Goal: Task Accomplishment & Management: Use online tool/utility

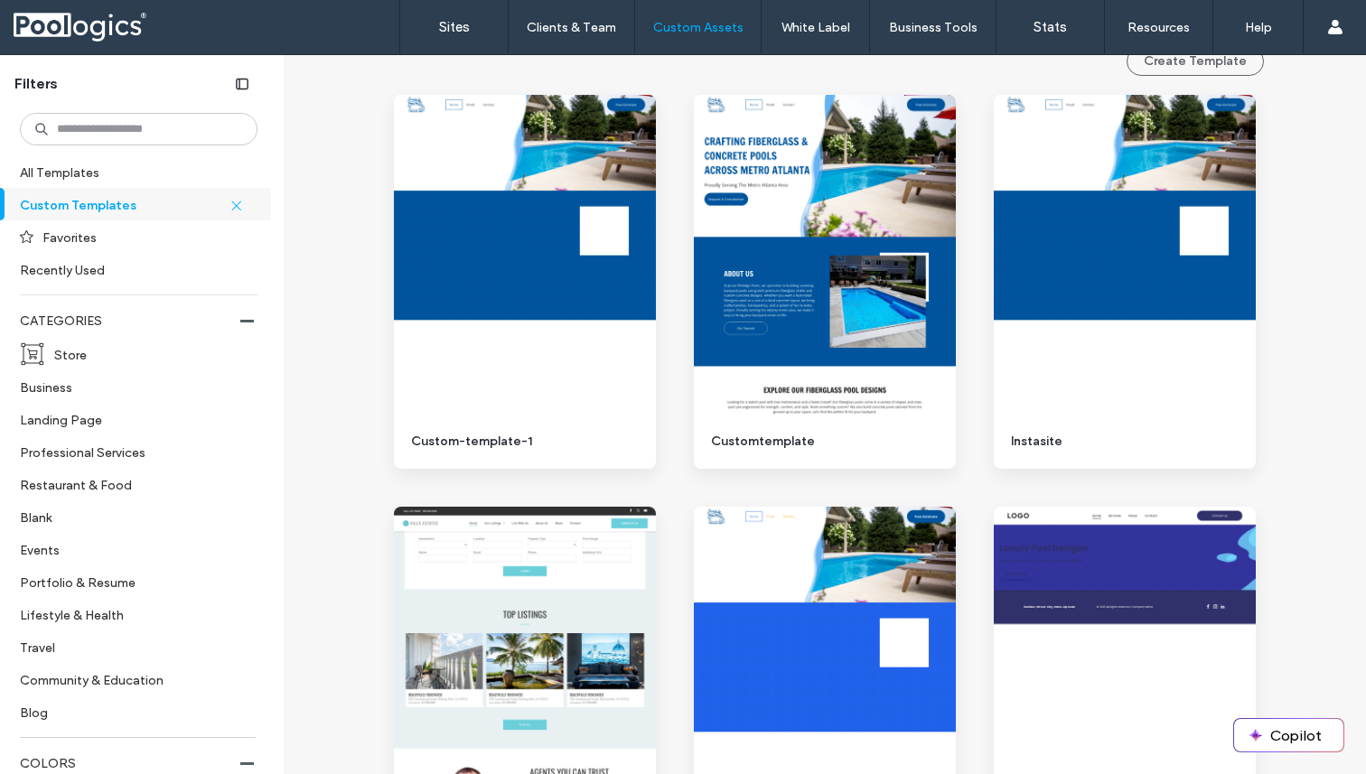
scroll to position [231, 0]
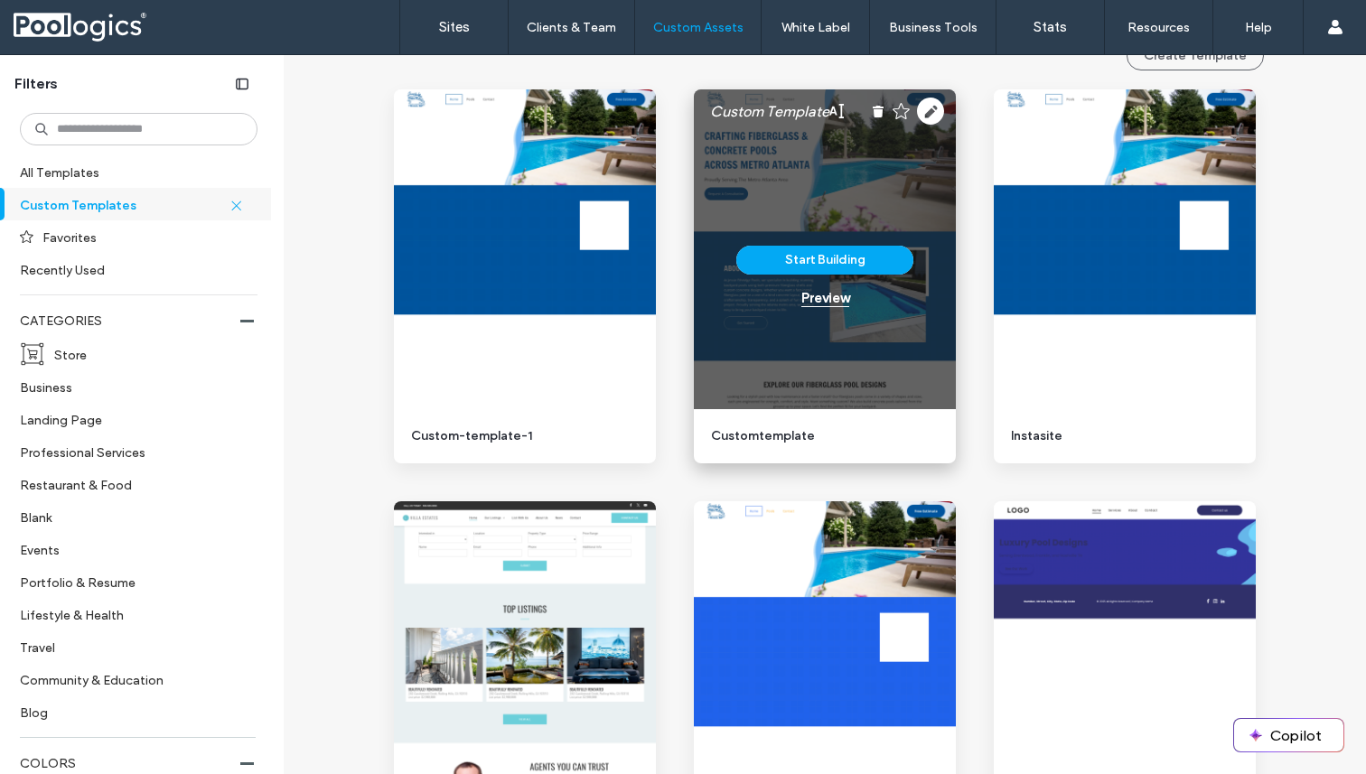
click at [824, 294] on div "Preview" at bounding box center [825, 298] width 48 height 16
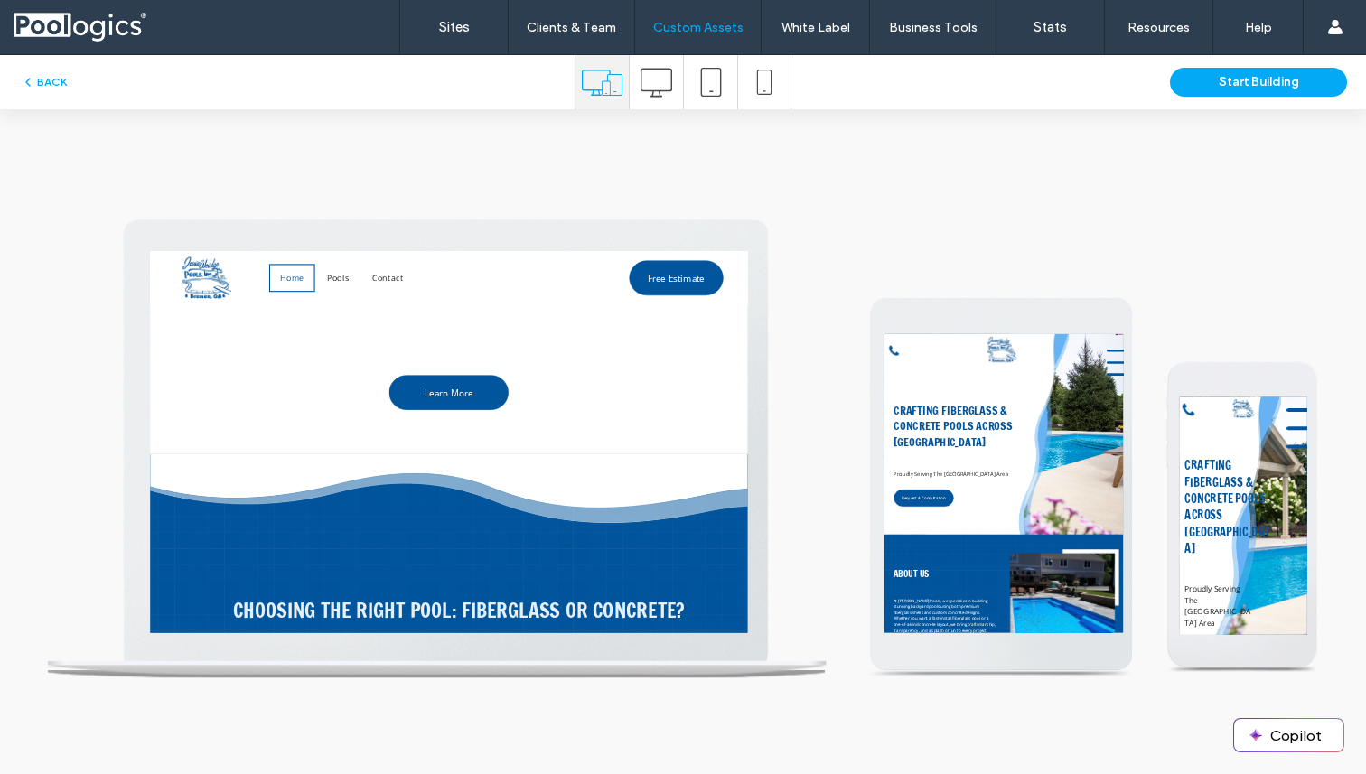
scroll to position [3839, 0]
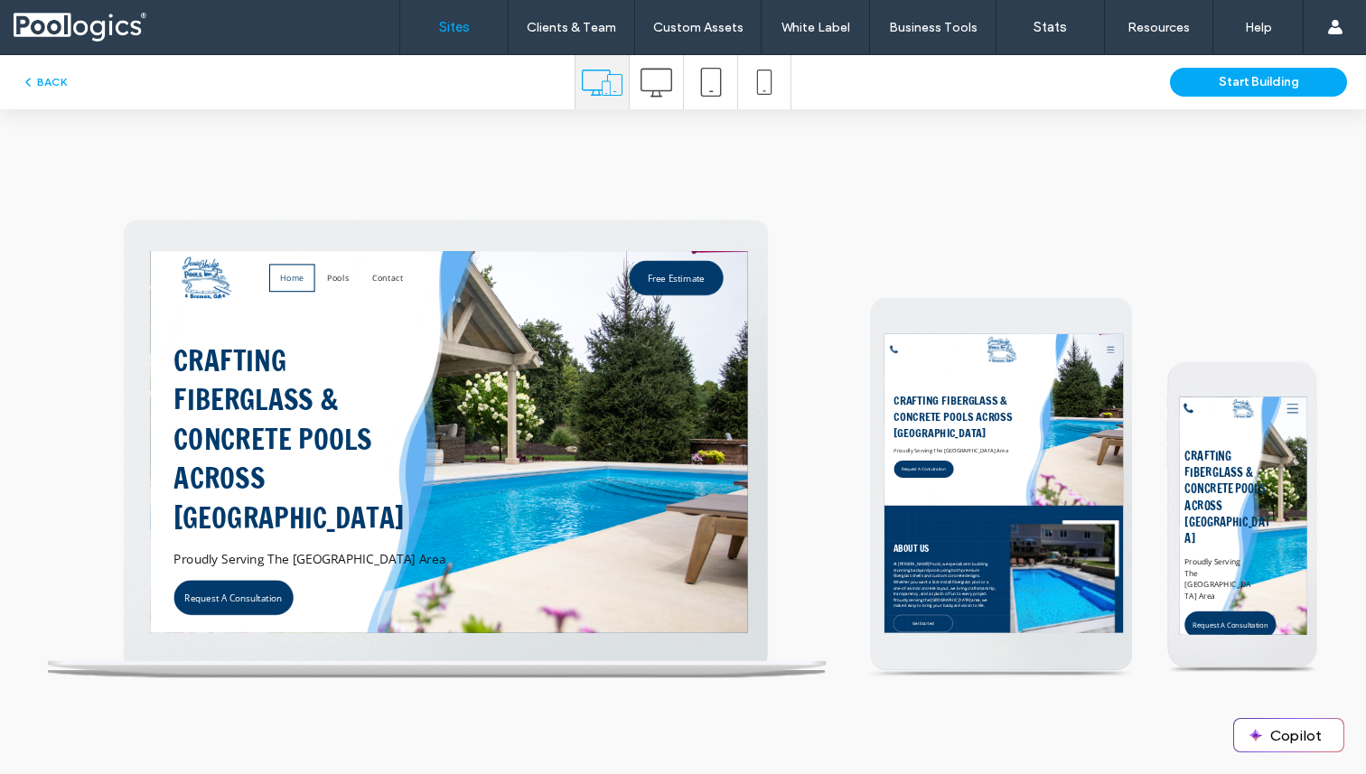
click at [459, 33] on label "Sites" at bounding box center [454, 27] width 31 height 16
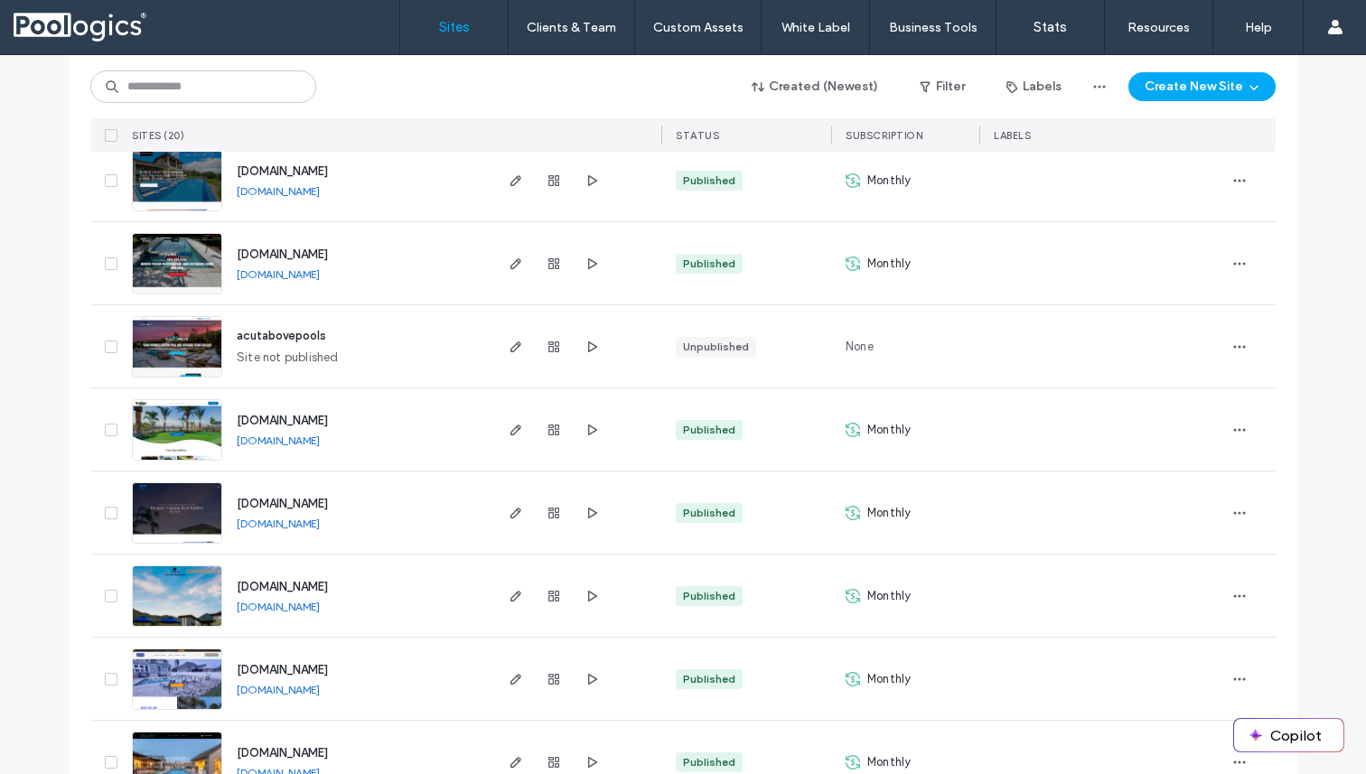
scroll to position [959, 0]
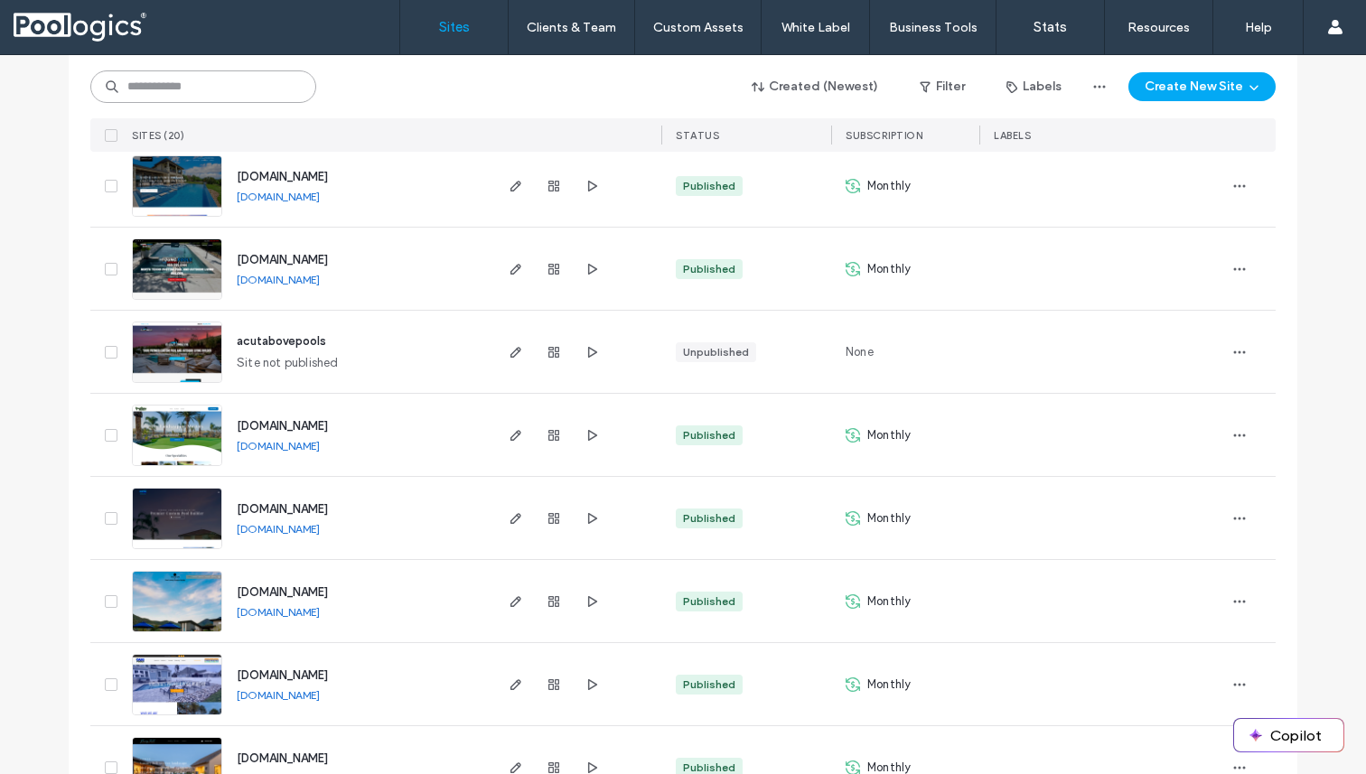
click at [199, 80] on input at bounding box center [203, 86] width 226 height 33
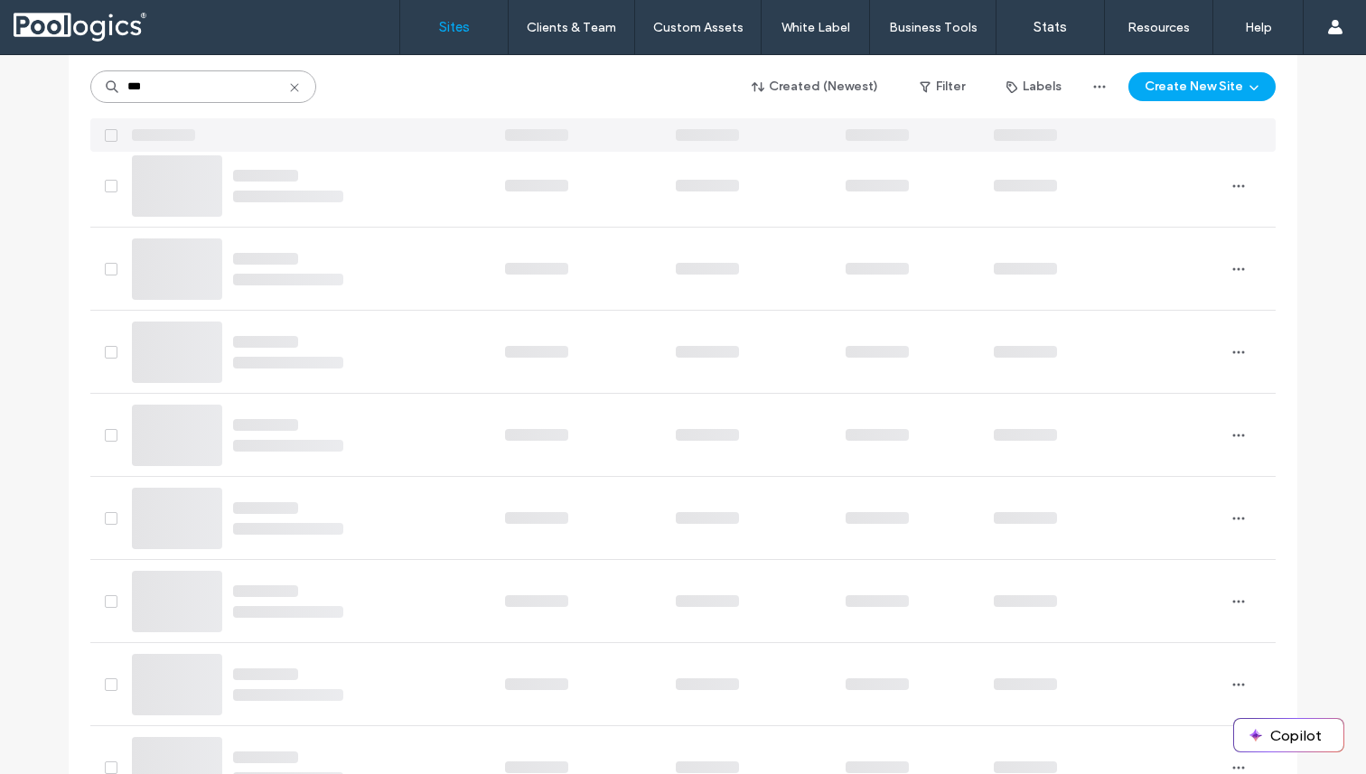
scroll to position [0, 0]
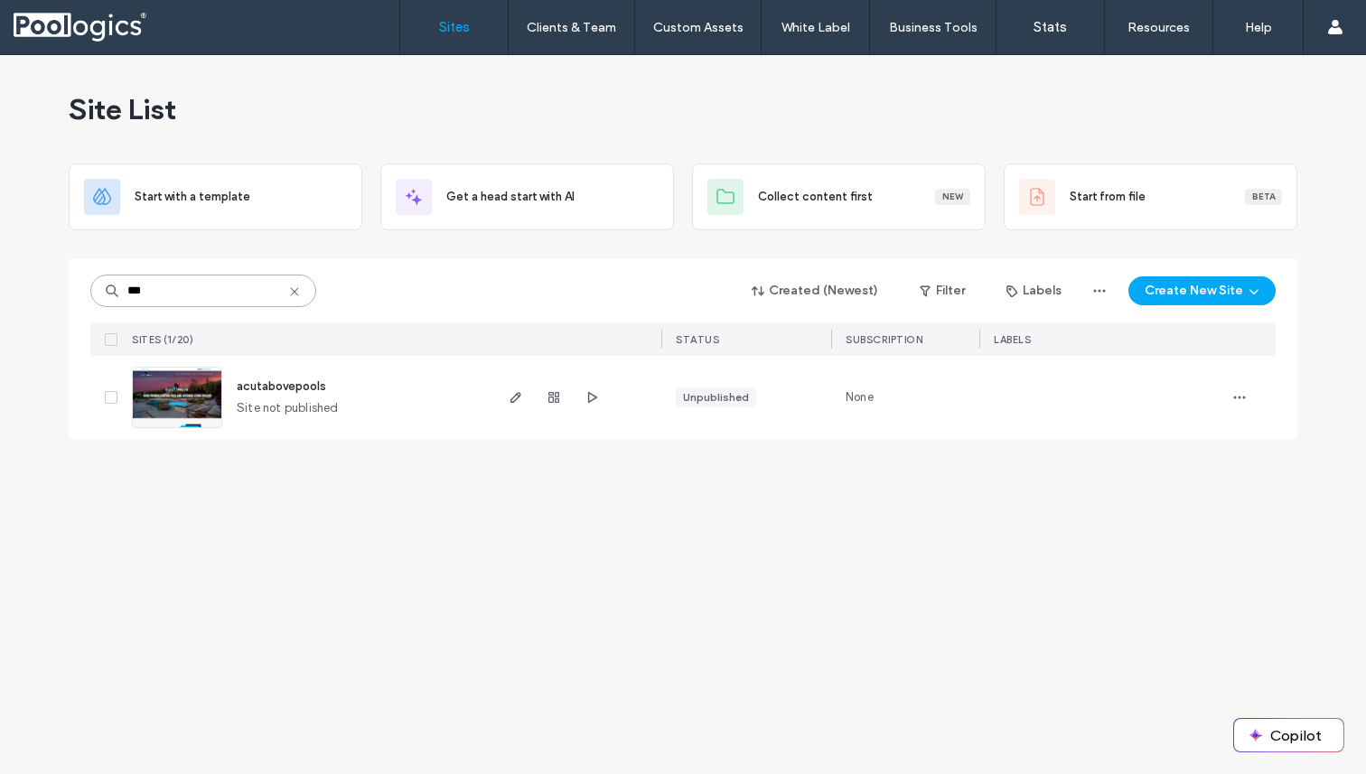
type input "***"
click at [1246, 392] on icon "button" at bounding box center [1239, 397] width 14 height 14
click at [1149, 518] on span "Save as Template" at bounding box center [1175, 513] width 99 height 18
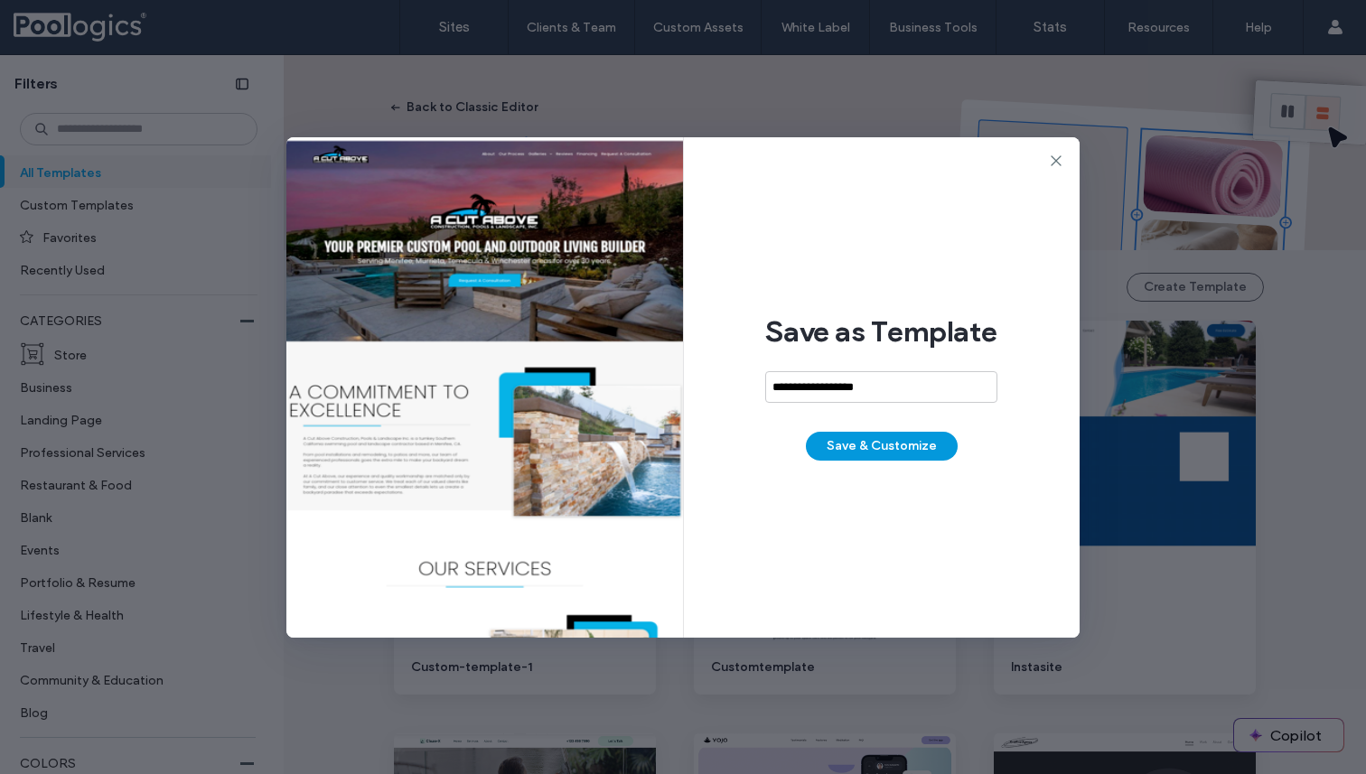
type input "**********"
click at [901, 440] on button "Save & Customize" at bounding box center [882, 446] width 152 height 29
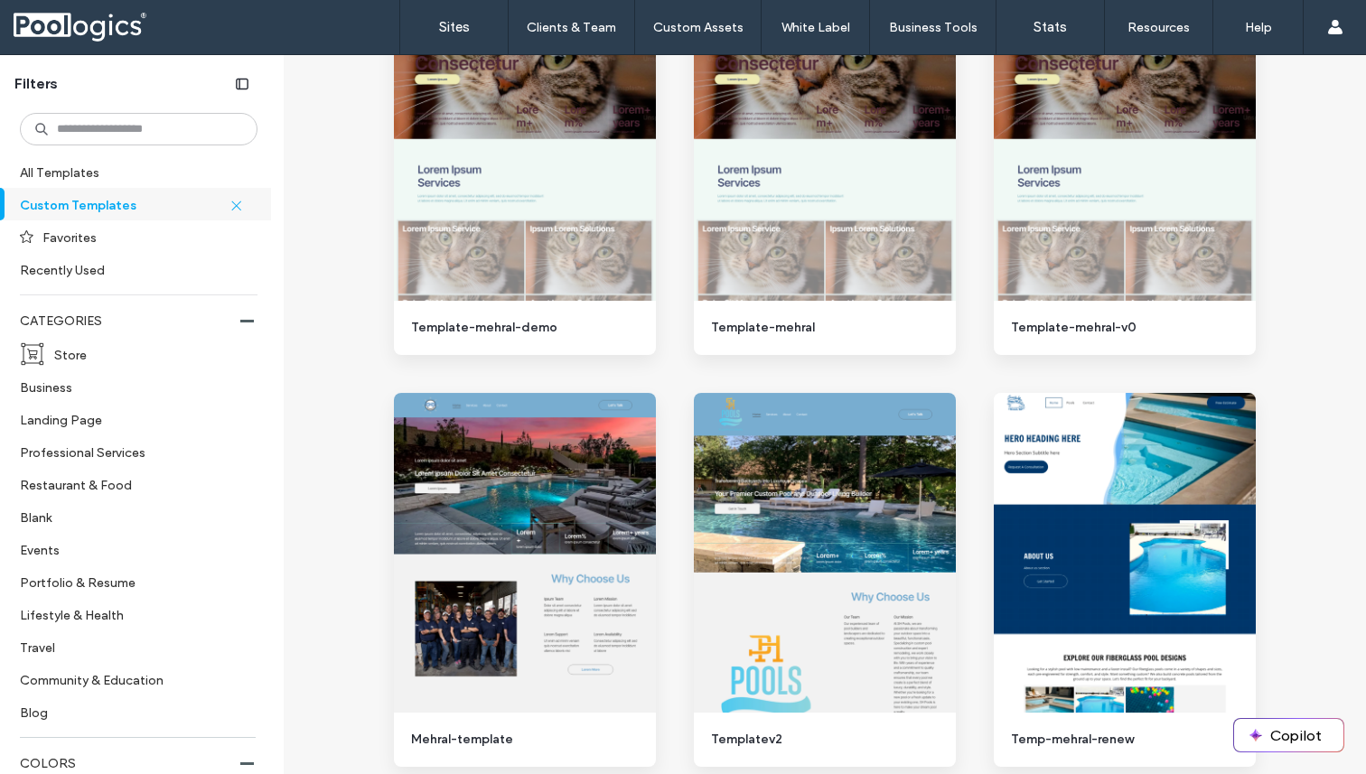
scroll to position [1678, 0]
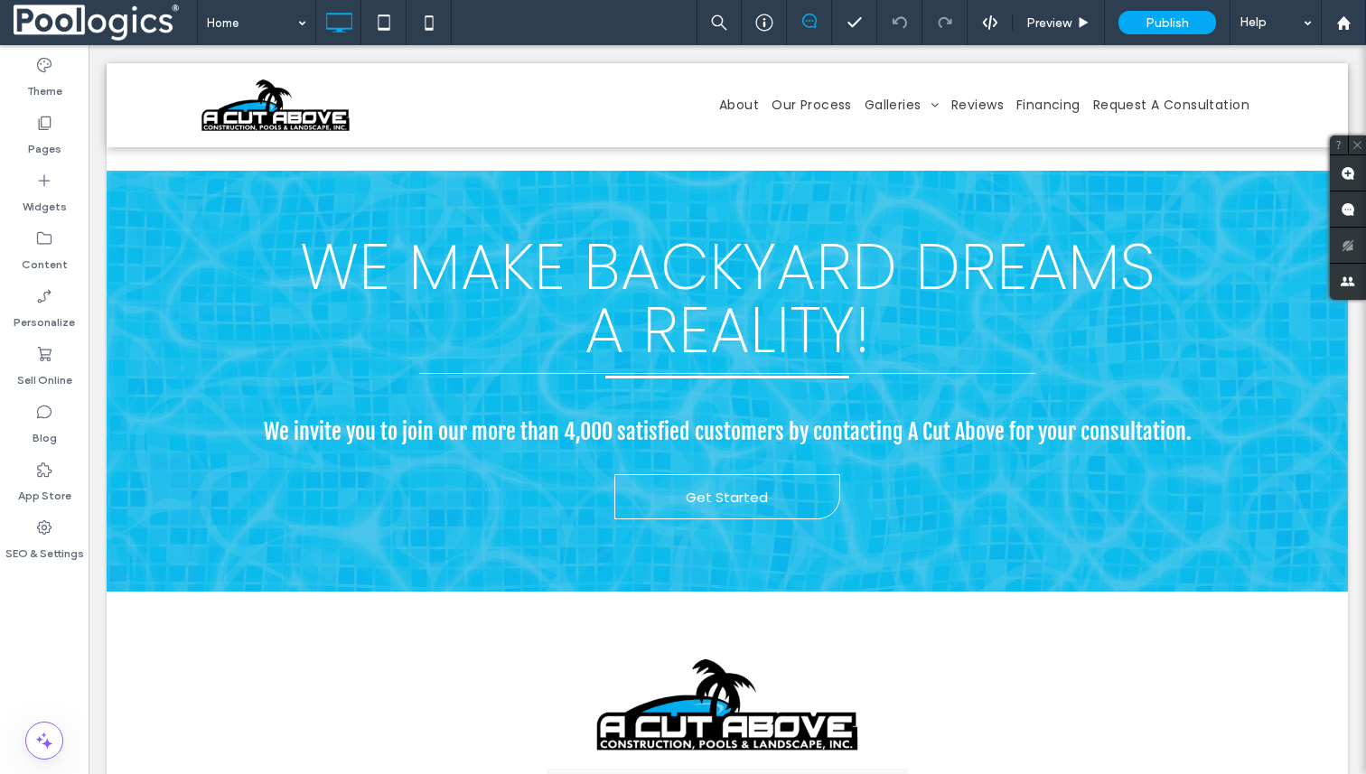
scroll to position [5857, 0]
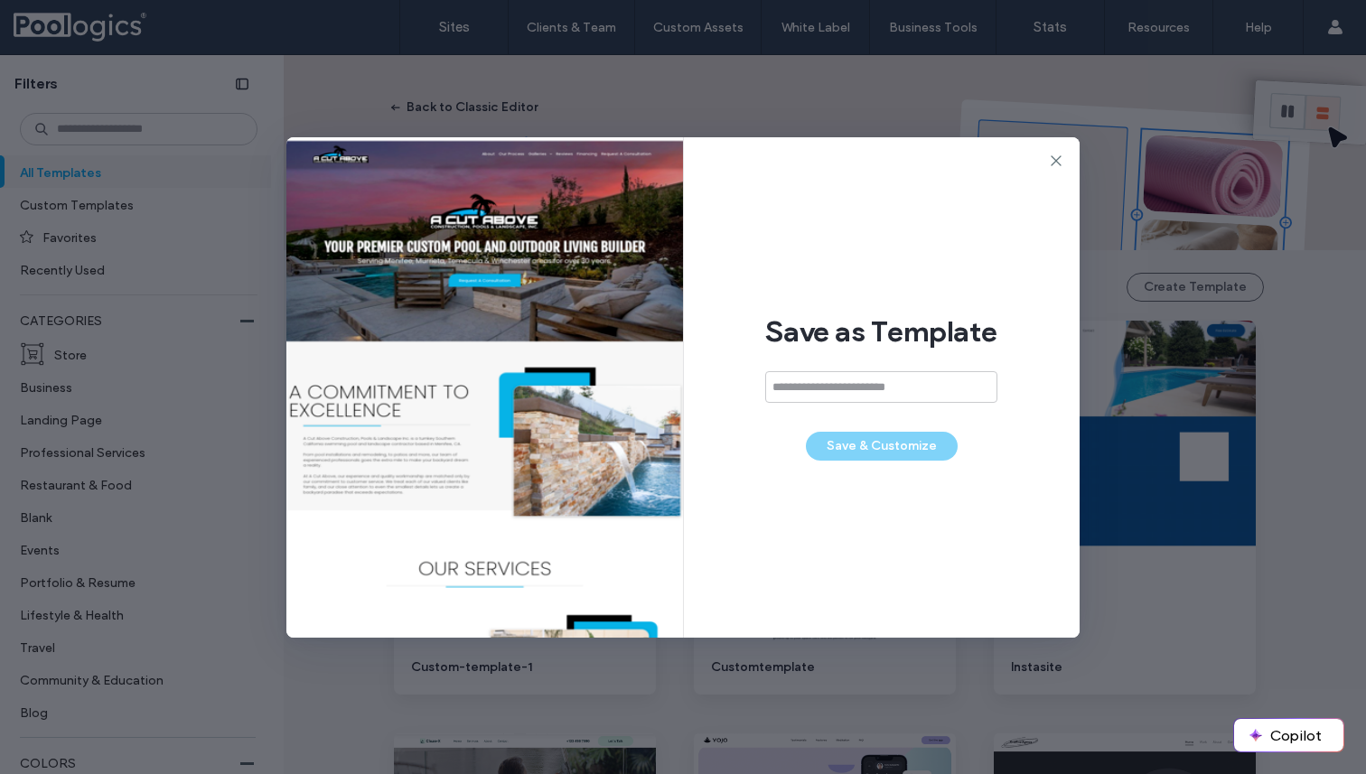
click at [891, 379] on input at bounding box center [881, 387] width 232 height 32
type input "**********"
click at [901, 443] on button "Save & Customize" at bounding box center [882, 446] width 152 height 29
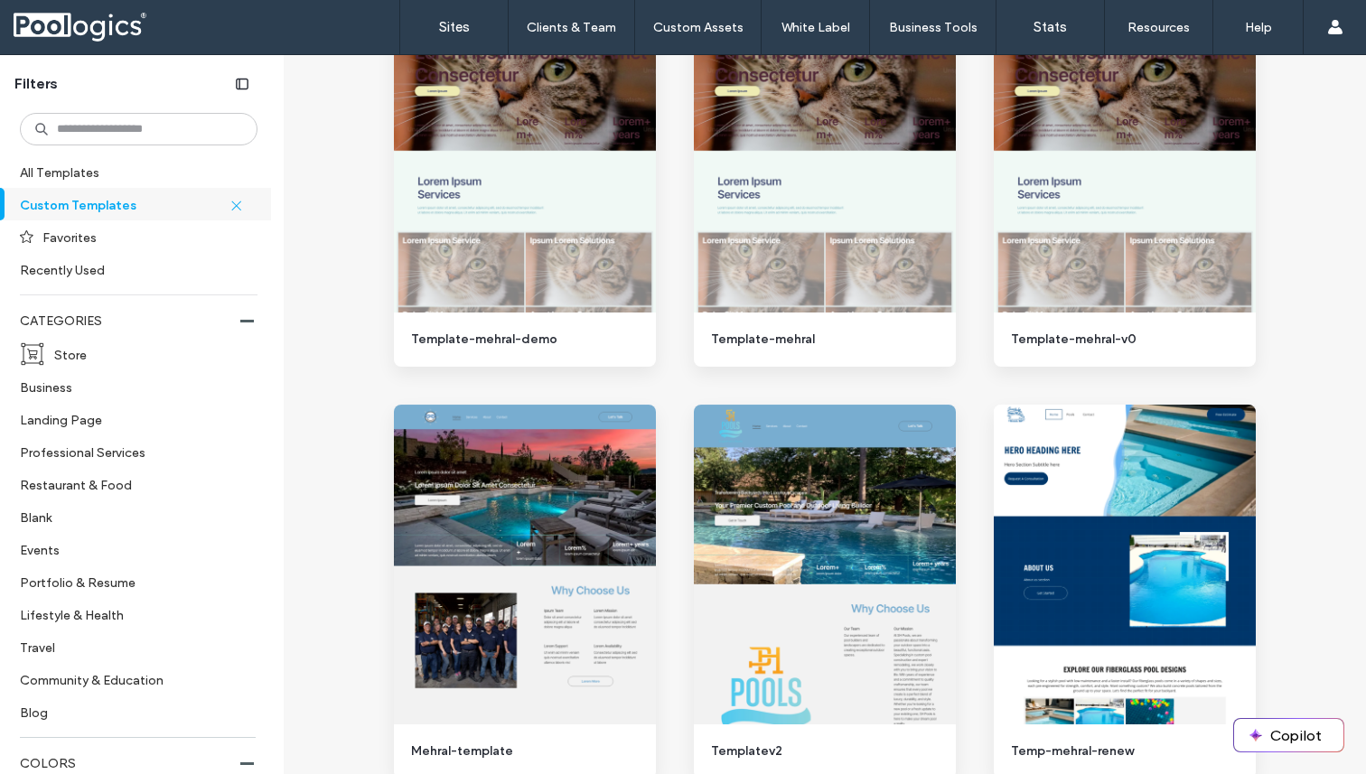
scroll to position [1678, 0]
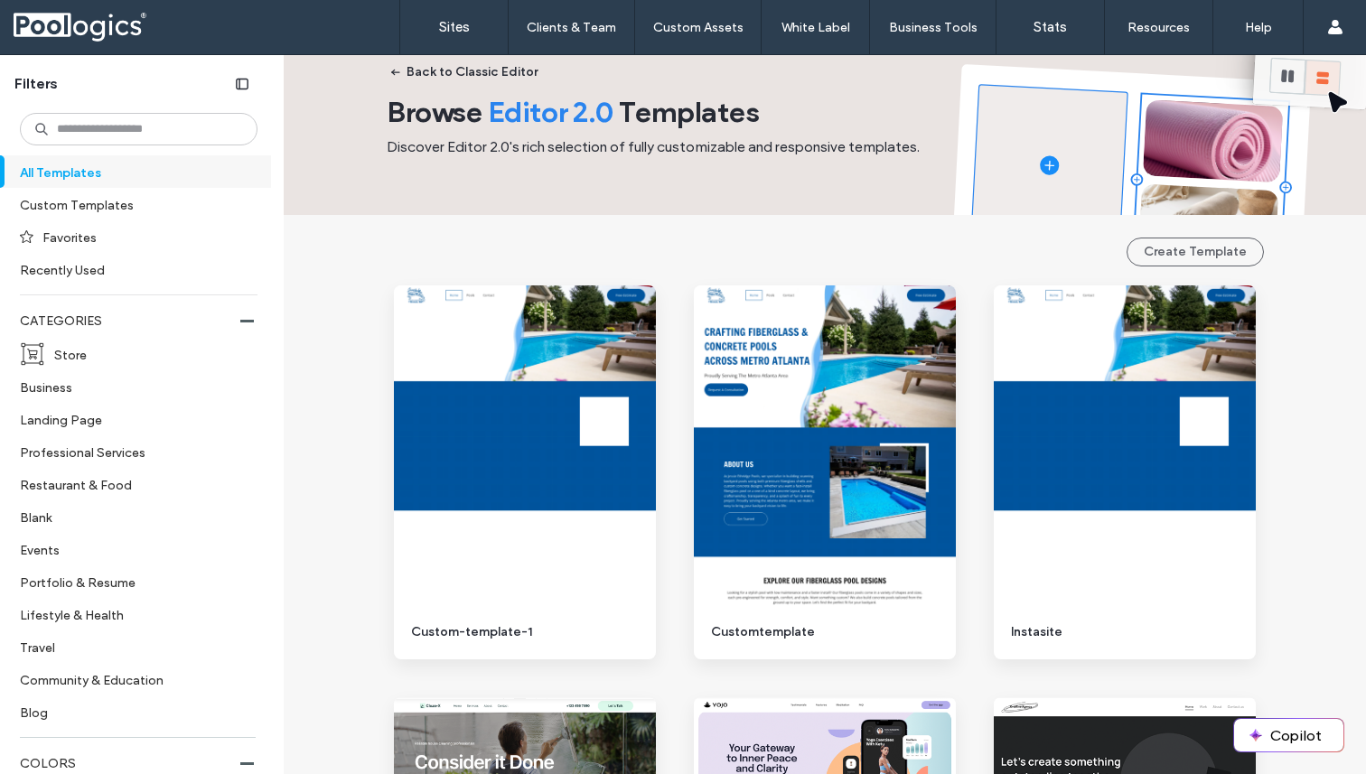
scroll to position [34, 0]
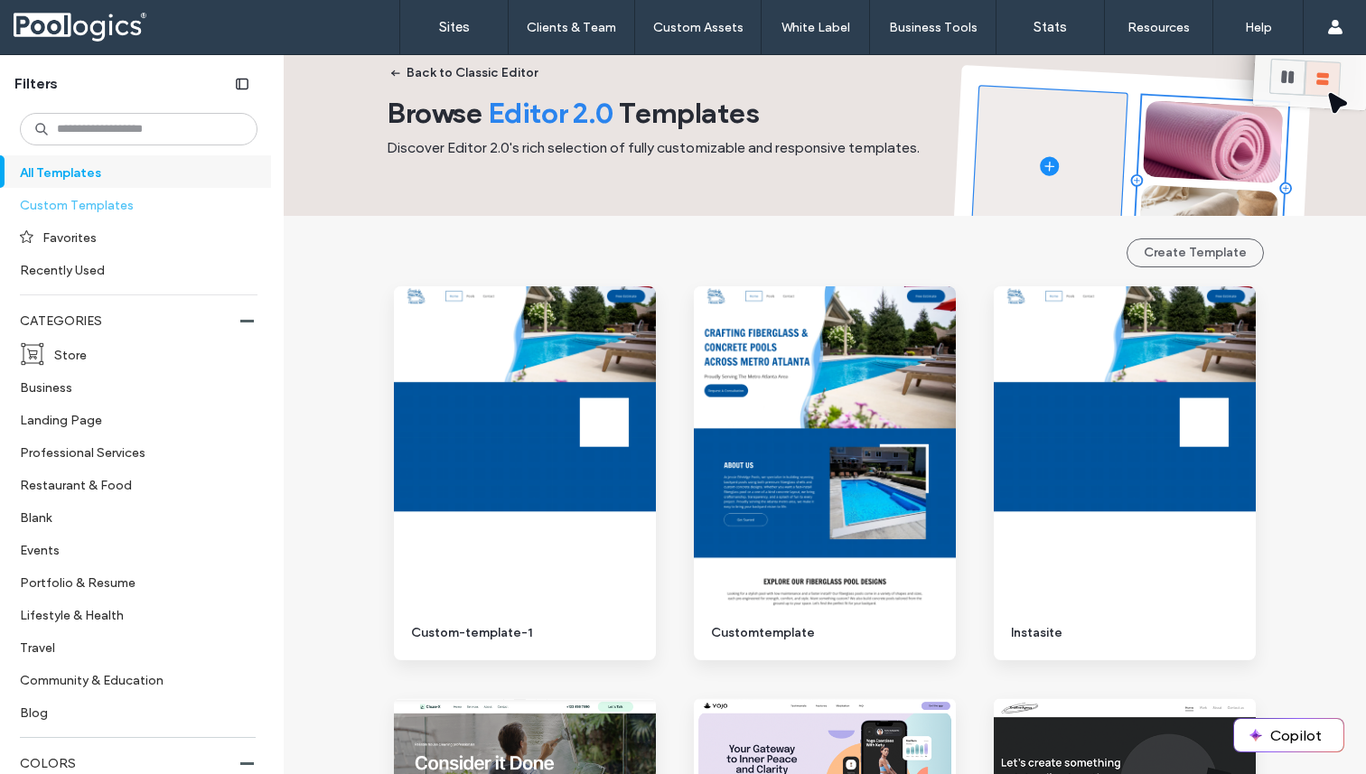
click at [76, 214] on label "Custom Templates" at bounding box center [131, 205] width 222 height 32
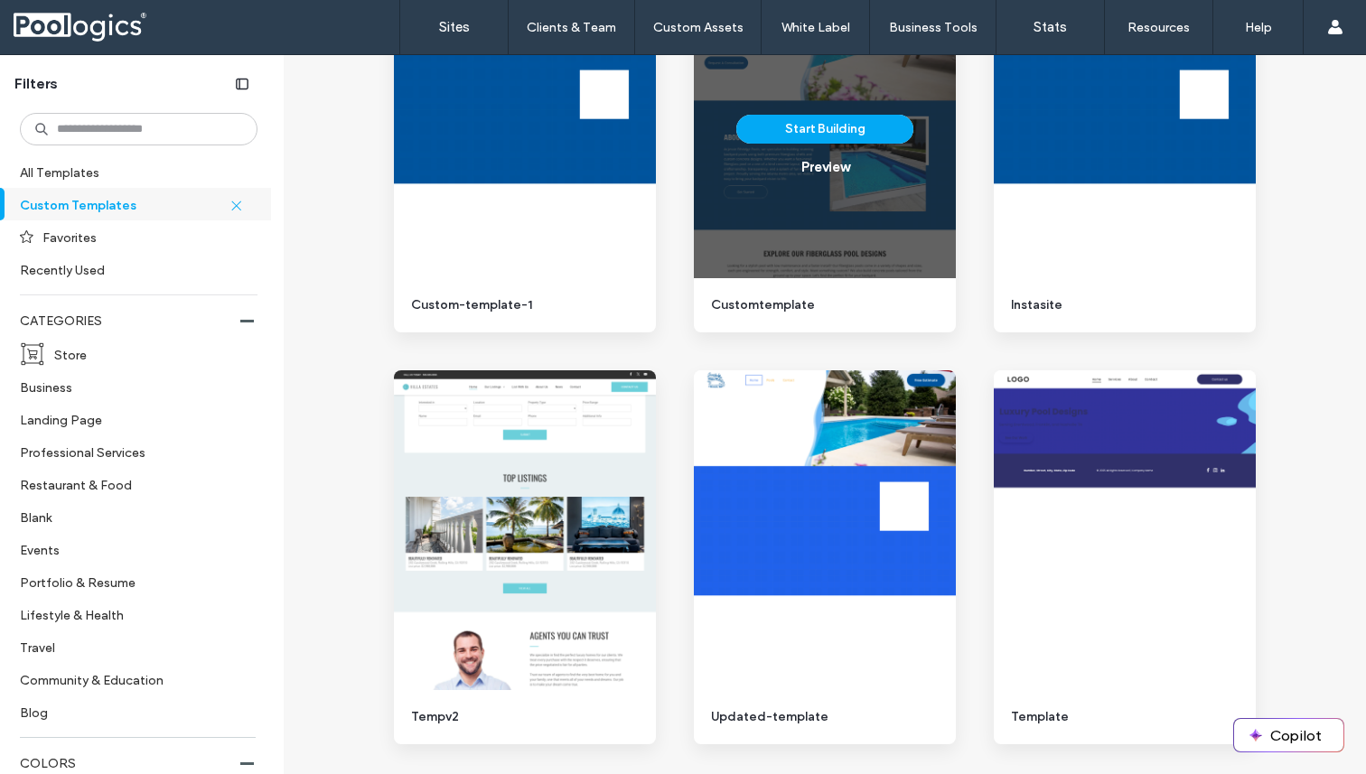
scroll to position [0, 0]
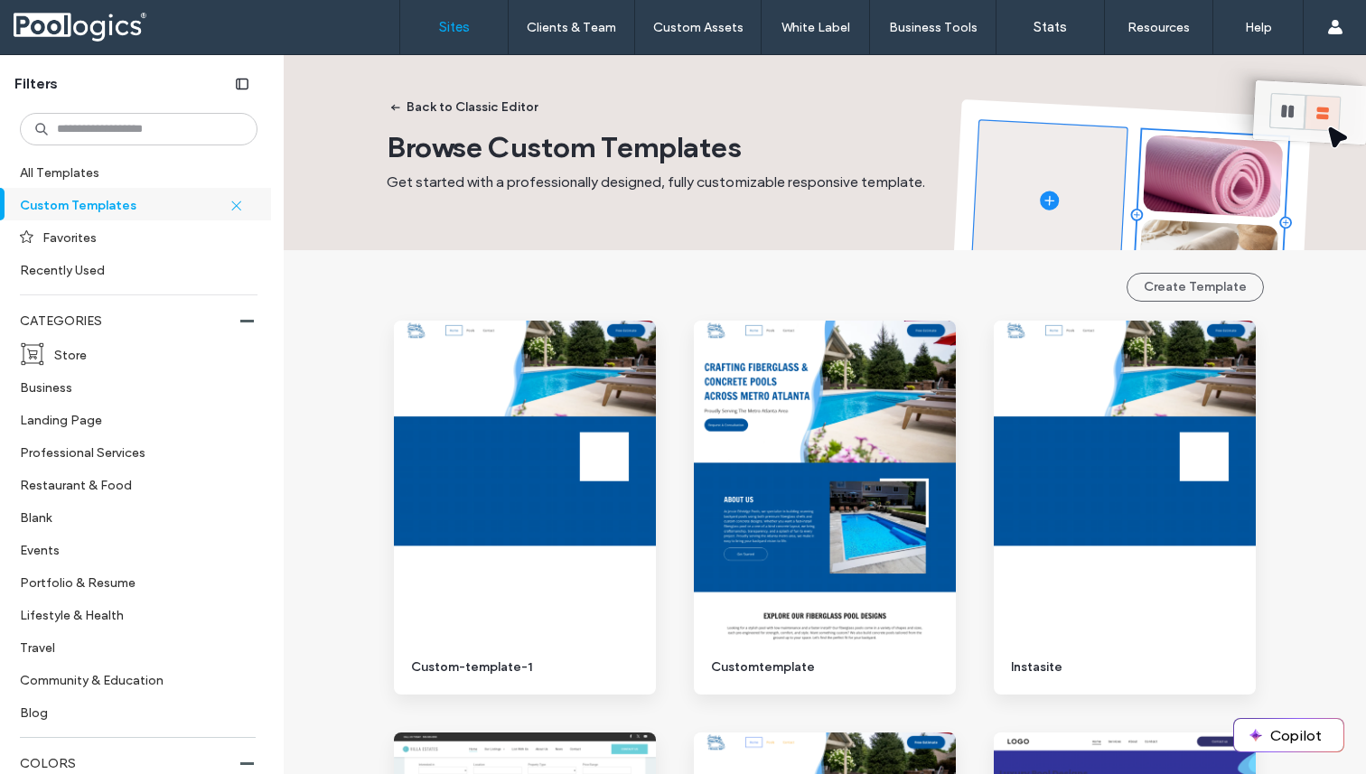
click at [454, 23] on label "Sites" at bounding box center [454, 27] width 31 height 16
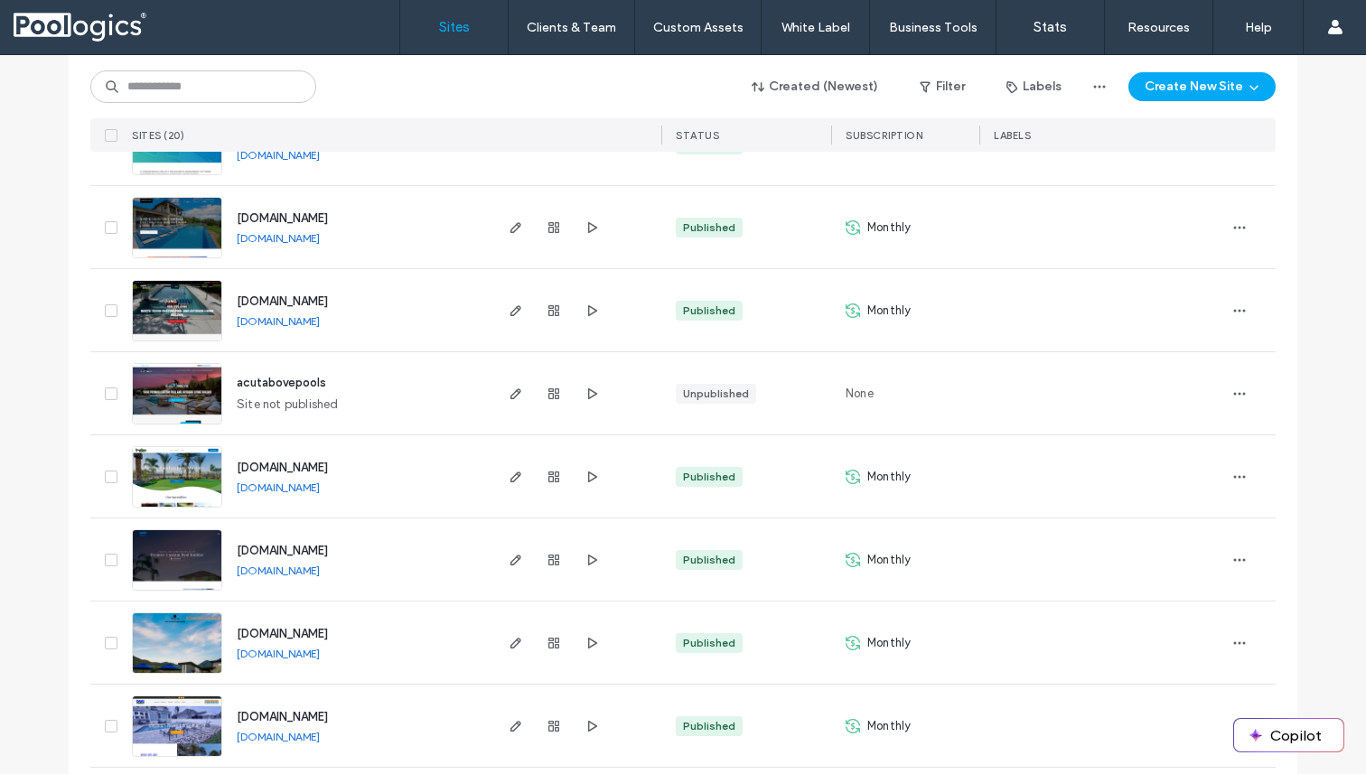
scroll to position [891, 0]
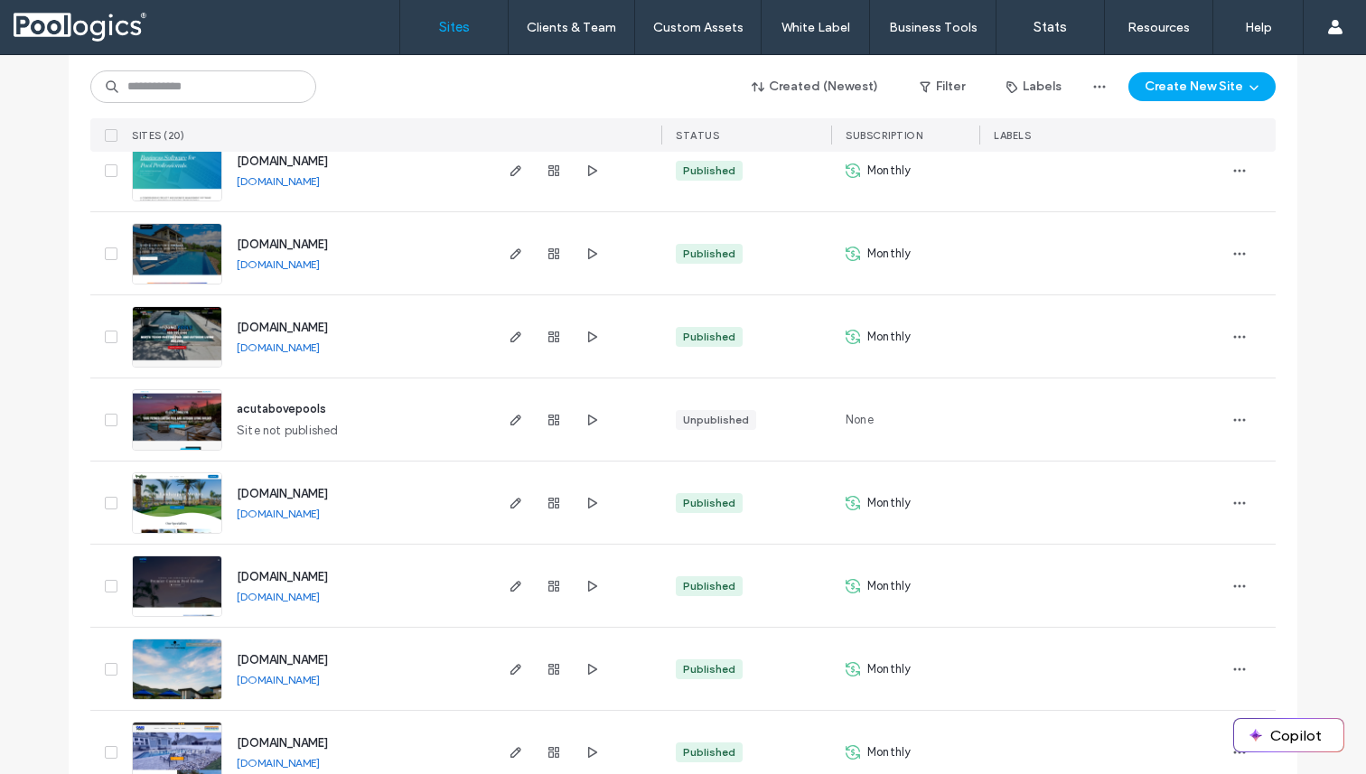
click at [287, 407] on span "acutabovepools" at bounding box center [281, 409] width 89 height 14
click at [271, 406] on span "acutabovepools" at bounding box center [281, 409] width 89 height 14
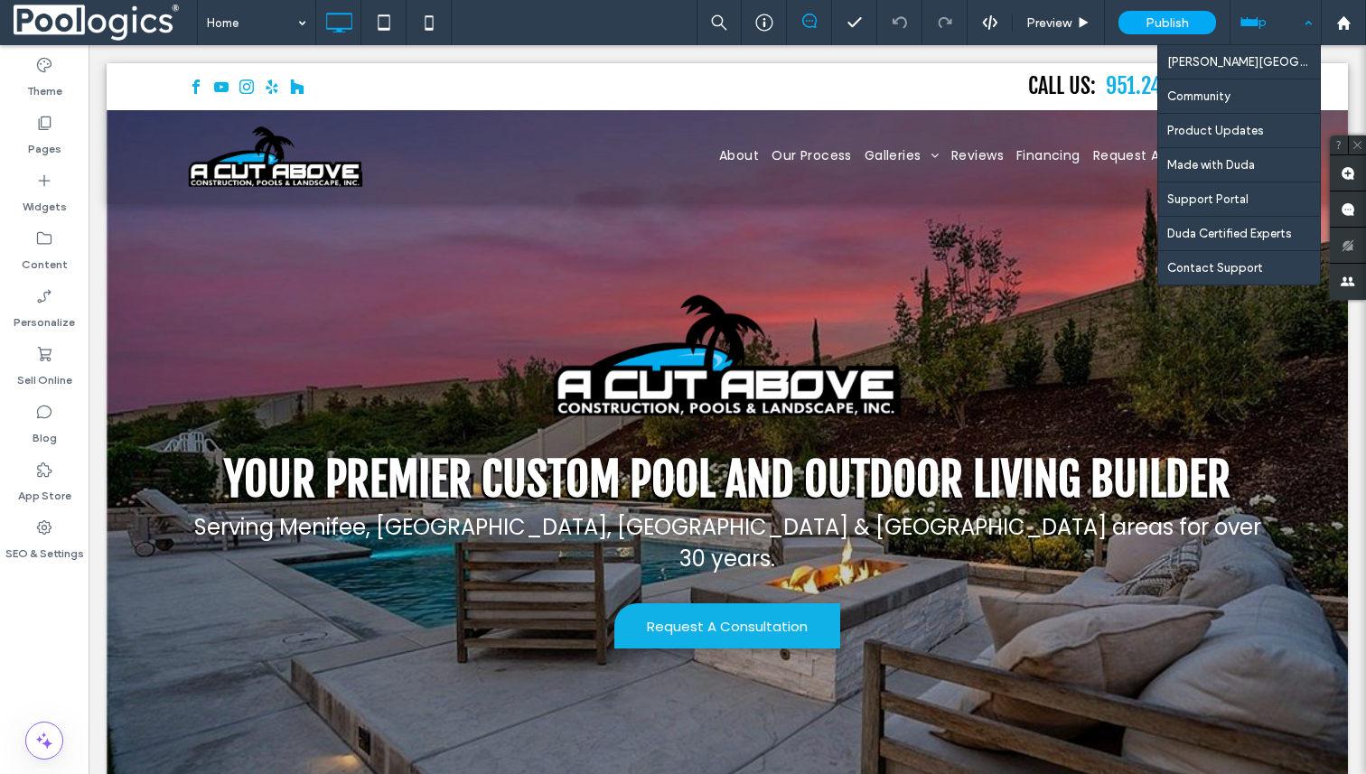
click at [1296, 20] on div "Help" at bounding box center [1275, 22] width 90 height 45
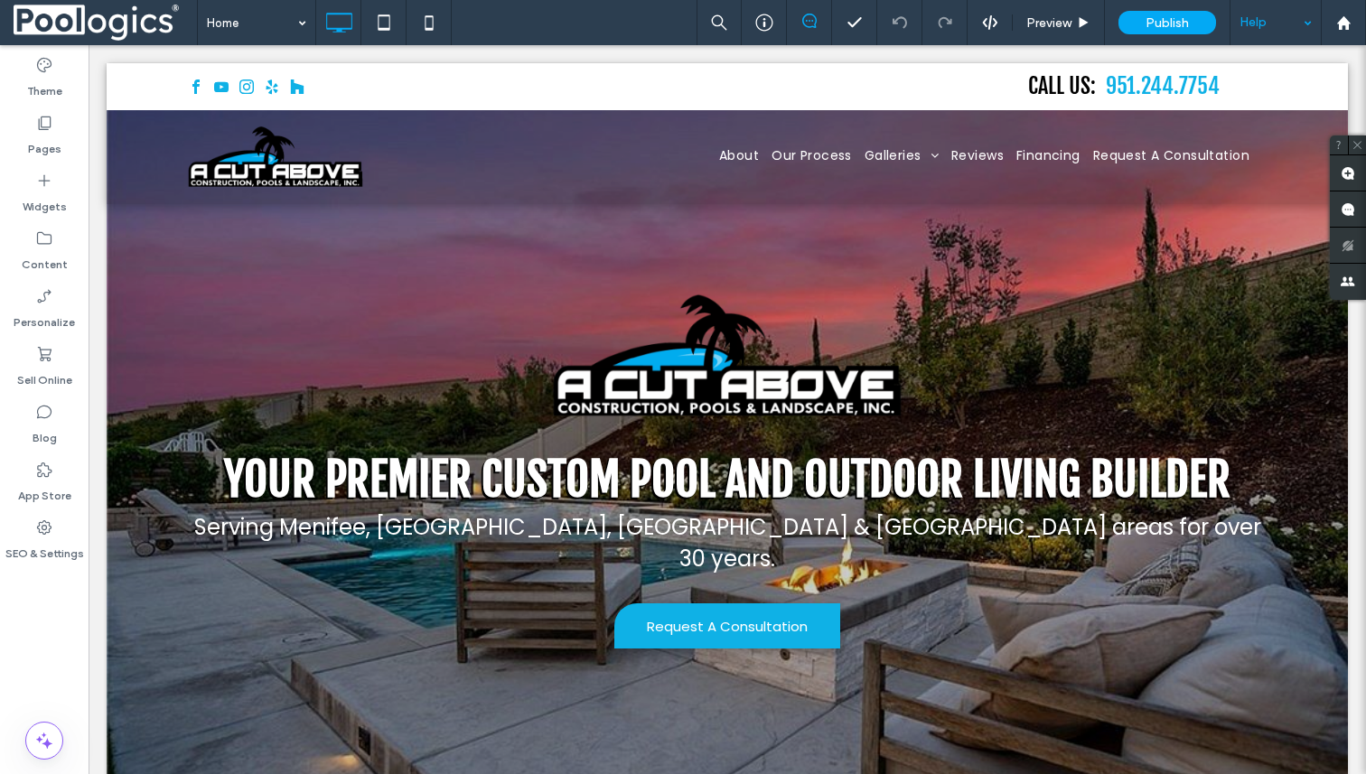
click at [1296, 20] on div "Help" at bounding box center [1275, 22] width 90 height 45
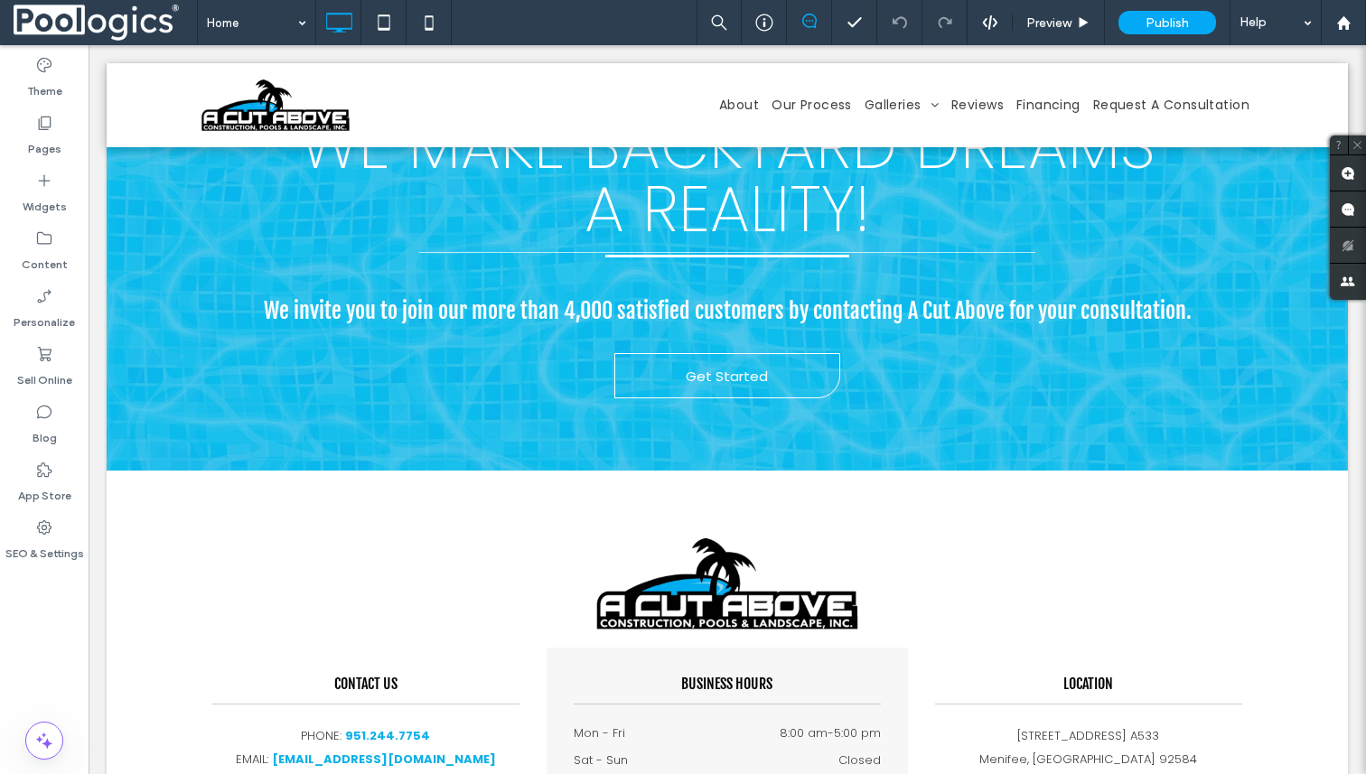
scroll to position [5857, 0]
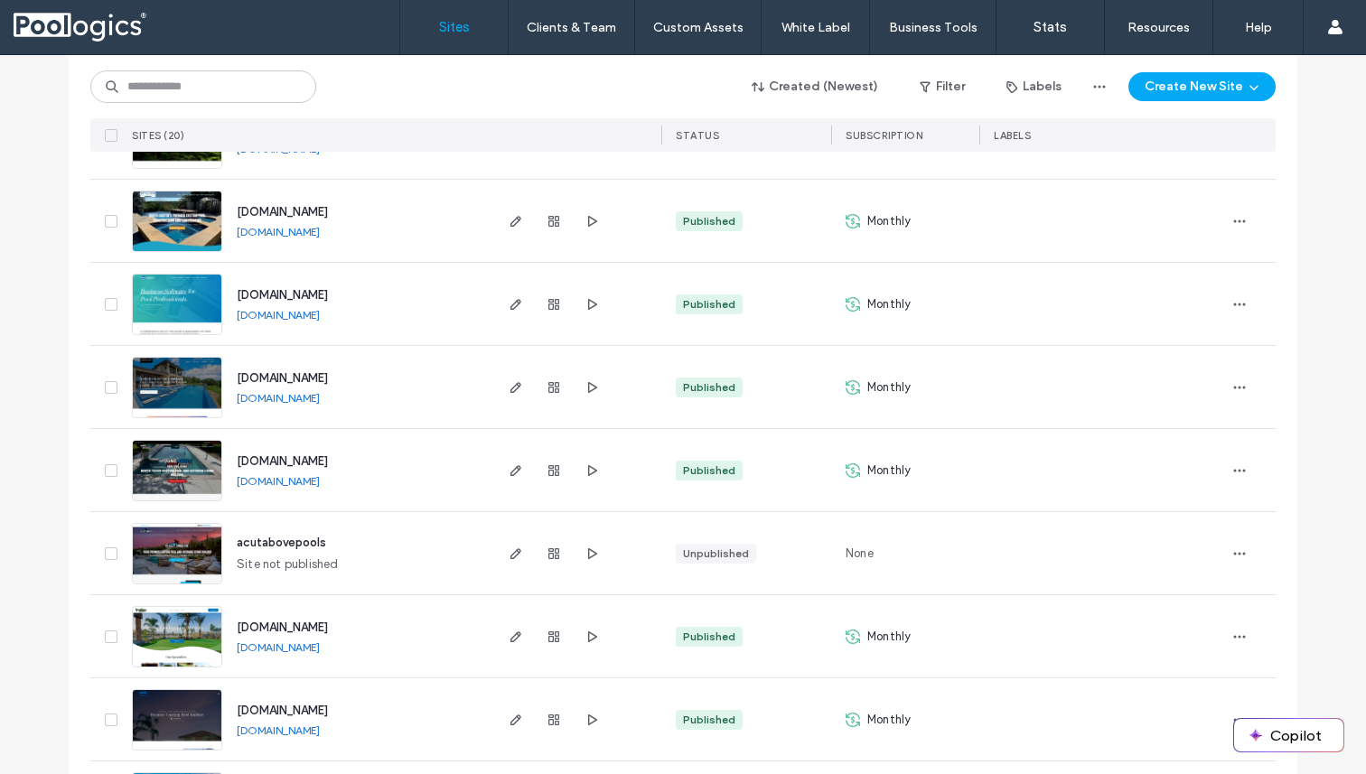
scroll to position [782, 0]
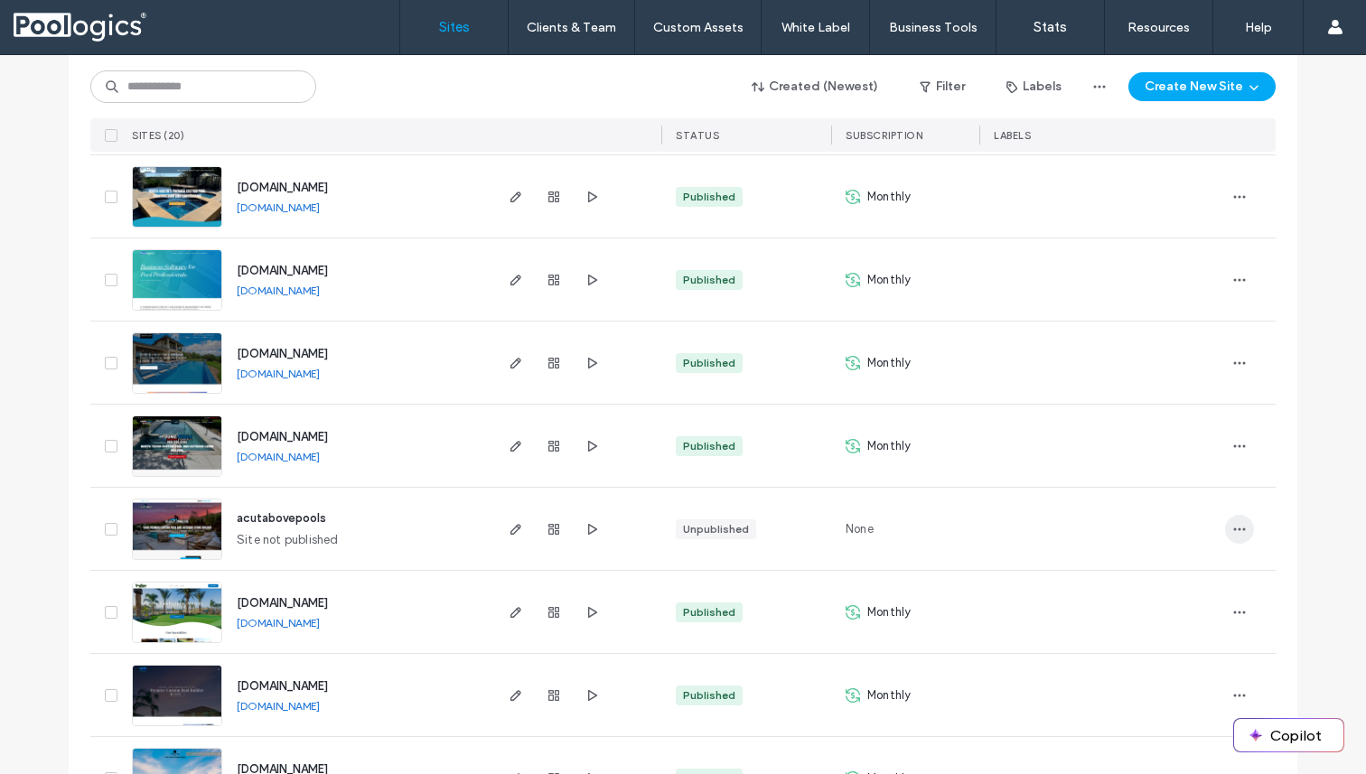
click at [1233, 524] on icon "button" at bounding box center [1239, 529] width 14 height 14
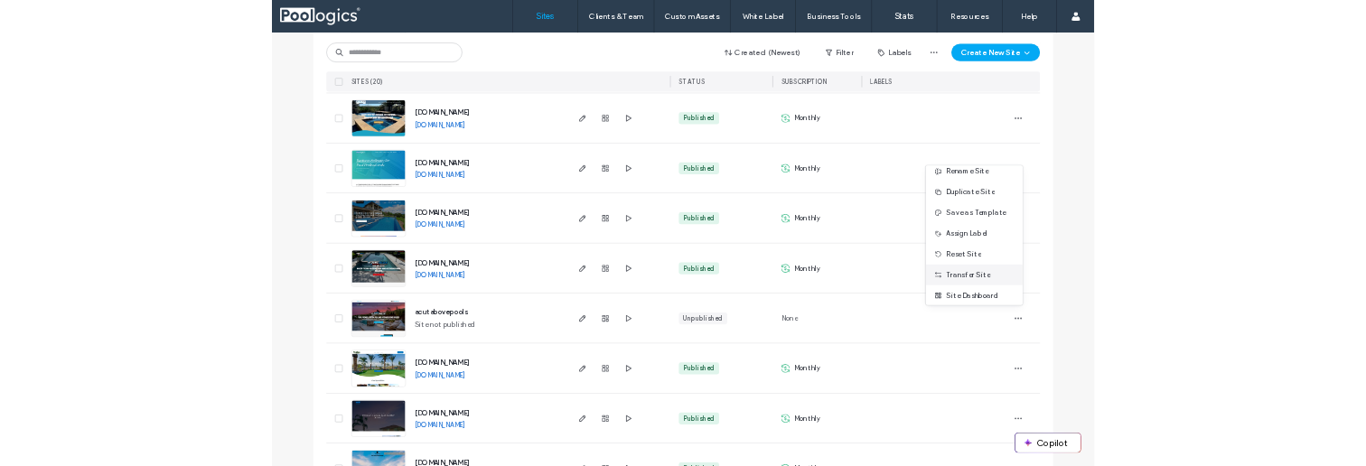
scroll to position [0, 0]
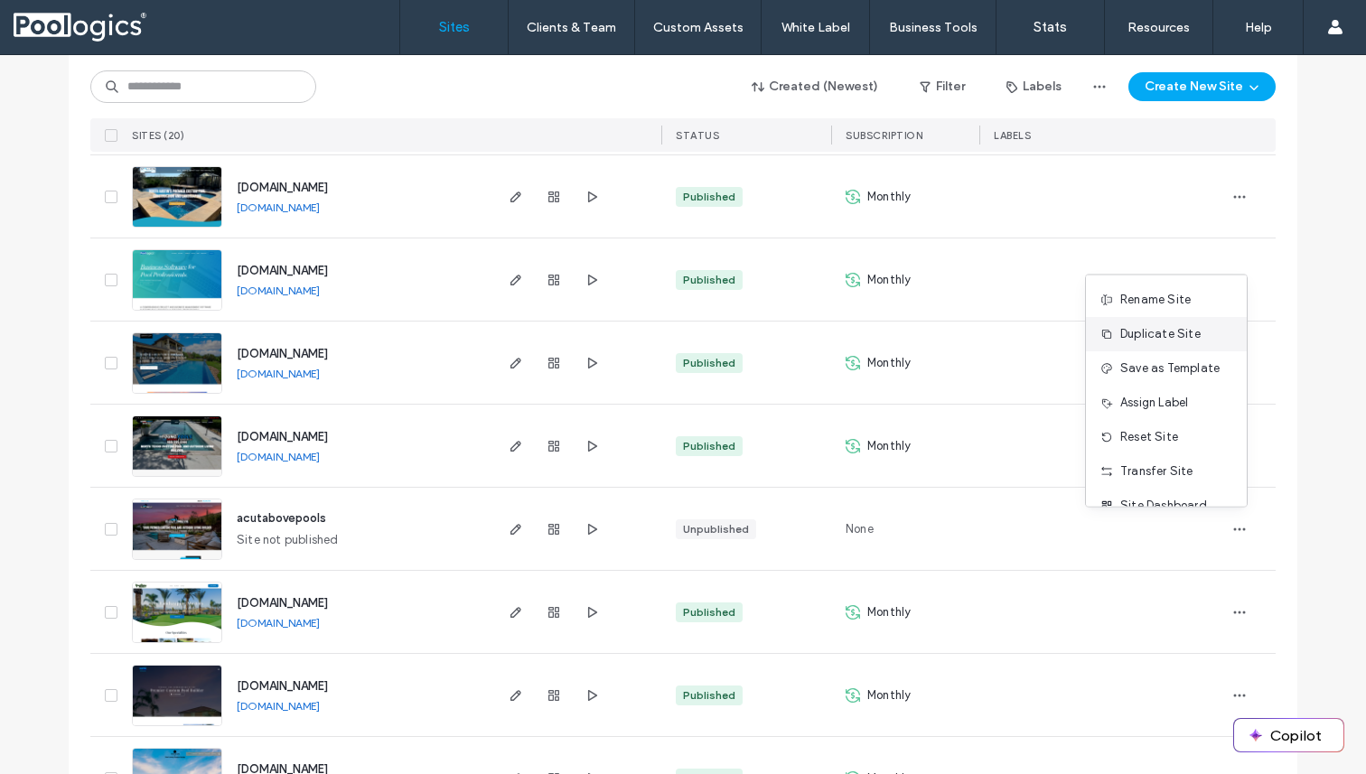
click at [1174, 339] on span "Duplicate Site" at bounding box center [1160, 334] width 80 height 18
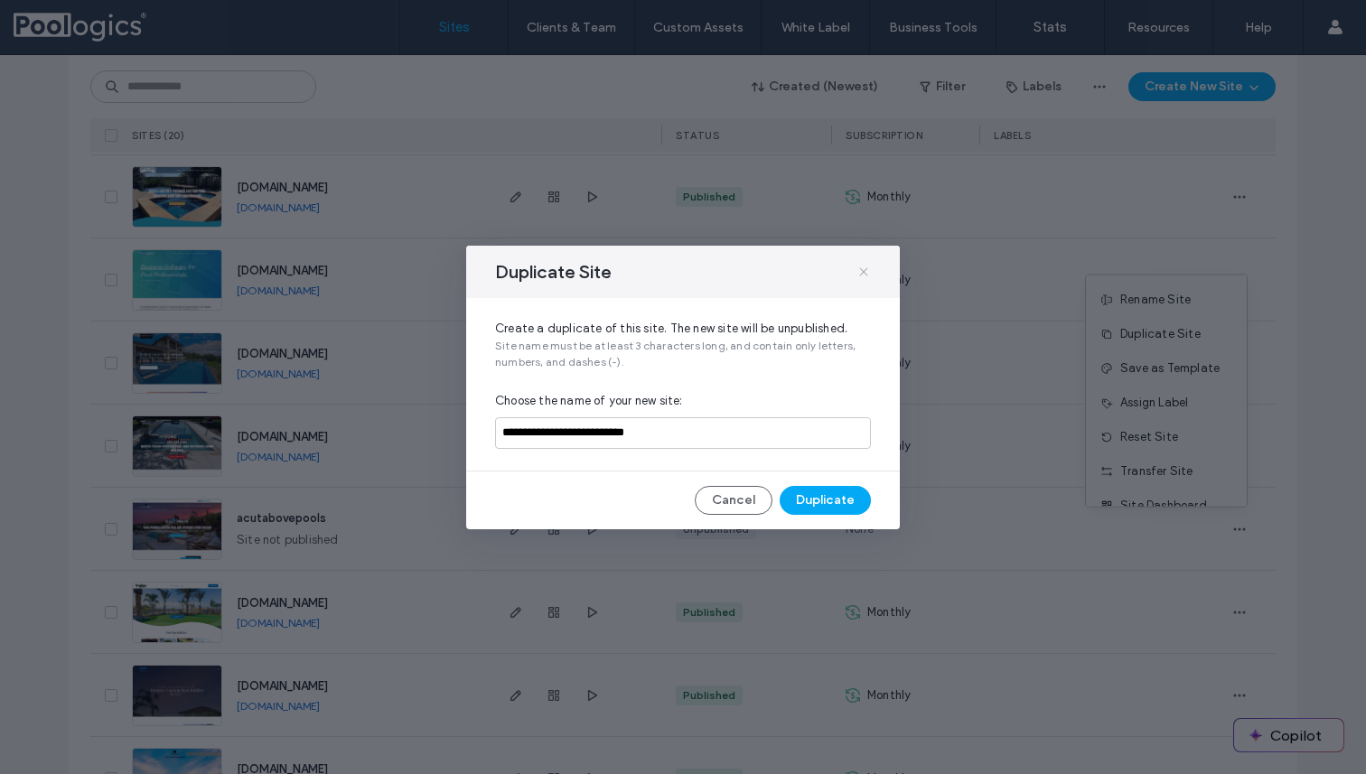
click at [863, 270] on icon at bounding box center [863, 272] width 14 height 14
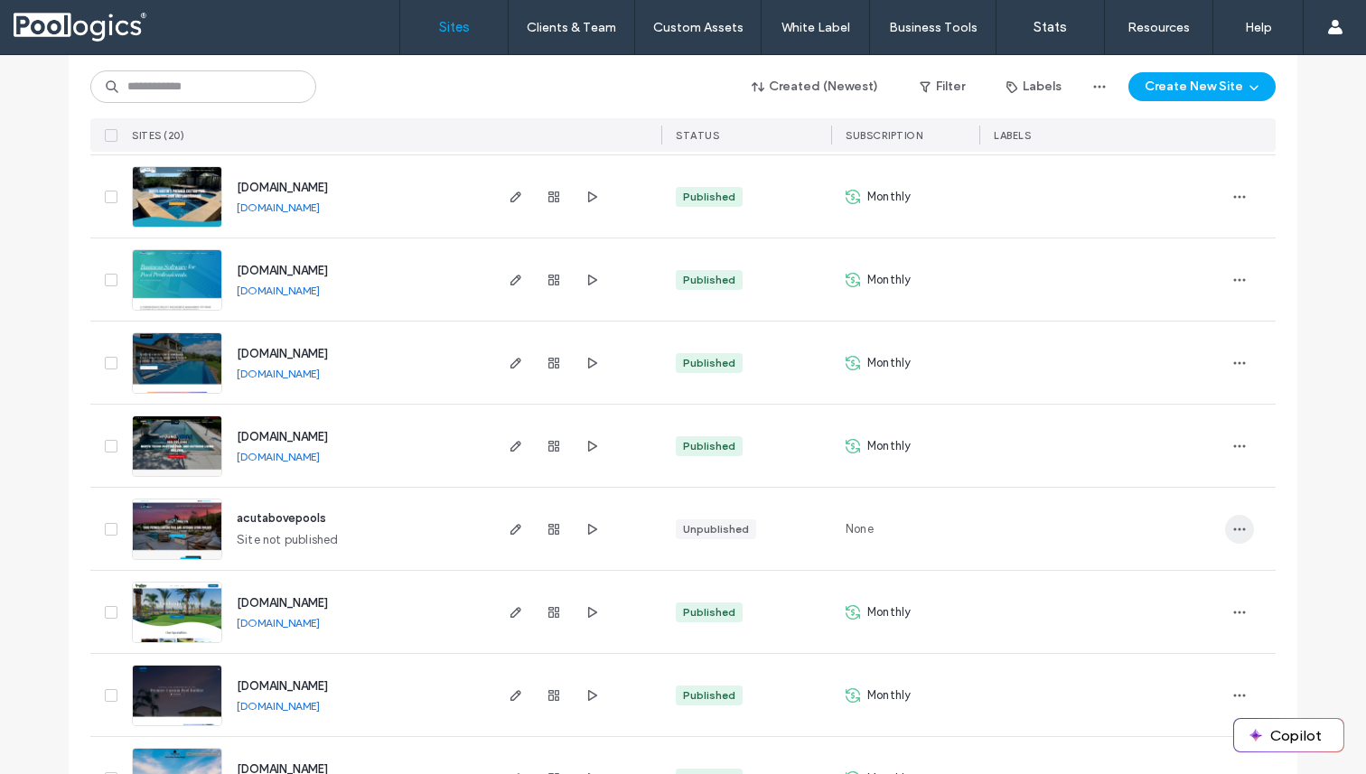
click at [1236, 531] on icon "button" at bounding box center [1239, 529] width 14 height 14
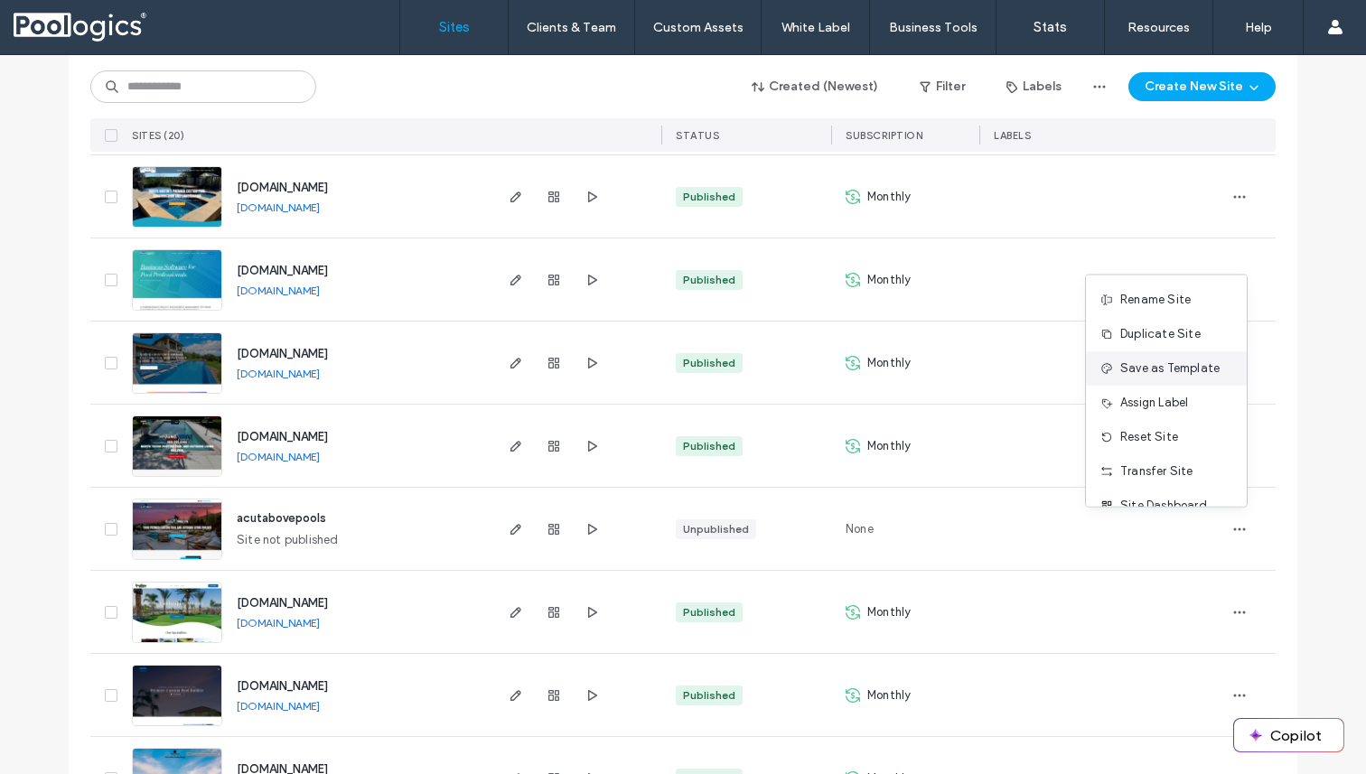
click at [1173, 361] on span "Save as Template" at bounding box center [1169, 368] width 99 height 18
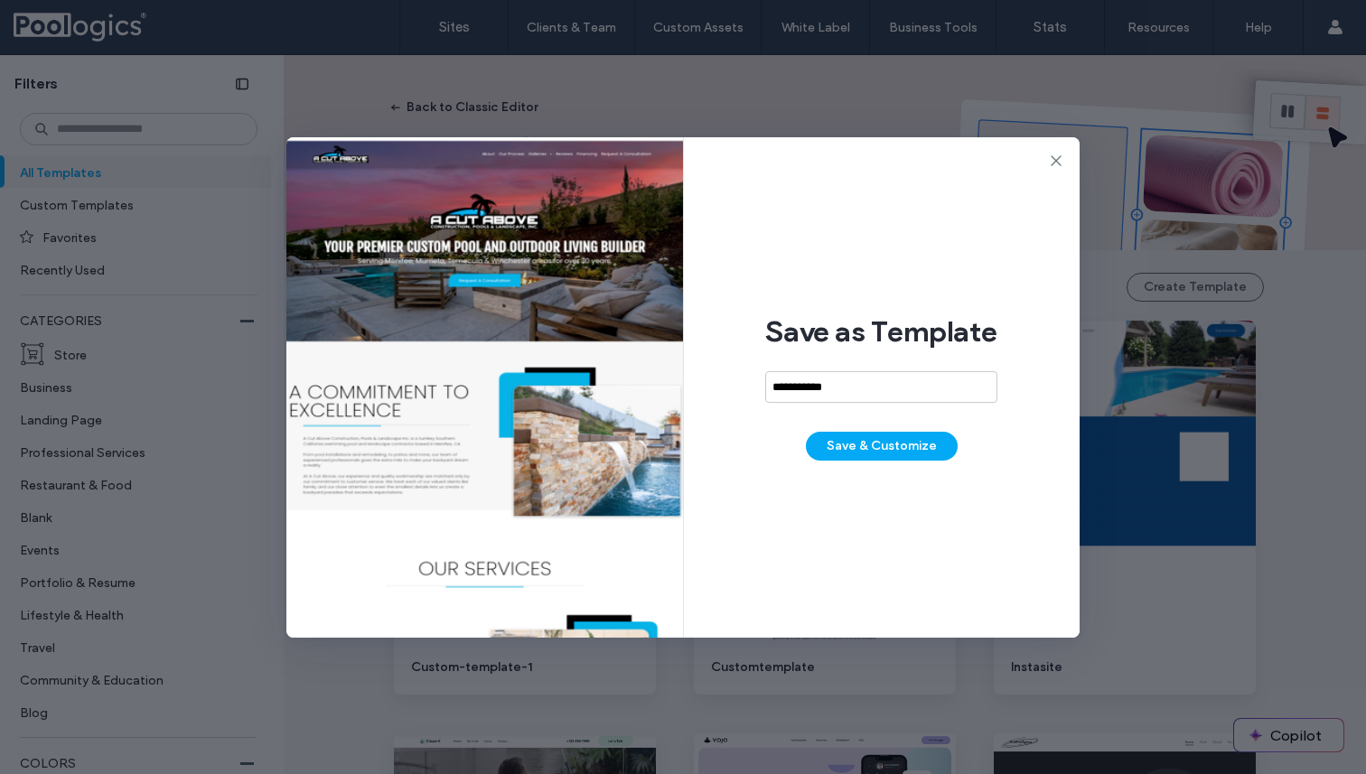
type input "**********"
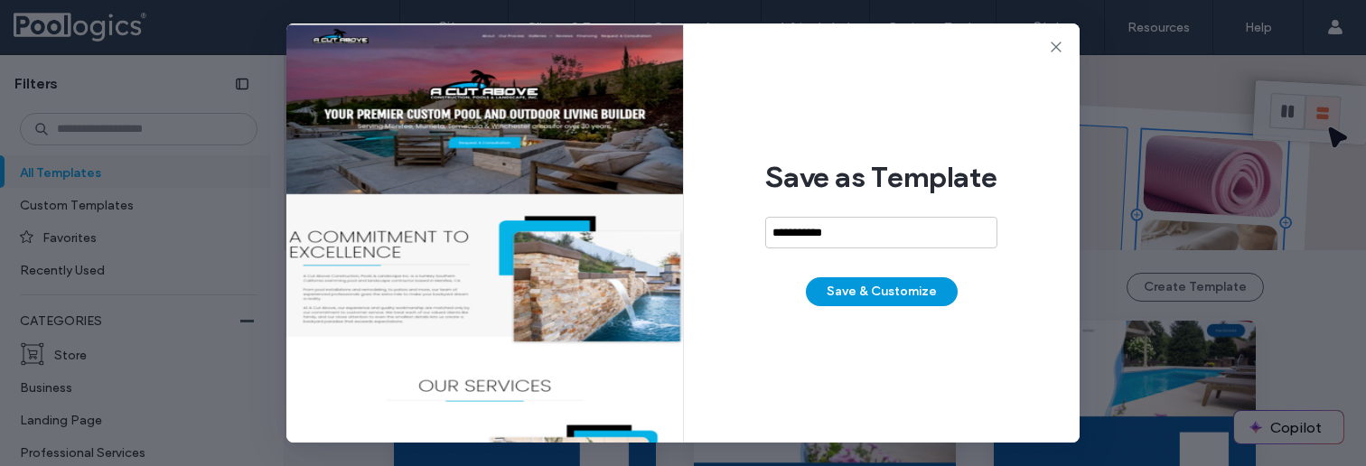
click at [914, 294] on button "Save & Customize" at bounding box center [882, 291] width 152 height 29
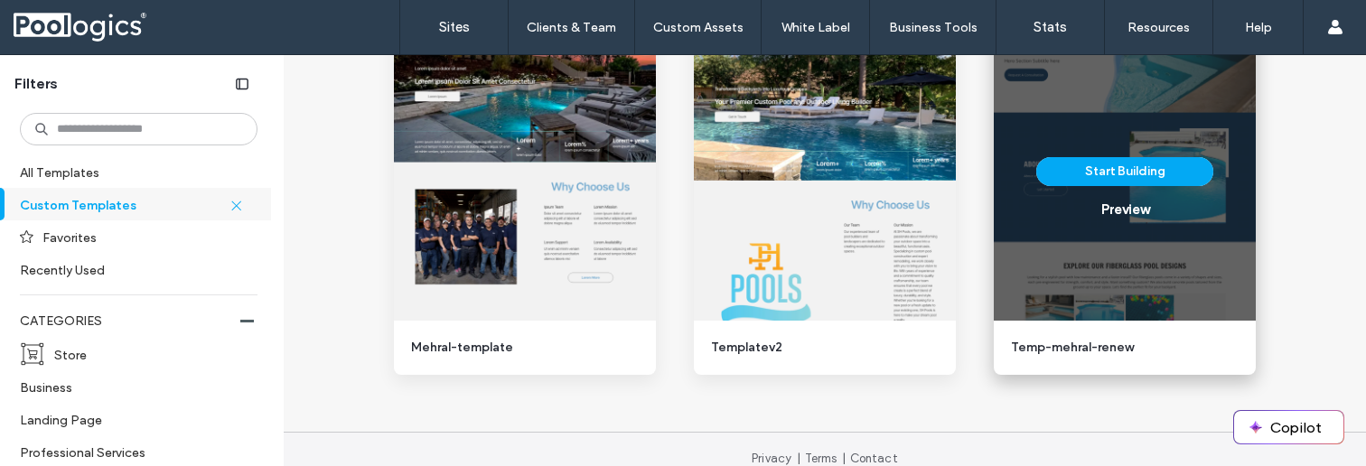
scroll to position [1966, 0]
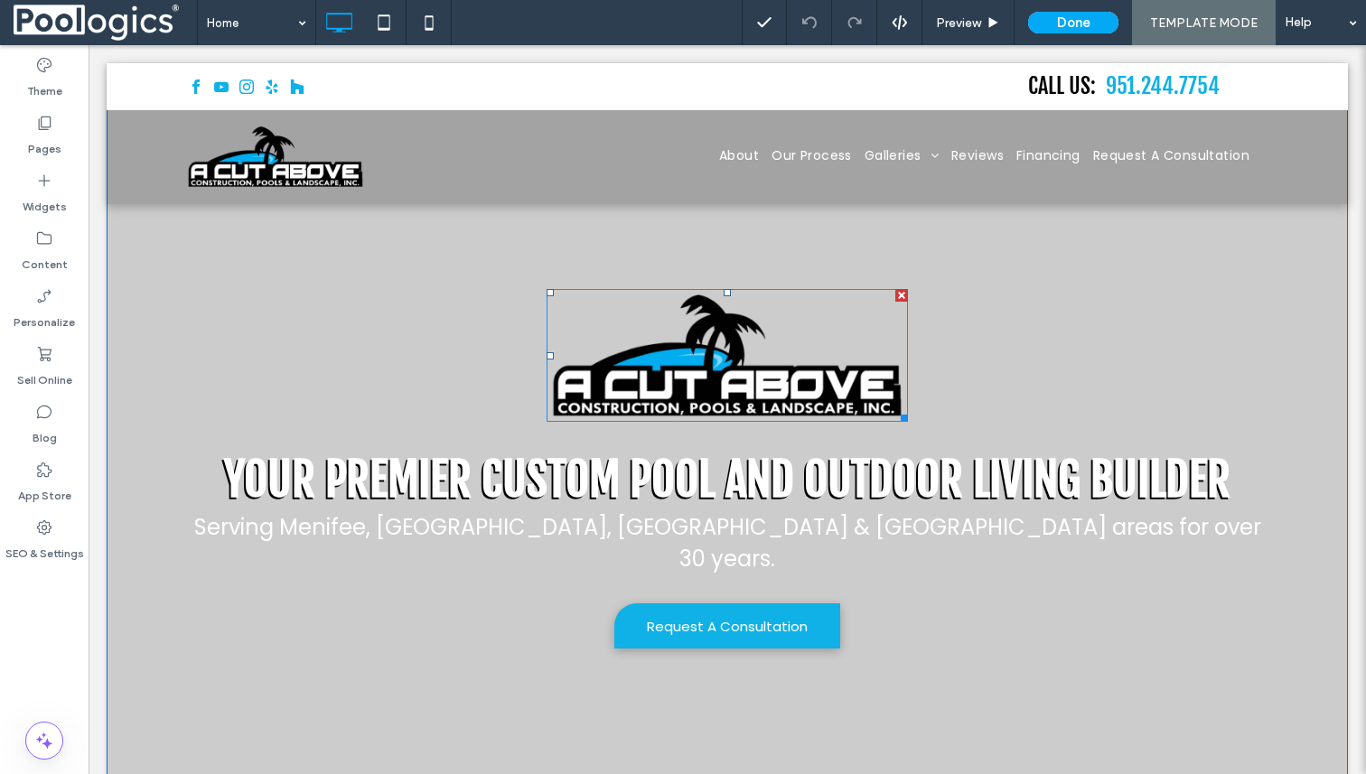
click at [628, 363] on img at bounding box center [726, 356] width 361 height 135
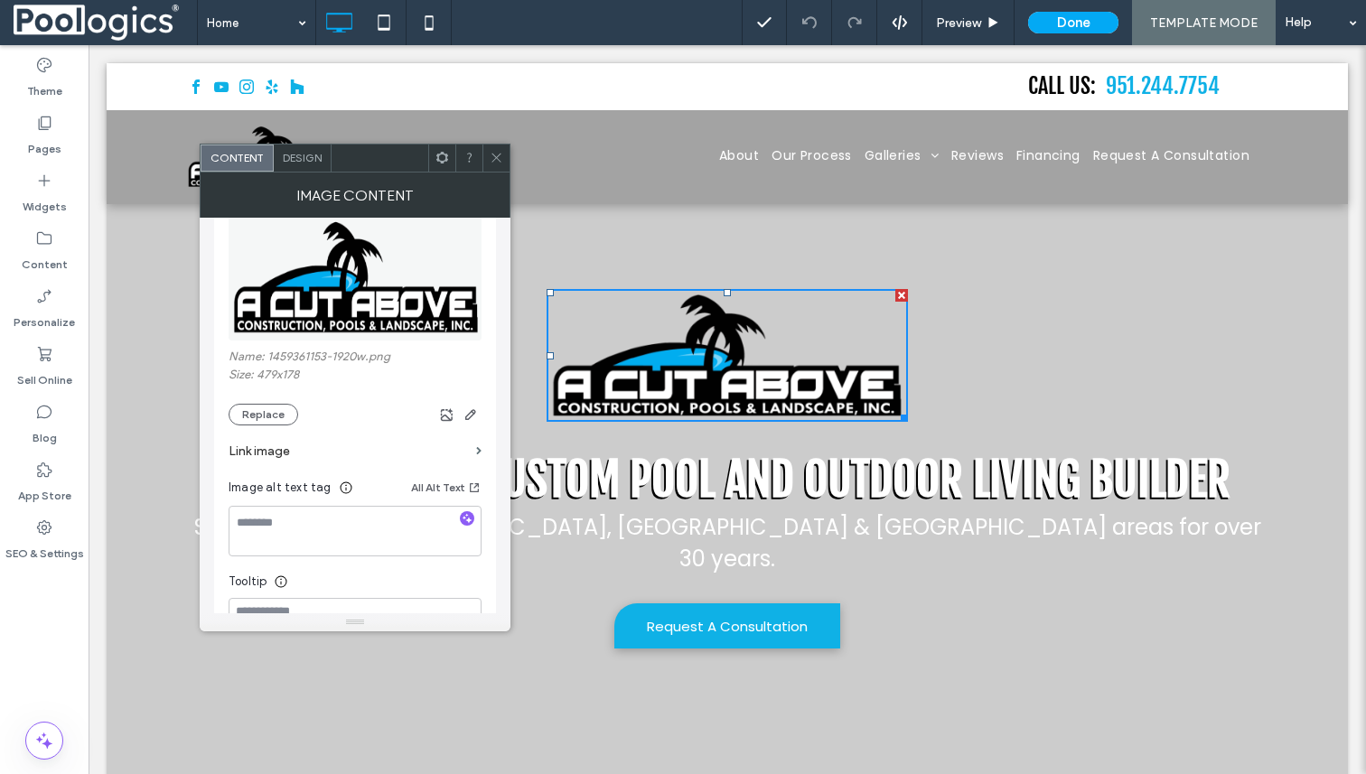
scroll to position [227, 0]
click at [499, 154] on use at bounding box center [495, 158] width 9 height 9
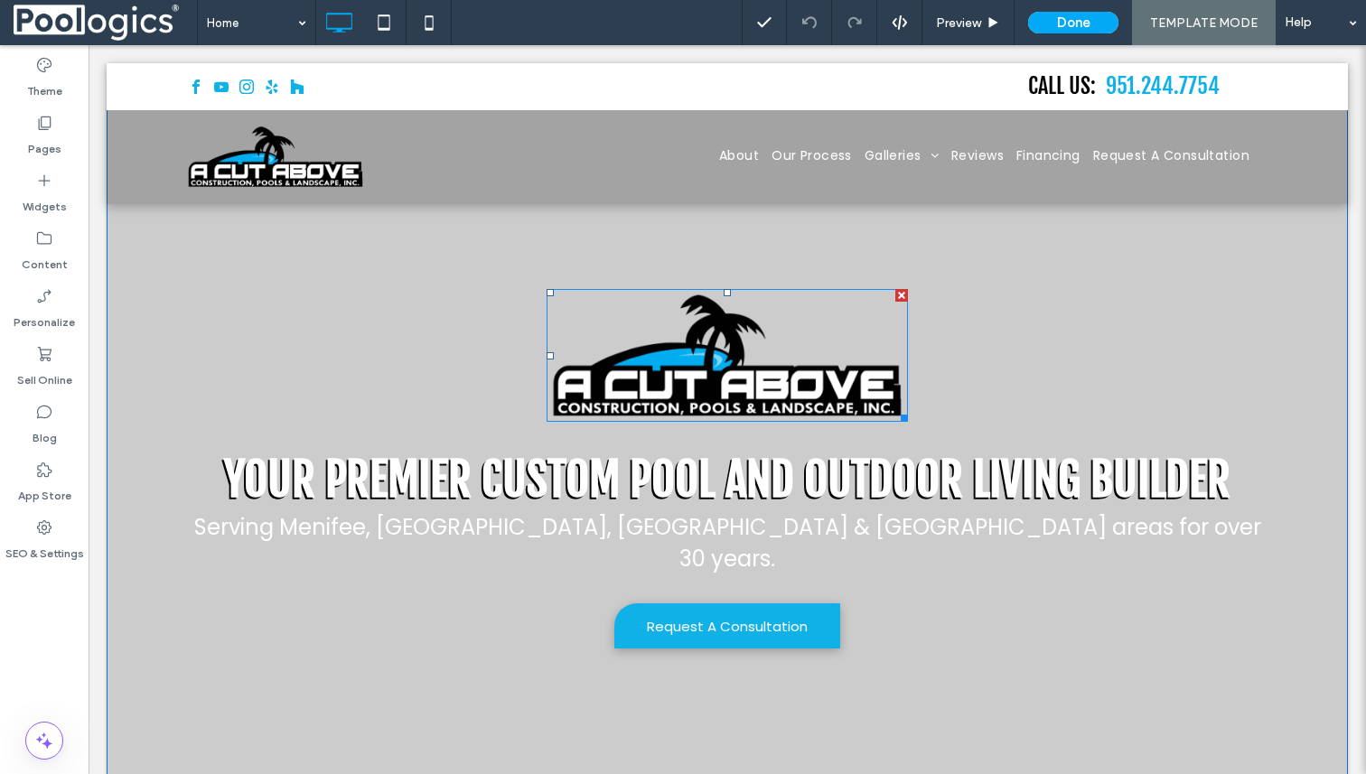
click at [739, 395] on img at bounding box center [726, 356] width 361 height 135
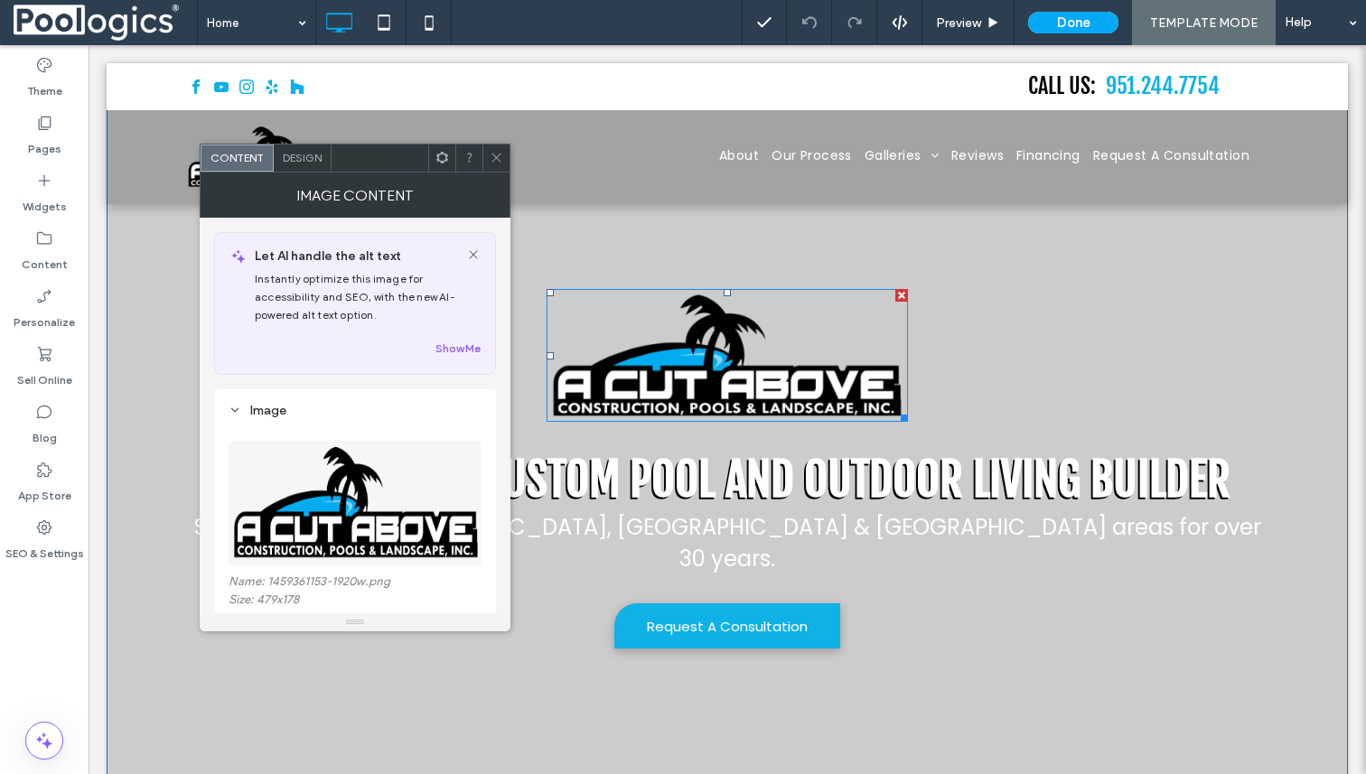
click at [739, 395] on img at bounding box center [726, 356] width 361 height 135
click at [475, 249] on icon at bounding box center [473, 254] width 14 height 14
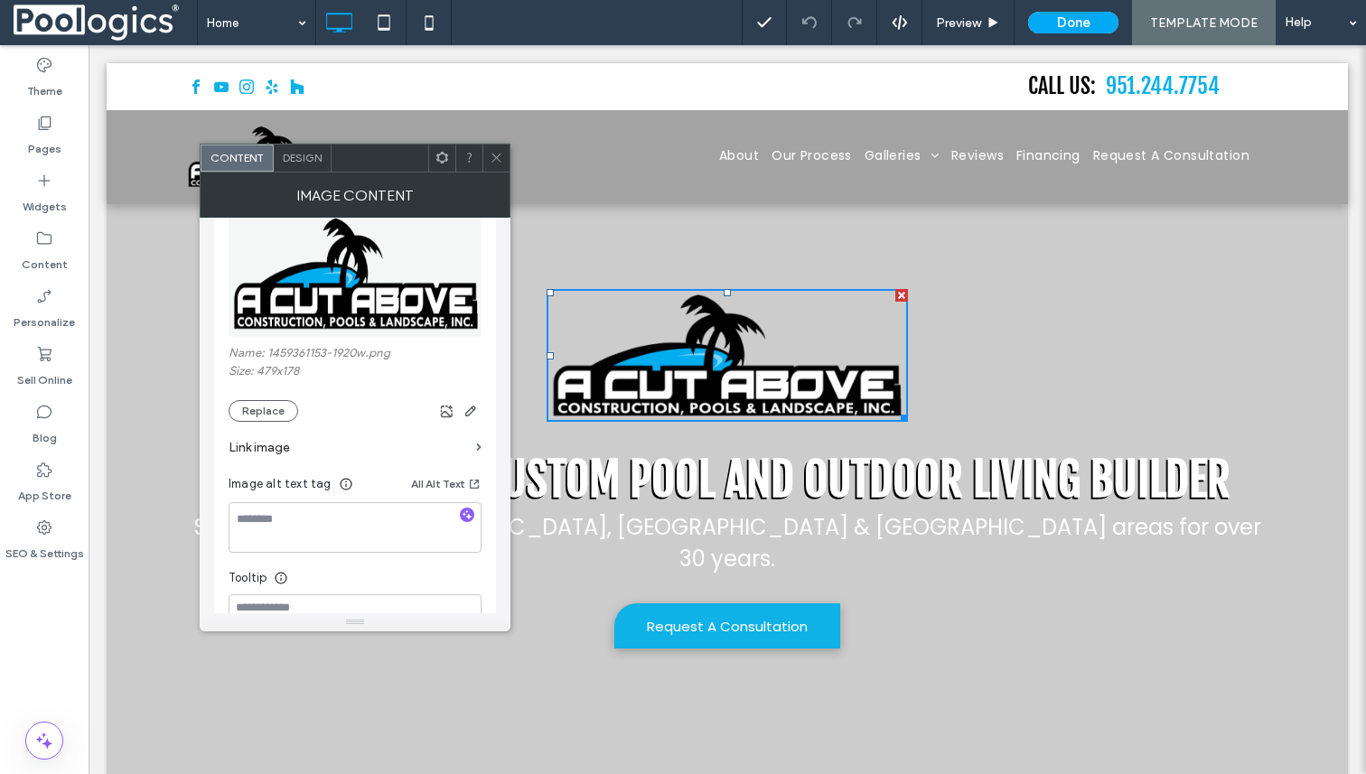
scroll to position [0, 0]
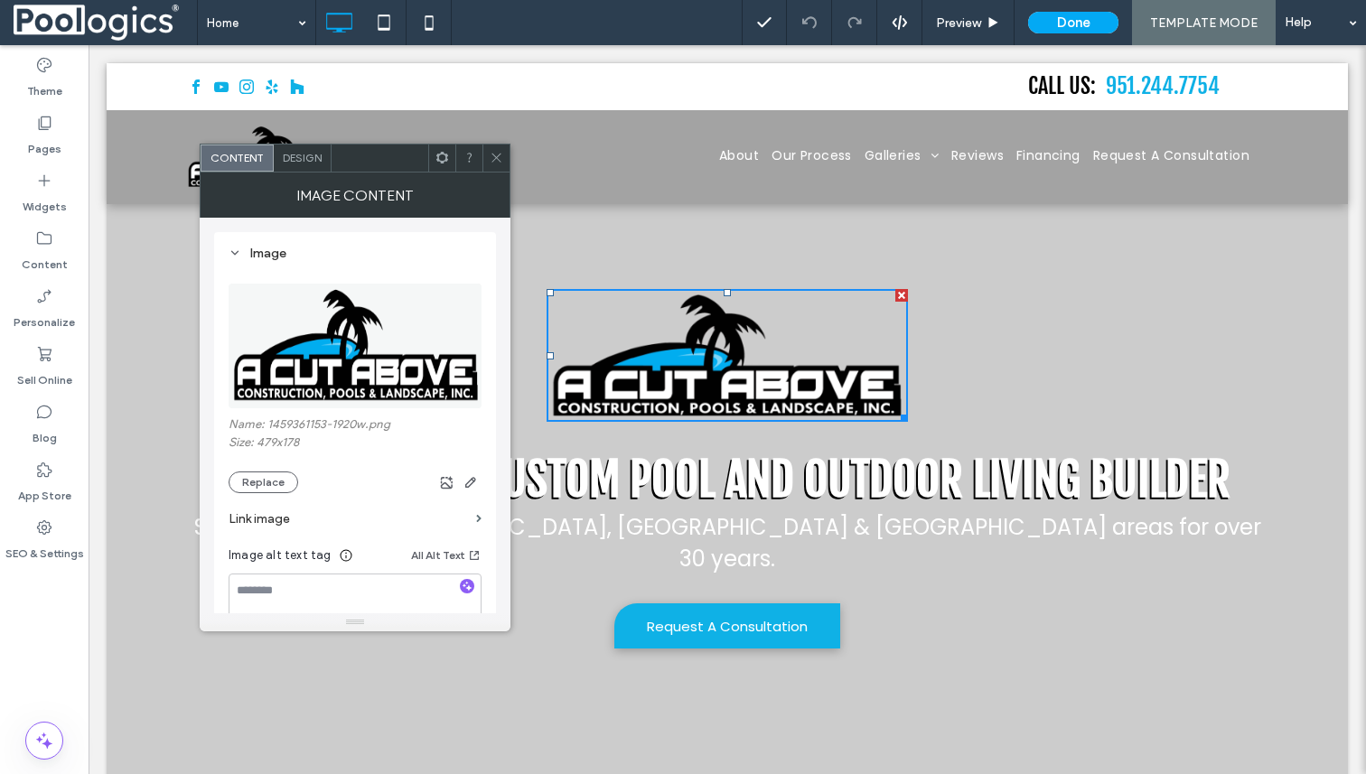
click at [761, 324] on img at bounding box center [726, 356] width 361 height 135
click at [494, 156] on use at bounding box center [495, 158] width 9 height 9
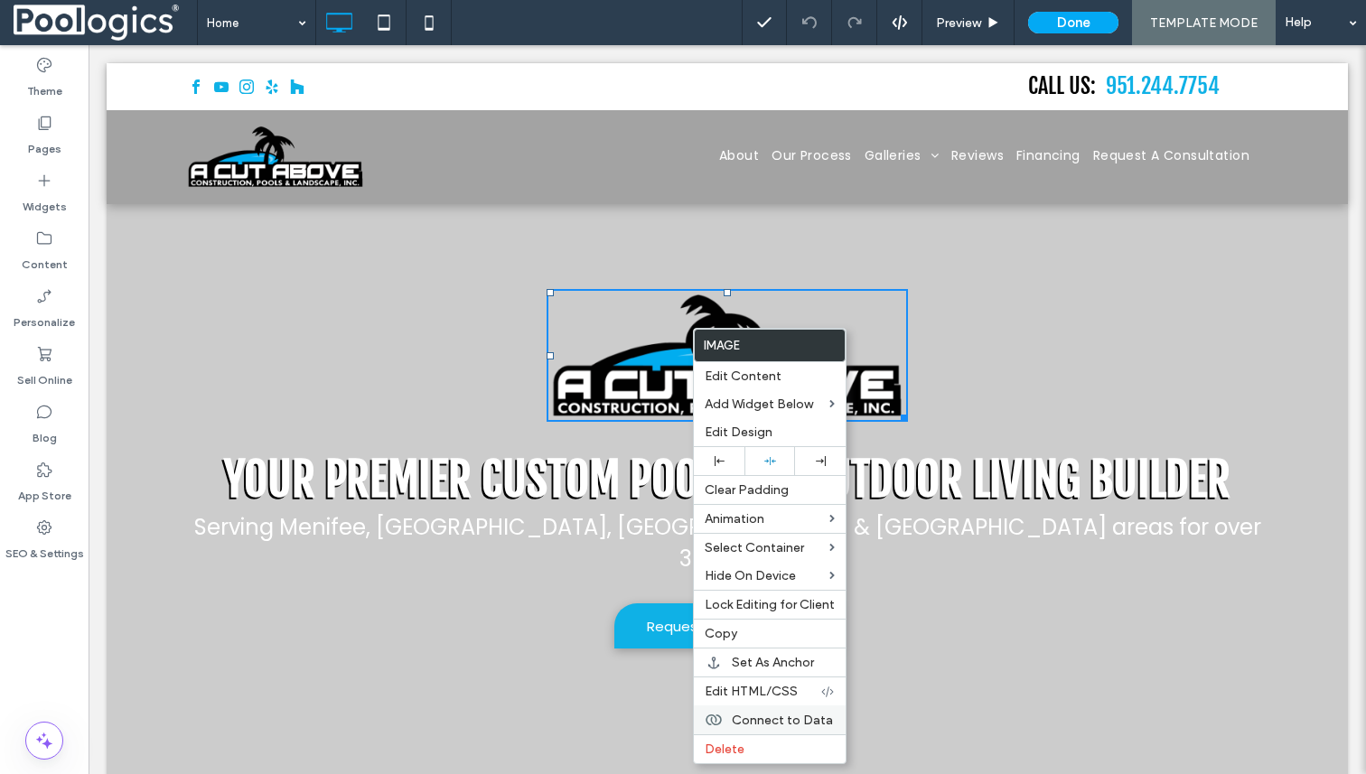
click at [751, 725] on span "Connect to Data" at bounding box center [782, 720] width 101 height 15
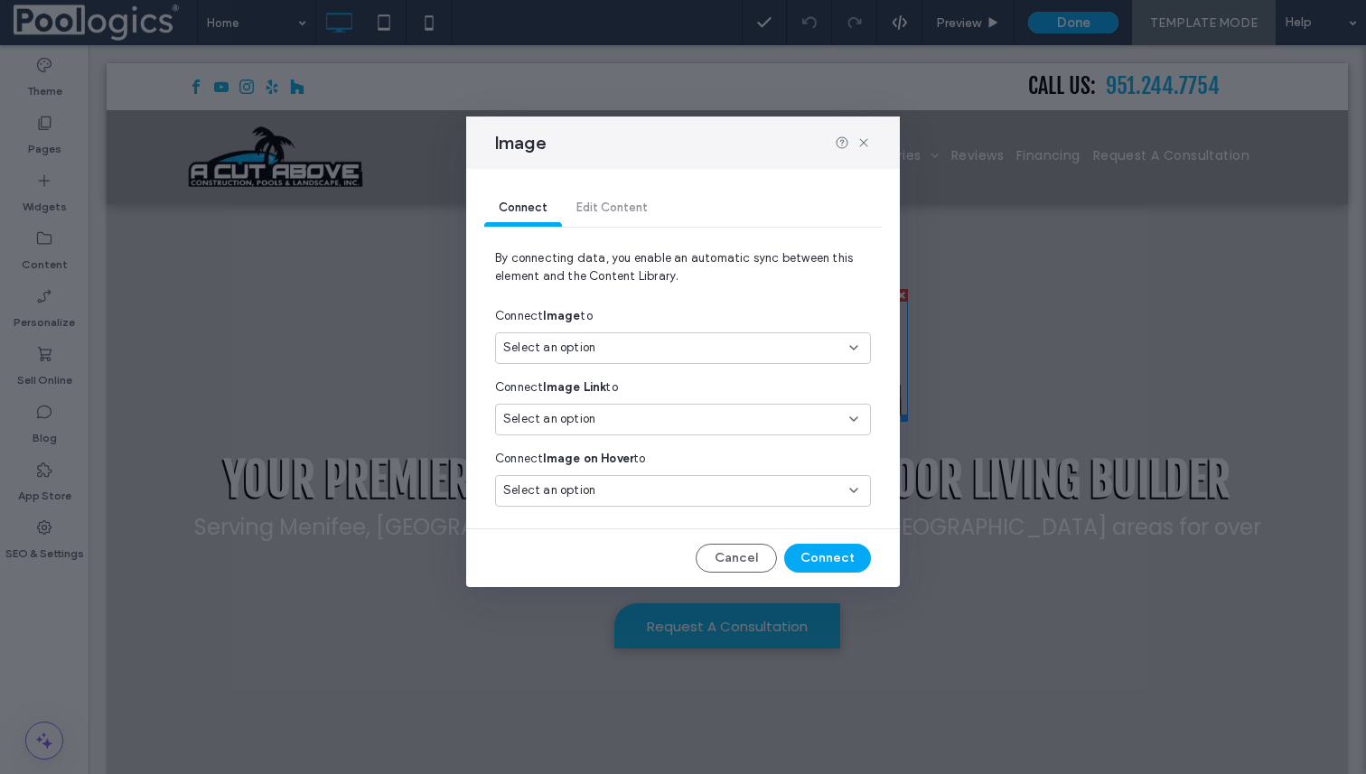
click at [643, 356] on div "Select an option" at bounding box center [672, 348] width 338 height 18
click at [646, 355] on div "Select an option" at bounding box center [672, 348] width 338 height 18
click at [735, 550] on button "Cancel" at bounding box center [735, 558] width 81 height 29
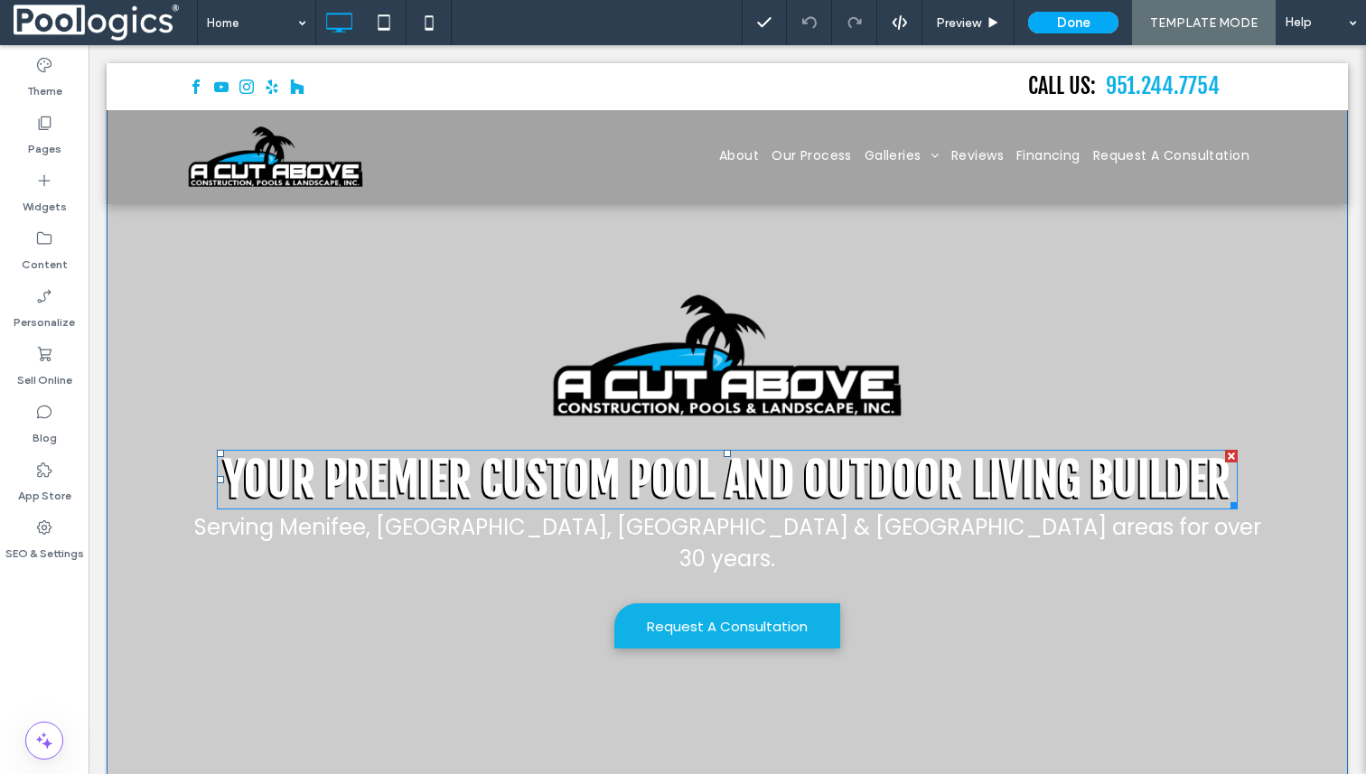
click at [760, 476] on span "Your Premier Custom Pool and Outdoor Living Builder" at bounding box center [727, 480] width 1006 height 56
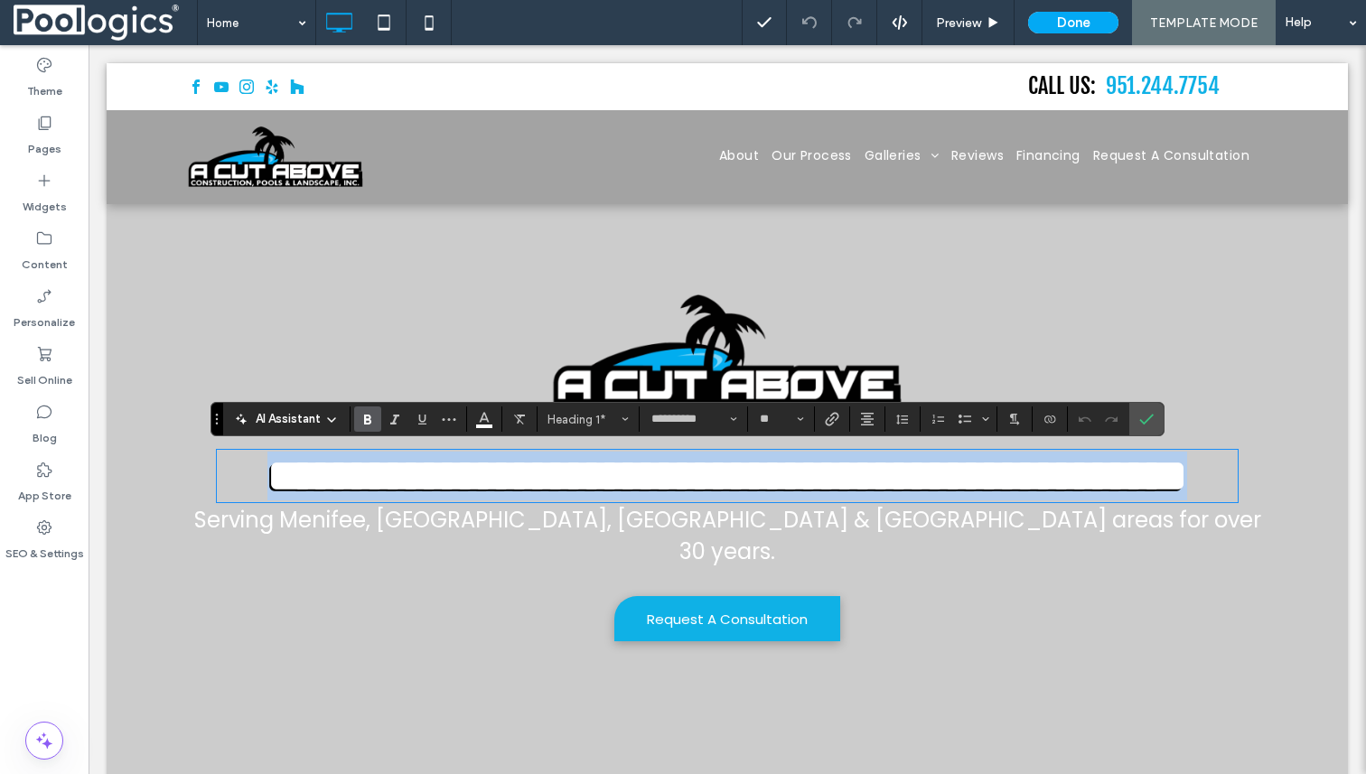
click at [712, 495] on strong "**********" at bounding box center [726, 475] width 919 height 44
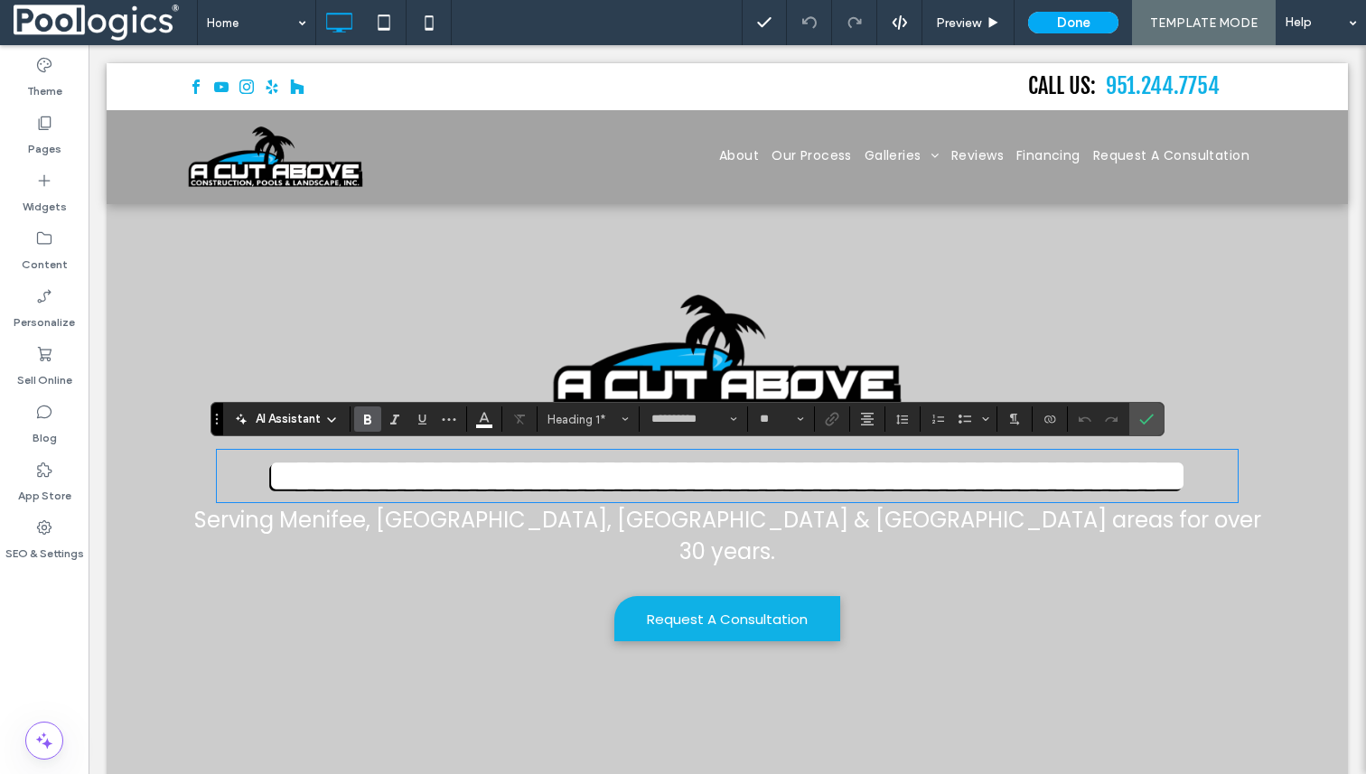
click at [723, 494] on strong "**********" at bounding box center [726, 475] width 919 height 44
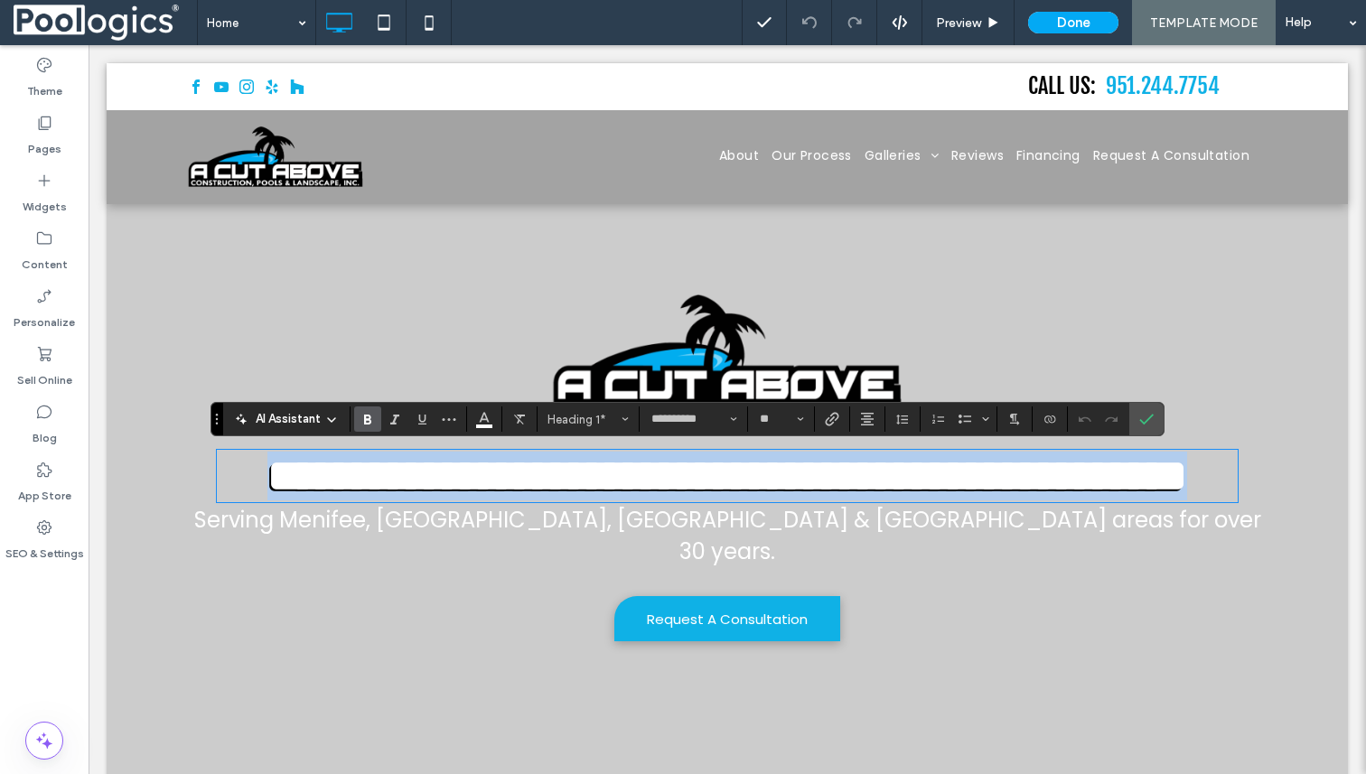
click at [723, 494] on strong "**********" at bounding box center [726, 475] width 919 height 44
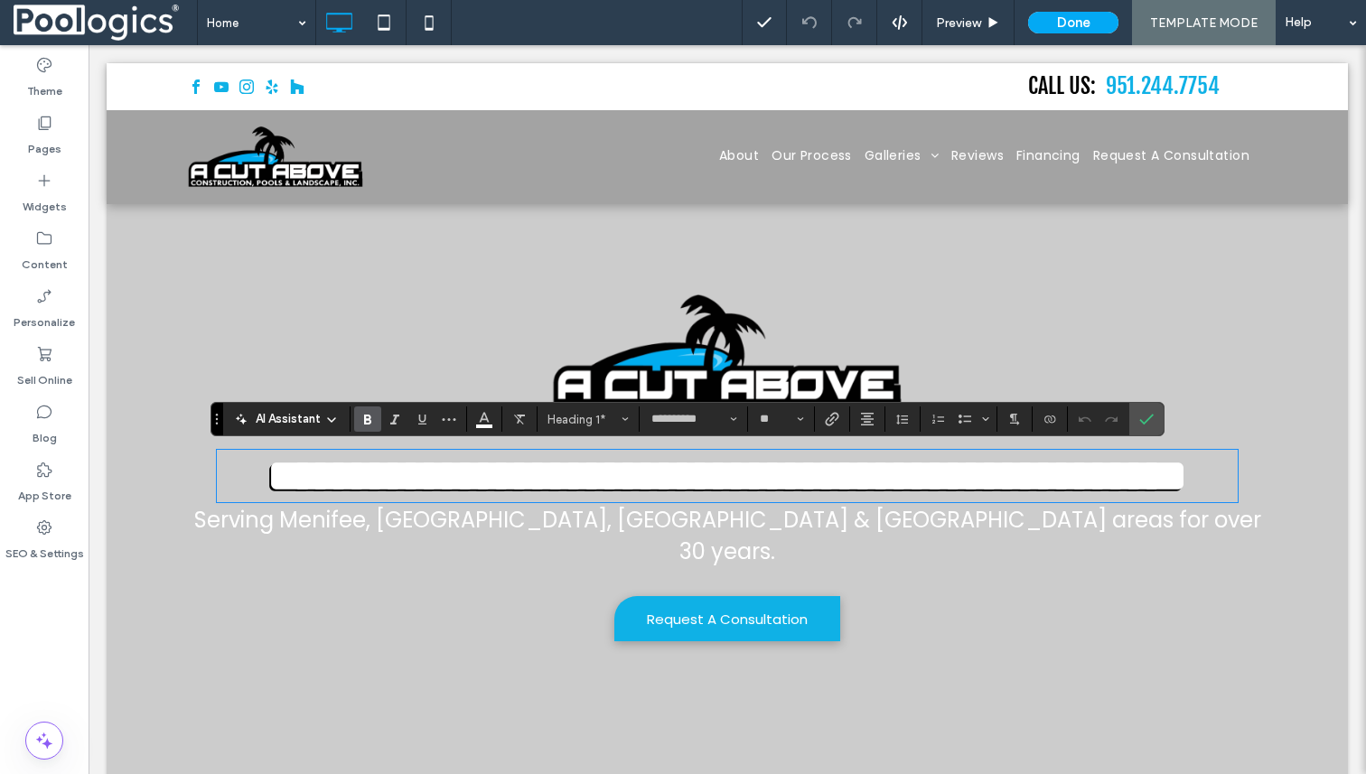
click at [1031, 581] on div "**********" at bounding box center [727, 469] width 1084 height 361
click at [1051, 421] on icon "Connect To Data" at bounding box center [1049, 419] width 14 height 14
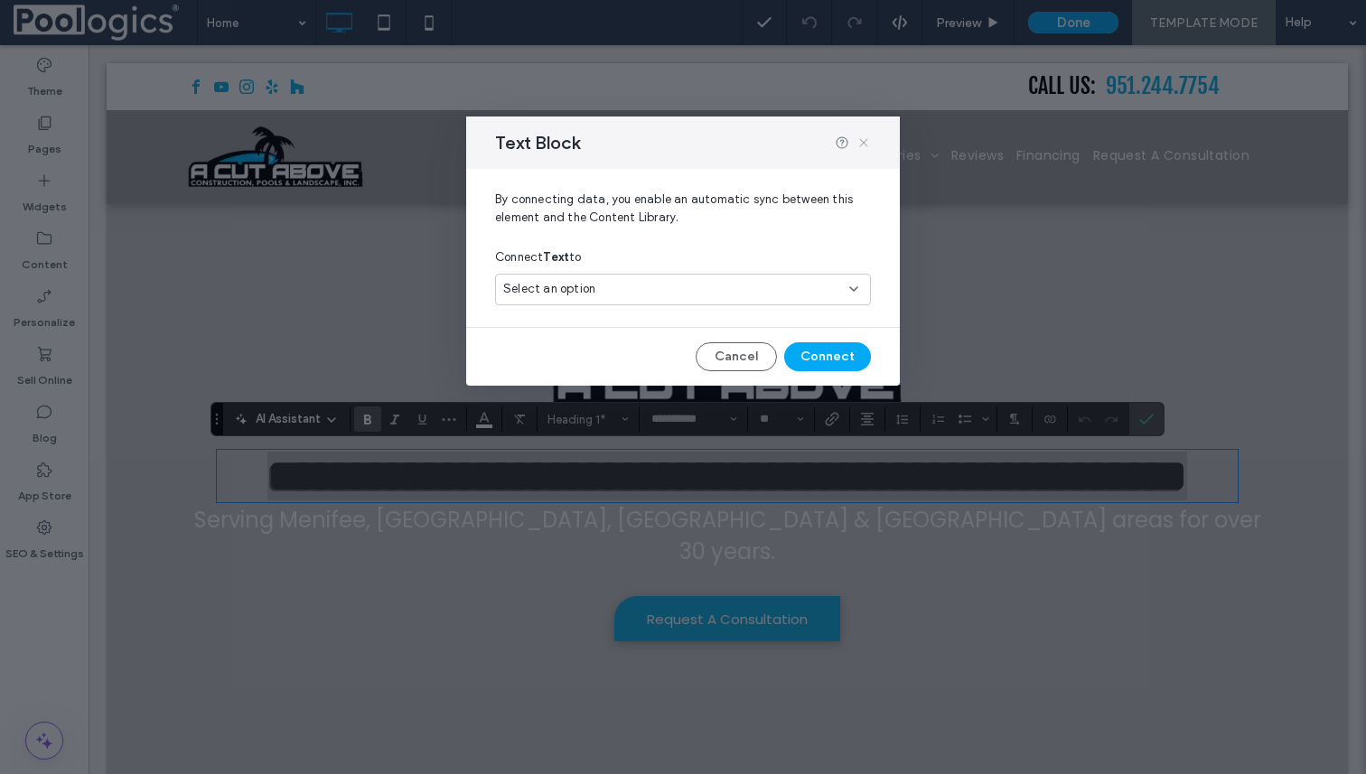
click at [861, 140] on use at bounding box center [863, 142] width 8 height 8
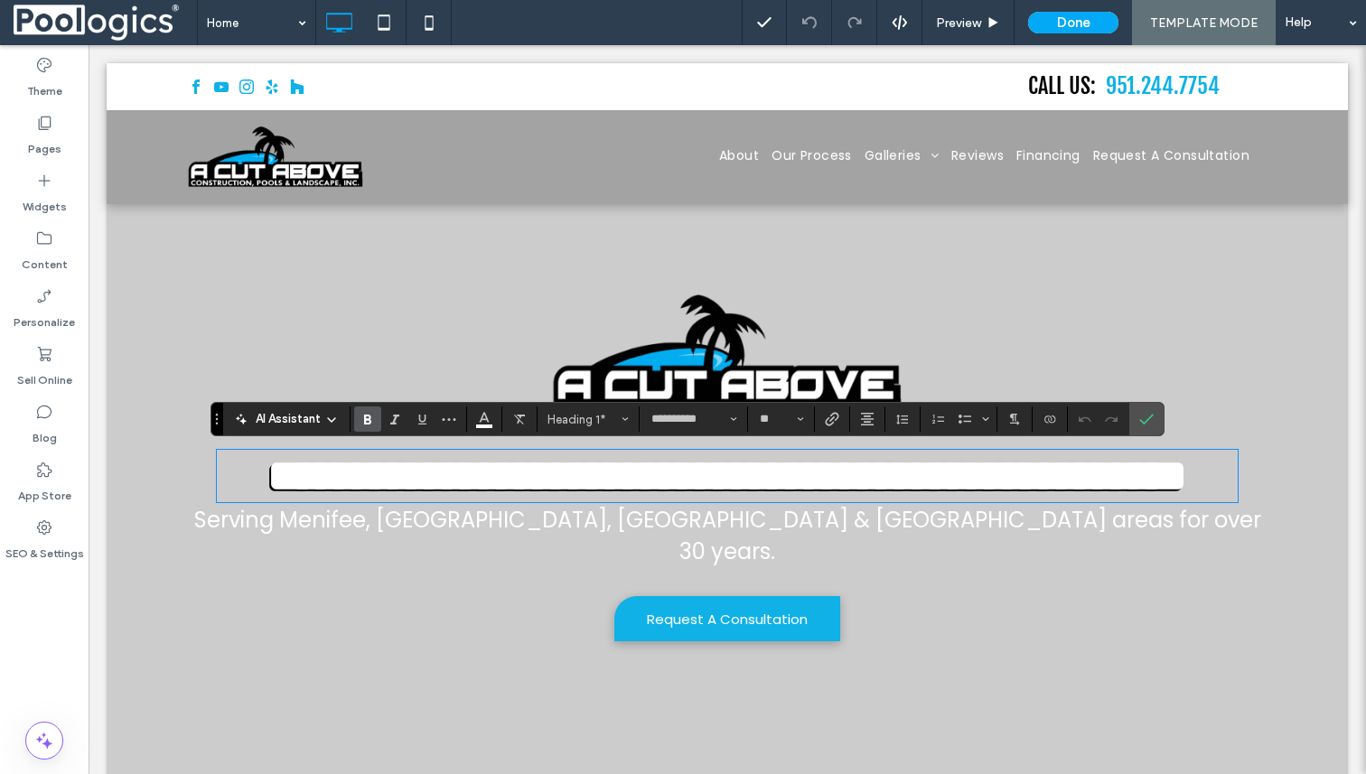
click at [782, 524] on span "Serving Menifee, [GEOGRAPHIC_DATA], [GEOGRAPHIC_DATA] & [GEOGRAPHIC_DATA] areas…" at bounding box center [727, 535] width 1067 height 61
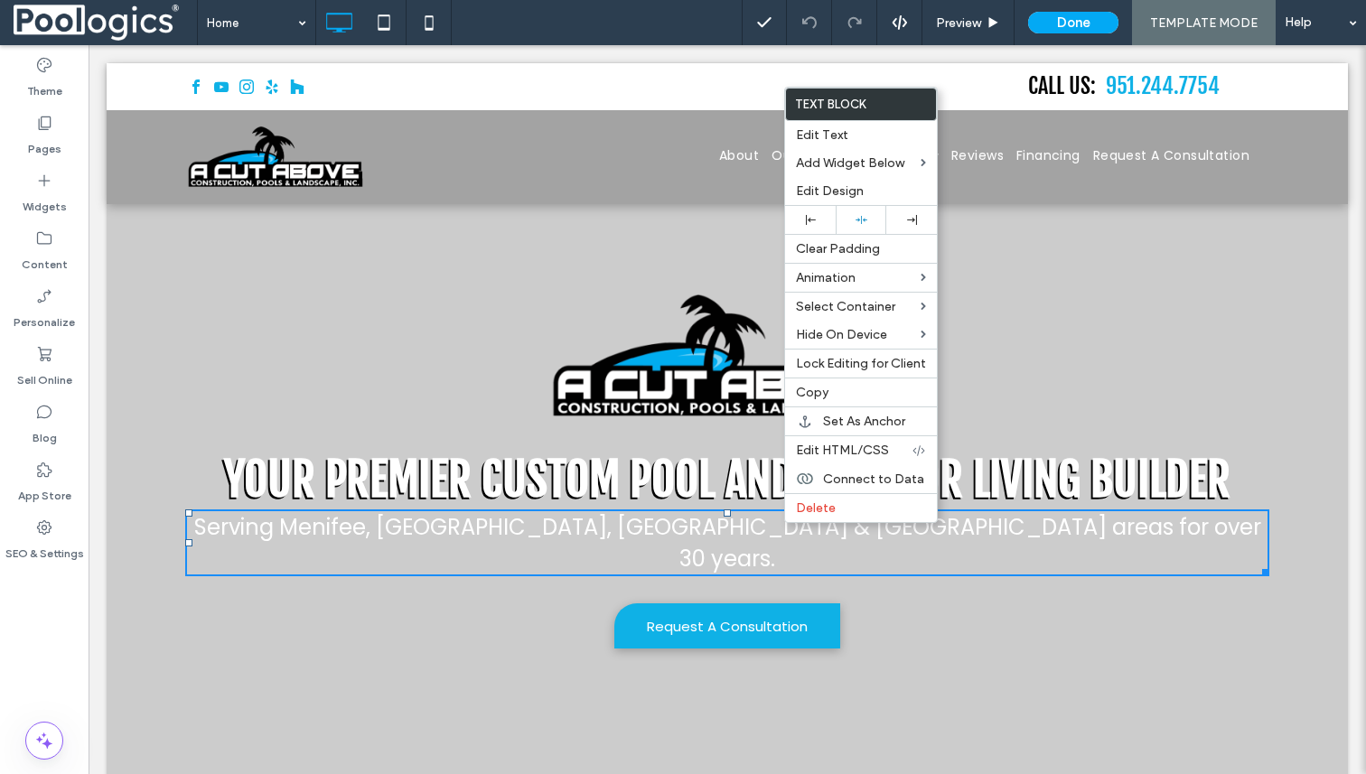
click at [782, 524] on span "Serving Menifee, [GEOGRAPHIC_DATA], [GEOGRAPHIC_DATA] & [GEOGRAPHIC_DATA] areas…" at bounding box center [727, 542] width 1067 height 61
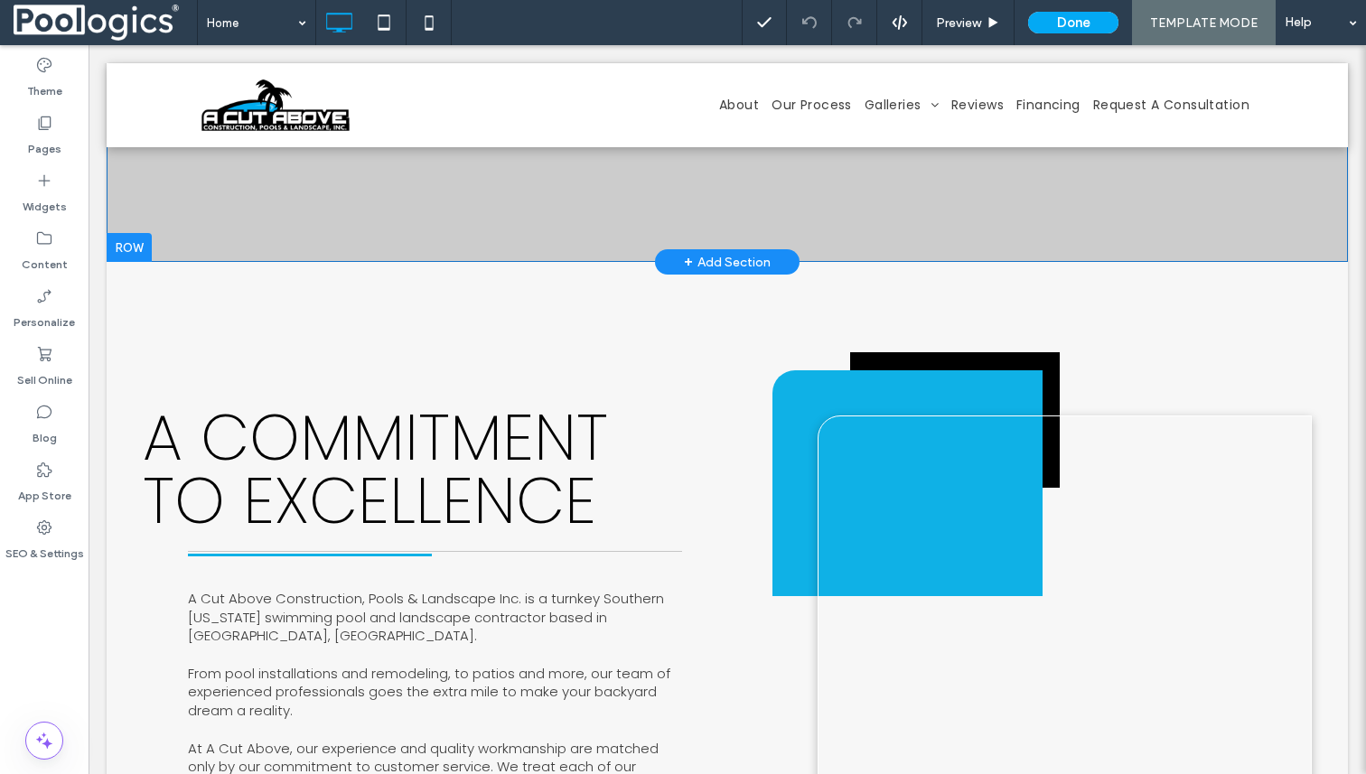
scroll to position [577, 0]
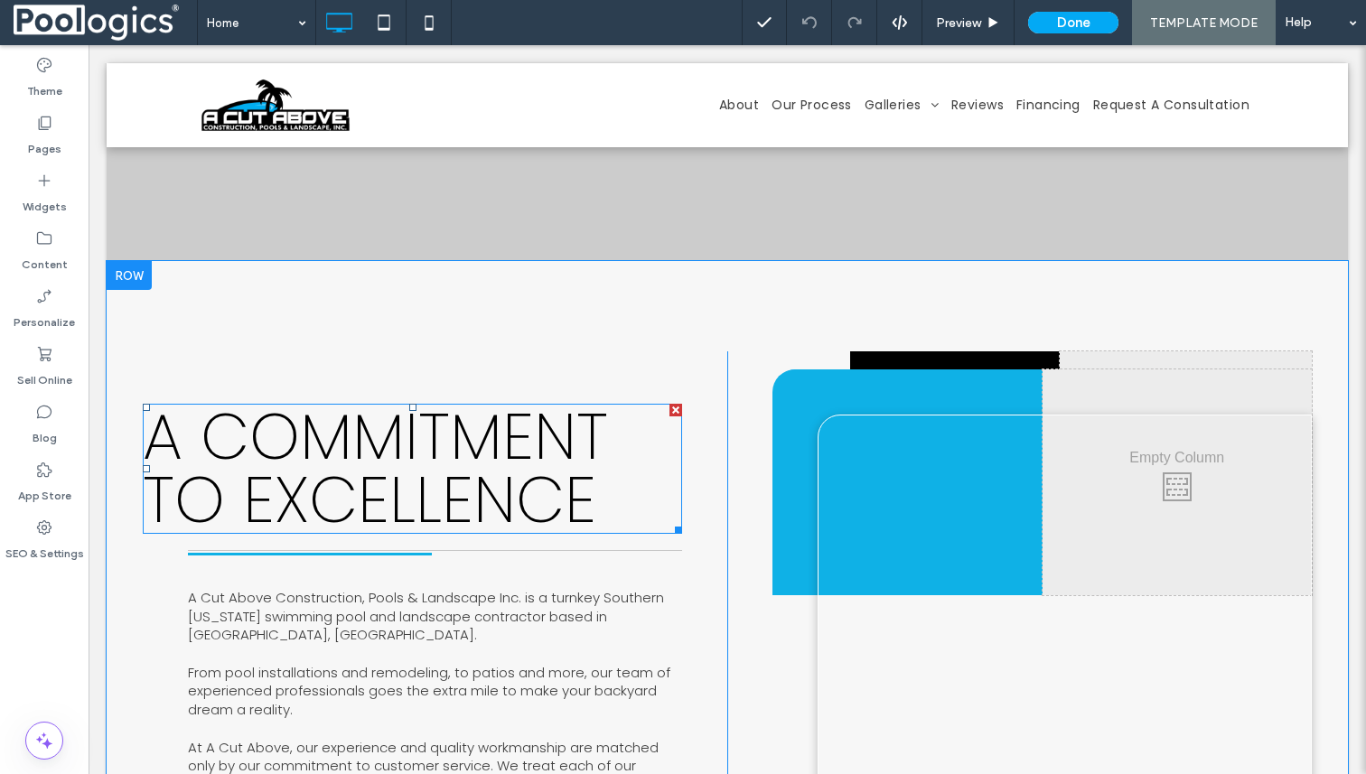
click at [413, 444] on span "A COMMITMENT TO EXCELLENCE" at bounding box center [375, 468] width 465 height 153
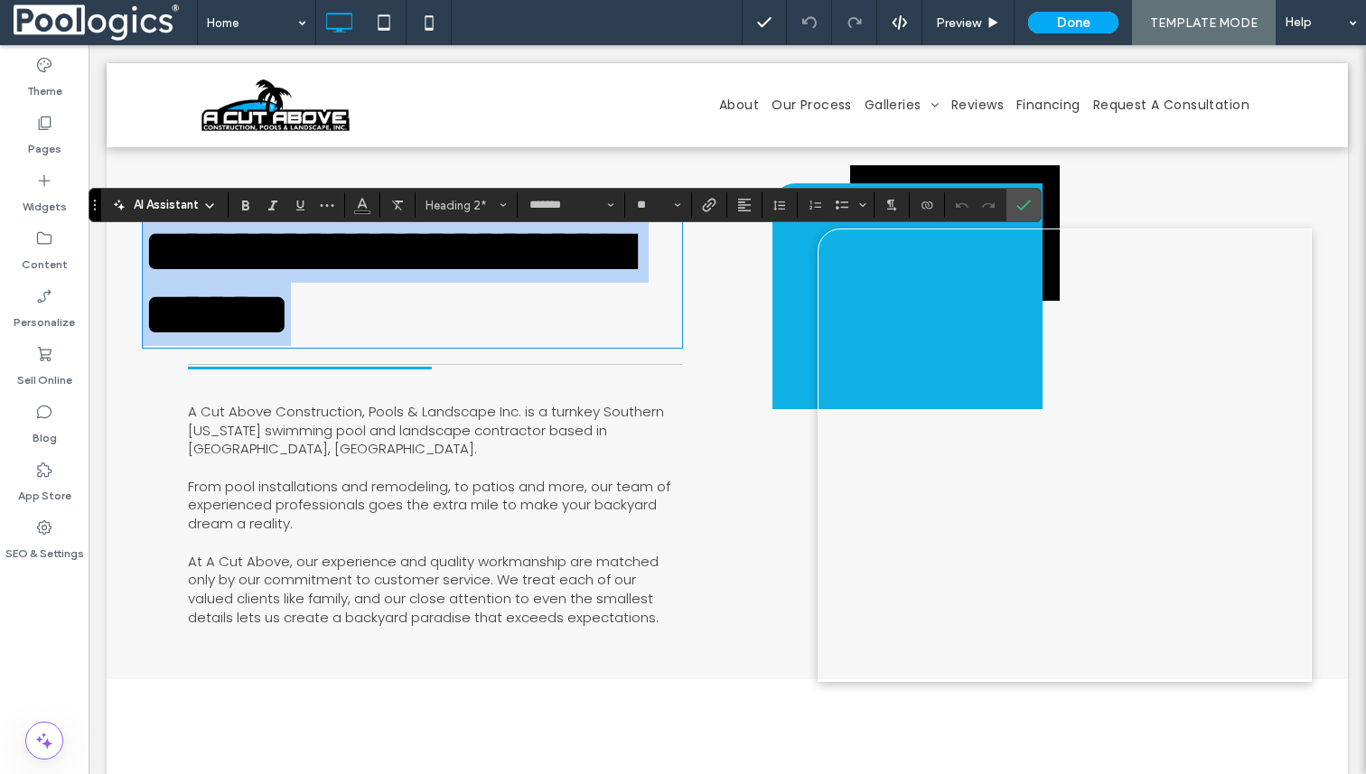
scroll to position [790, 0]
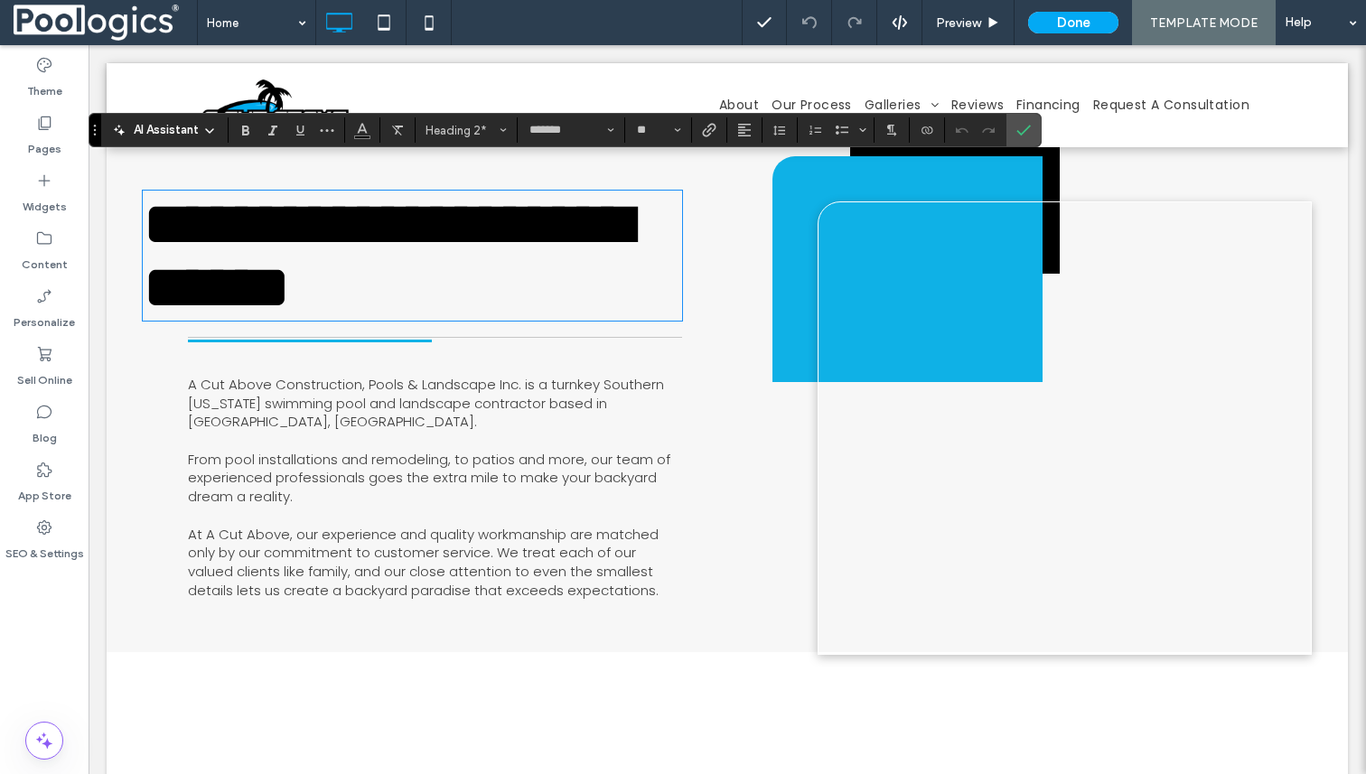
click at [459, 450] on span "​From pool installations and remodeling, to patios and more, our team of experi…" at bounding box center [429, 478] width 482 height 56
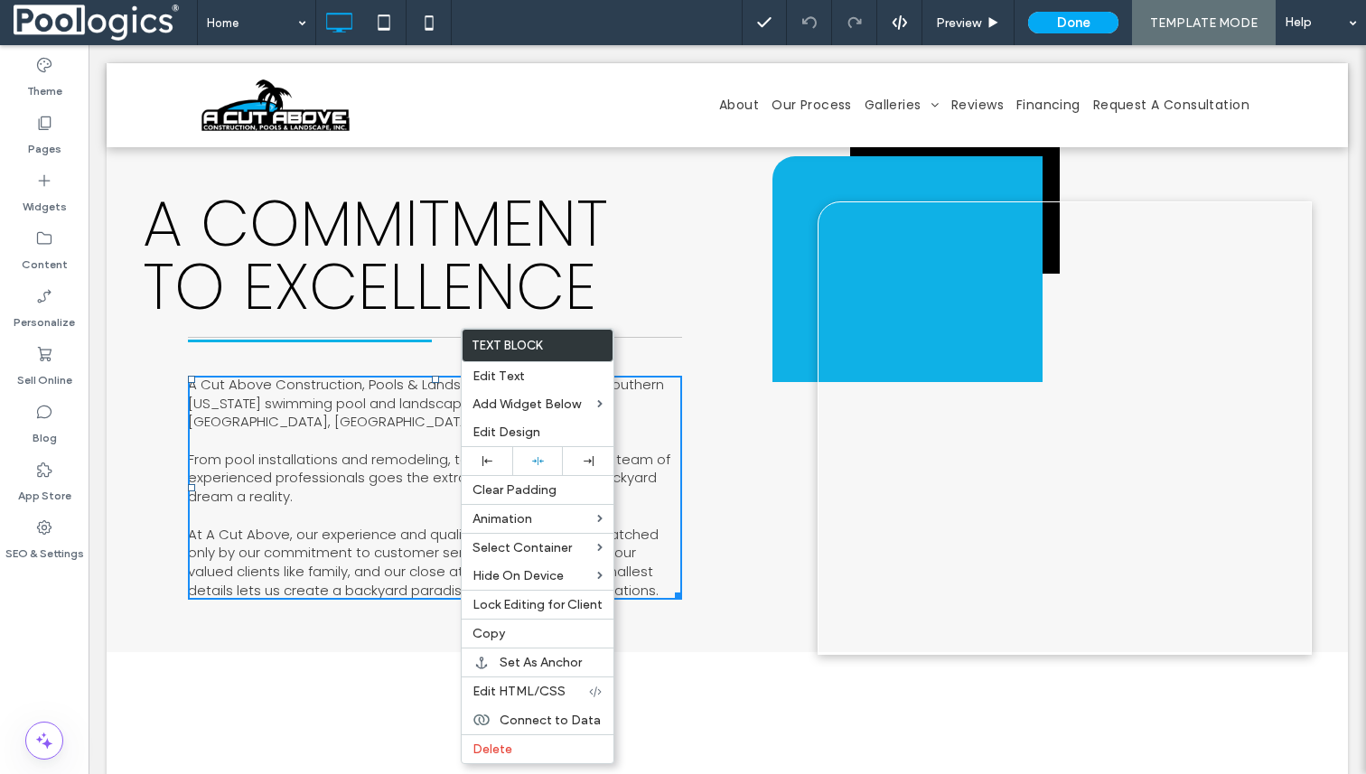
click at [389, 450] on span "​From pool installations and remodeling, to patios and more, our team of experi…" at bounding box center [429, 478] width 482 height 56
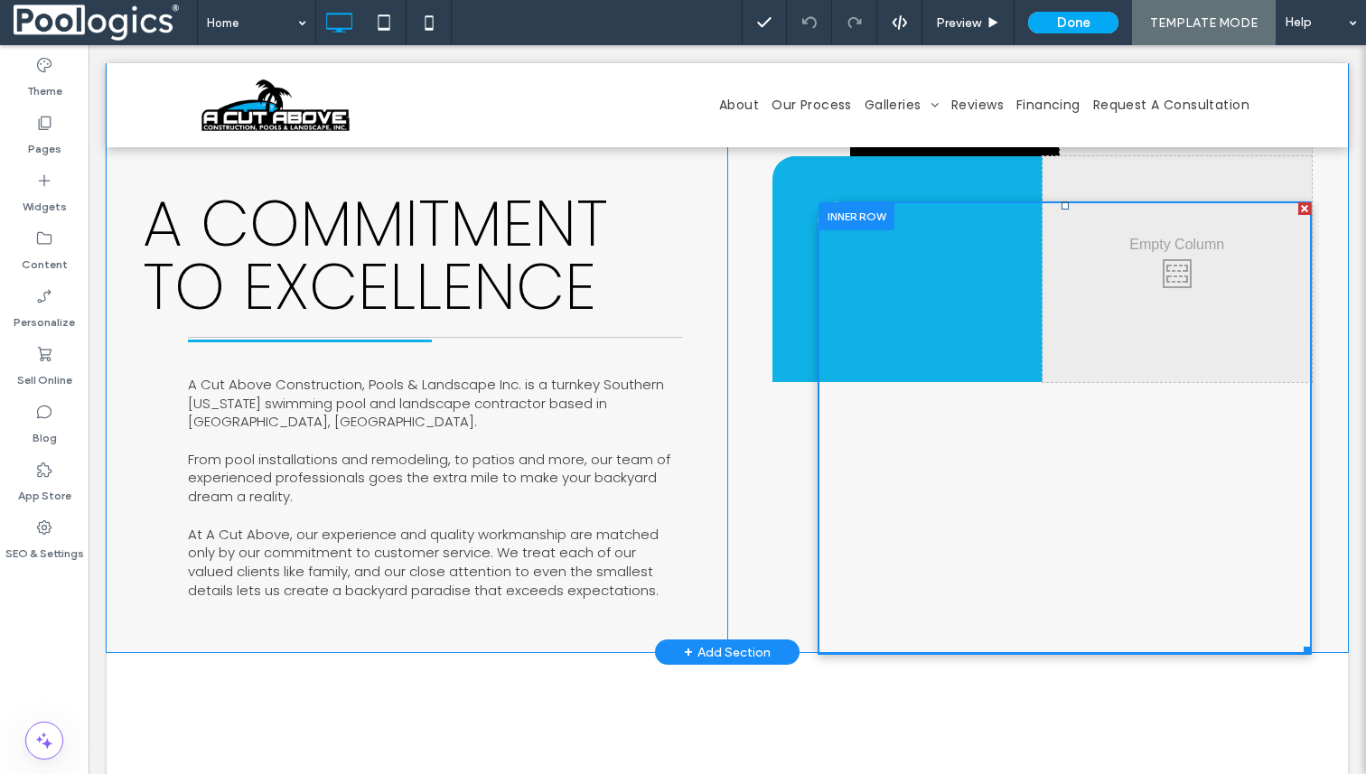
click at [1022, 365] on div at bounding box center [1064, 428] width 492 height 452
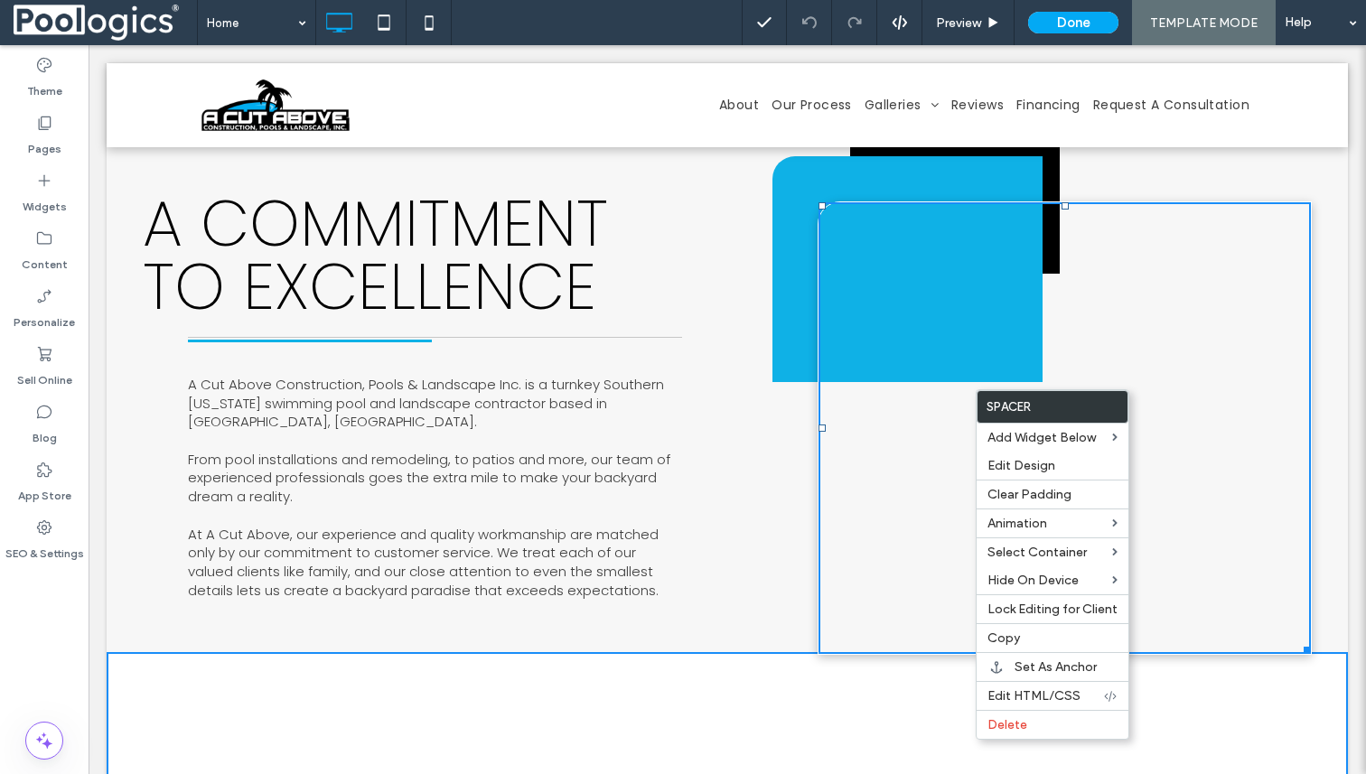
click at [891, 406] on div at bounding box center [1064, 428] width 492 height 452
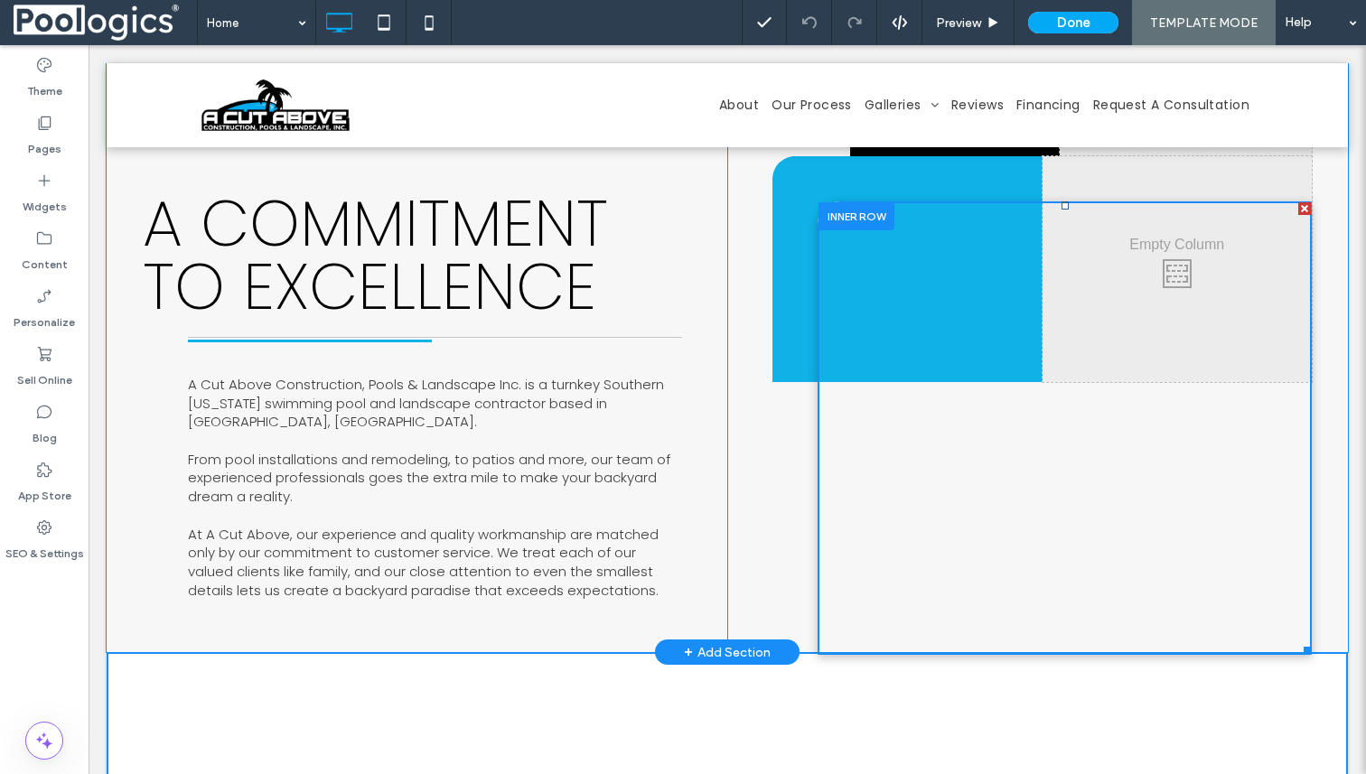
click at [891, 406] on div at bounding box center [1064, 428] width 492 height 452
click at [962, 379] on div at bounding box center [1064, 428] width 492 height 452
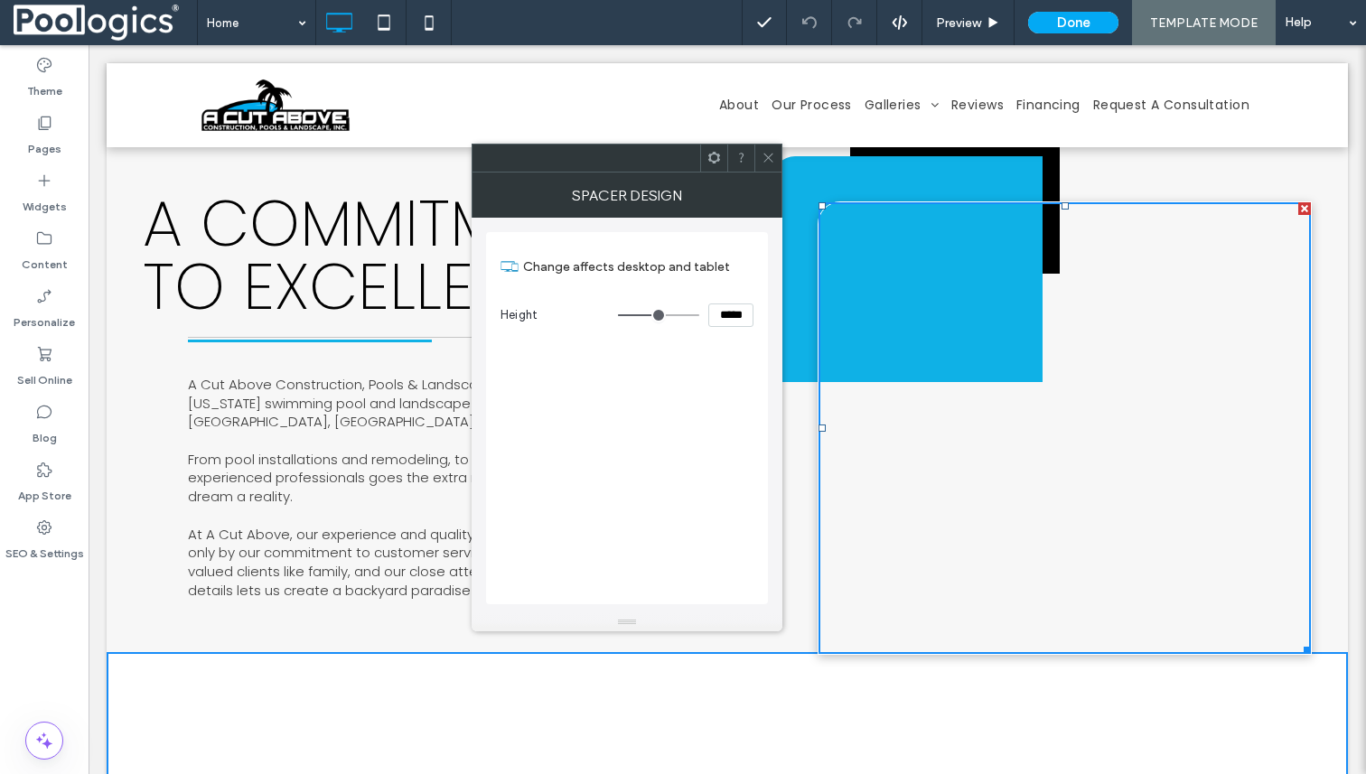
click at [962, 379] on div at bounding box center [1064, 428] width 492 height 452
click at [767, 167] on span at bounding box center [768, 158] width 14 height 27
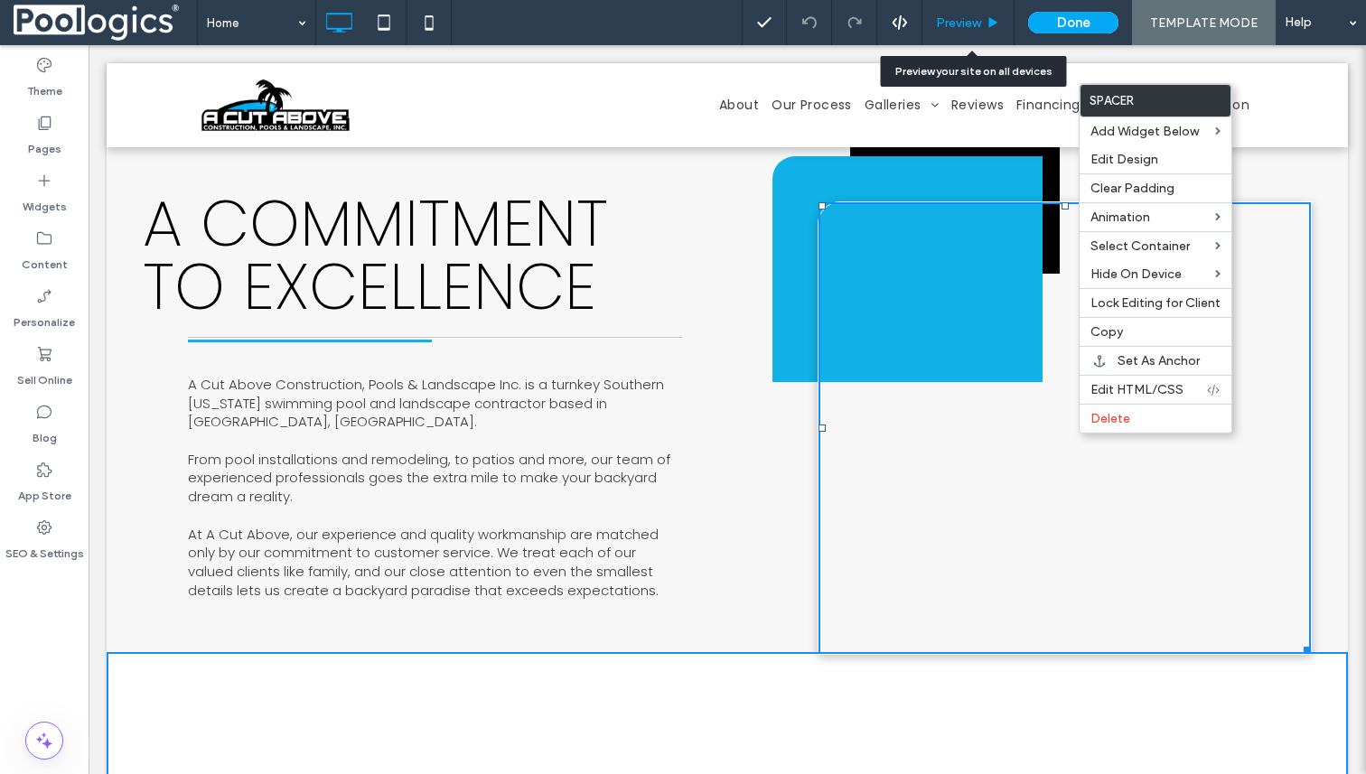
click at [981, 24] on span "Preview" at bounding box center [958, 22] width 45 height 15
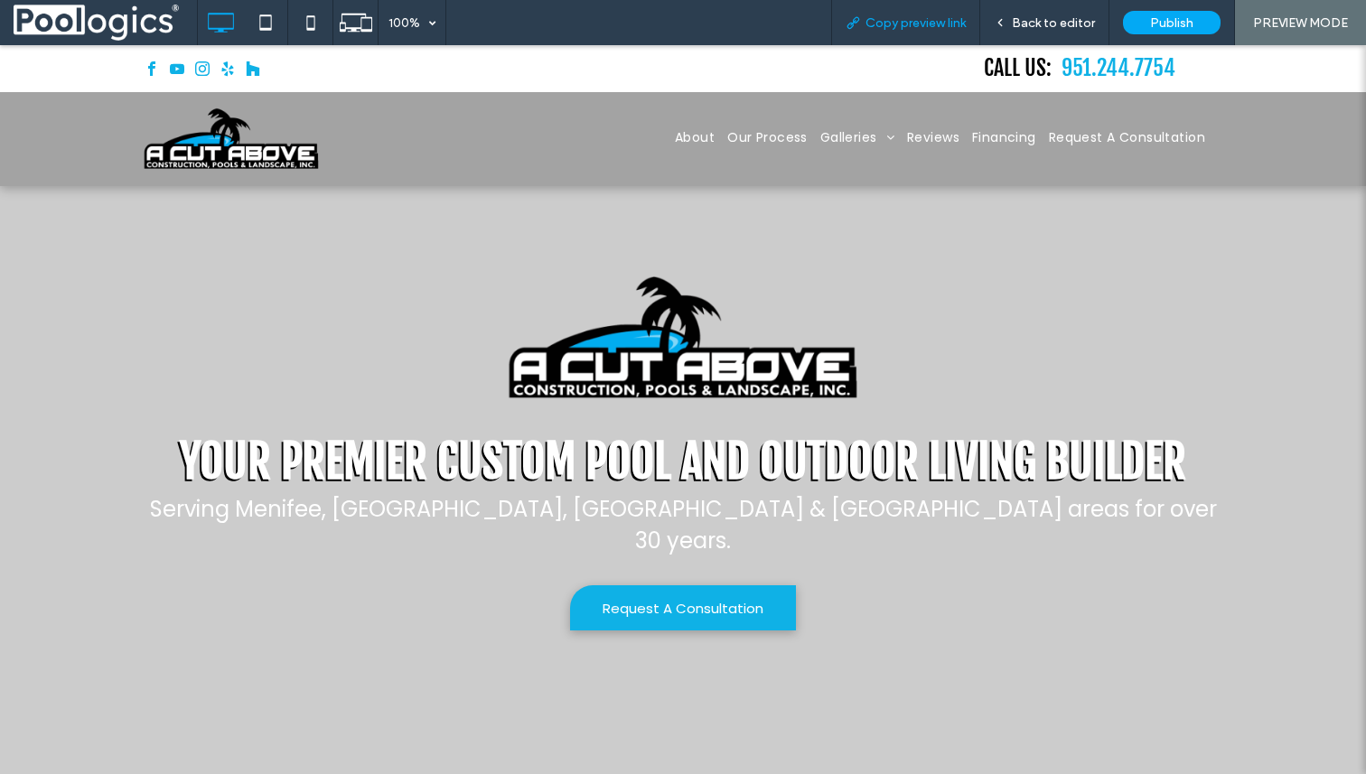
click at [897, 19] on span "Copy preview link" at bounding box center [915, 22] width 100 height 15
click at [1044, 23] on span "Back to editor" at bounding box center [1053, 22] width 83 height 15
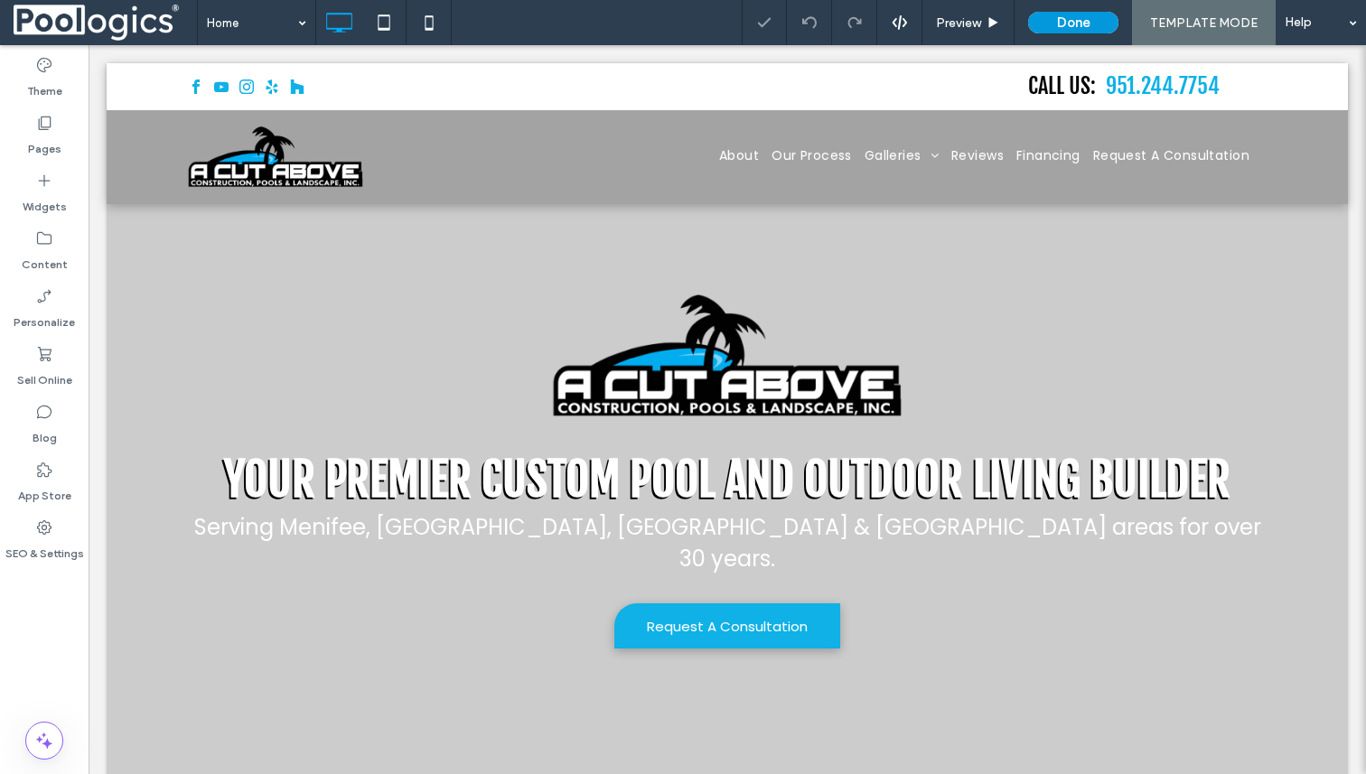
click at [1093, 23] on button "Done" at bounding box center [1073, 23] width 90 height 22
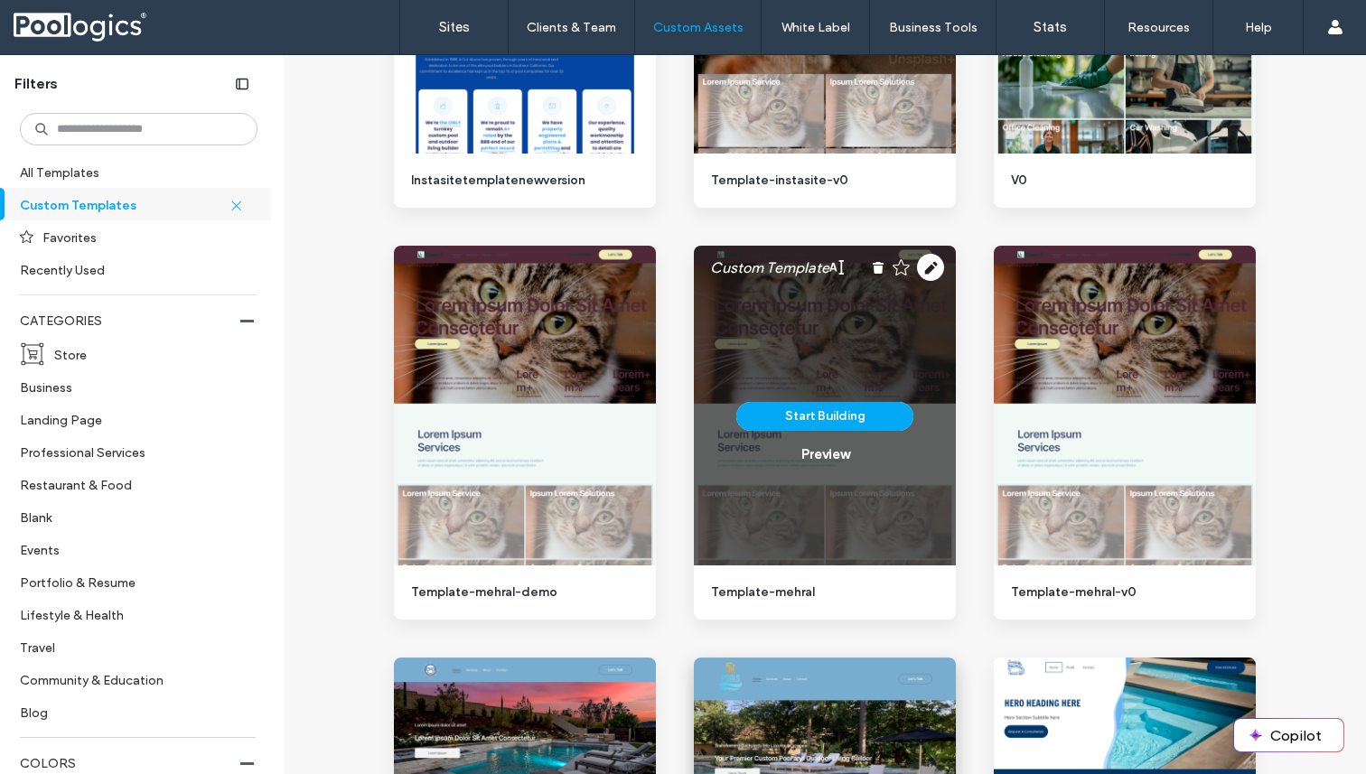
scroll to position [1300, 0]
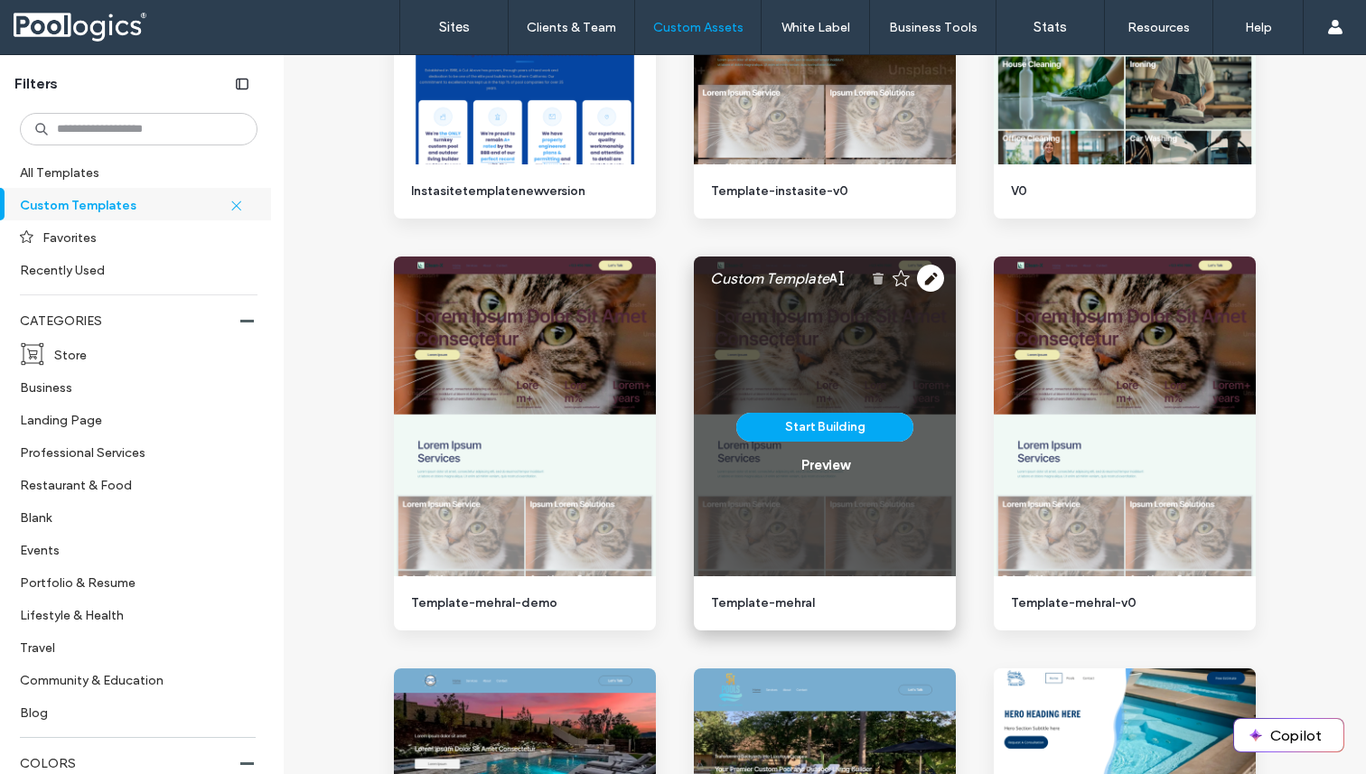
click at [873, 276] on use at bounding box center [878, 279] width 11 height 12
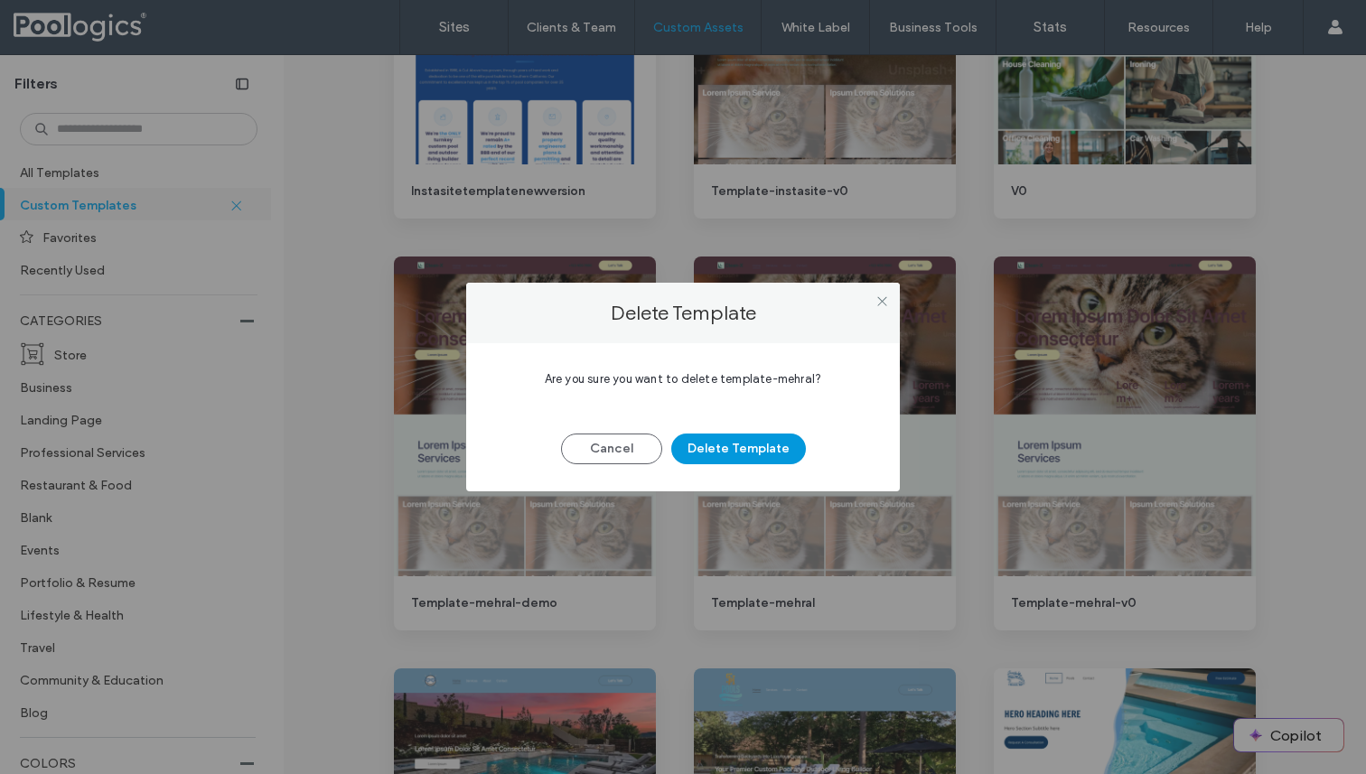
click at [736, 454] on button "Delete Template" at bounding box center [738, 449] width 135 height 31
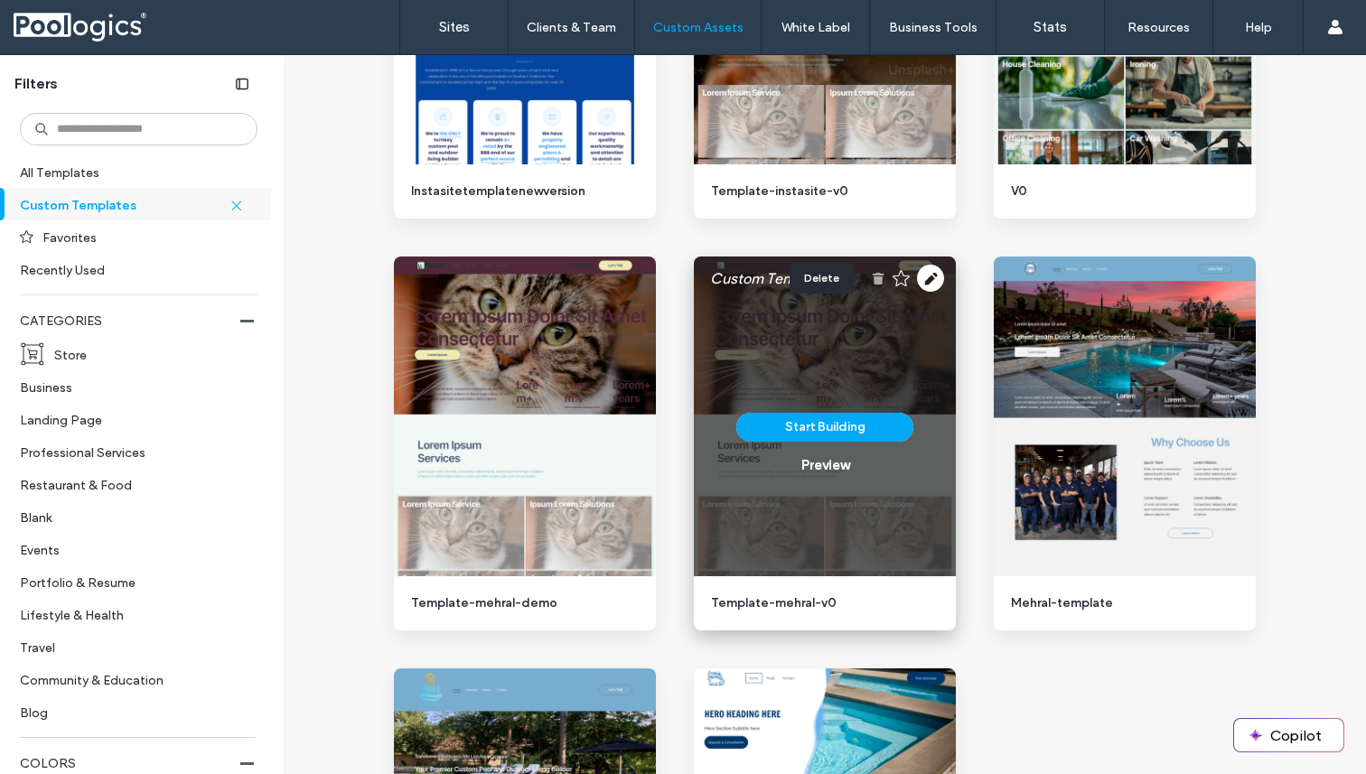
click at [873, 276] on use at bounding box center [878, 279] width 11 height 12
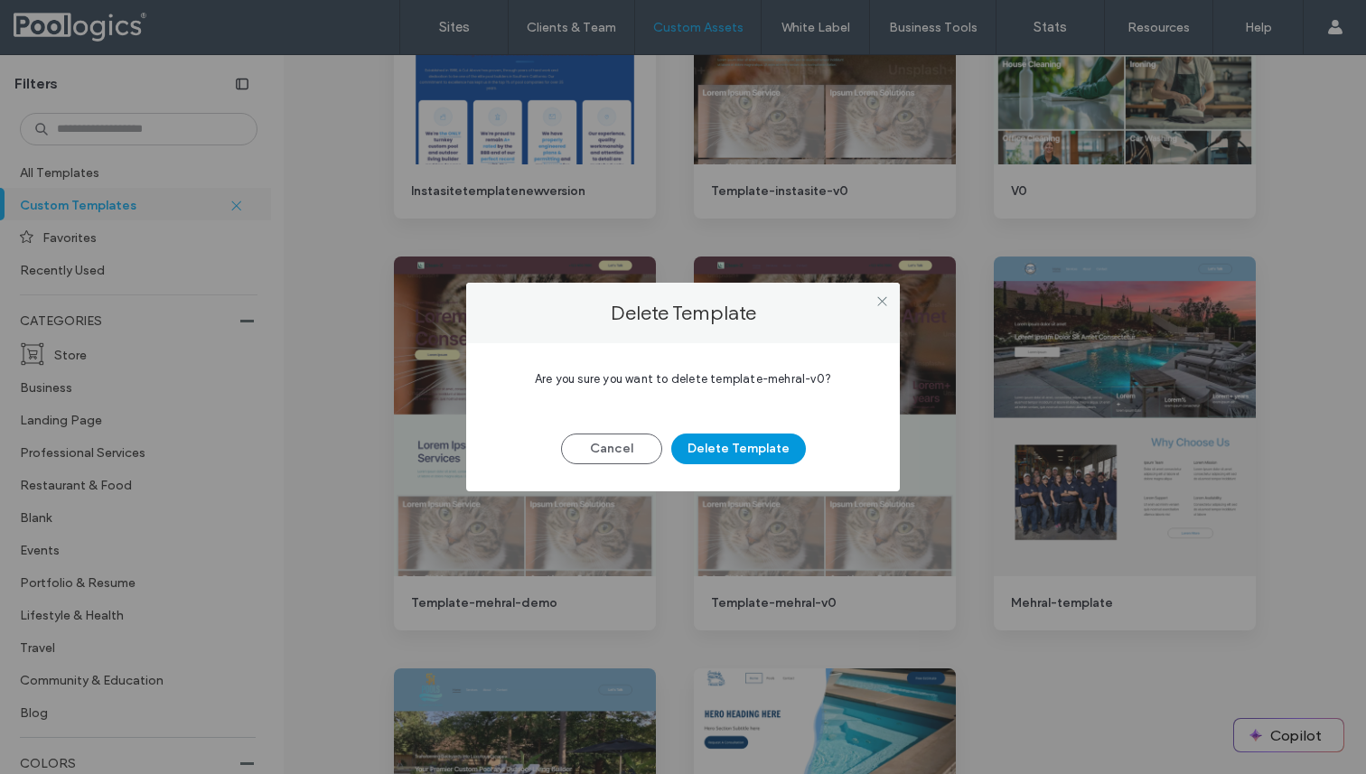
click at [770, 455] on button "Delete Template" at bounding box center [738, 449] width 135 height 31
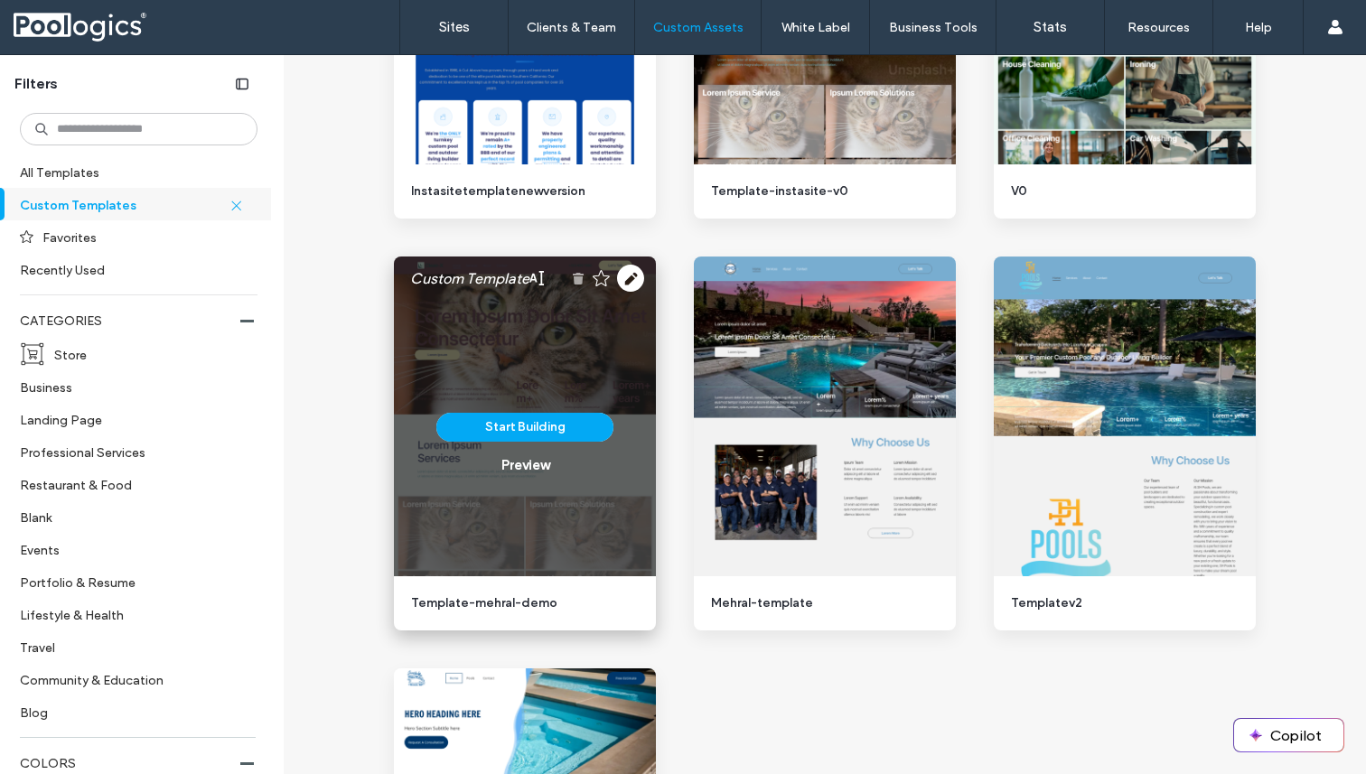
click at [573, 277] on use at bounding box center [578, 279] width 11 height 12
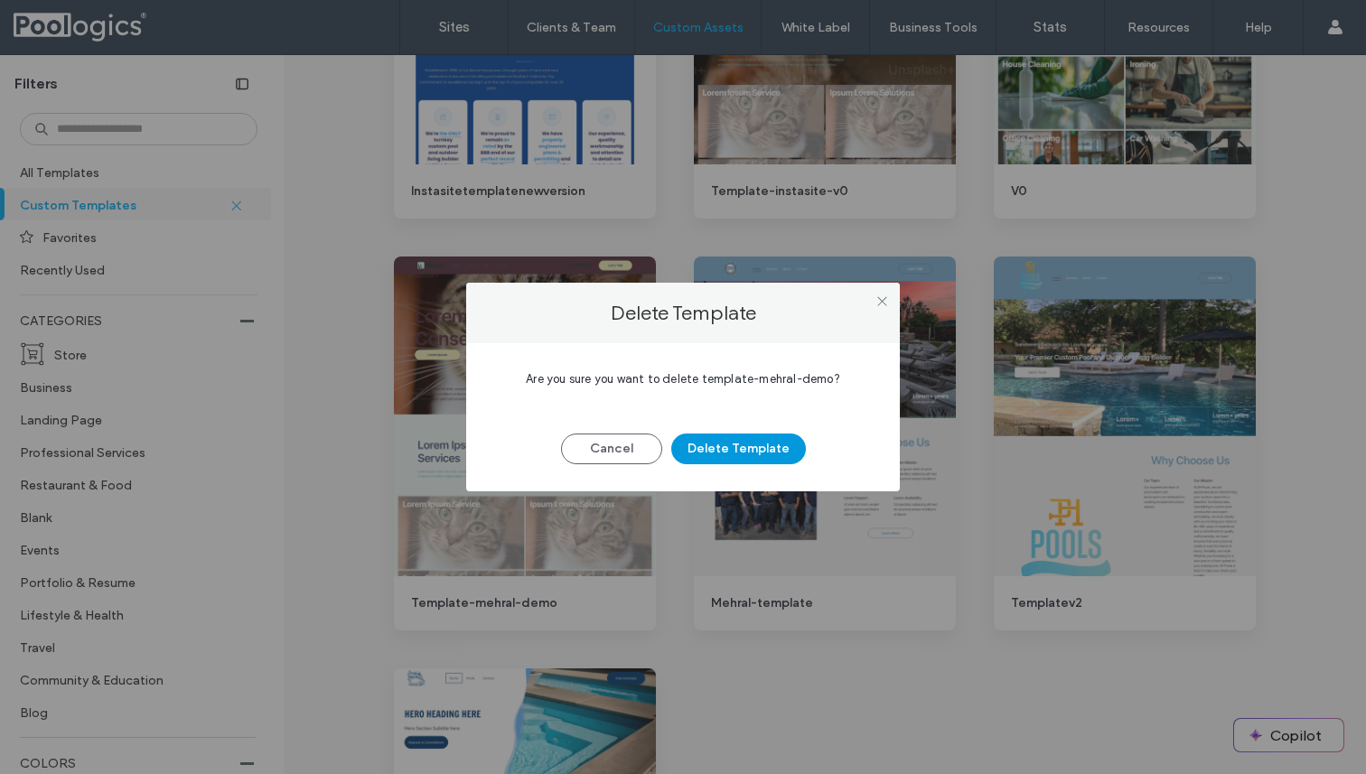
click at [754, 443] on button "Delete Template" at bounding box center [738, 449] width 135 height 31
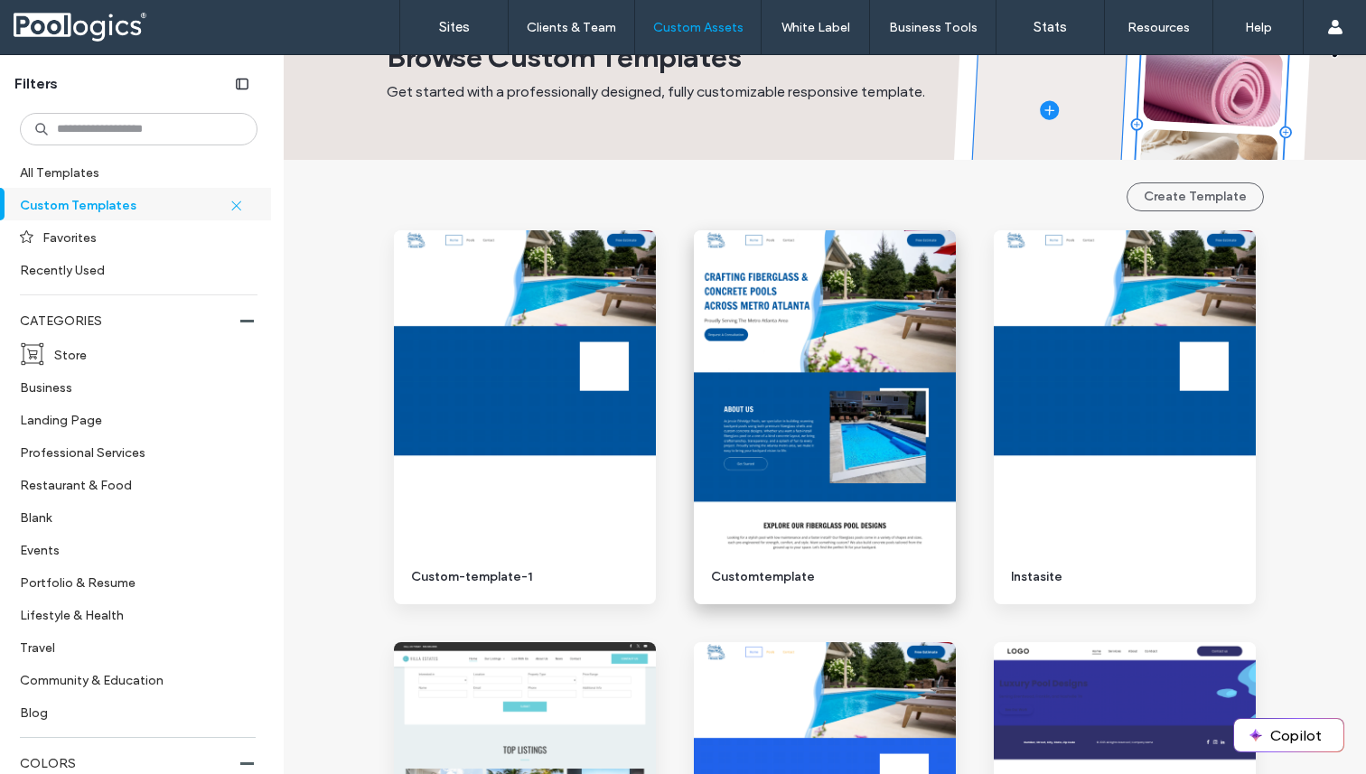
scroll to position [88, 0]
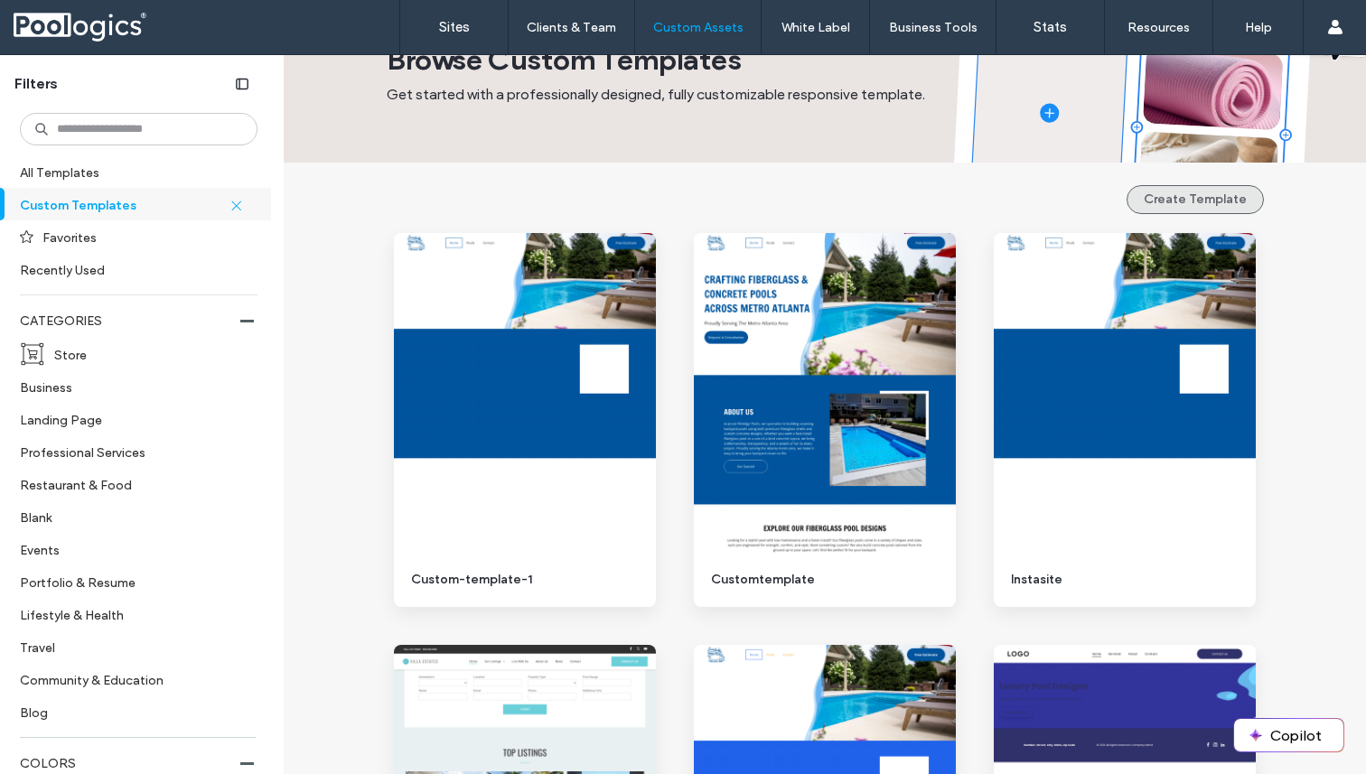
click at [1187, 202] on button "Create Template" at bounding box center [1194, 199] width 137 height 29
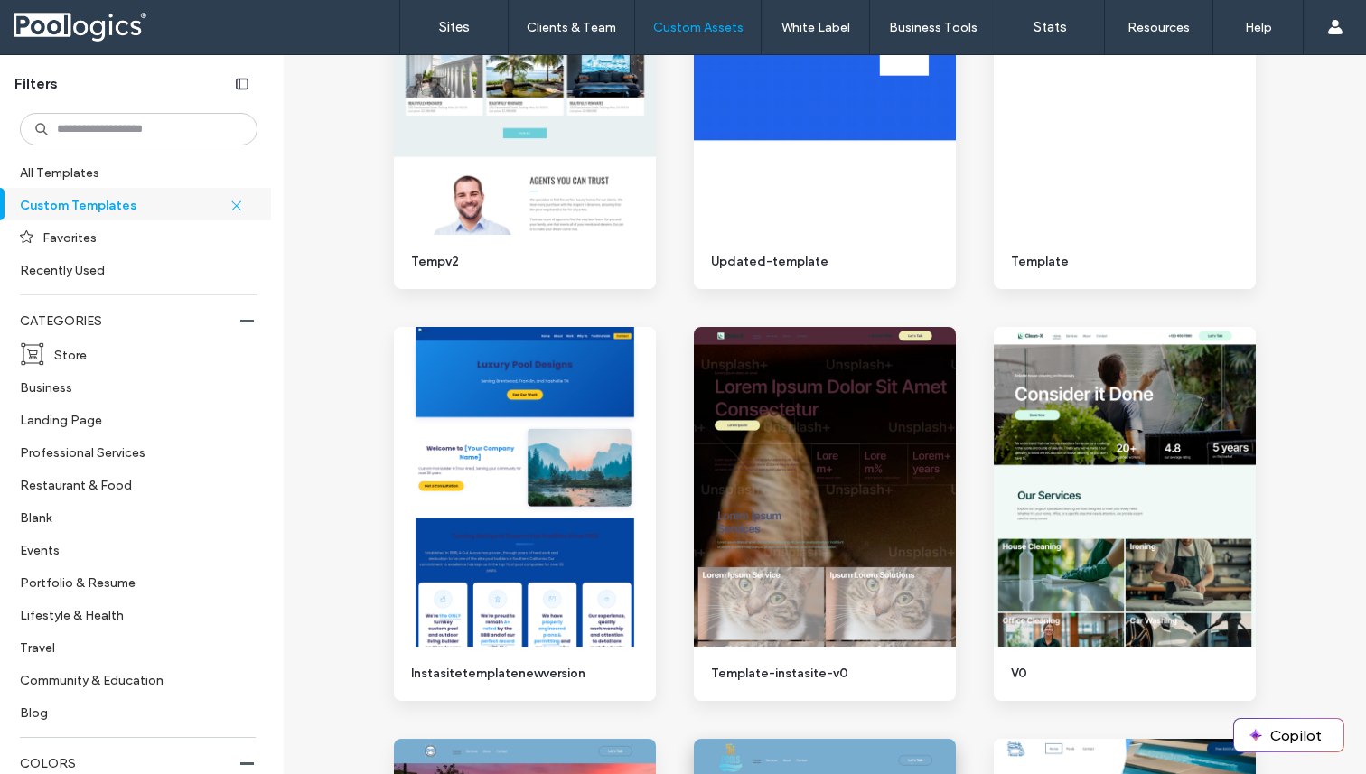
scroll to position [0, 0]
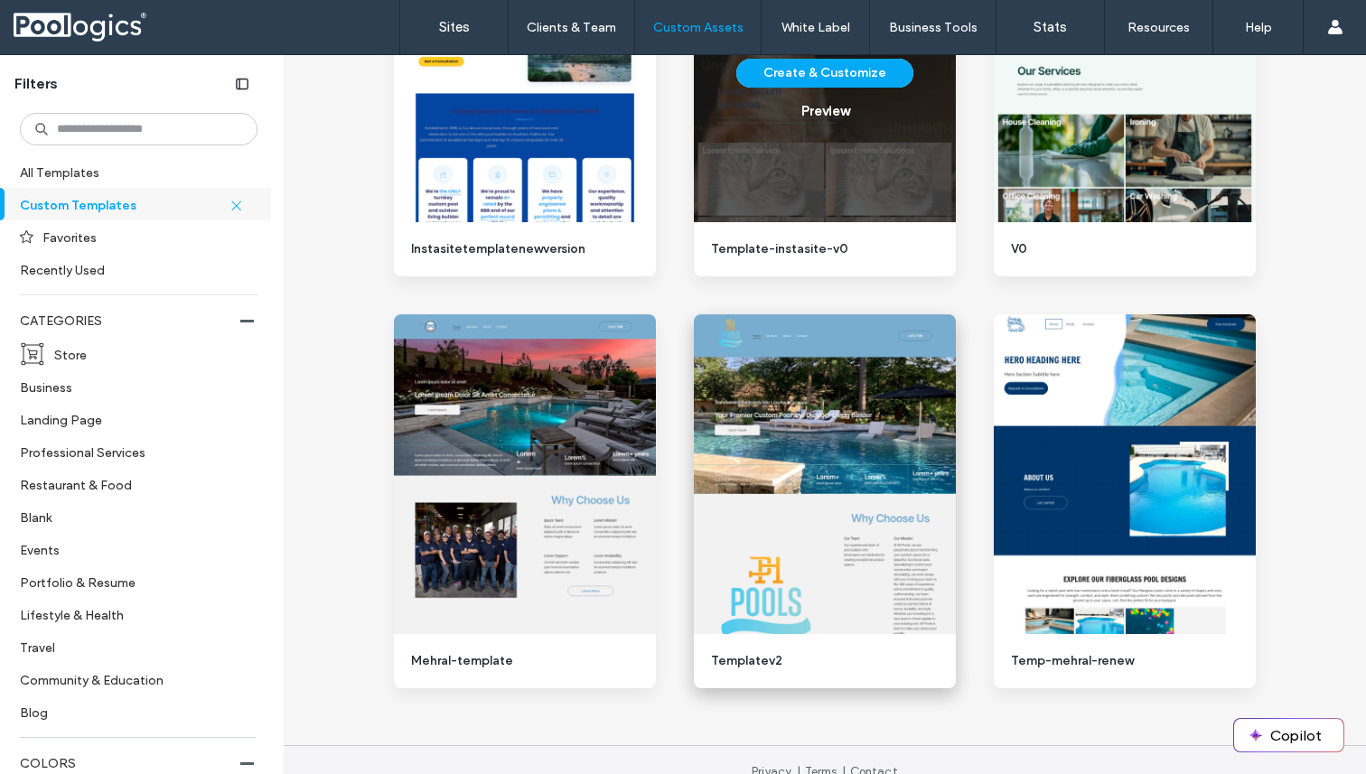
scroll to position [1213, 0]
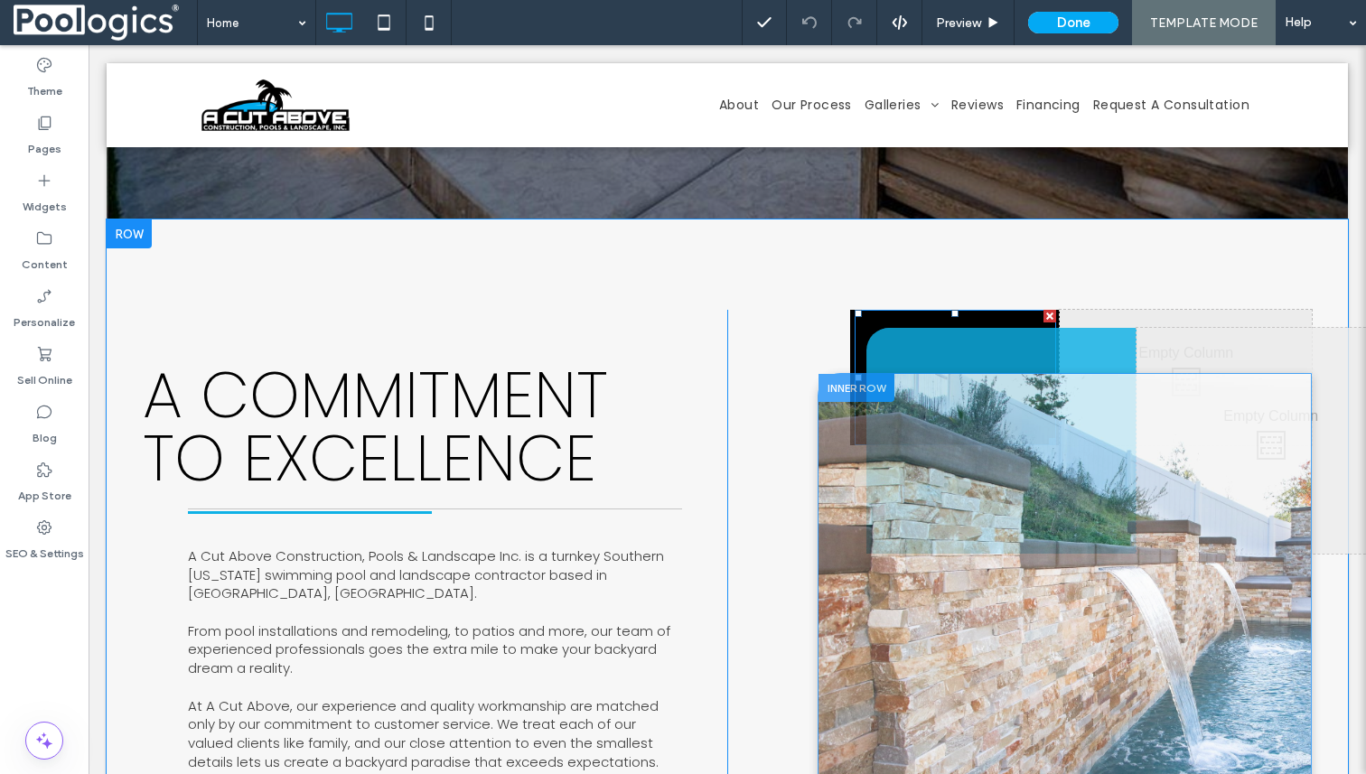
scroll to position [620, 0]
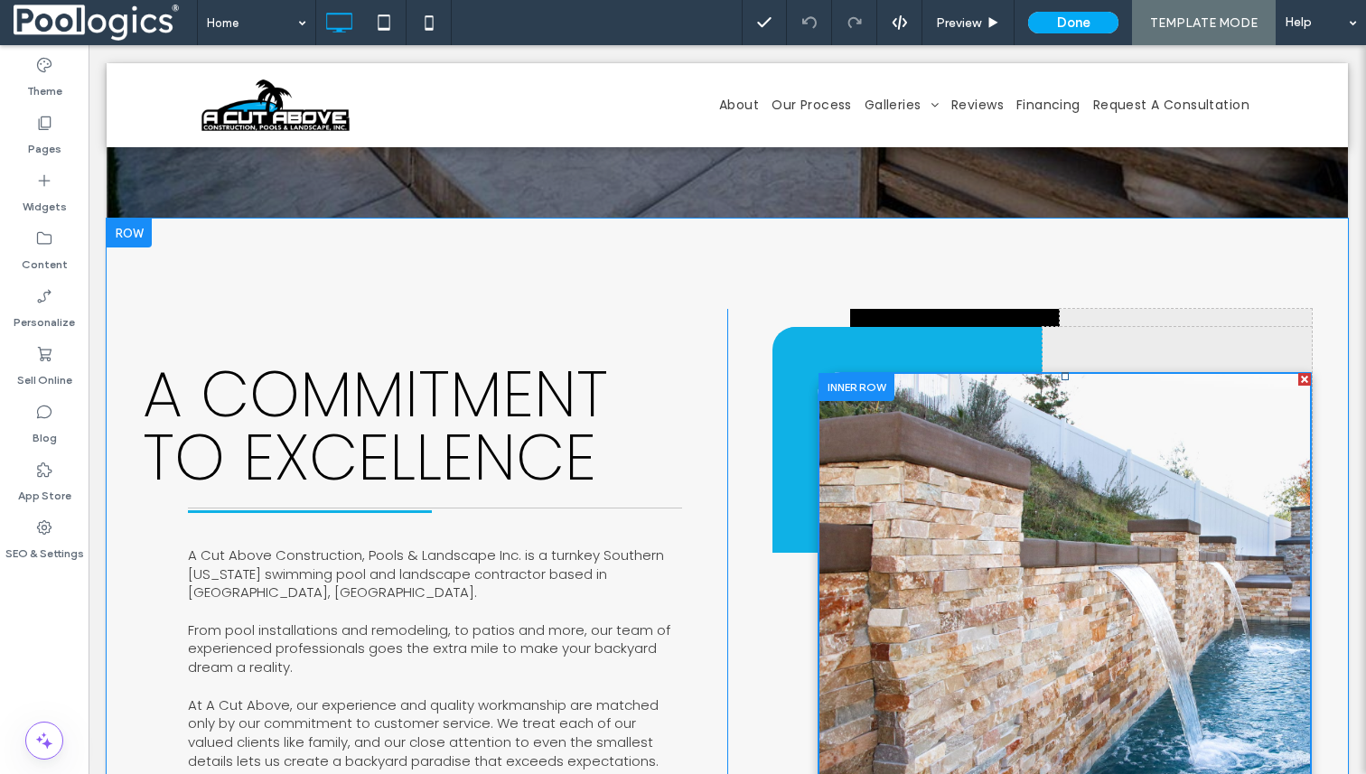
click at [1011, 632] on div at bounding box center [1064, 599] width 492 height 452
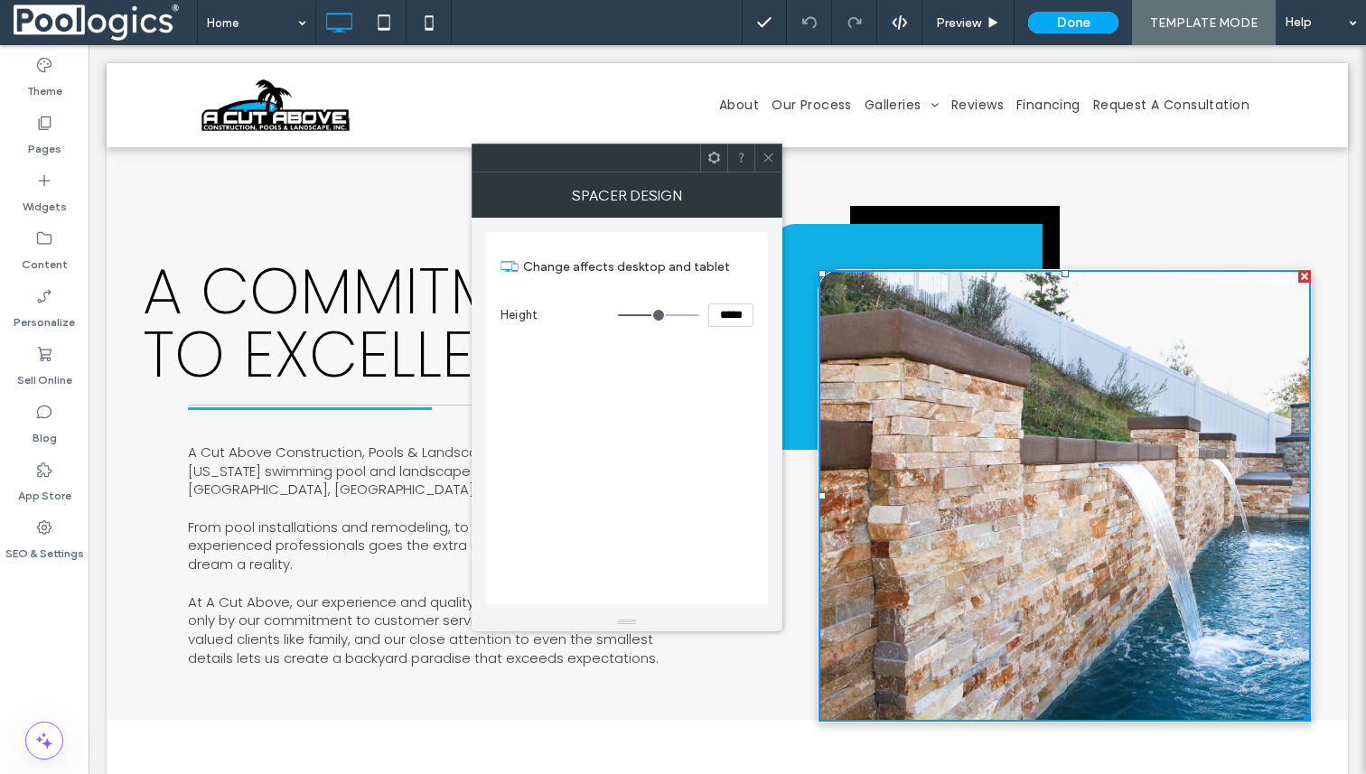
scroll to position [641, 0]
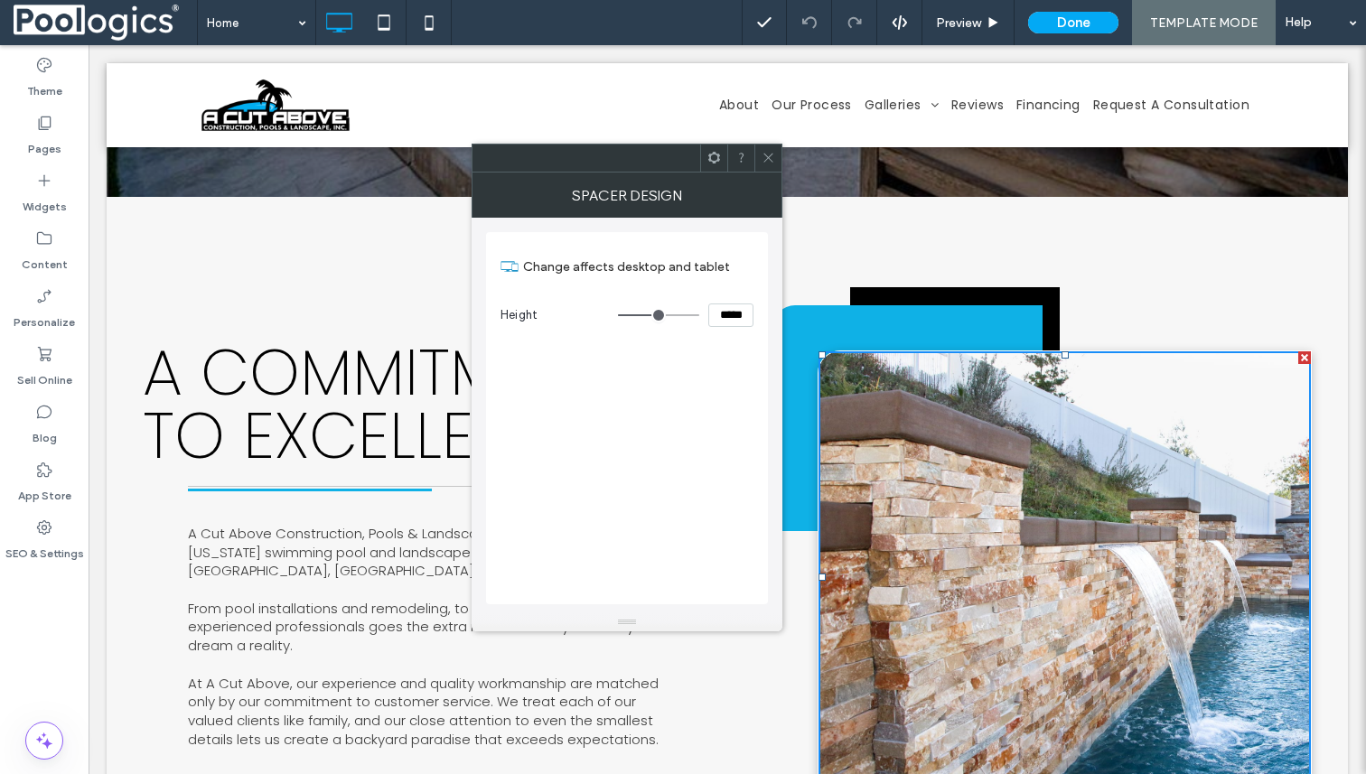
click at [997, 533] on div at bounding box center [1064, 577] width 492 height 452
click at [764, 157] on icon at bounding box center [768, 158] width 14 height 14
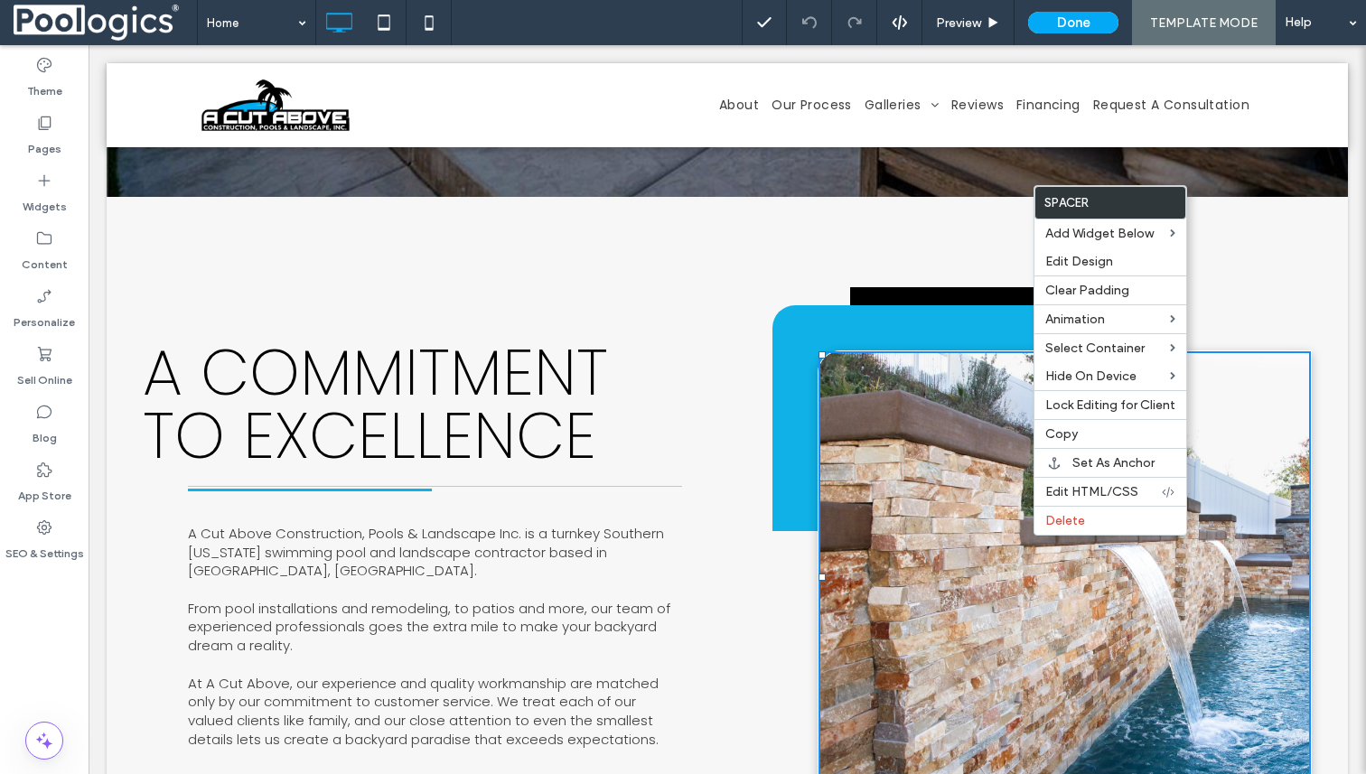
click at [1047, 632] on div at bounding box center [1064, 577] width 492 height 452
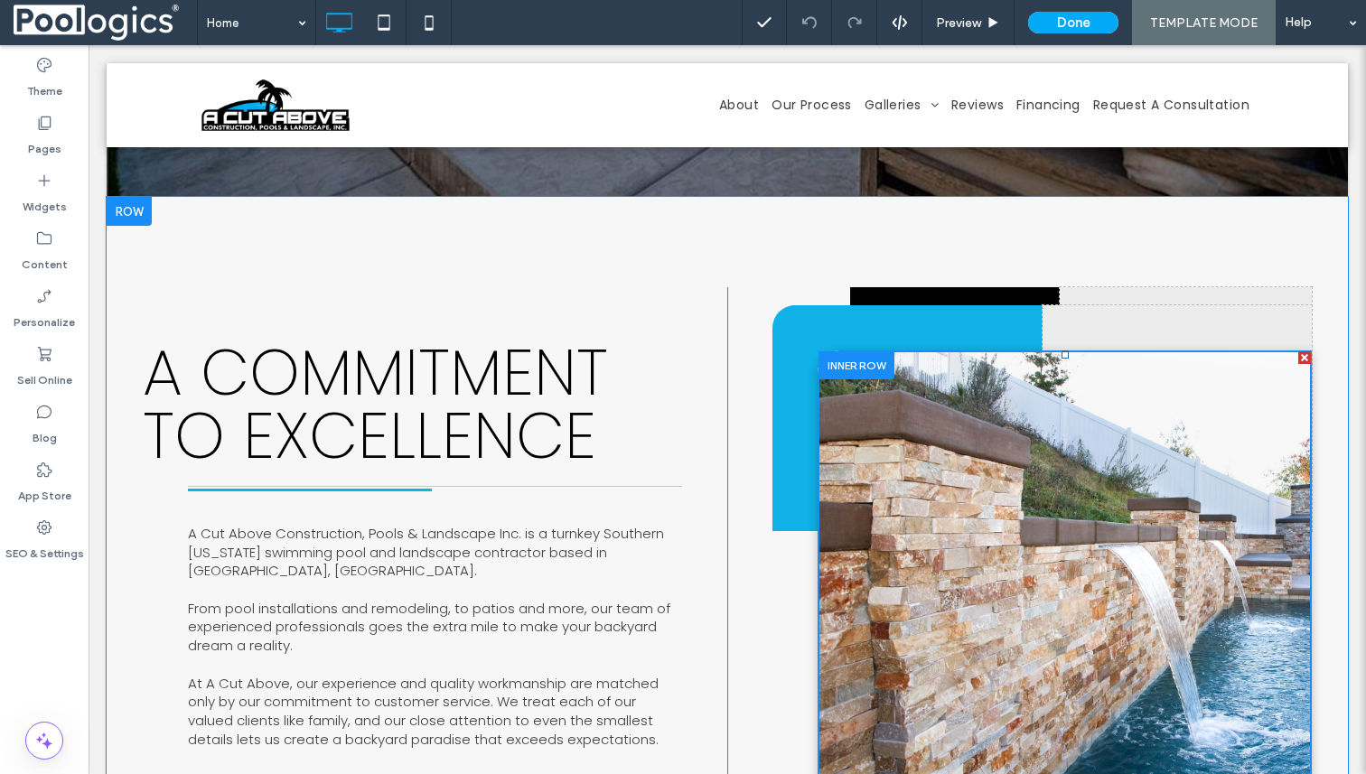
click at [1047, 632] on div at bounding box center [1064, 577] width 492 height 452
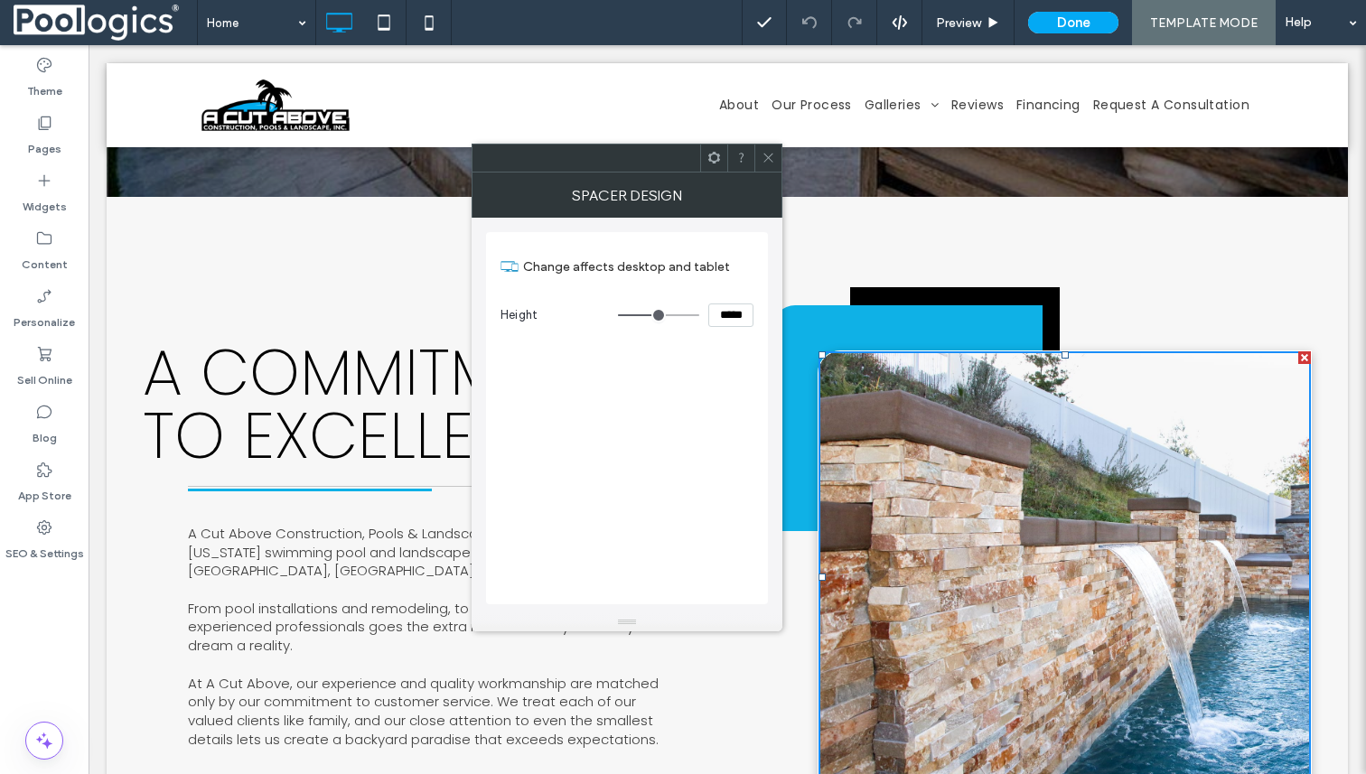
click at [765, 154] on use at bounding box center [767, 158] width 9 height 9
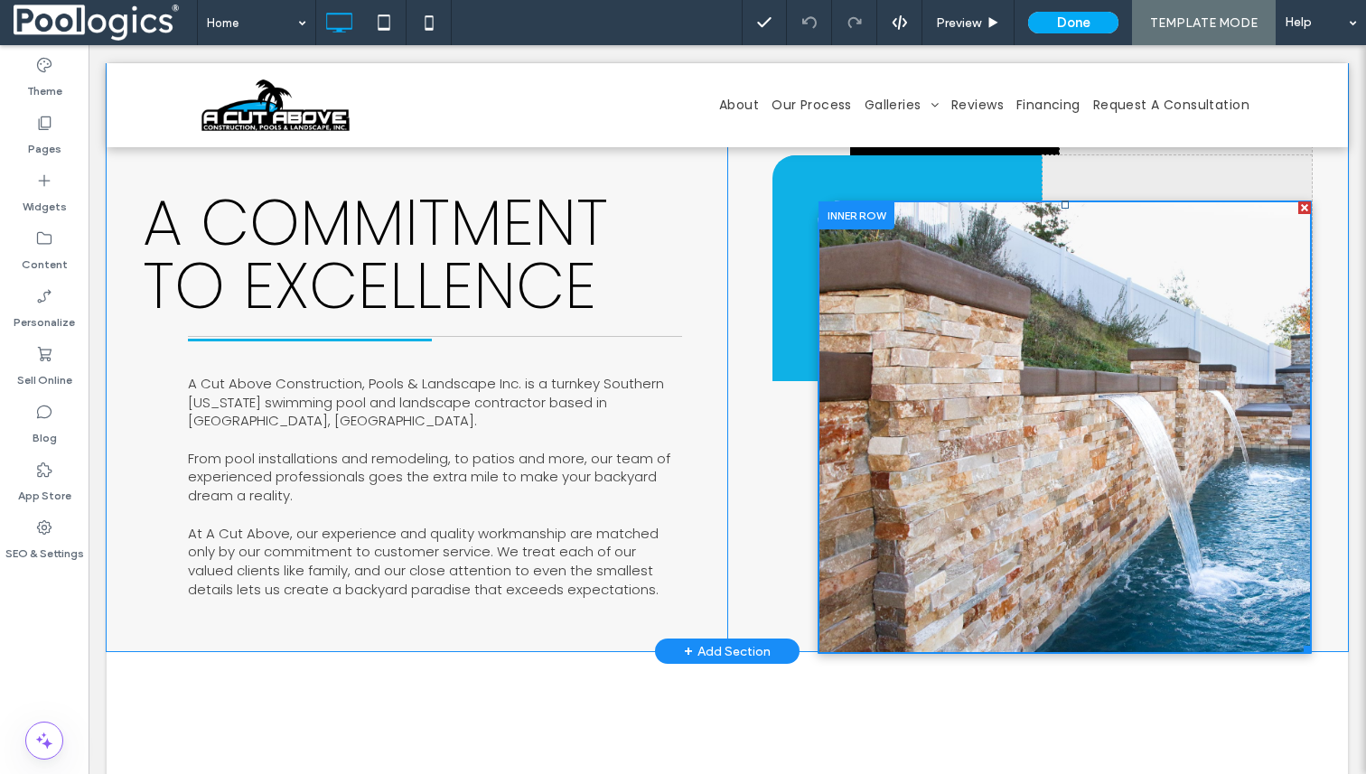
scroll to position [773, 0]
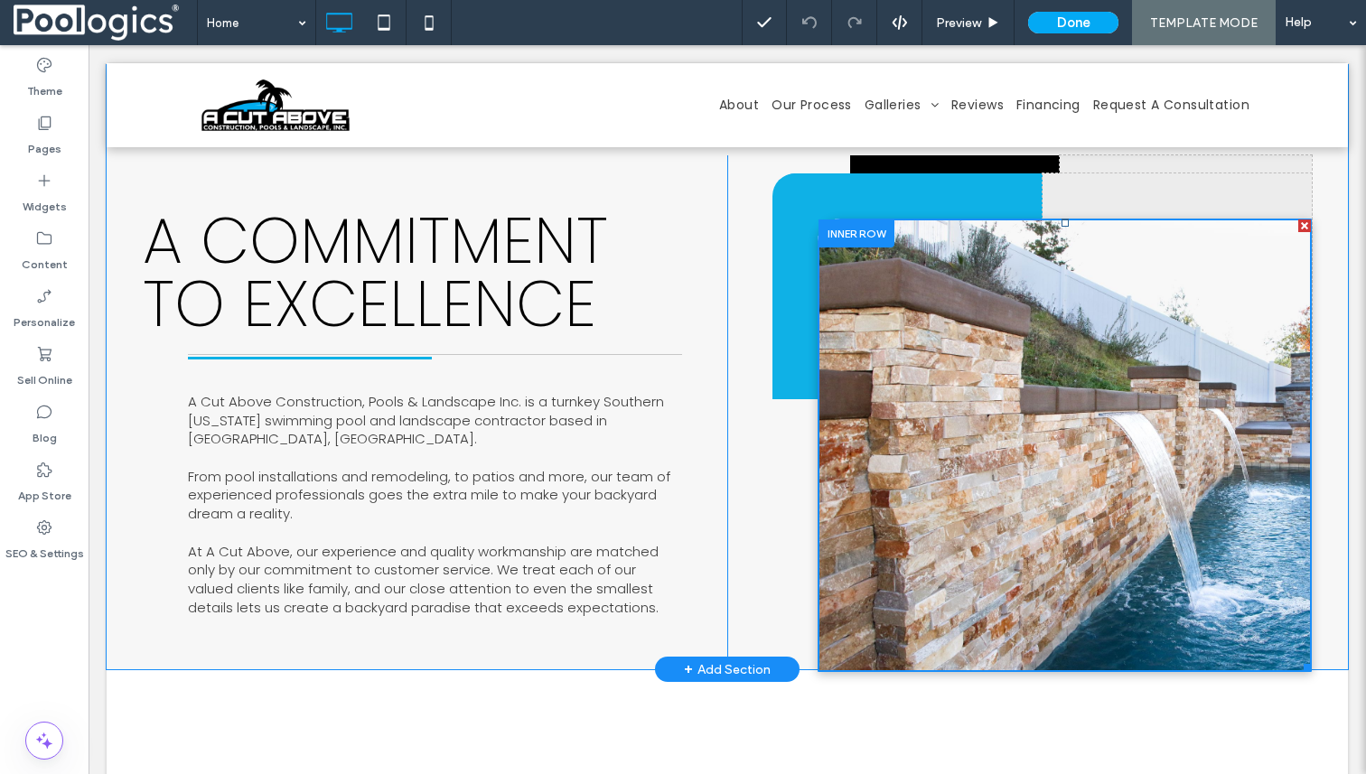
click at [1003, 425] on div at bounding box center [1064, 445] width 492 height 452
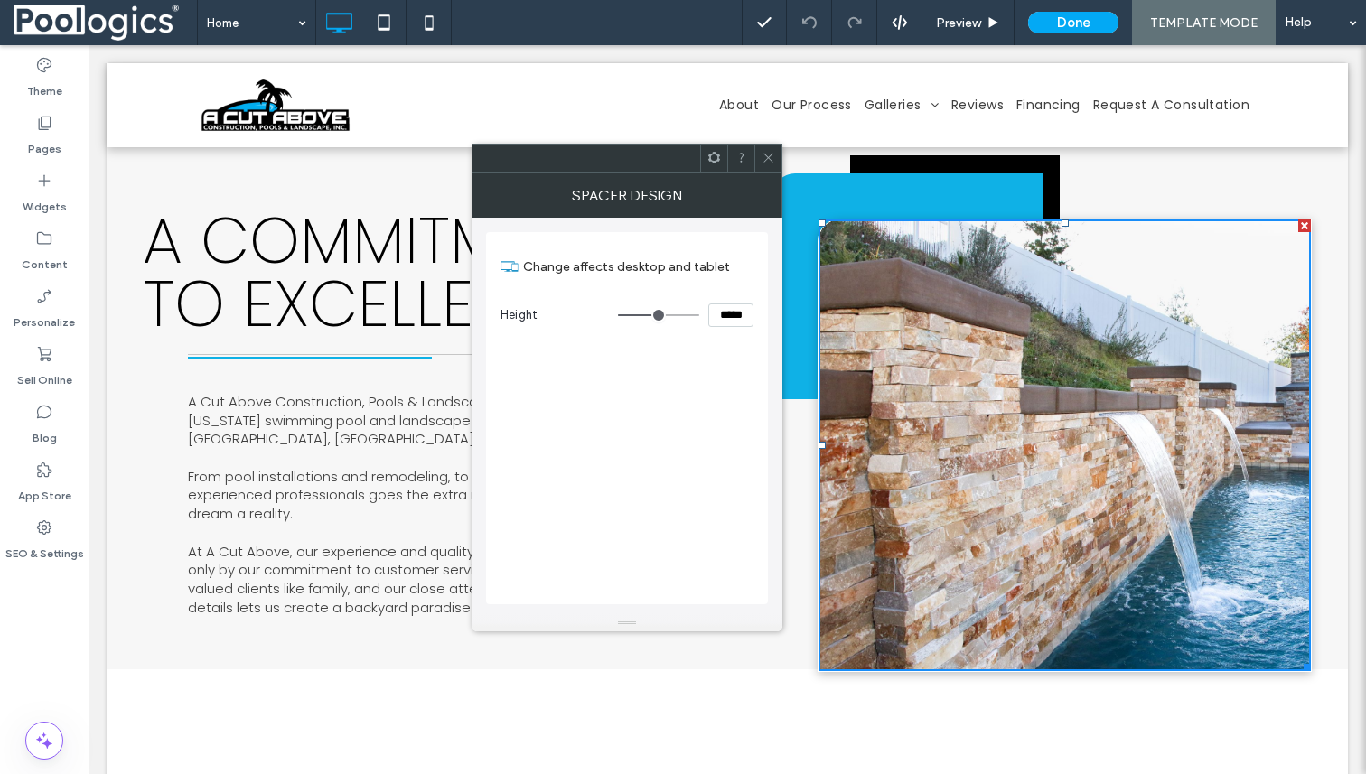
click at [766, 158] on icon at bounding box center [768, 158] width 14 height 14
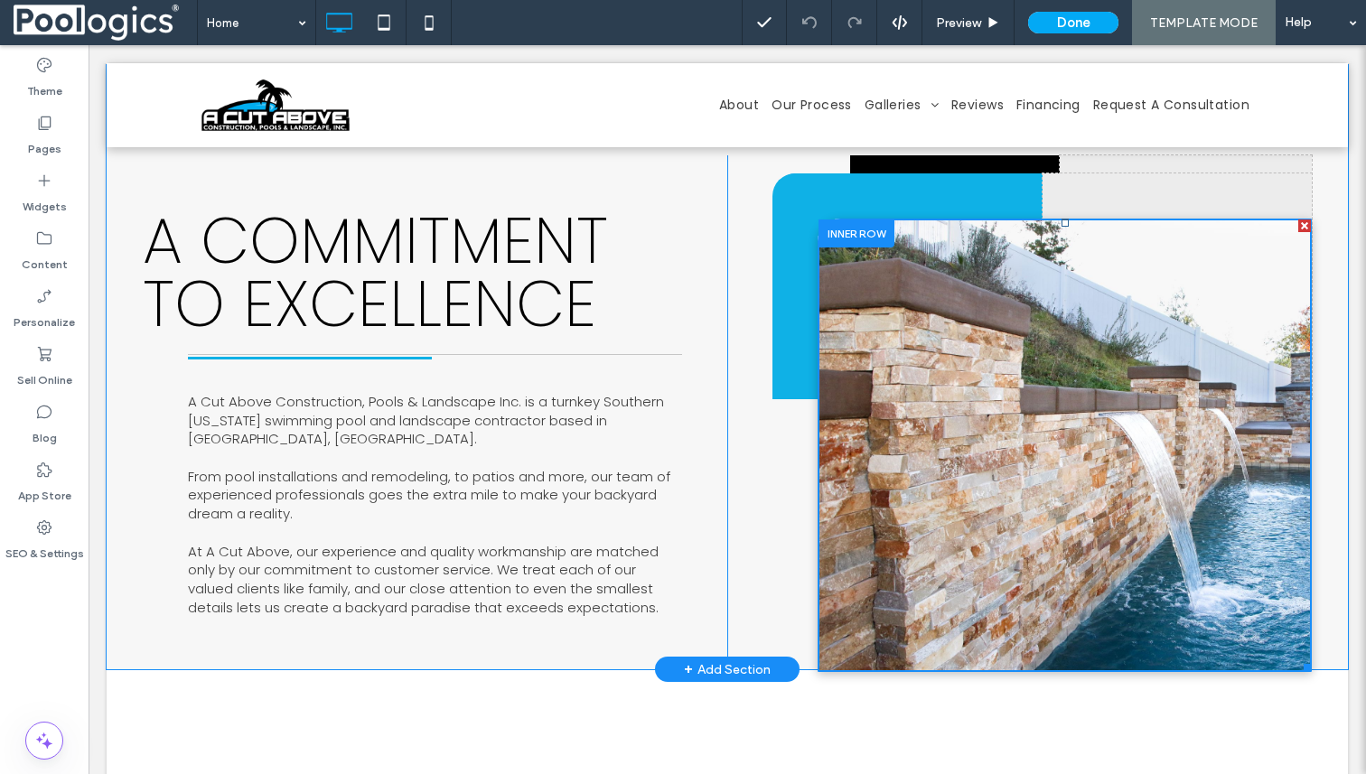
click at [1058, 517] on div at bounding box center [1064, 445] width 492 height 452
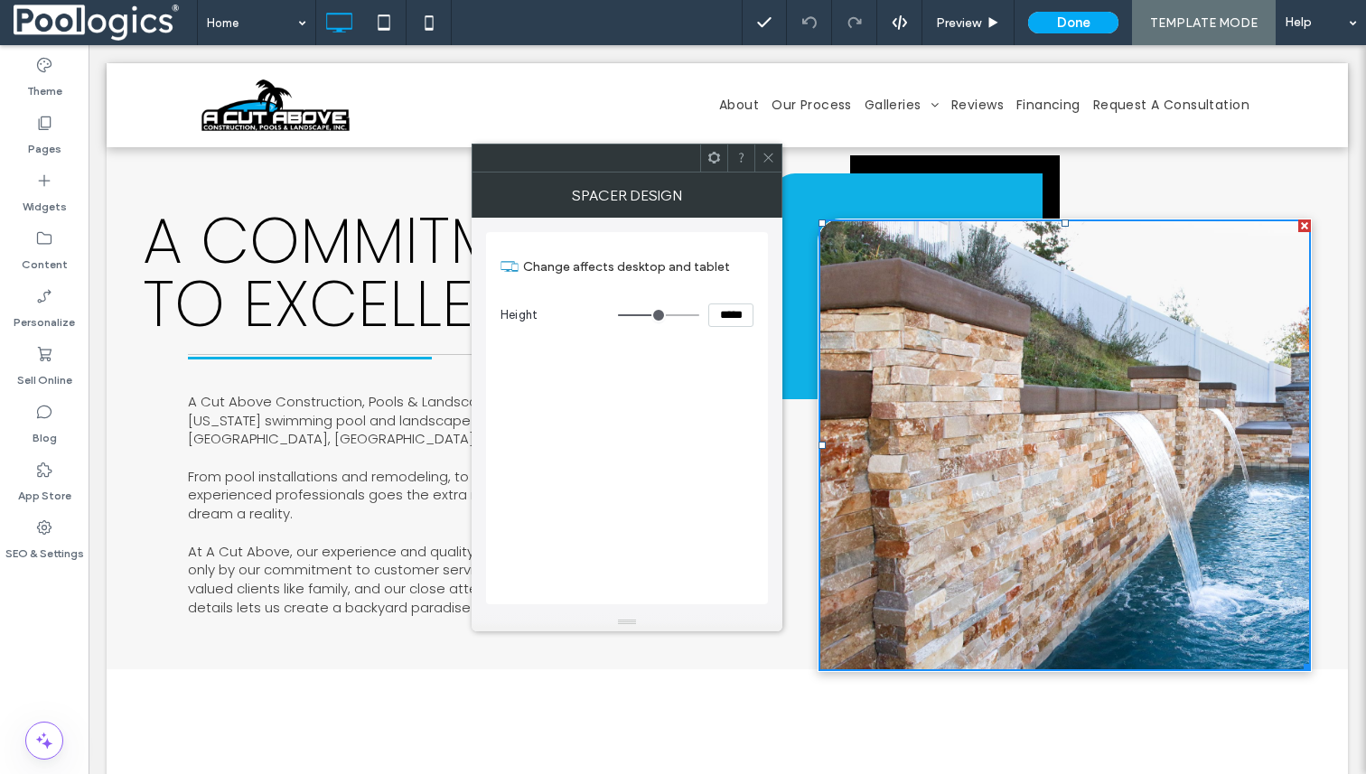
click at [1058, 517] on div at bounding box center [1064, 445] width 492 height 452
click at [753, 160] on div at bounding box center [740, 158] width 27 height 27
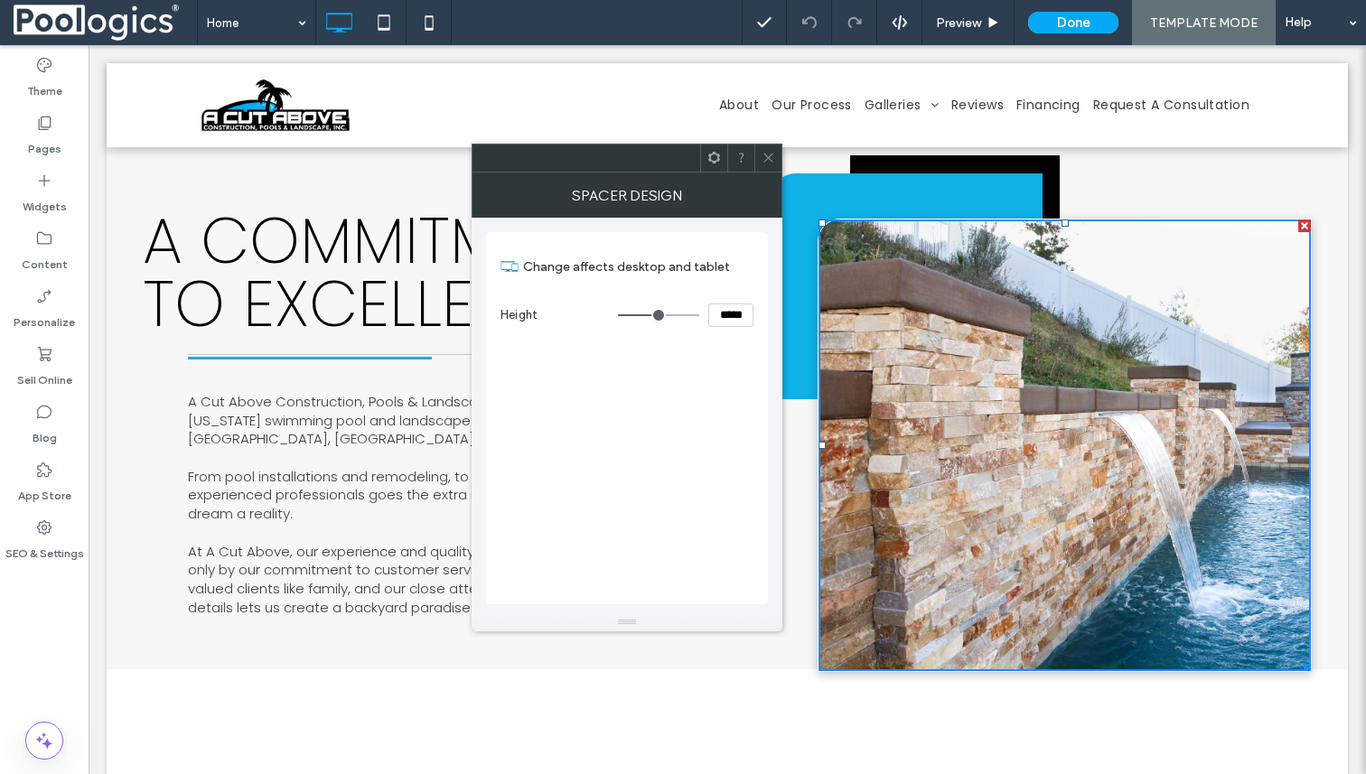
click at [766, 158] on use at bounding box center [767, 158] width 9 height 9
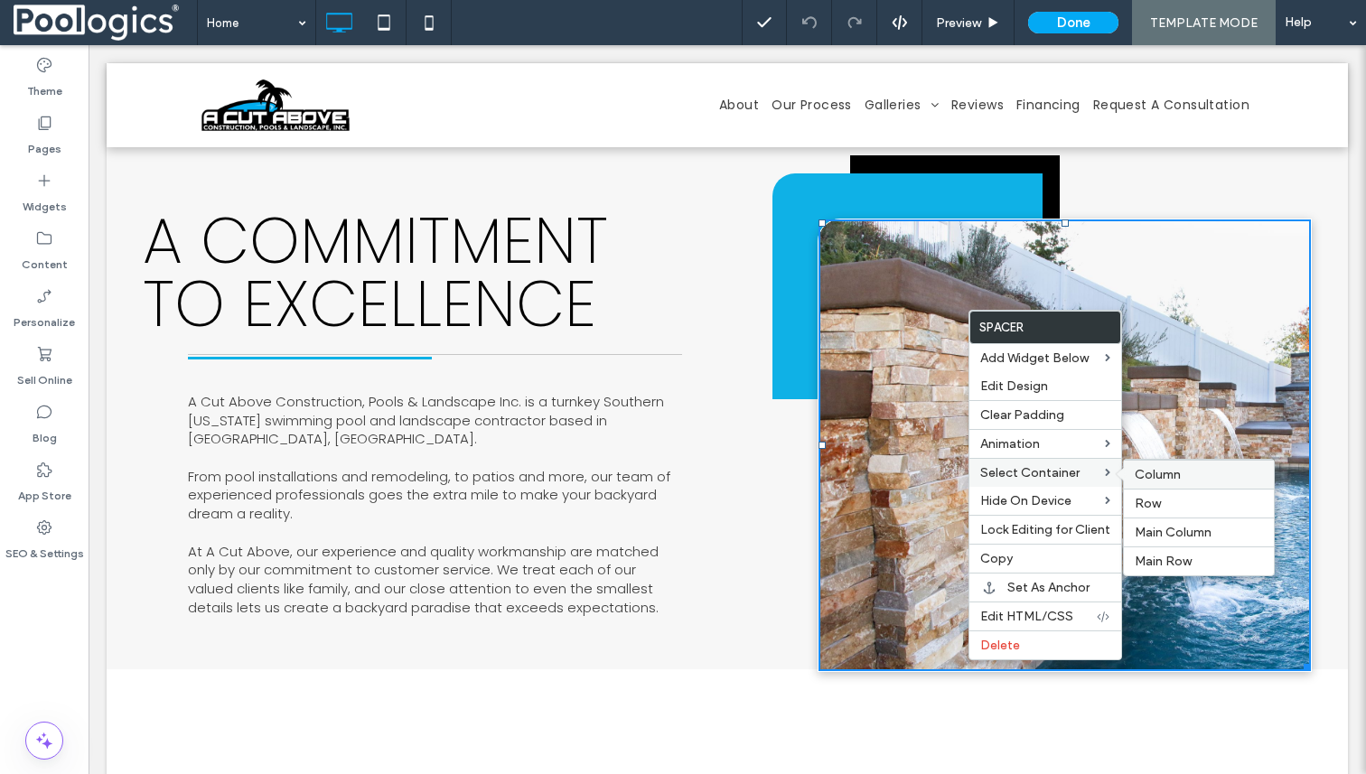
click at [1172, 476] on span "Column" at bounding box center [1157, 474] width 46 height 15
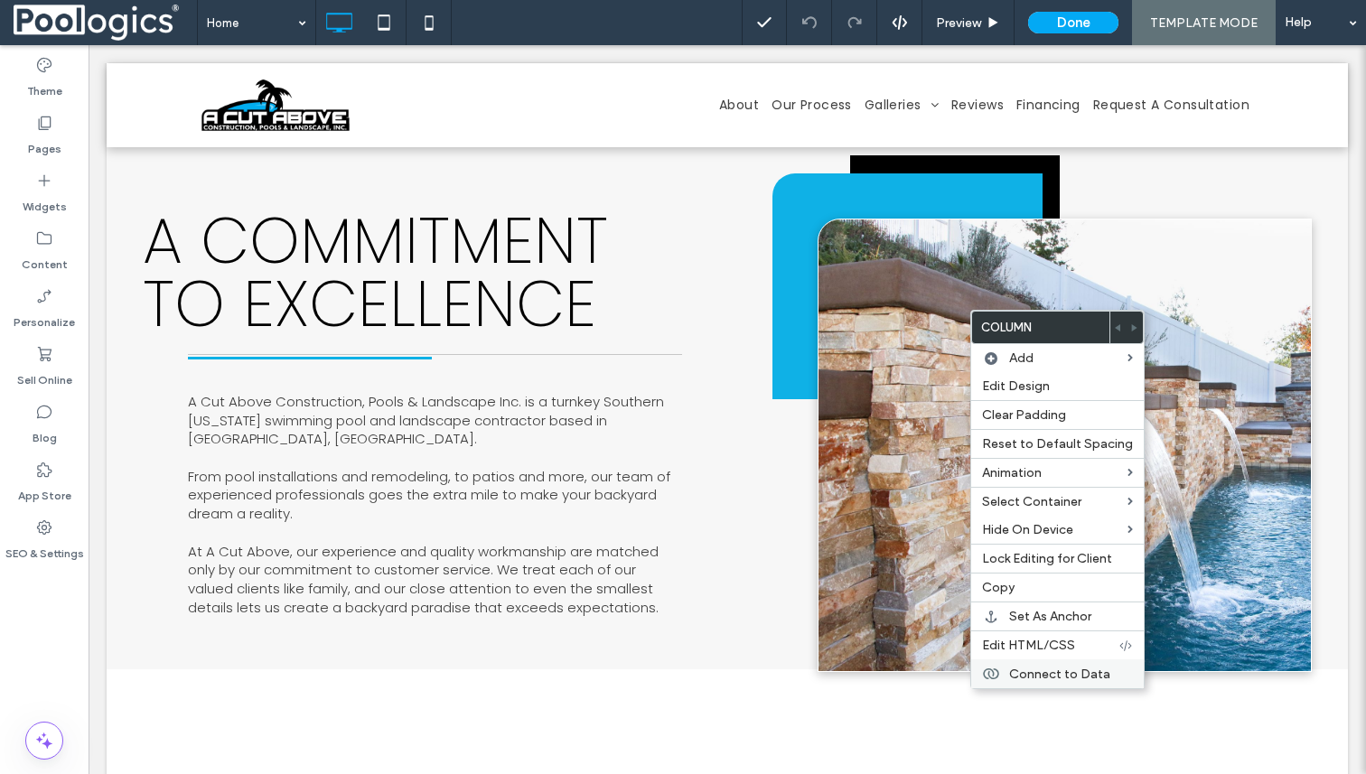
click at [1066, 674] on span "Connect to Data" at bounding box center [1059, 674] width 101 height 15
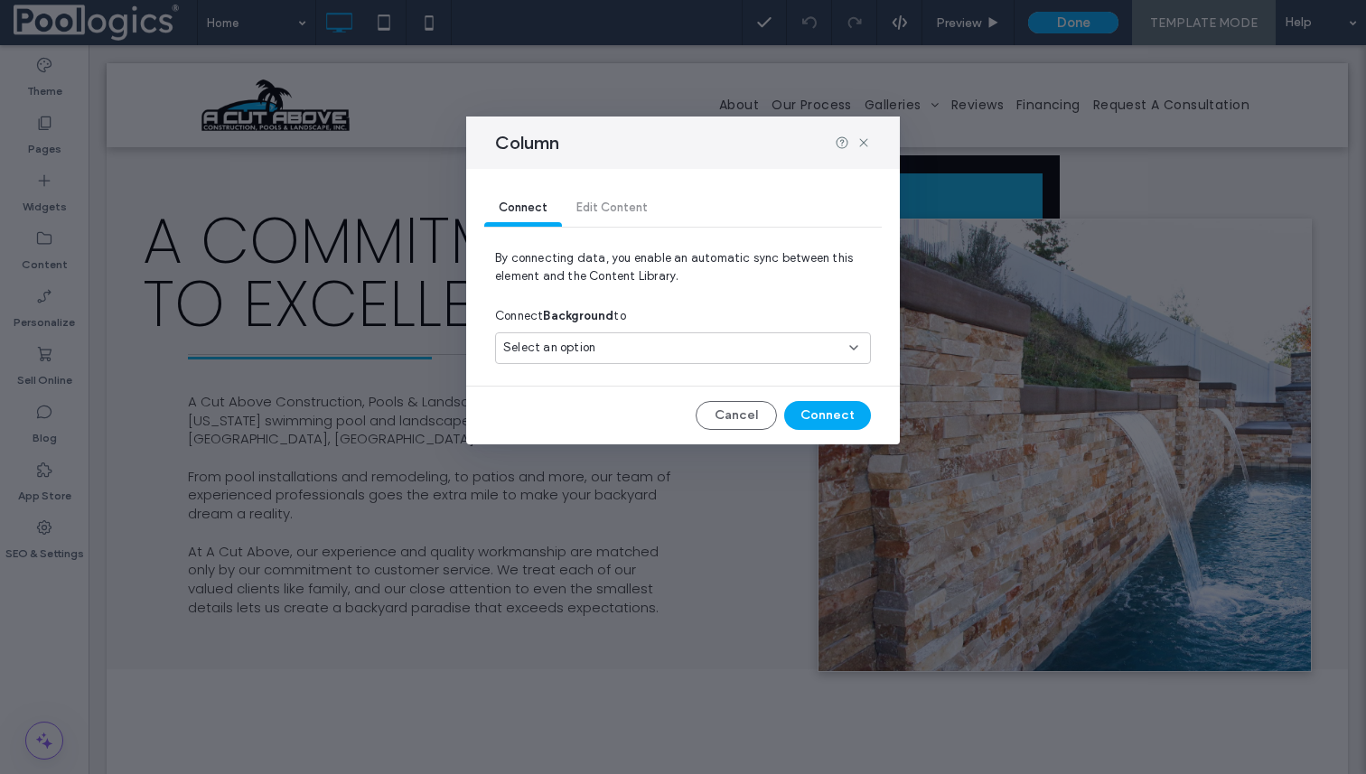
click at [707, 348] on div "Select an option" at bounding box center [672, 348] width 338 height 18
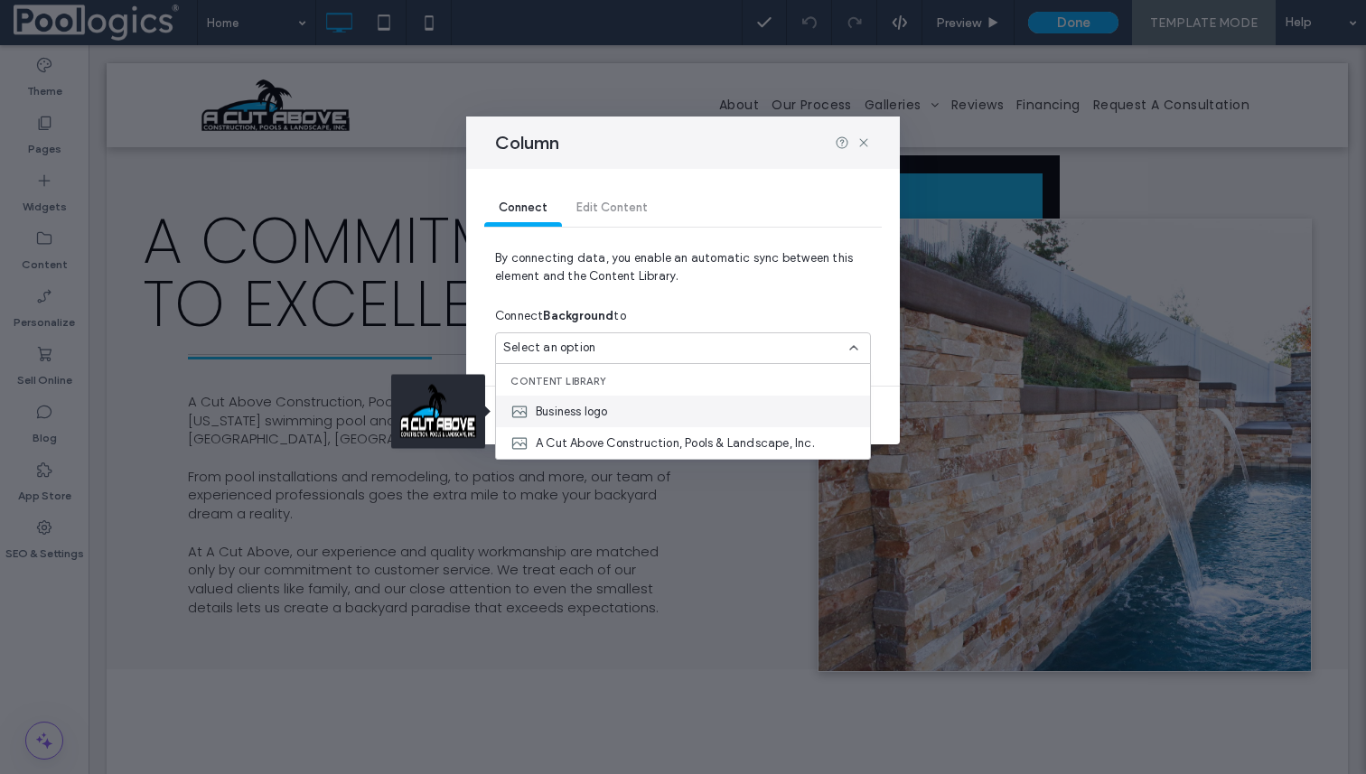
click at [661, 403] on div "Business logo" at bounding box center [683, 412] width 374 height 32
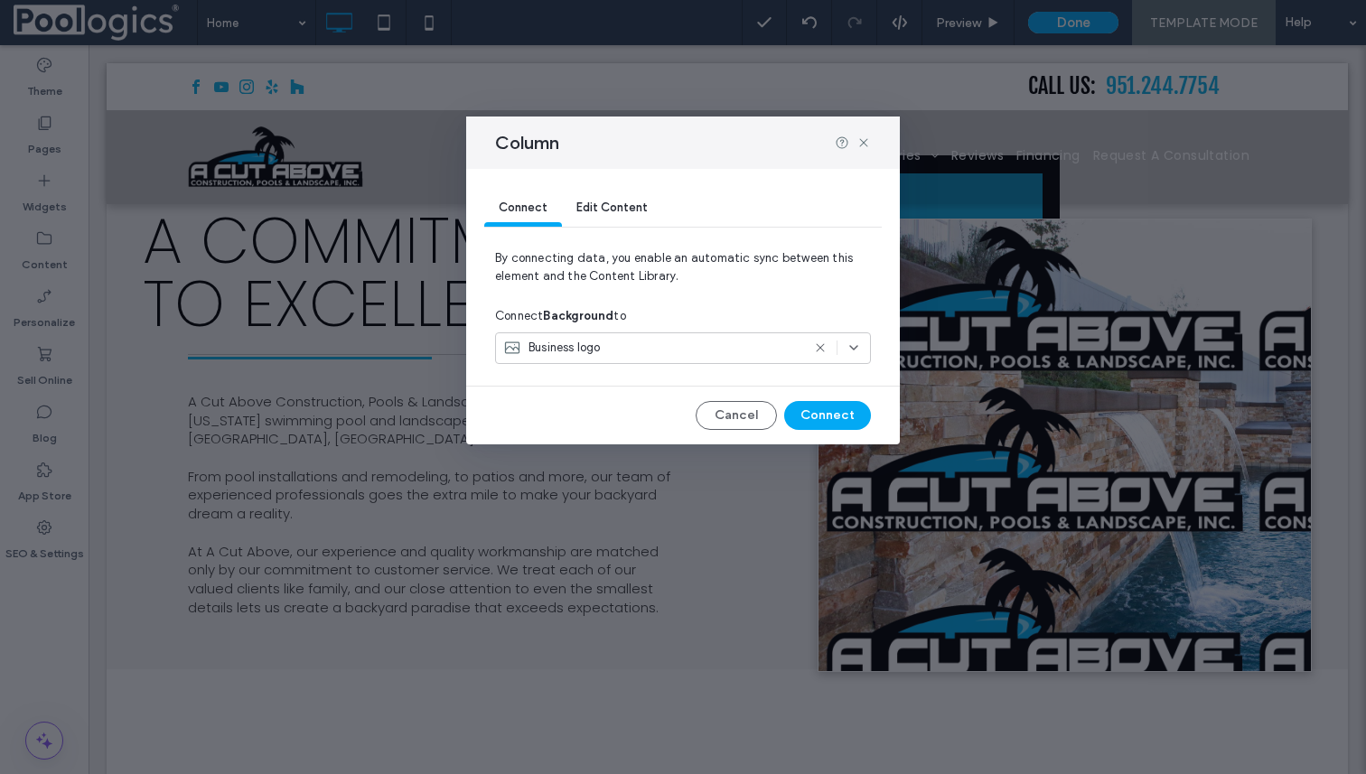
click at [817, 345] on use at bounding box center [820, 348] width 8 height 8
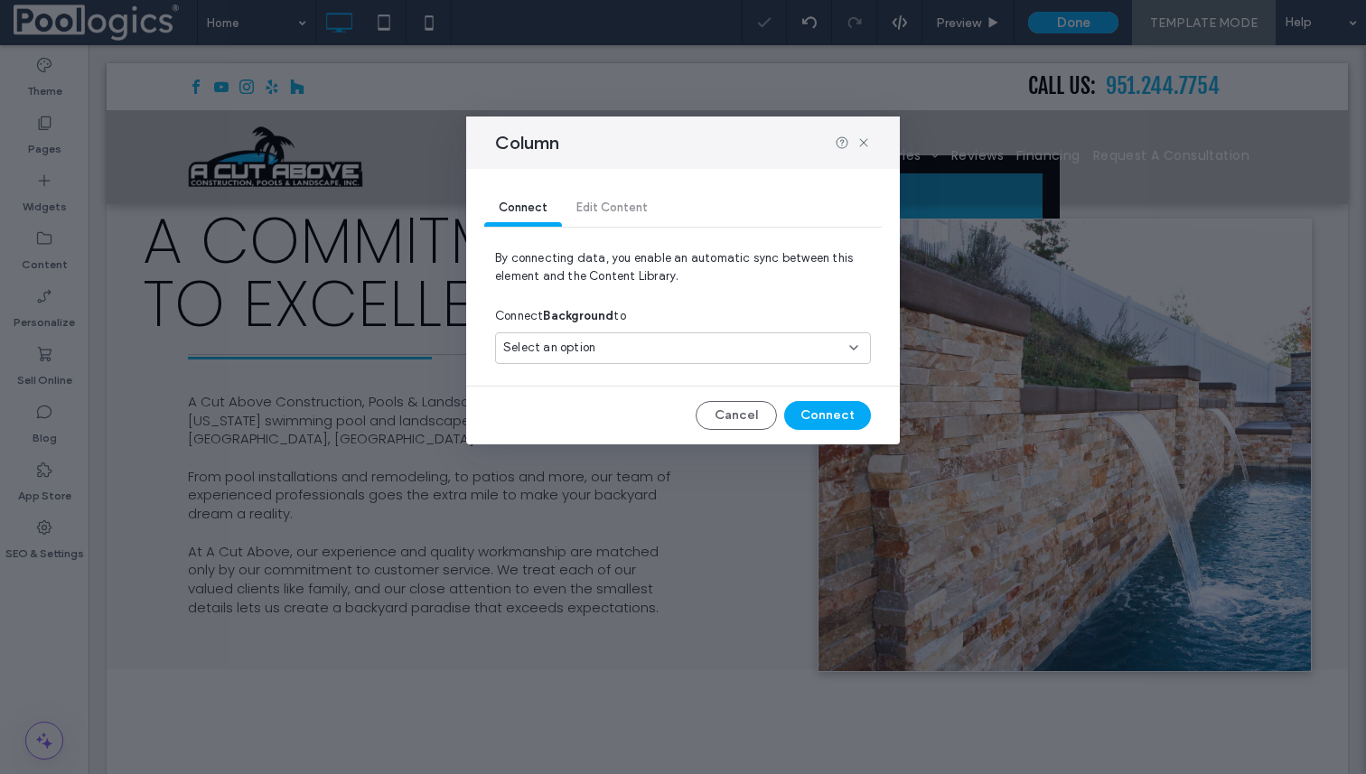
click at [732, 360] on div "Select an option" at bounding box center [683, 348] width 376 height 32
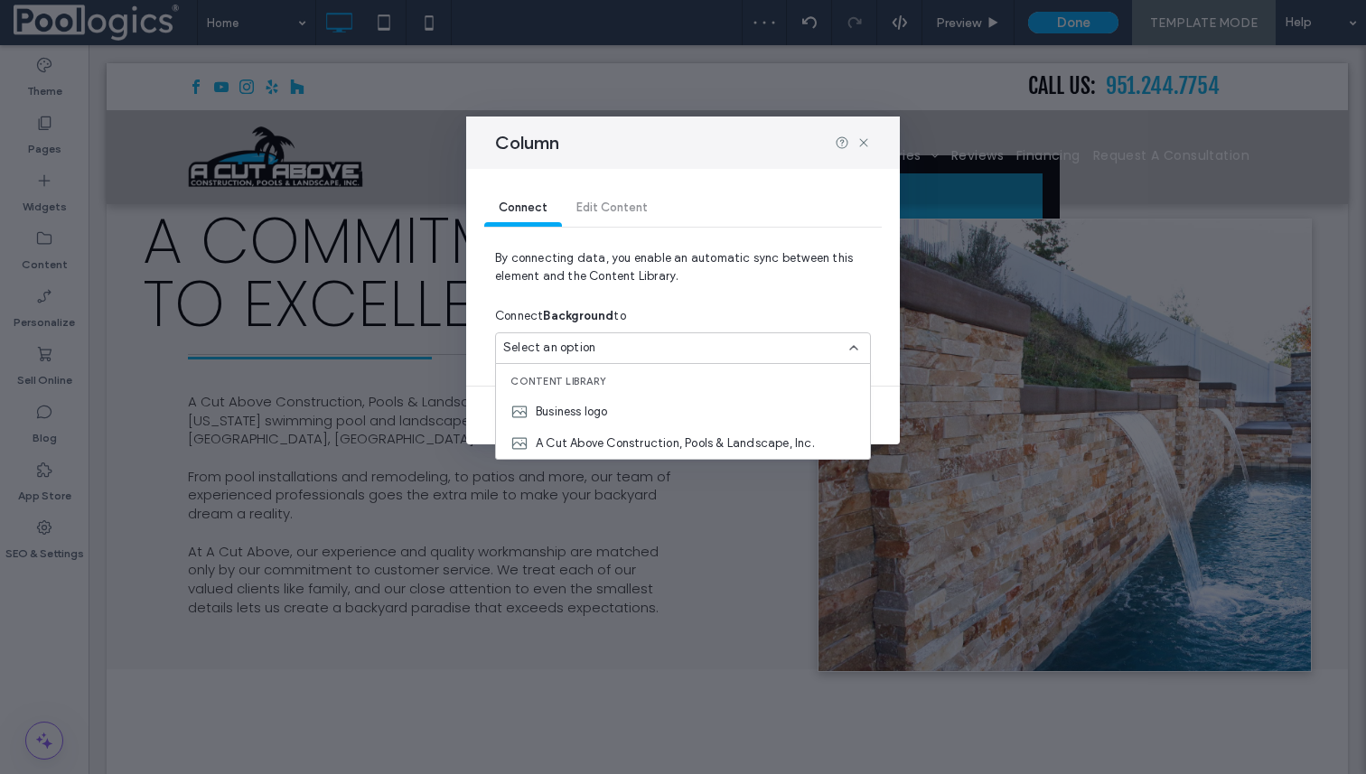
click at [891, 304] on div "Connect Edit Content By connecting data, you enable an automatic sync between t…" at bounding box center [683, 306] width 434 height 275
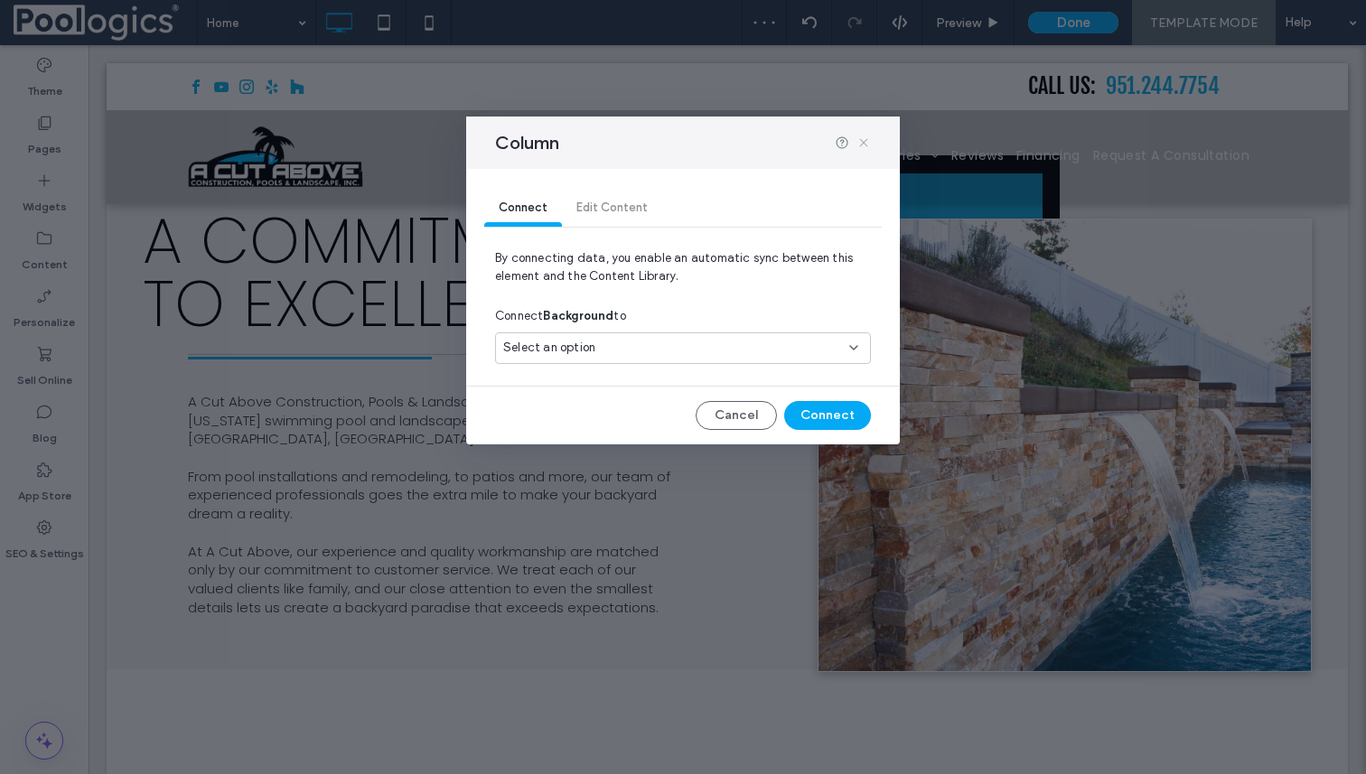
click at [869, 146] on icon at bounding box center [863, 142] width 14 height 14
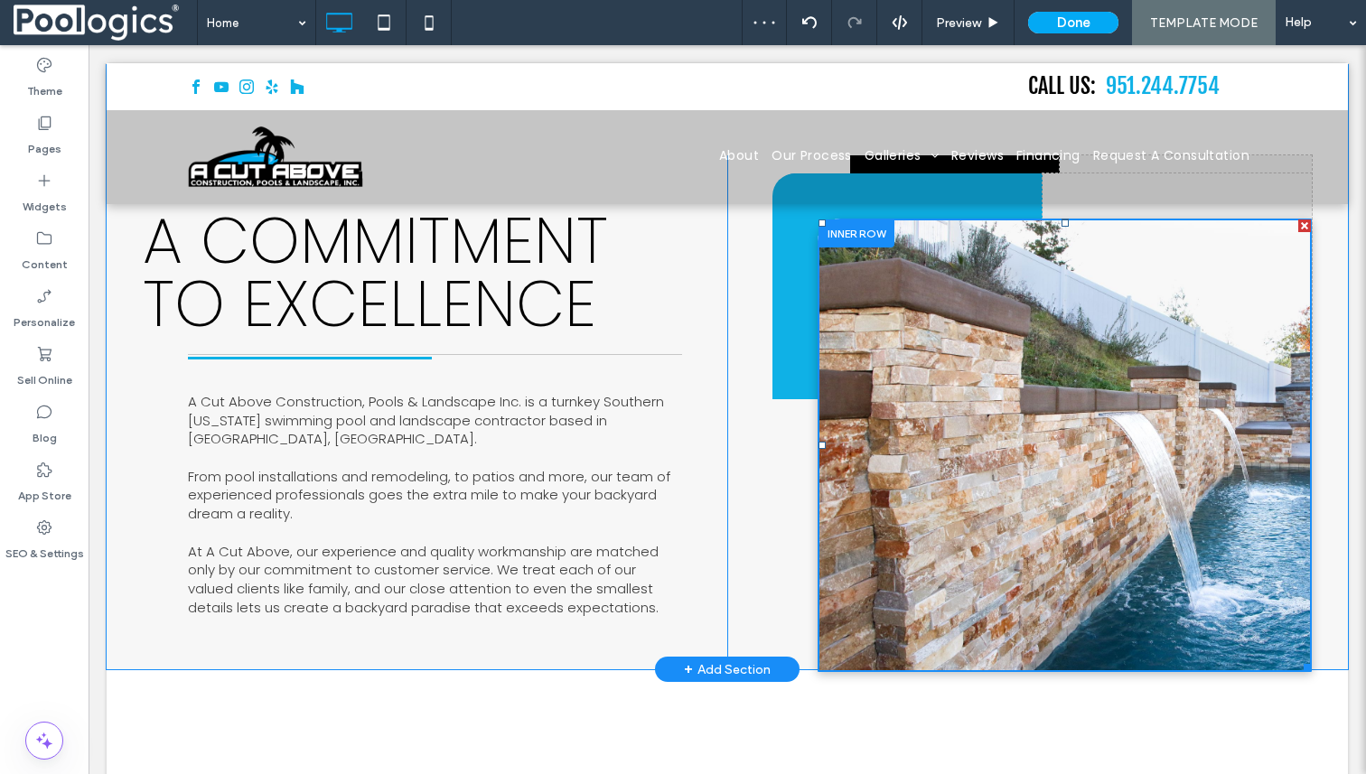
click at [968, 490] on div at bounding box center [1064, 445] width 492 height 452
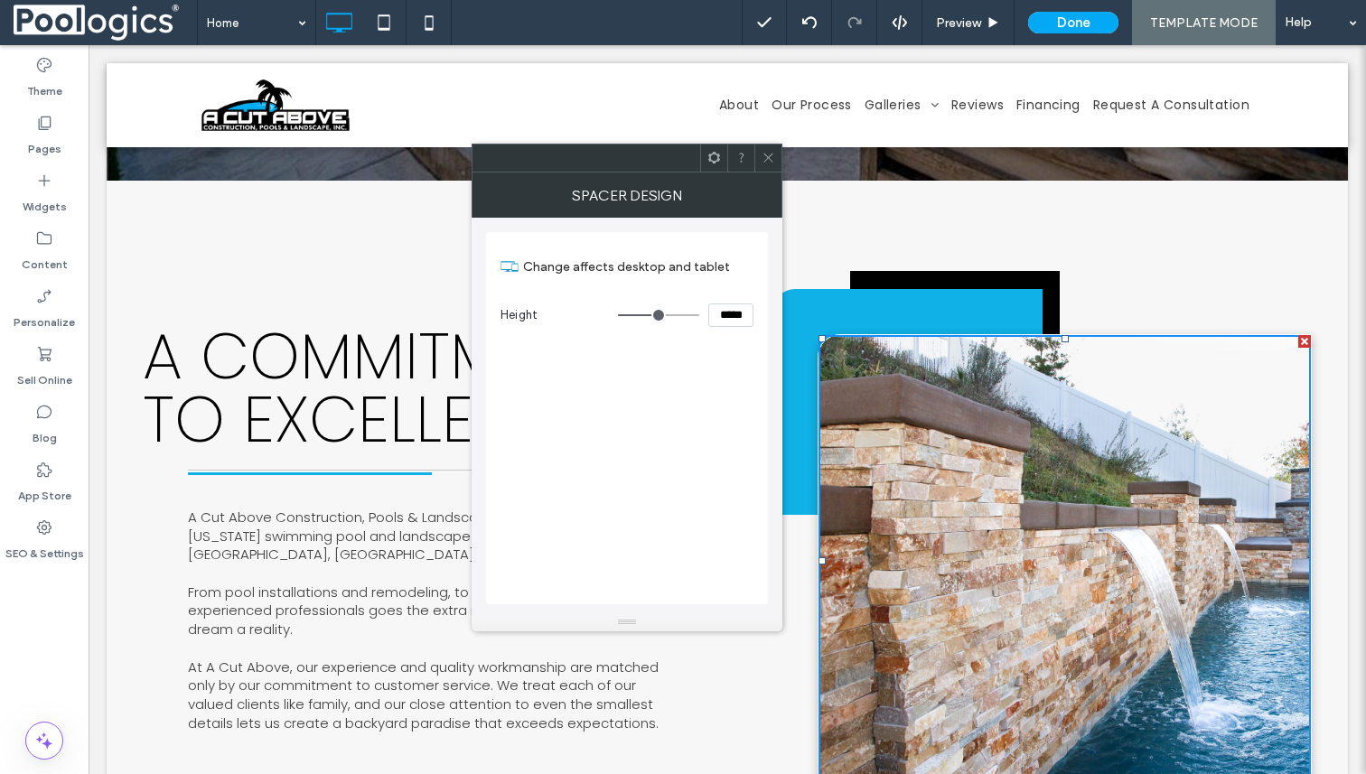
scroll to position [672, 0]
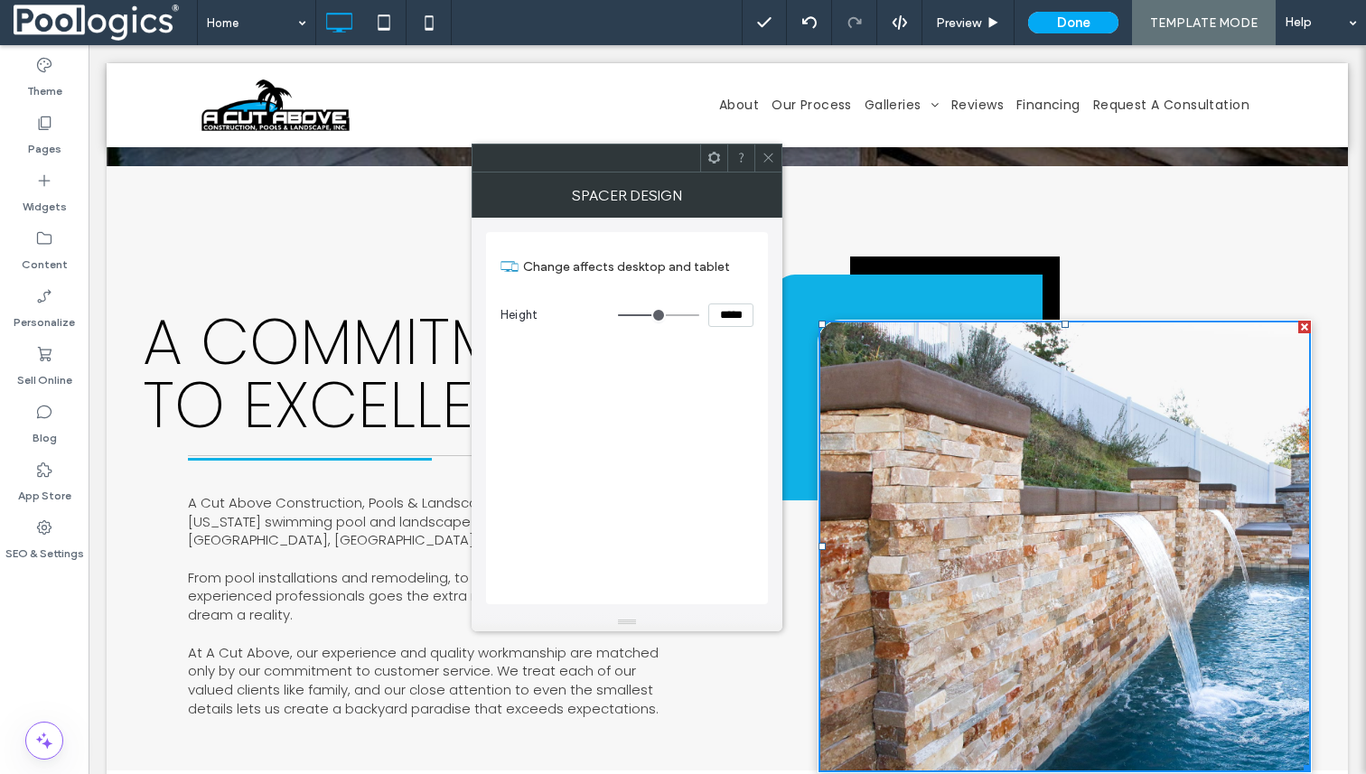
click at [758, 667] on div "Click To Paste Click To Paste Click To Paste Click To Paste Click To Paste Clic…" at bounding box center [1019, 514] width 584 height 514
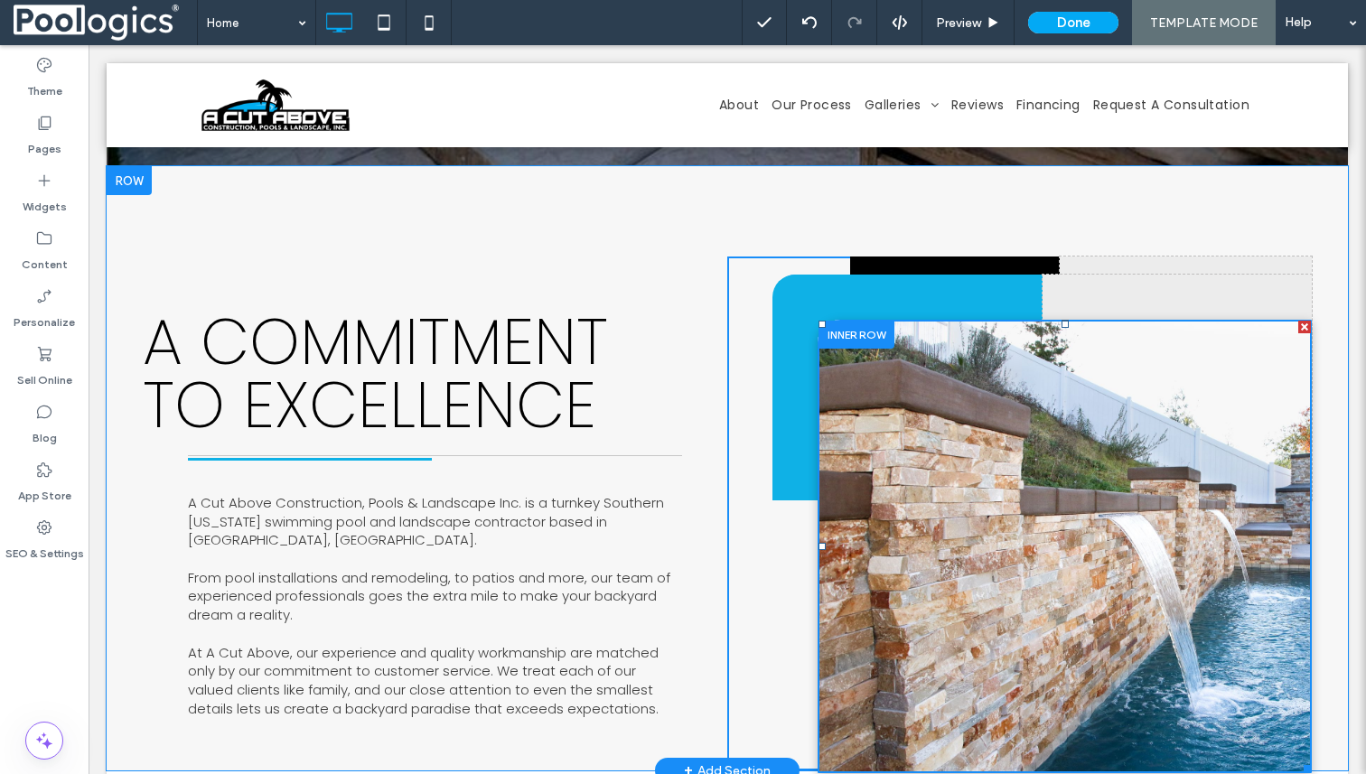
click at [1048, 555] on div at bounding box center [1064, 547] width 492 height 452
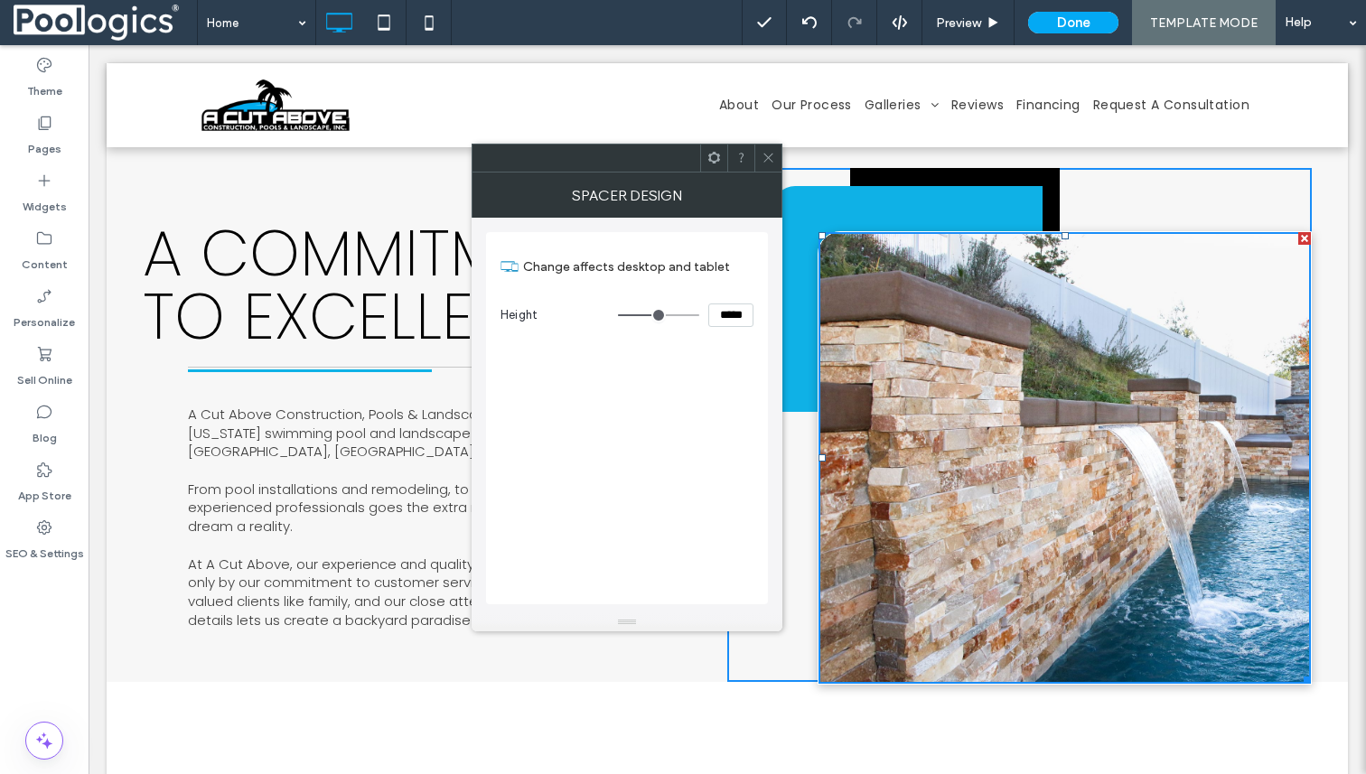
scroll to position [767, 0]
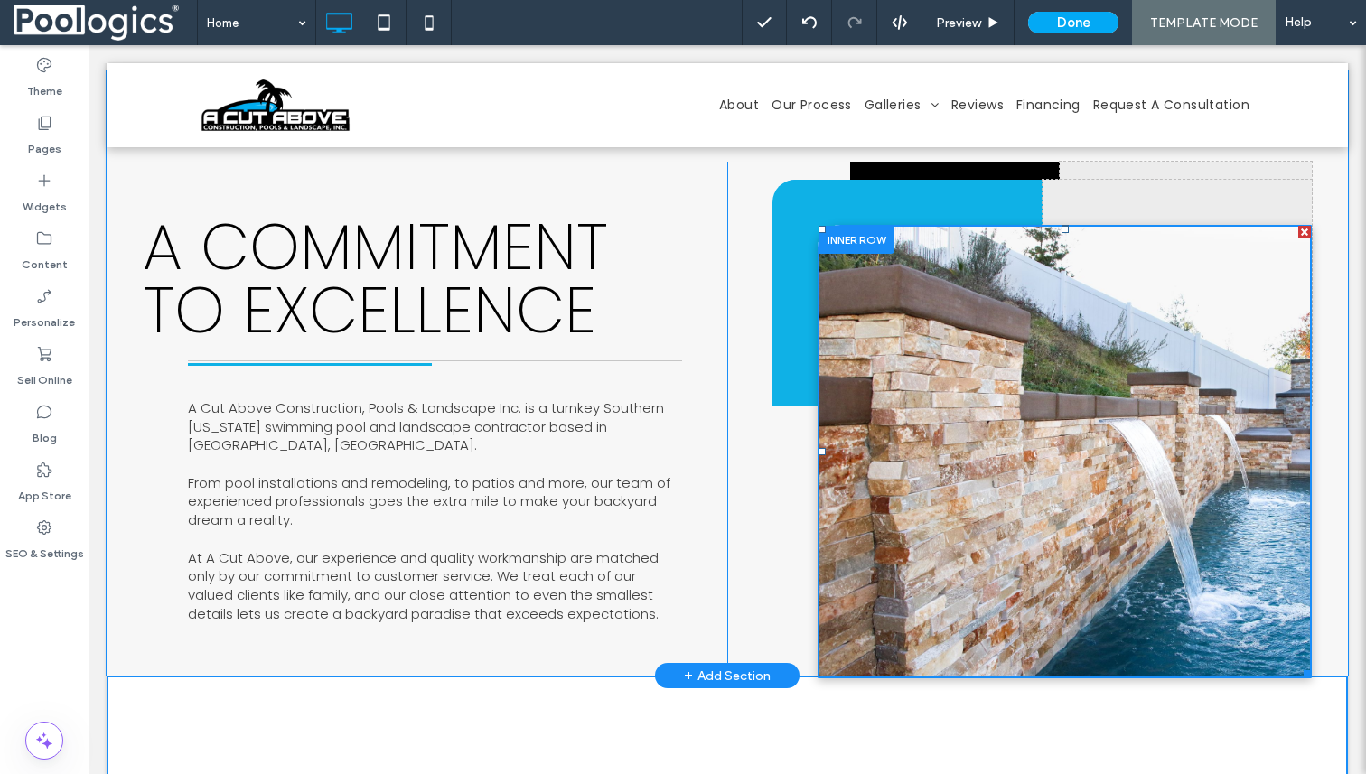
click at [1023, 377] on div at bounding box center [1064, 452] width 492 height 452
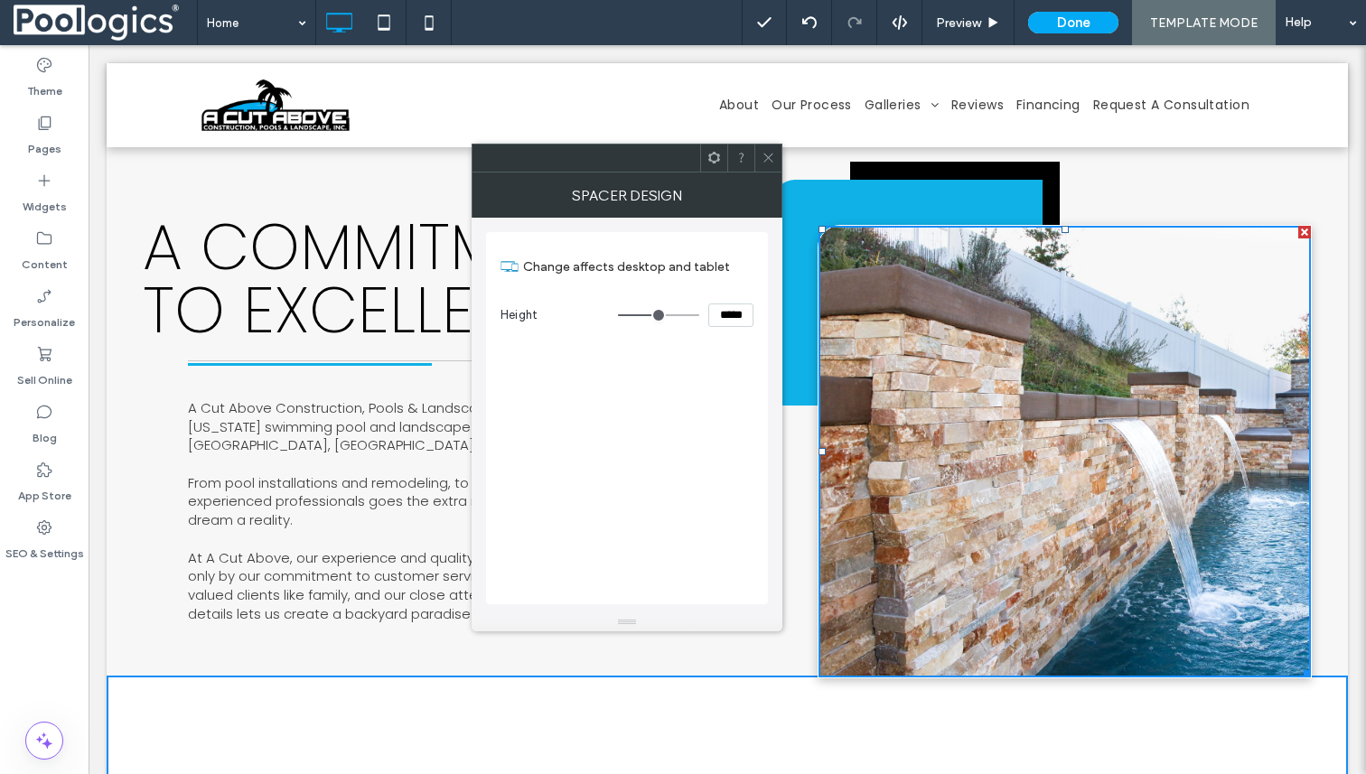
click at [1023, 377] on div at bounding box center [1064, 452] width 492 height 452
click at [765, 161] on icon at bounding box center [768, 158] width 14 height 14
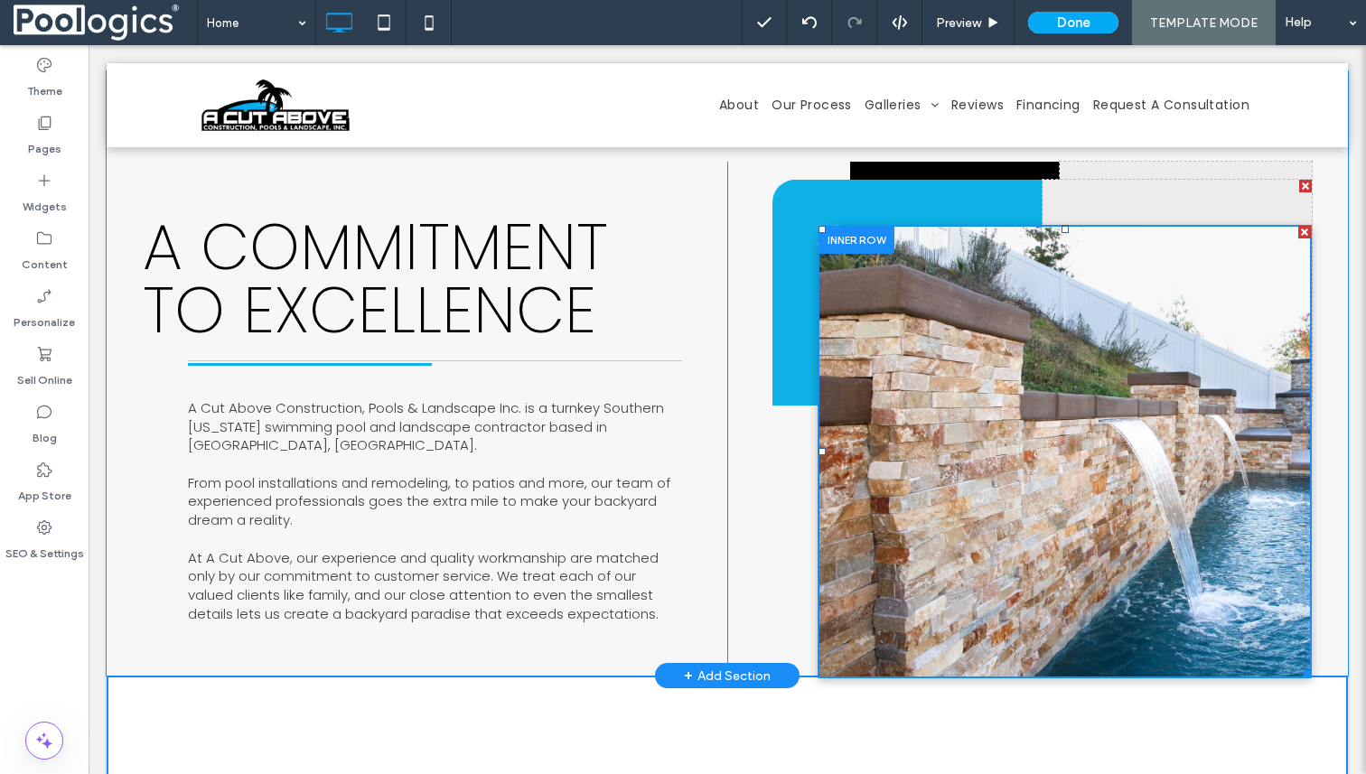
click at [1069, 477] on div at bounding box center [1064, 452] width 492 height 452
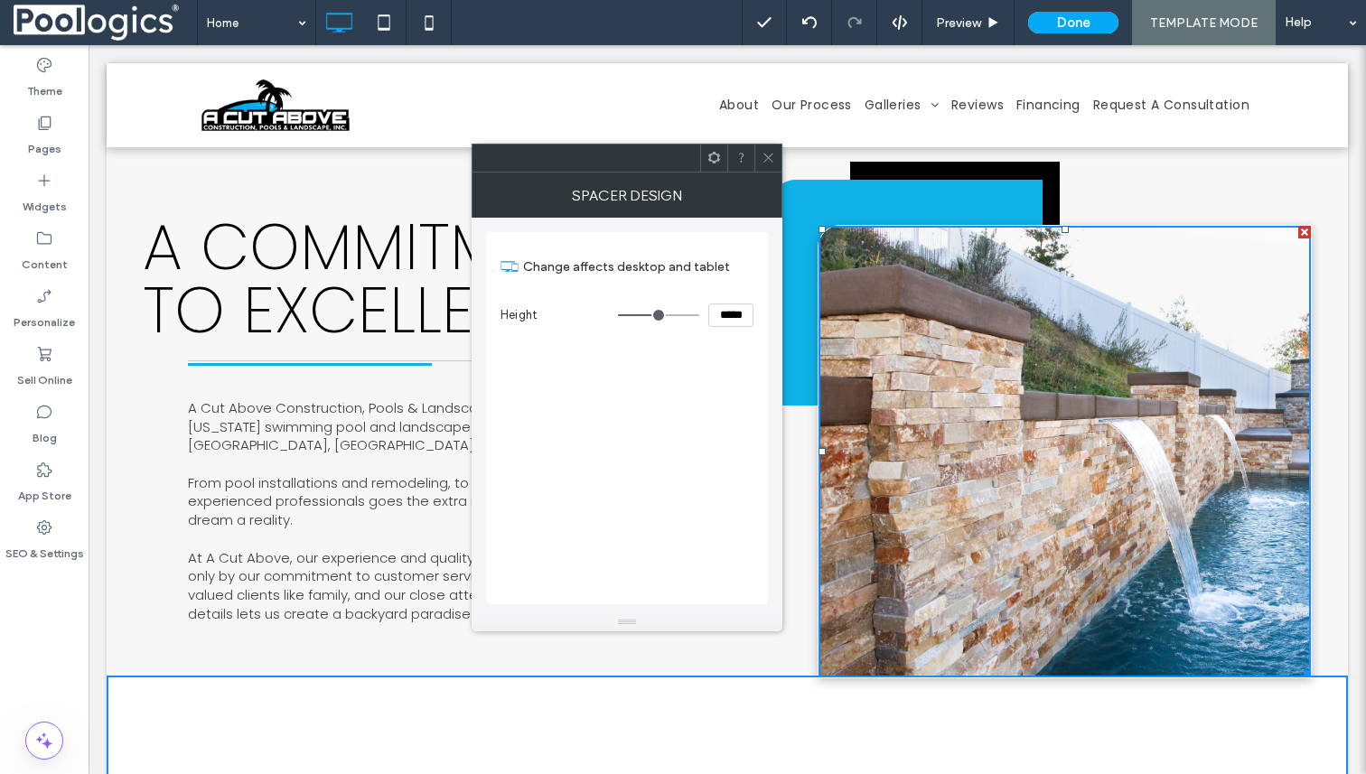
click at [763, 157] on icon at bounding box center [768, 158] width 14 height 14
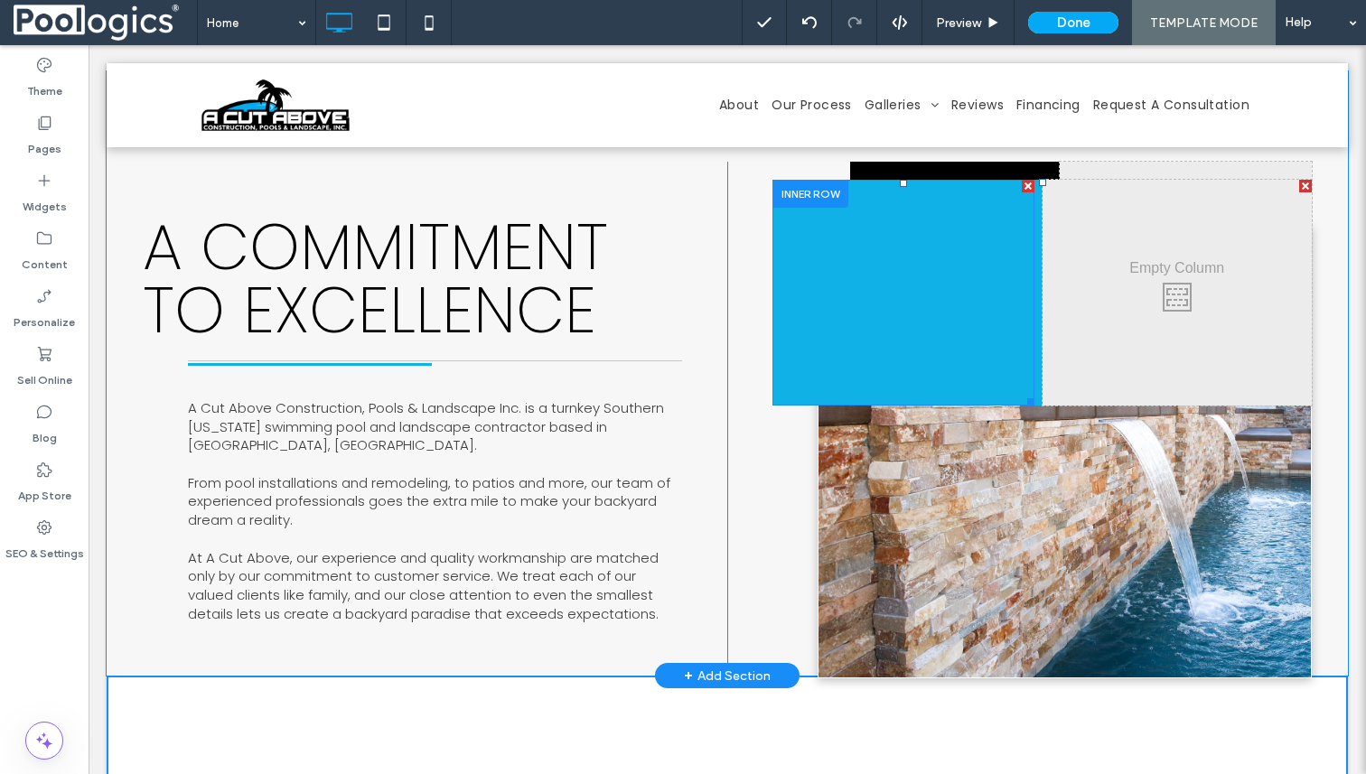
click at [929, 370] on div at bounding box center [903, 293] width 262 height 226
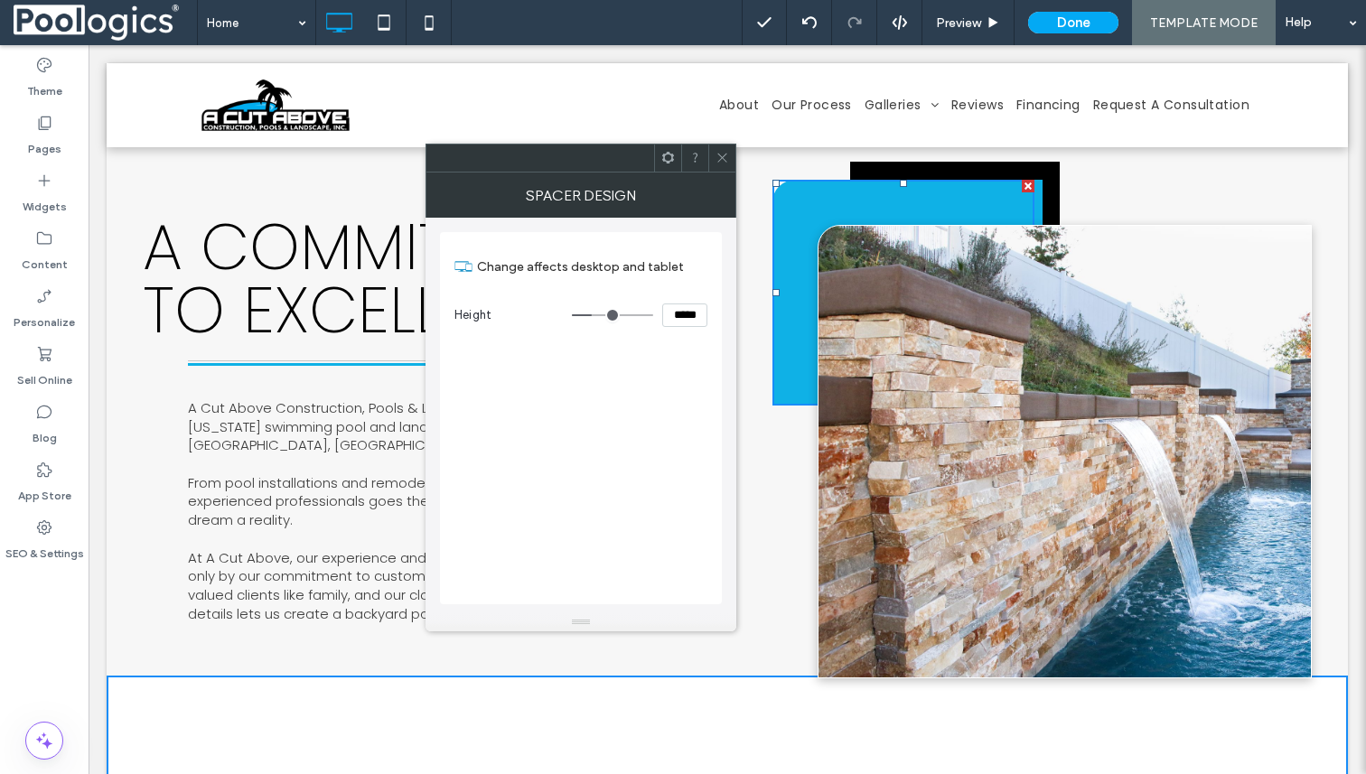
click at [949, 492] on div at bounding box center [1064, 452] width 492 height 452
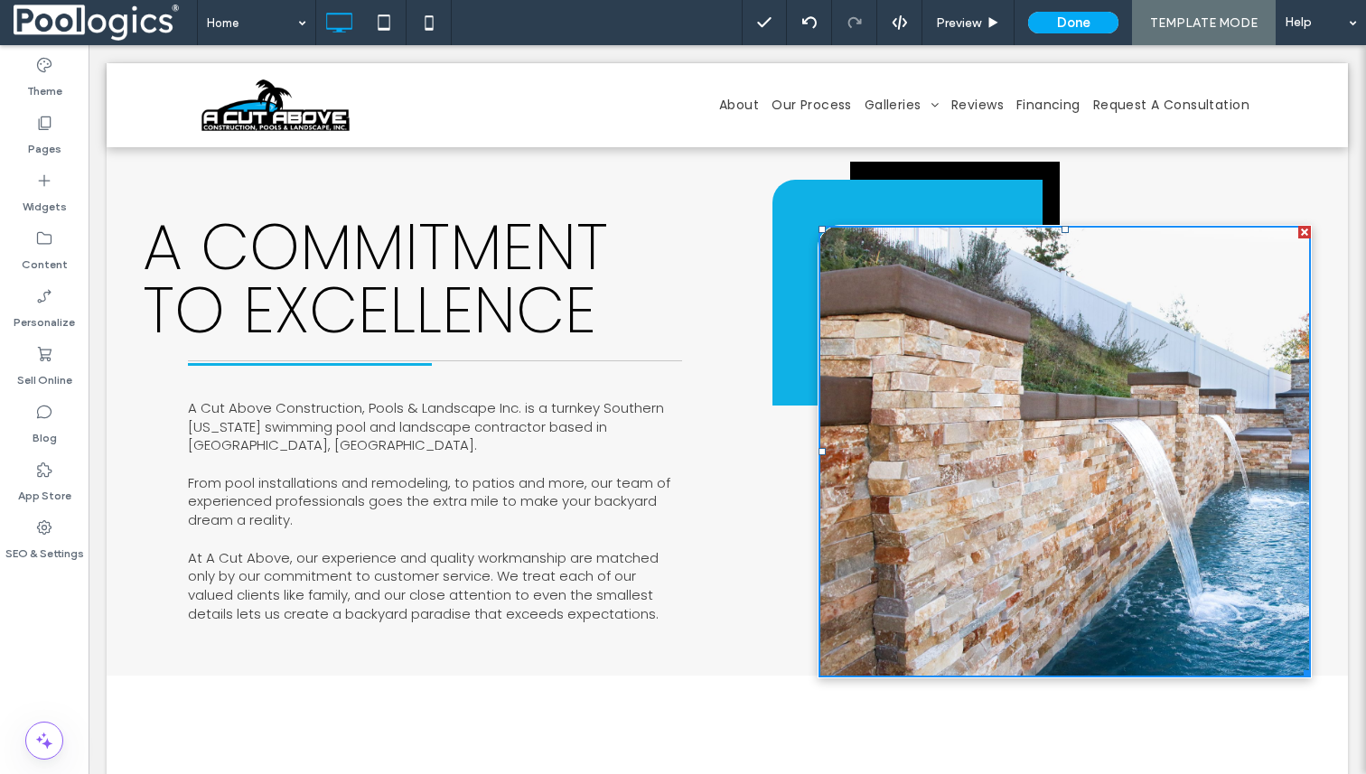
click at [949, 492] on div at bounding box center [1064, 452] width 492 height 452
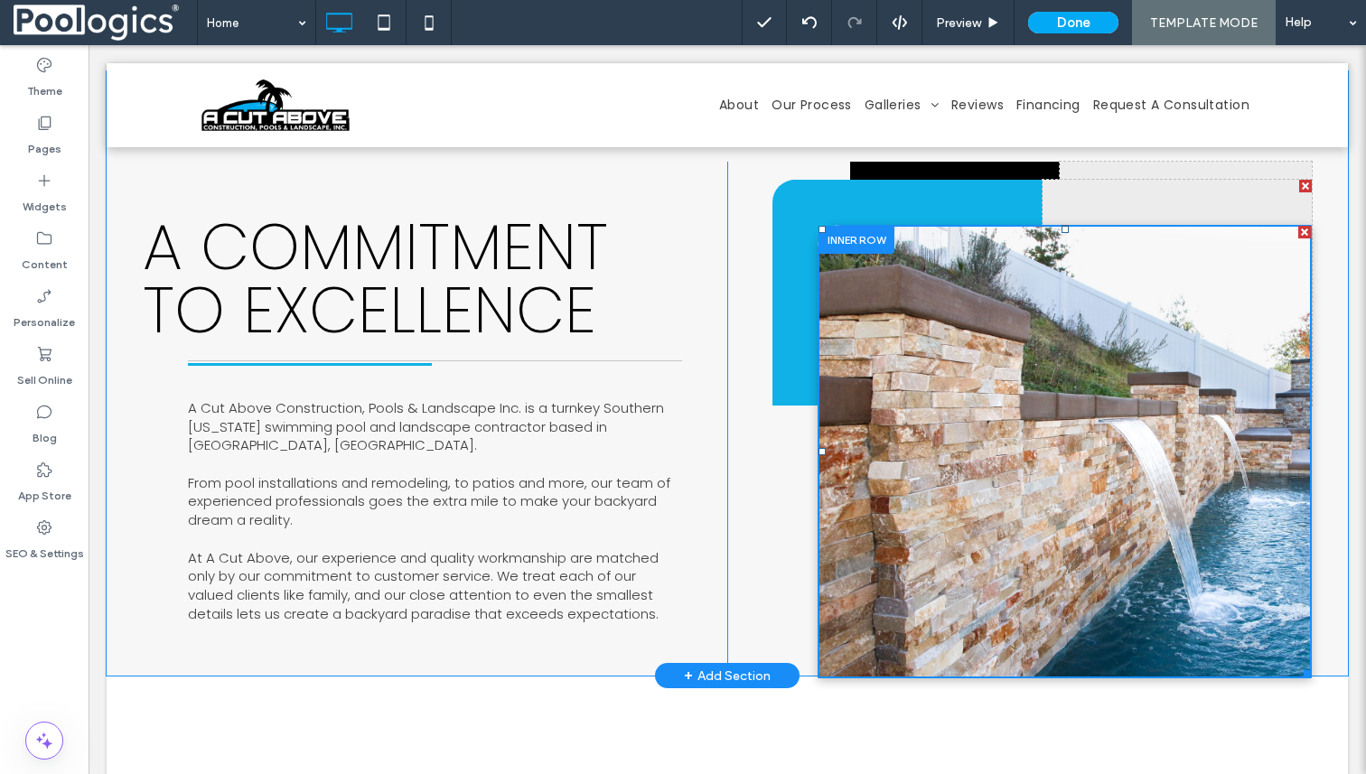
click at [949, 492] on div at bounding box center [1064, 452] width 492 height 452
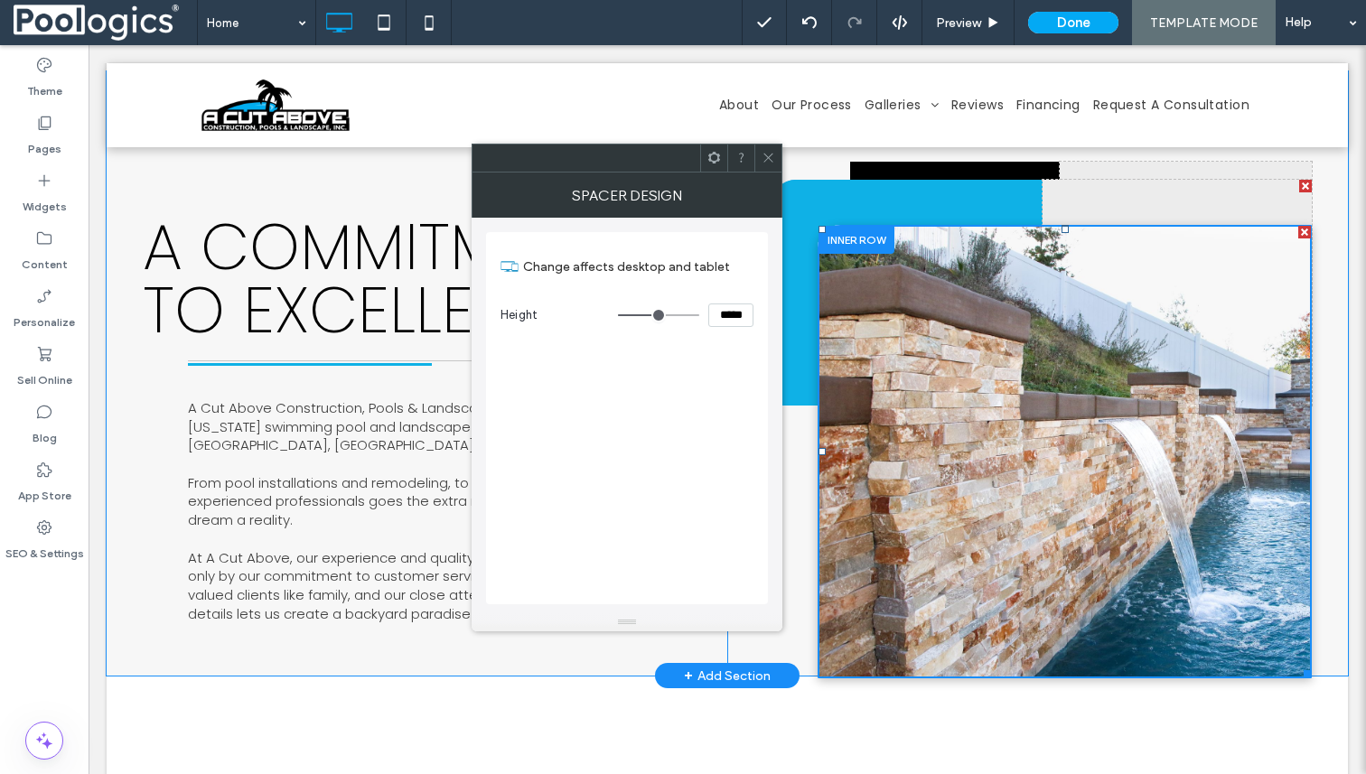
click at [949, 492] on div at bounding box center [1064, 452] width 492 height 452
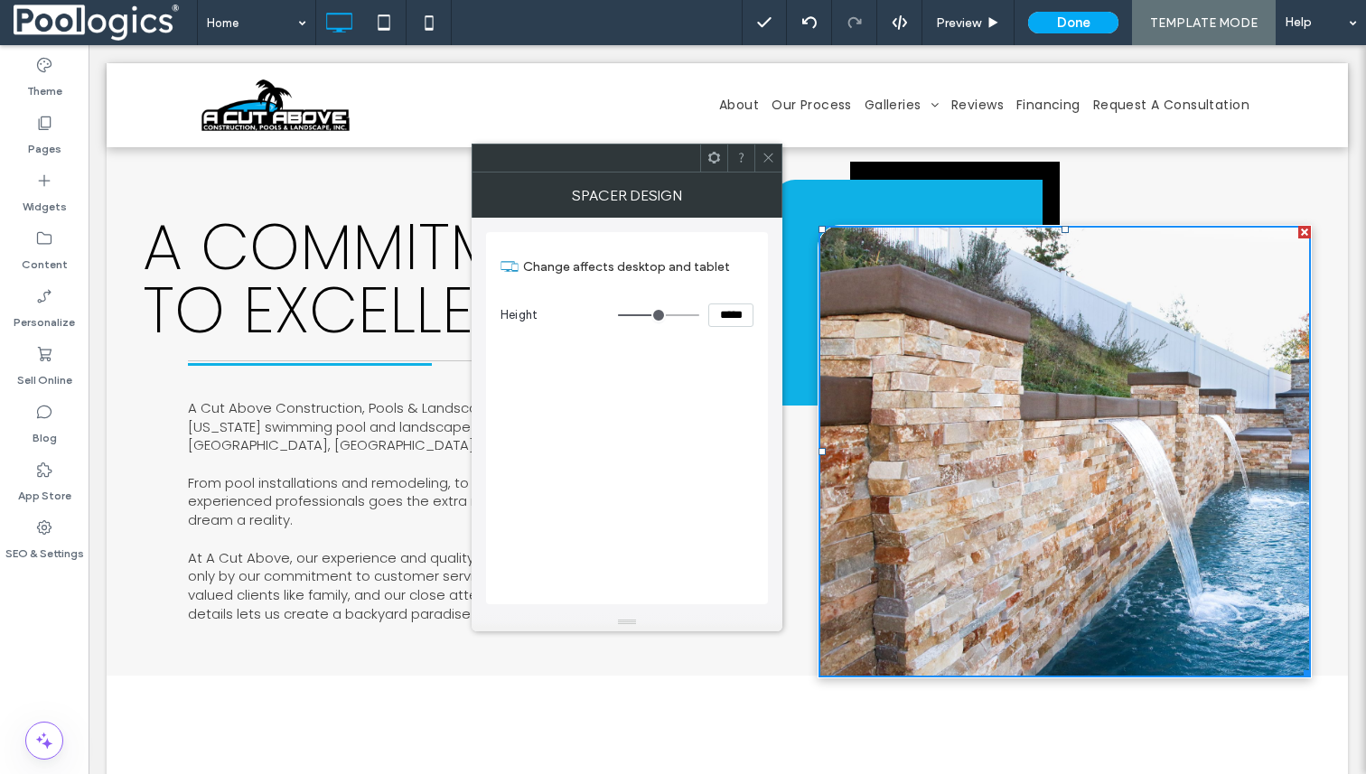
click at [949, 492] on div at bounding box center [1064, 452] width 492 height 452
click at [711, 160] on use at bounding box center [714, 158] width 12 height 12
click at [939, 499] on div at bounding box center [1064, 452] width 492 height 452
click at [762, 161] on icon at bounding box center [768, 158] width 14 height 14
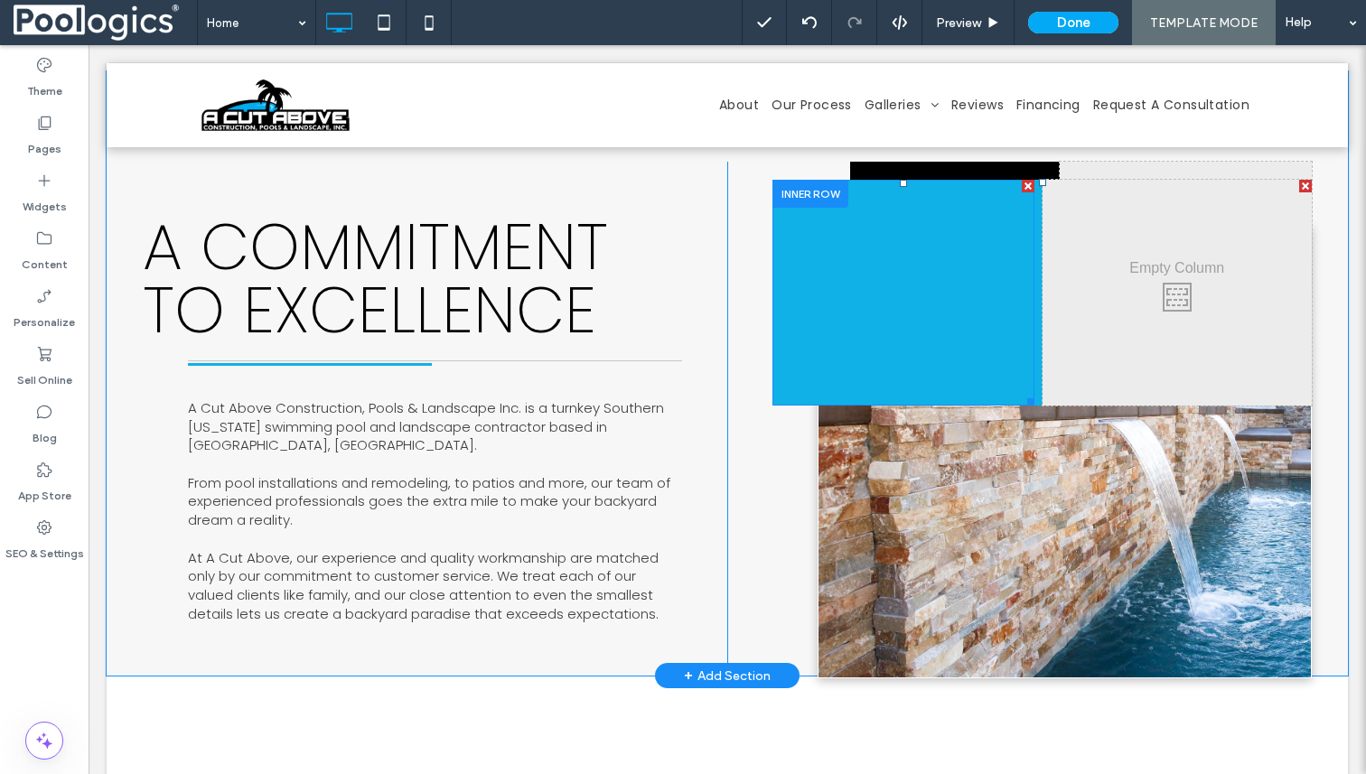
click at [988, 351] on div at bounding box center [903, 293] width 262 height 226
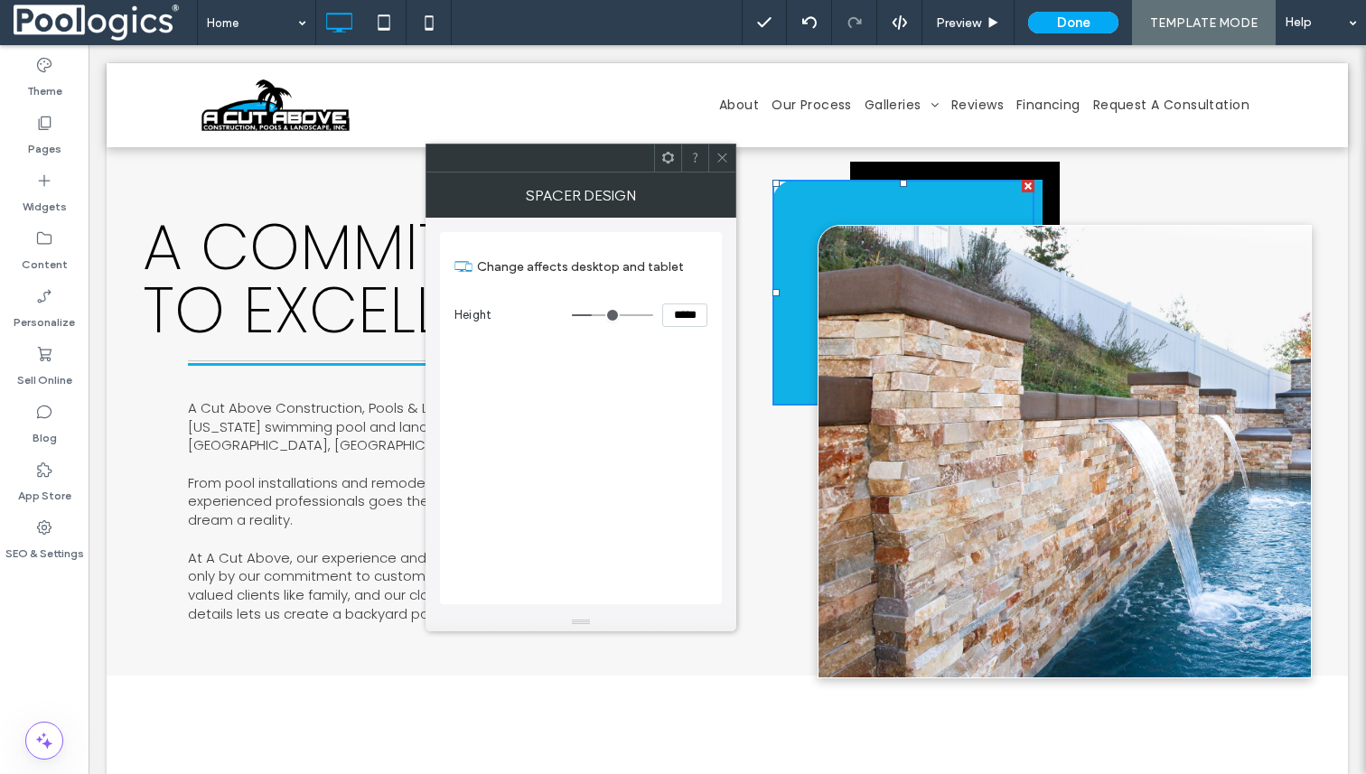
click at [1008, 490] on div at bounding box center [1064, 452] width 492 height 452
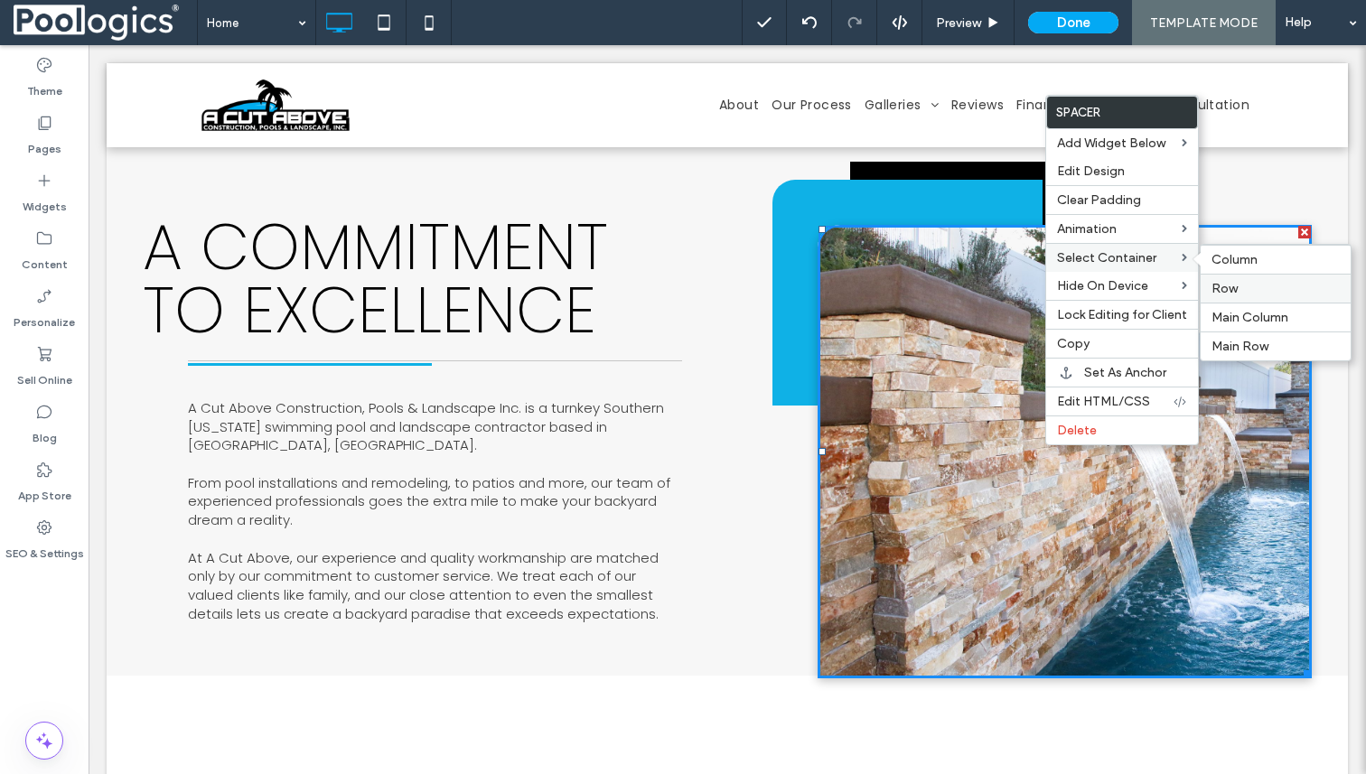
click at [1230, 286] on span "Row" at bounding box center [1224, 288] width 26 height 15
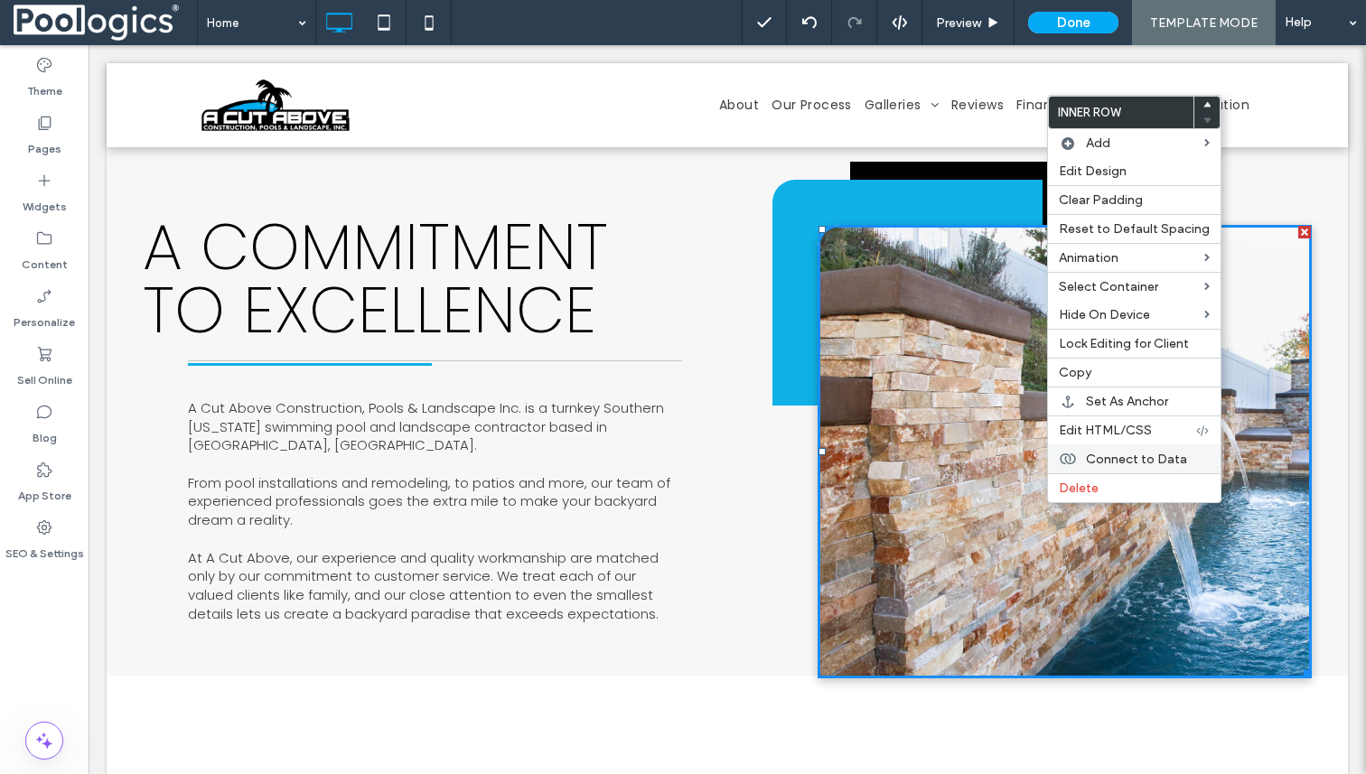
click at [1112, 460] on span "Connect to Data" at bounding box center [1136, 459] width 101 height 15
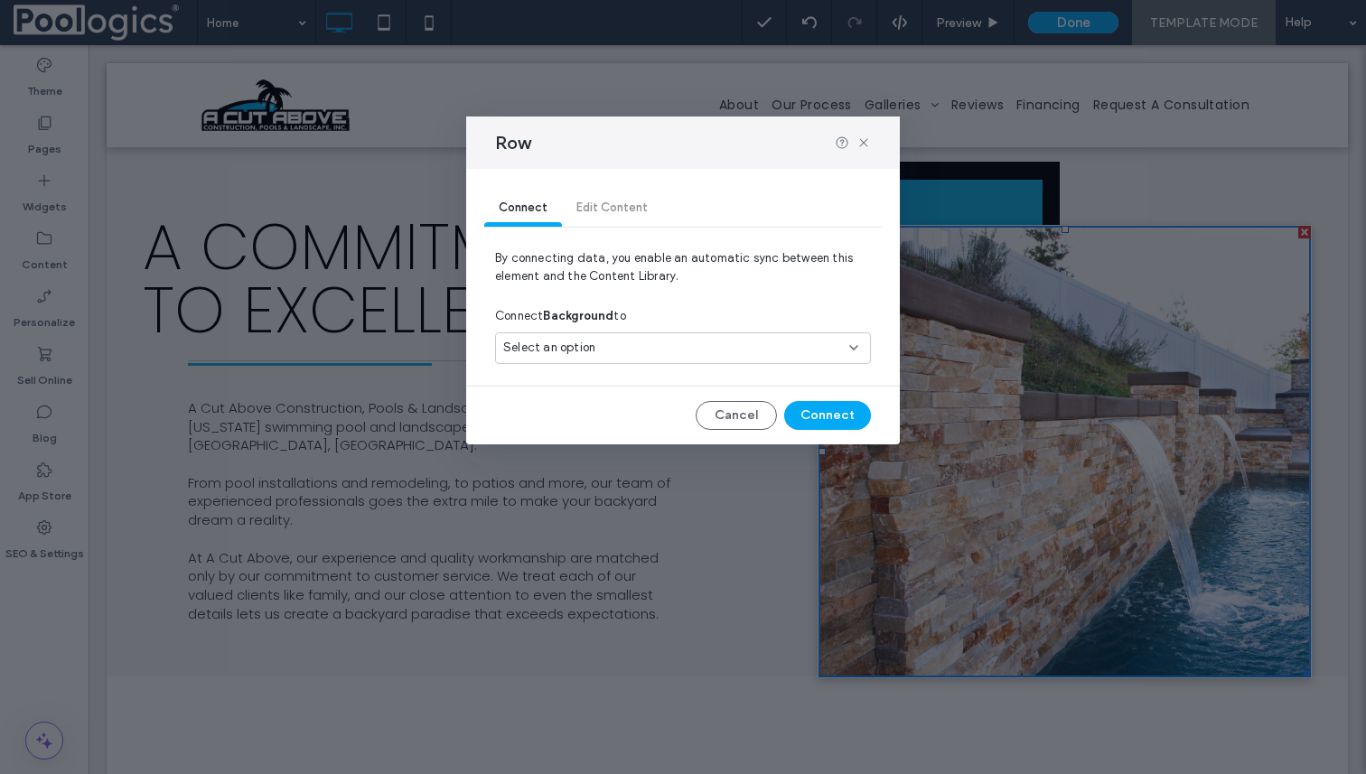
click at [630, 360] on div "Select an option" at bounding box center [683, 348] width 376 height 32
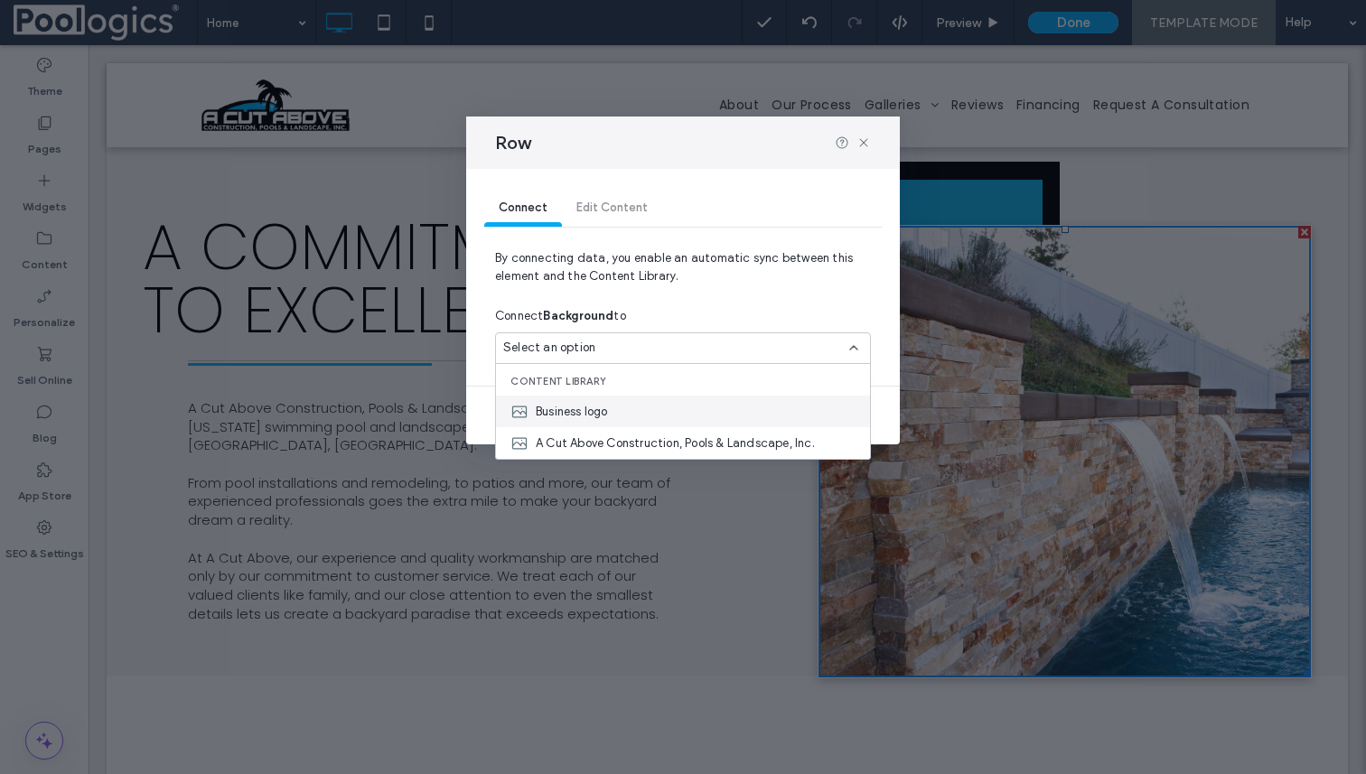
click at [630, 412] on div "Business logo" at bounding box center [683, 412] width 374 height 32
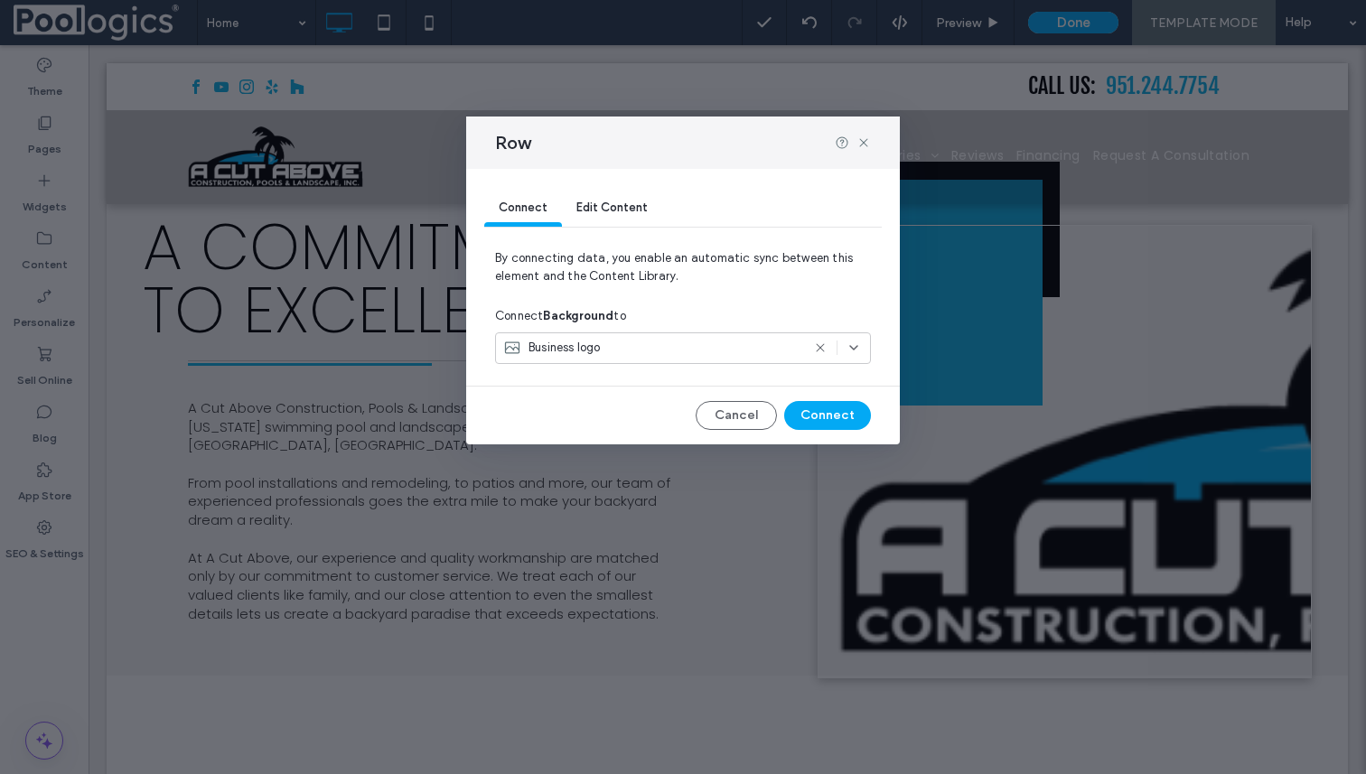
drag, startPoint x: 744, startPoint y: 411, endPoint x: 794, endPoint y: 443, distance: 58.9
click at [792, 445] on div "Row Connect Edit Content By connecting data, you enable an automatic sync betwe…" at bounding box center [683, 387] width 1366 height 774
click at [833, 411] on button "Connect" at bounding box center [827, 415] width 87 height 29
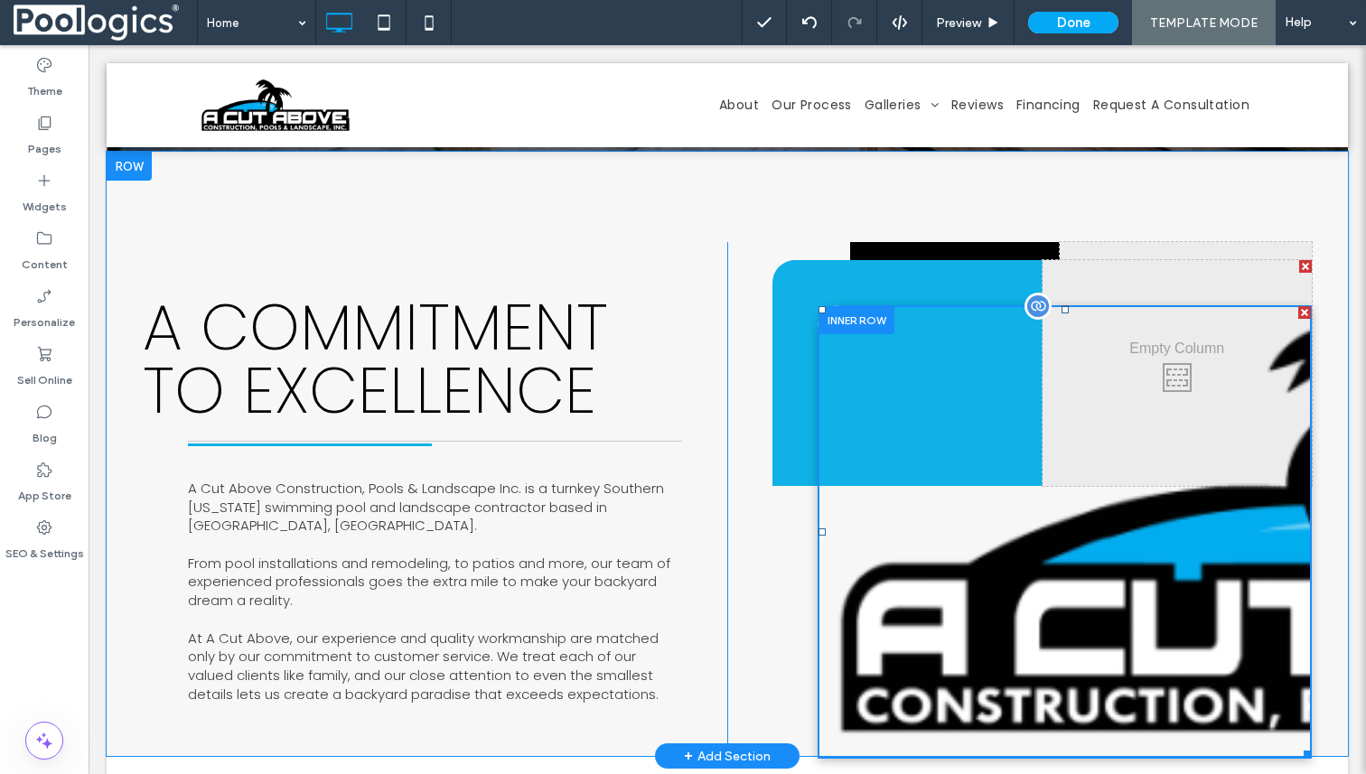
scroll to position [687, 0]
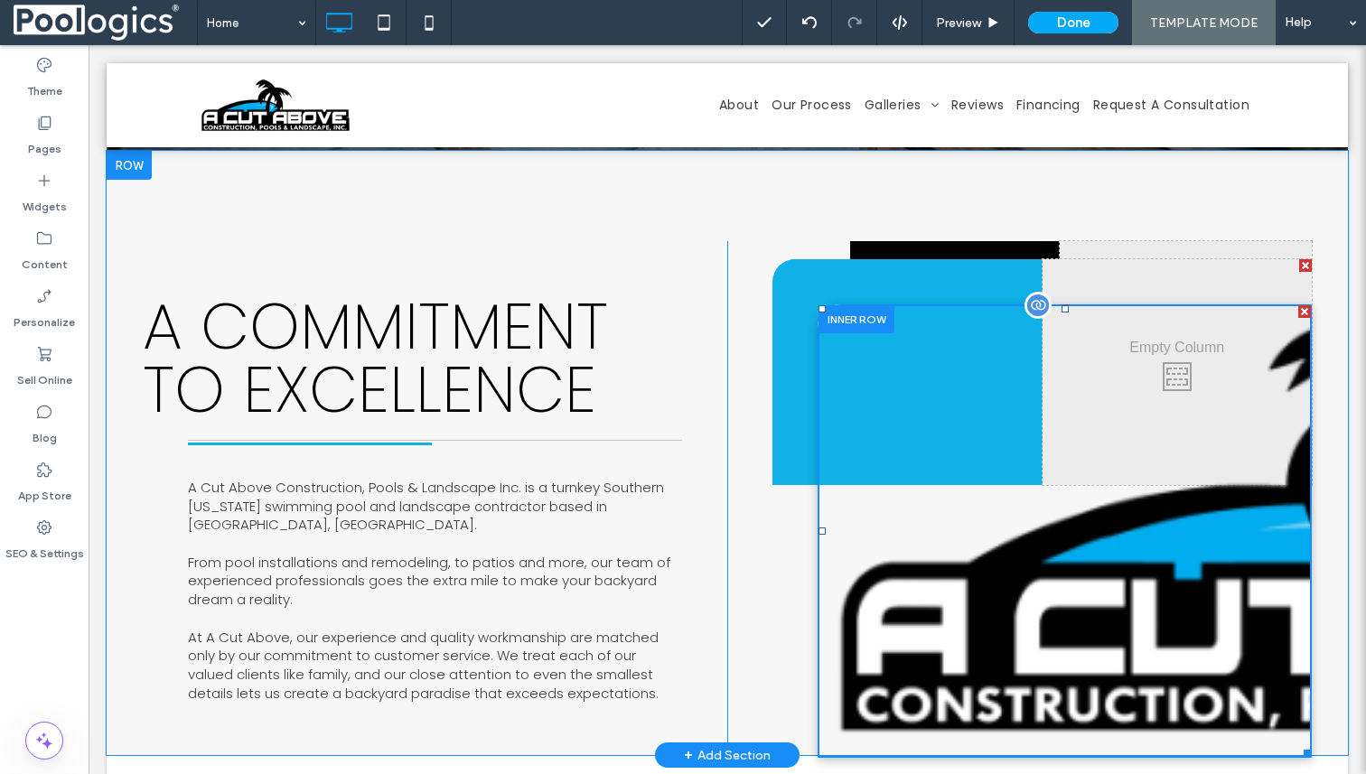
click at [1087, 481] on div at bounding box center [1064, 531] width 492 height 452
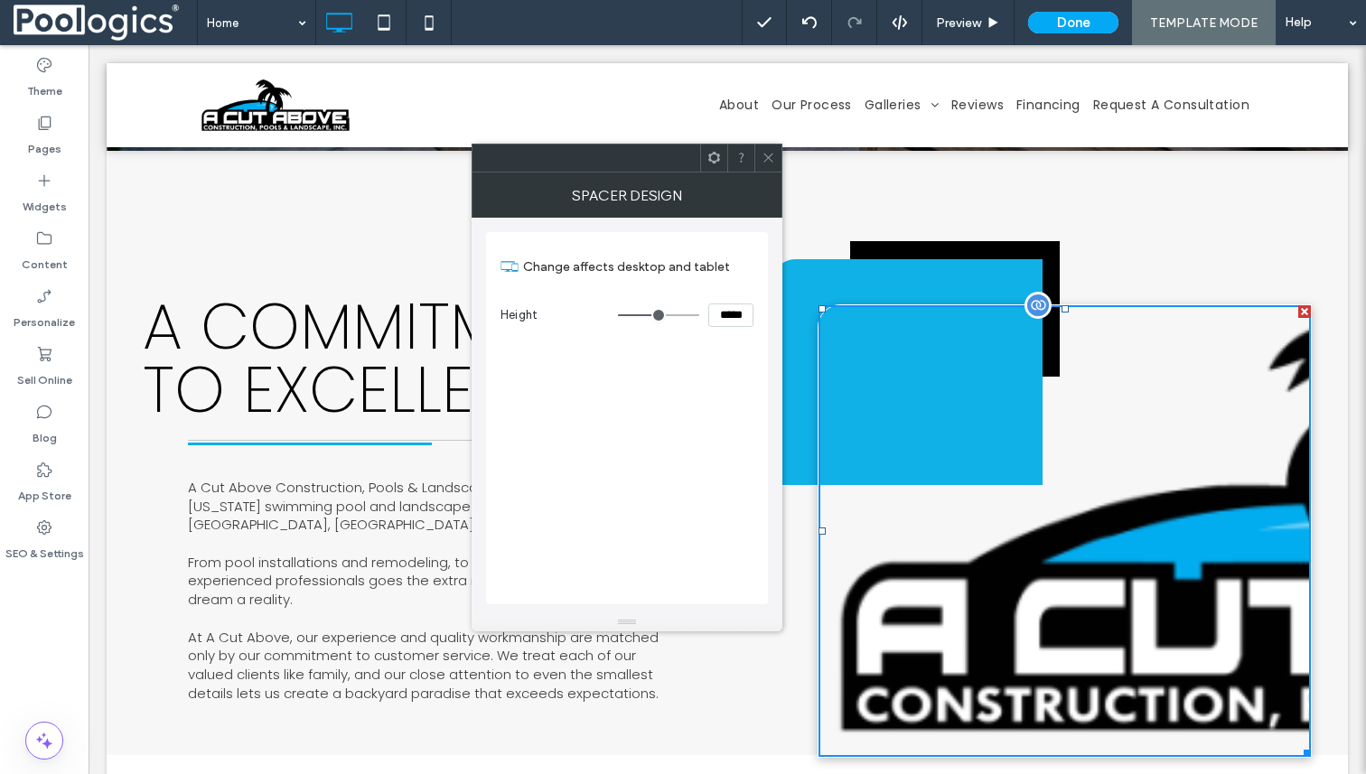
click at [995, 367] on div at bounding box center [1064, 531] width 492 height 452
click at [1098, 499] on div at bounding box center [1064, 531] width 492 height 452
click at [1038, 292] on div at bounding box center [1037, 305] width 27 height 27
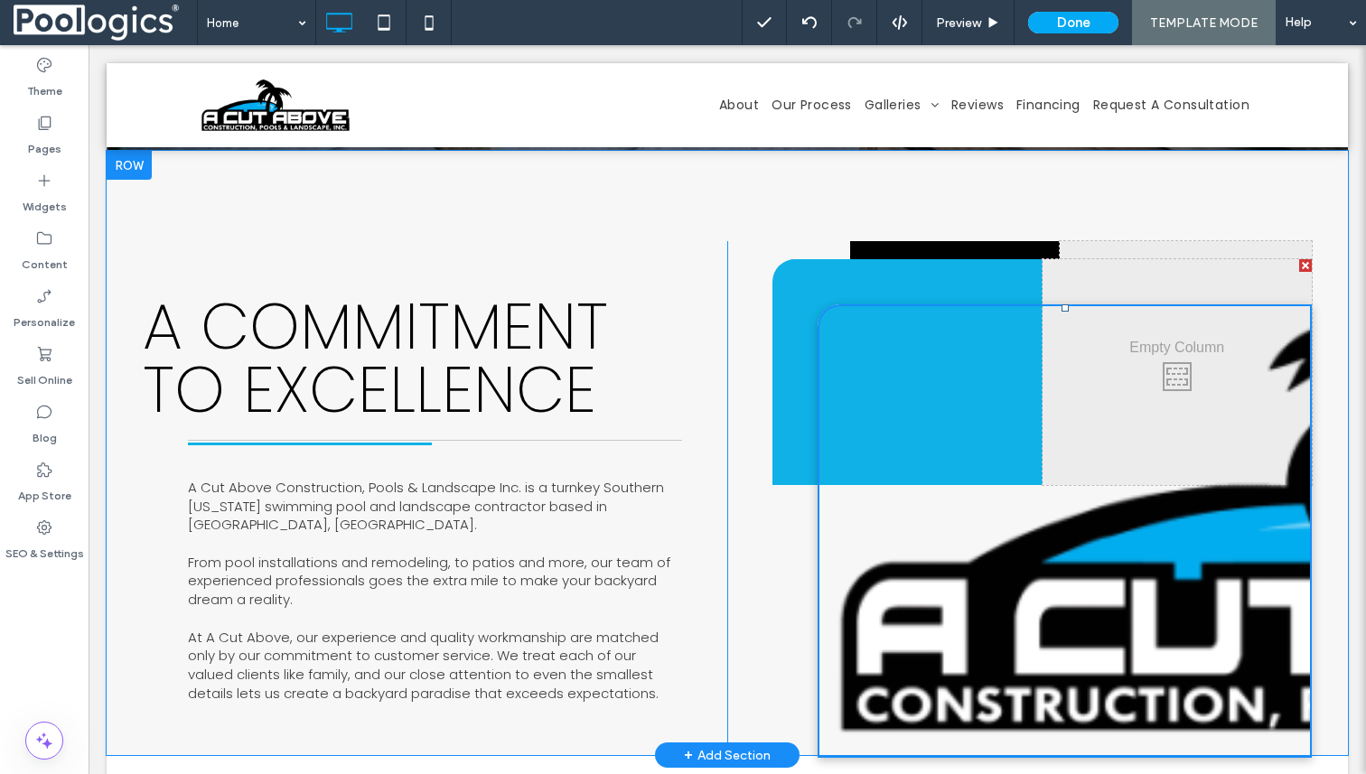
click at [761, 626] on div "Click To Paste Click To Paste Click To Paste Click To Paste Click To Paste Clic…" at bounding box center [1019, 498] width 584 height 514
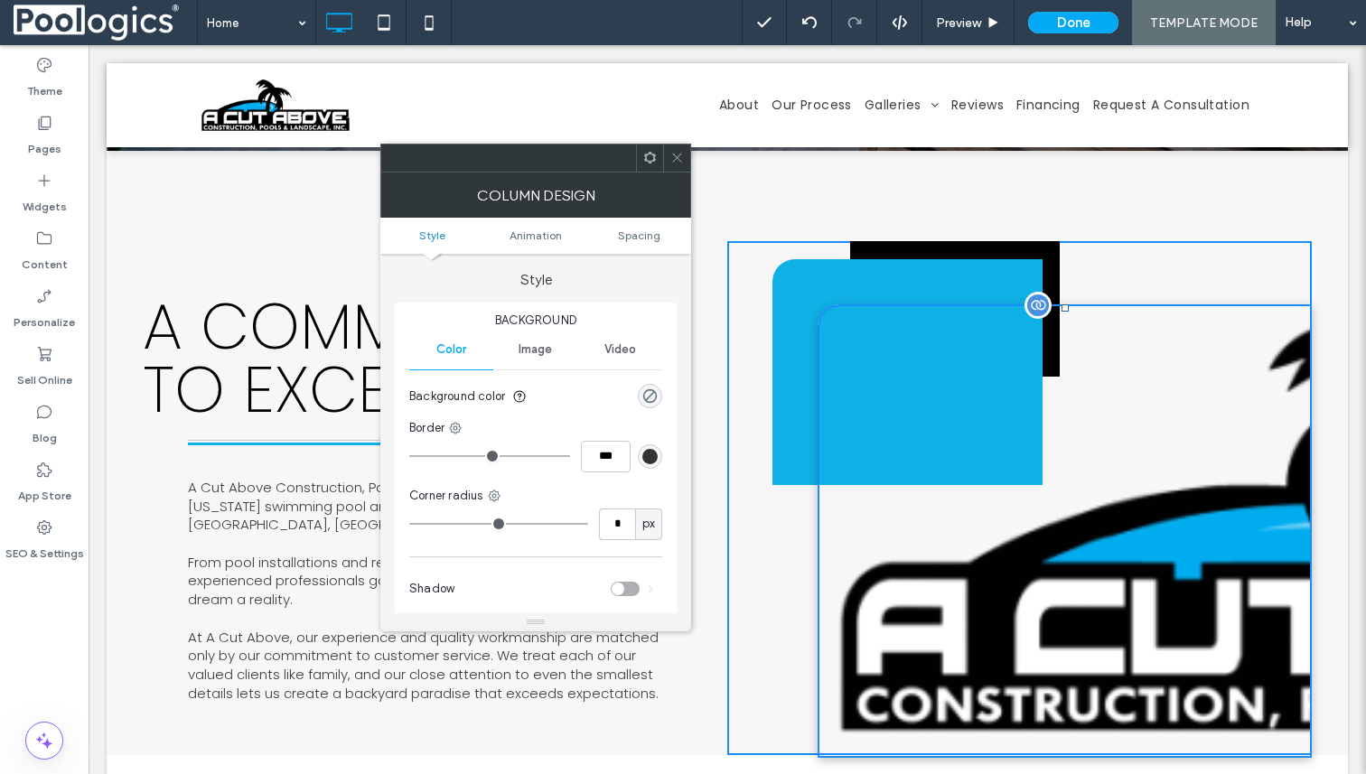
click at [1100, 595] on div at bounding box center [1064, 531] width 492 height 452
click at [1060, 397] on div at bounding box center [1064, 531] width 492 height 452
click at [1039, 292] on div at bounding box center [1037, 305] width 27 height 27
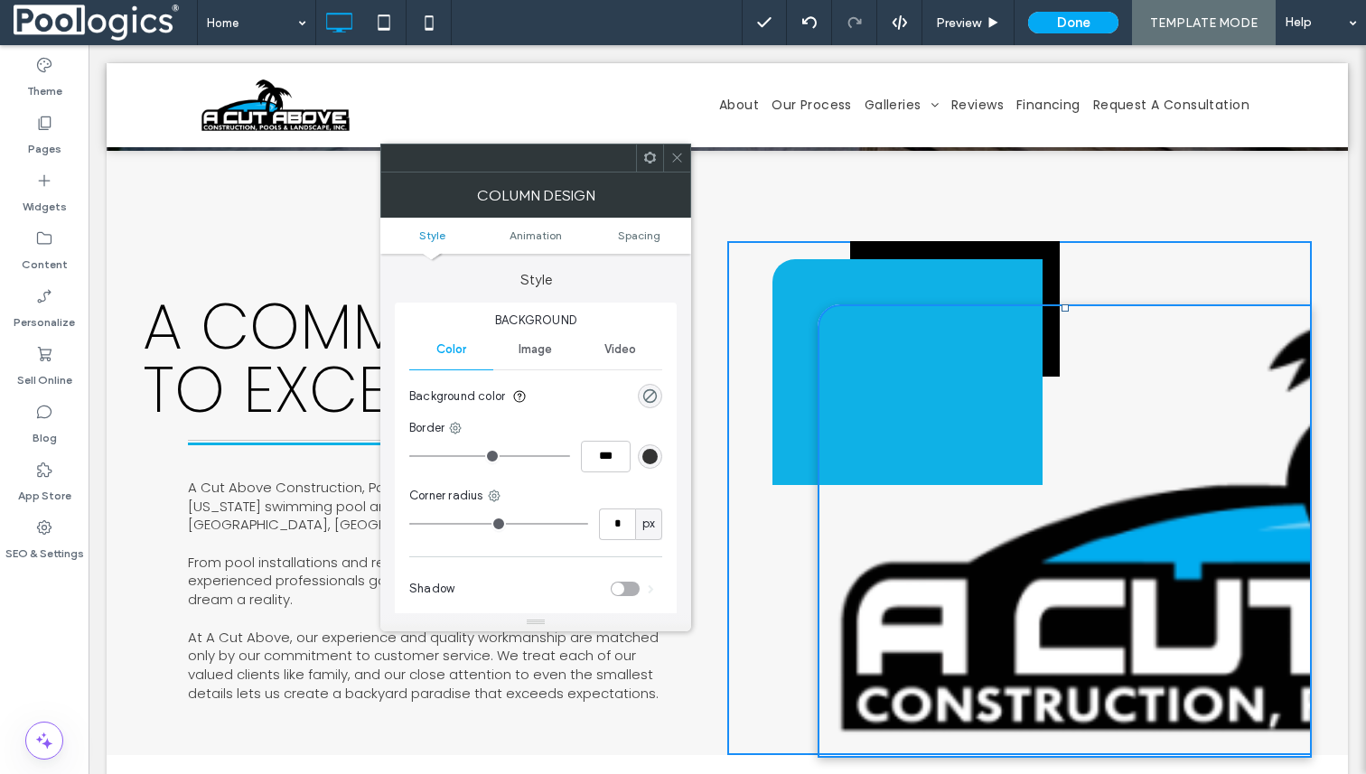
click at [676, 155] on icon at bounding box center [677, 158] width 14 height 14
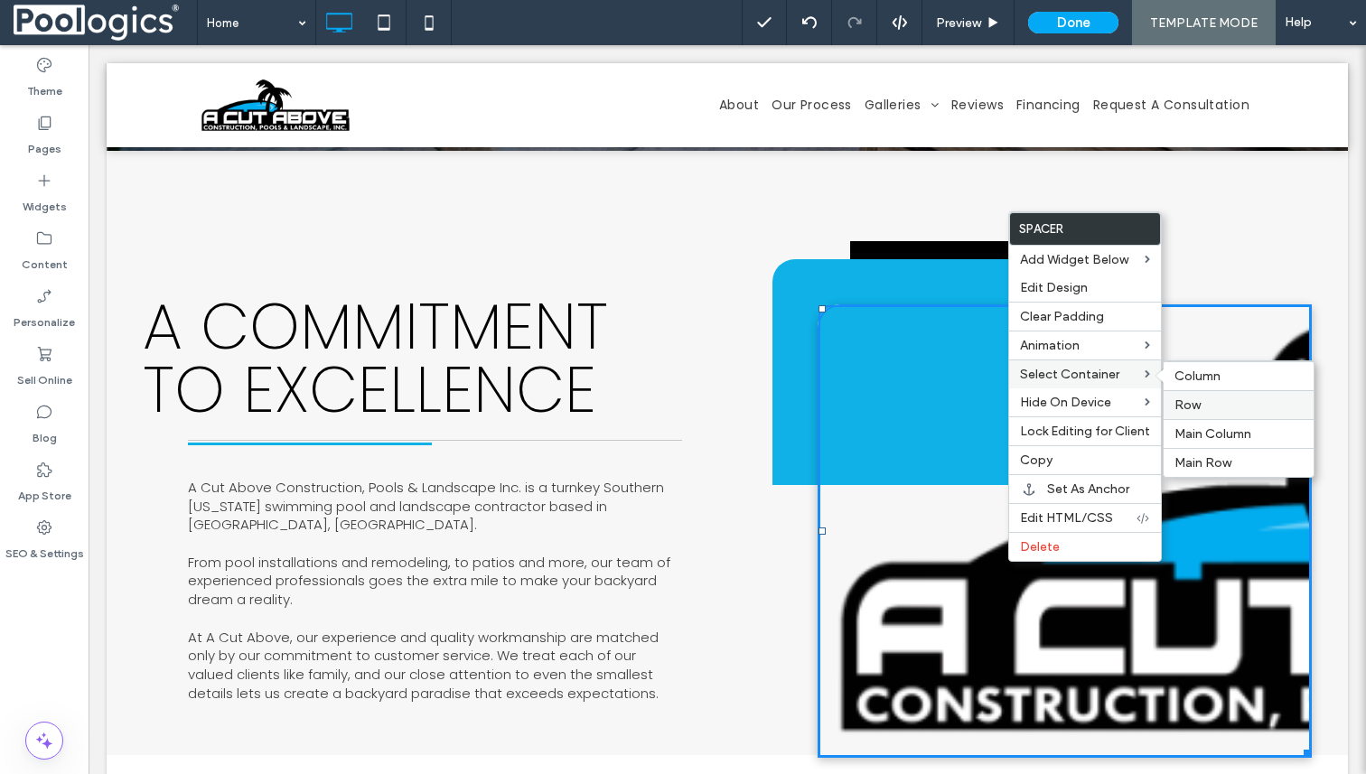
click at [1181, 400] on span "Row" at bounding box center [1187, 404] width 26 height 15
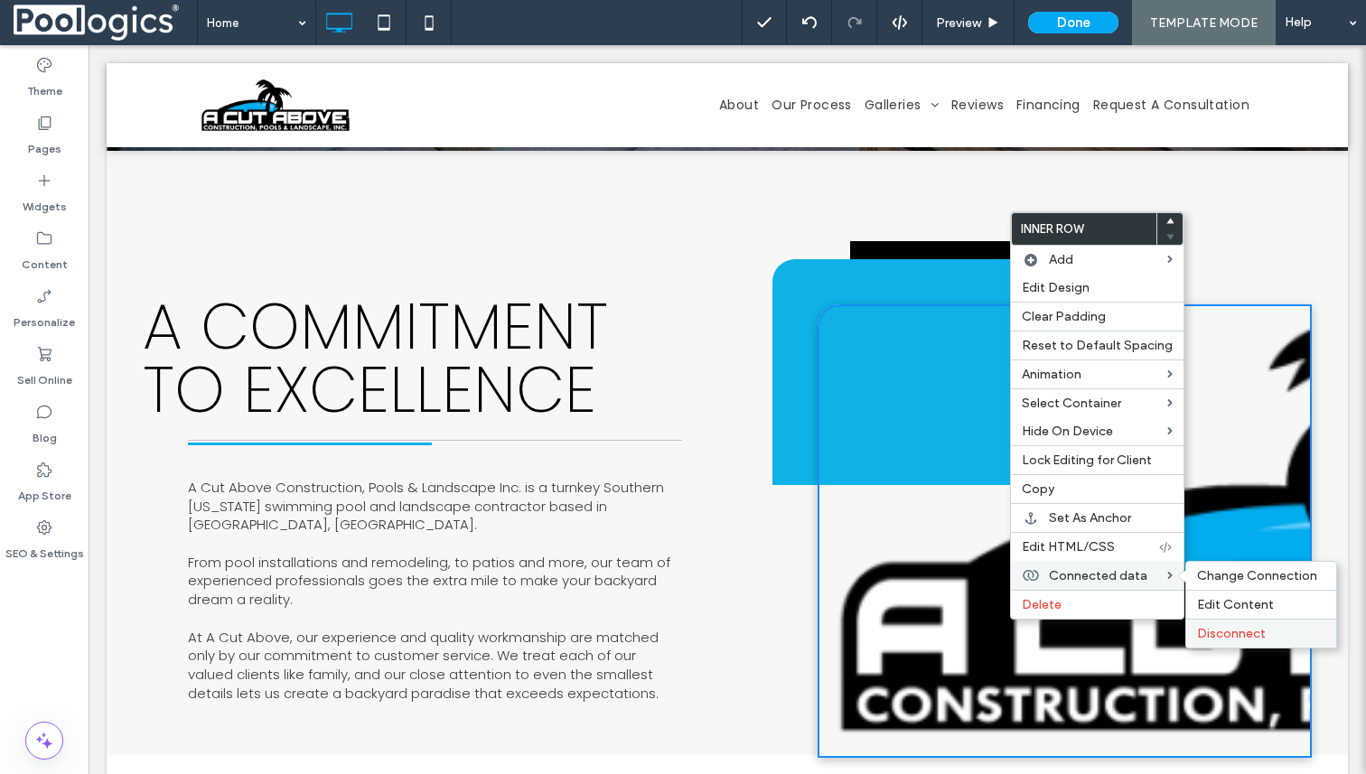
click at [1222, 632] on span "Disconnect" at bounding box center [1231, 633] width 69 height 15
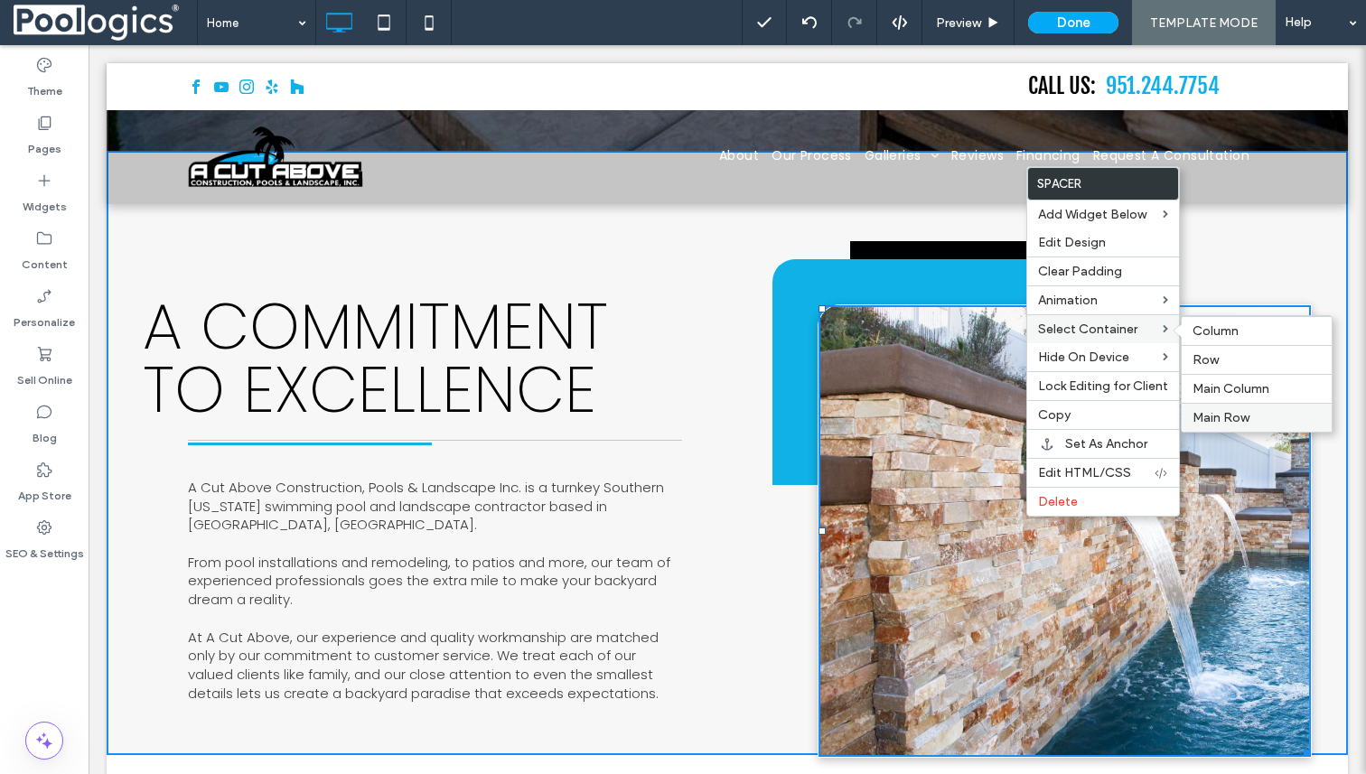
click at [1224, 416] on span "Main Row" at bounding box center [1220, 417] width 57 height 15
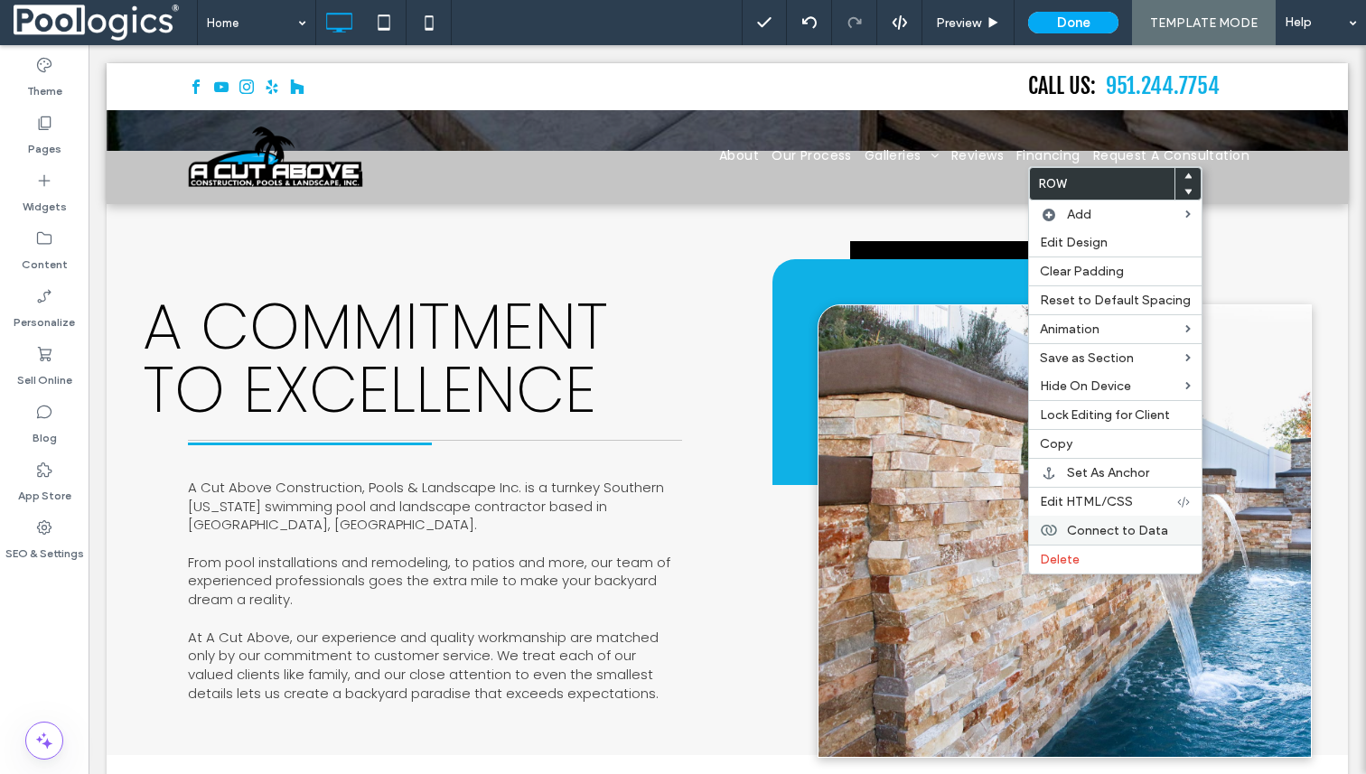
click at [1117, 530] on span "Connect to Data" at bounding box center [1117, 530] width 101 height 15
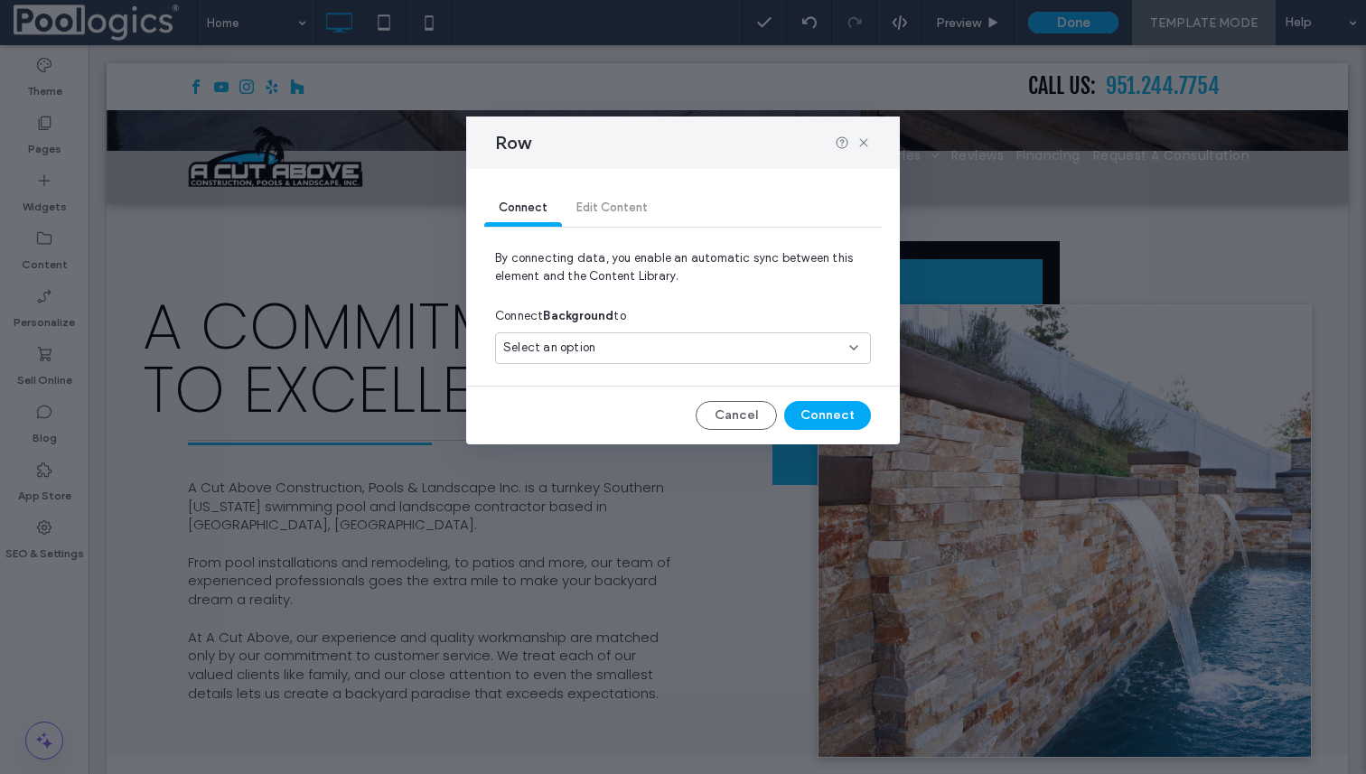
click at [695, 339] on div "Select an option" at bounding box center [672, 348] width 338 height 18
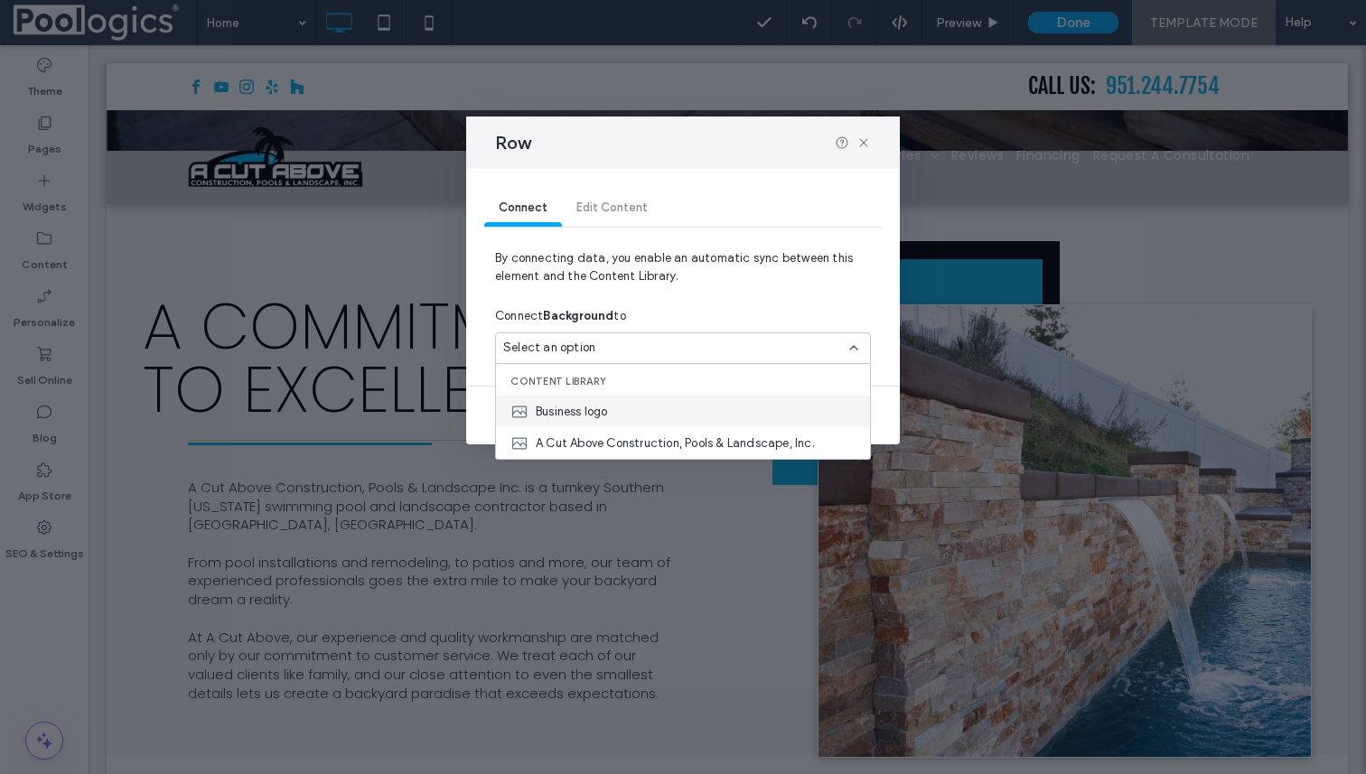
click at [648, 418] on div "Business logo" at bounding box center [683, 412] width 374 height 32
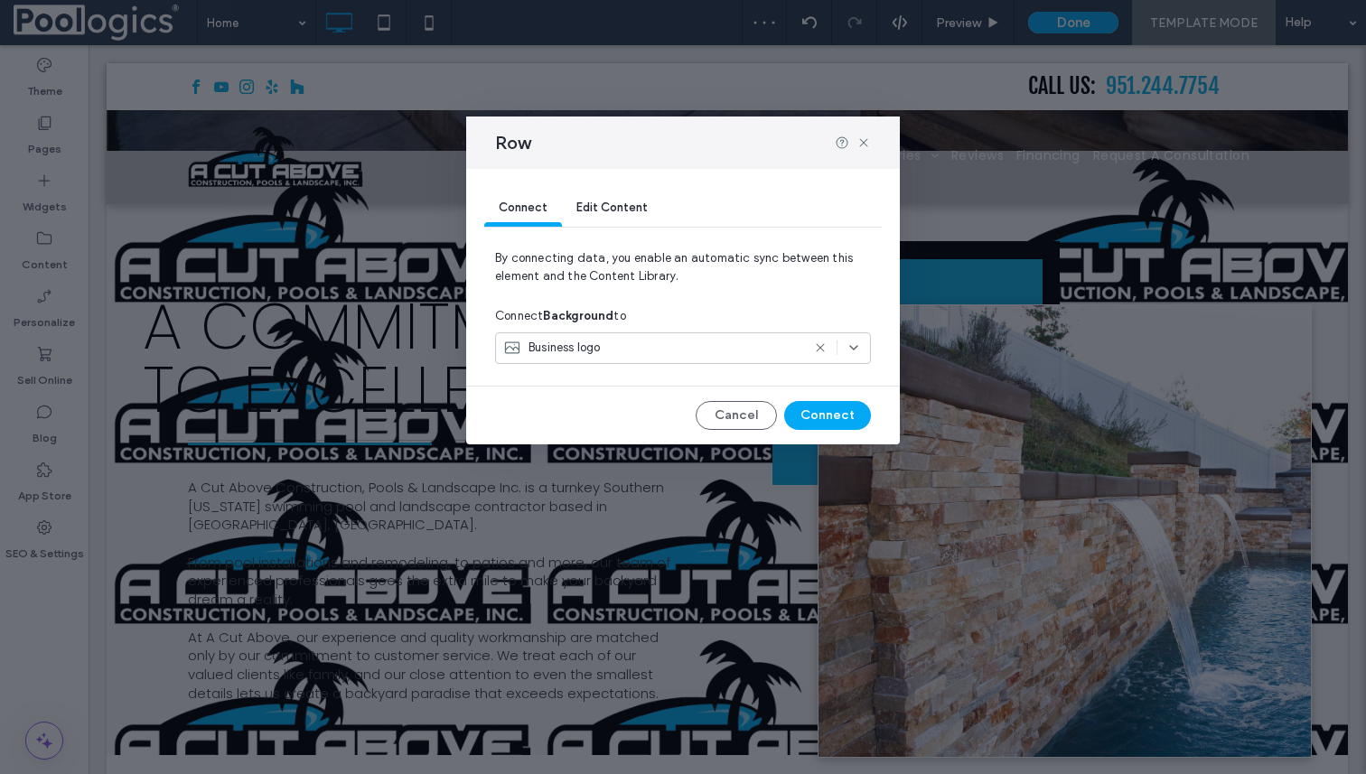
click at [819, 346] on icon at bounding box center [820, 348] width 14 height 14
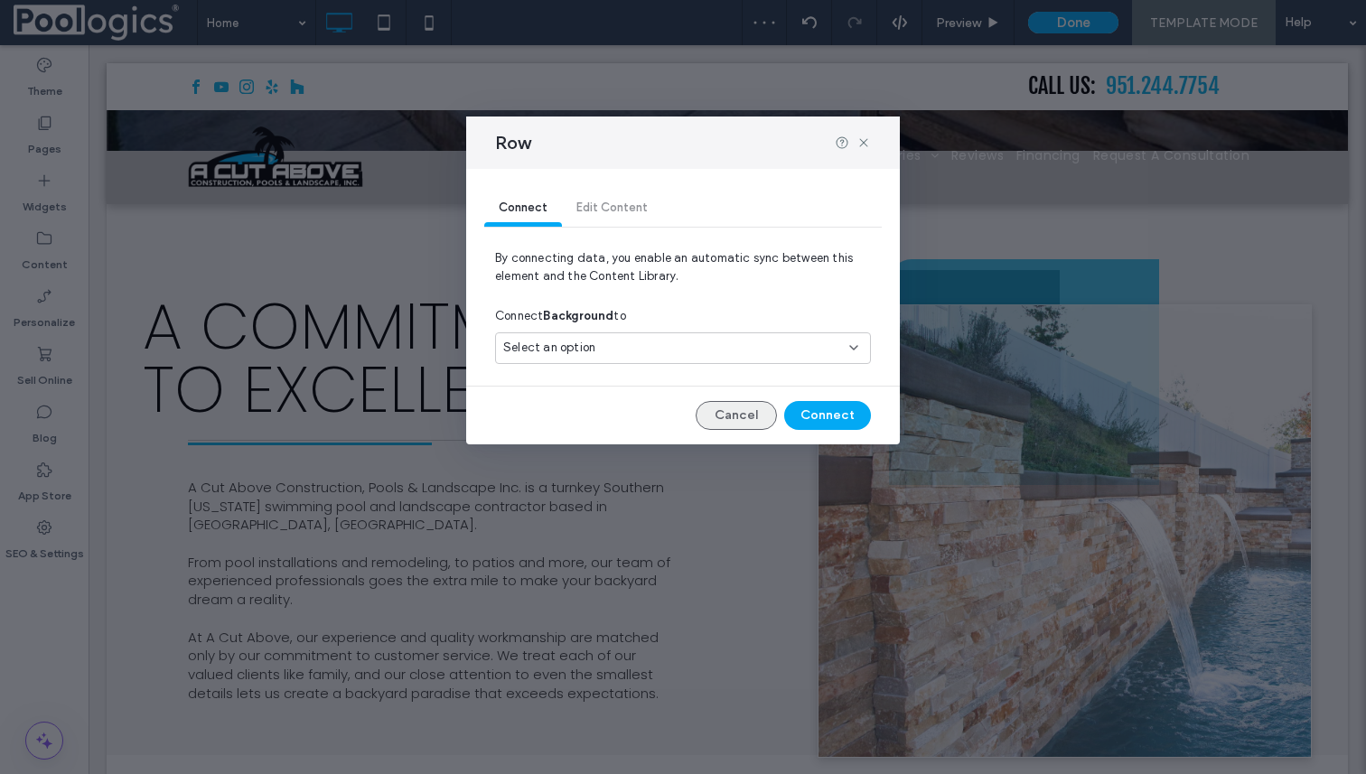
click at [746, 413] on button "Cancel" at bounding box center [735, 415] width 81 height 29
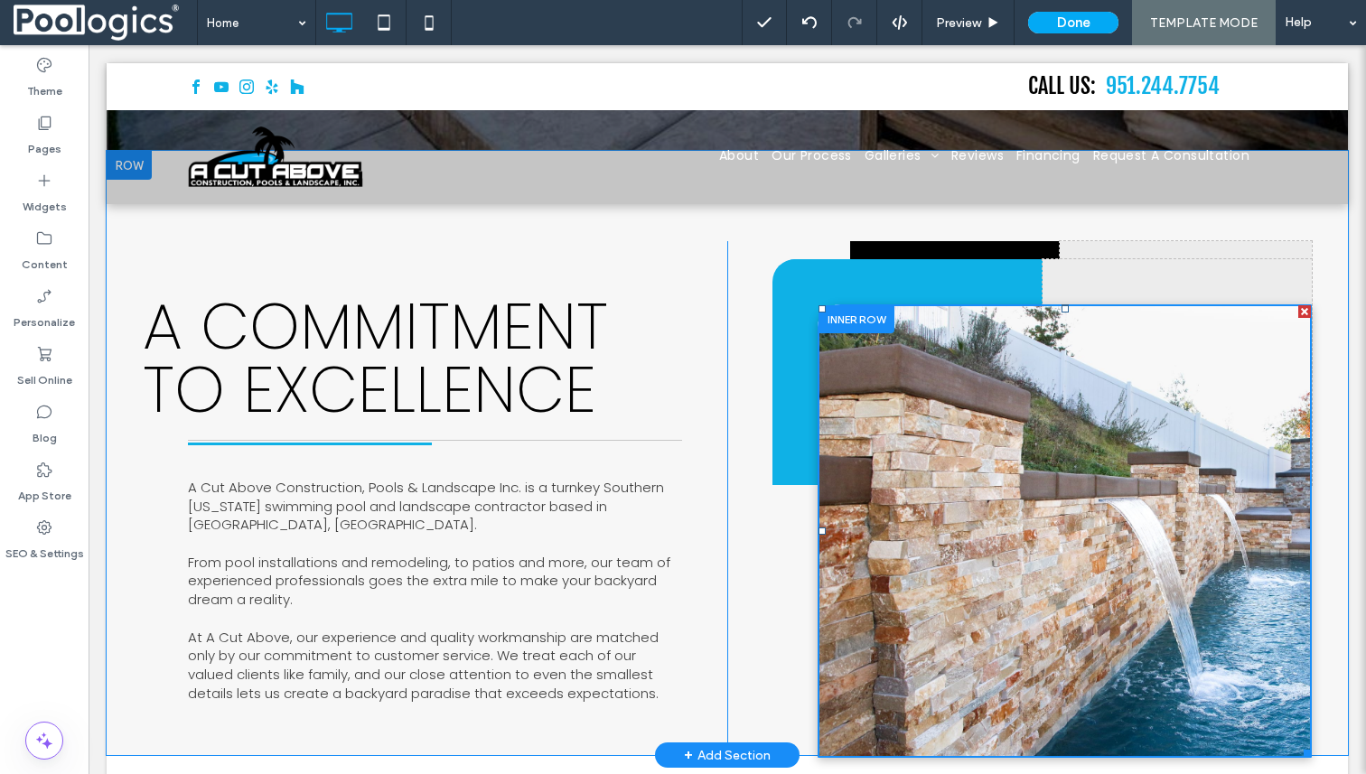
click at [1062, 501] on div at bounding box center [1064, 531] width 492 height 452
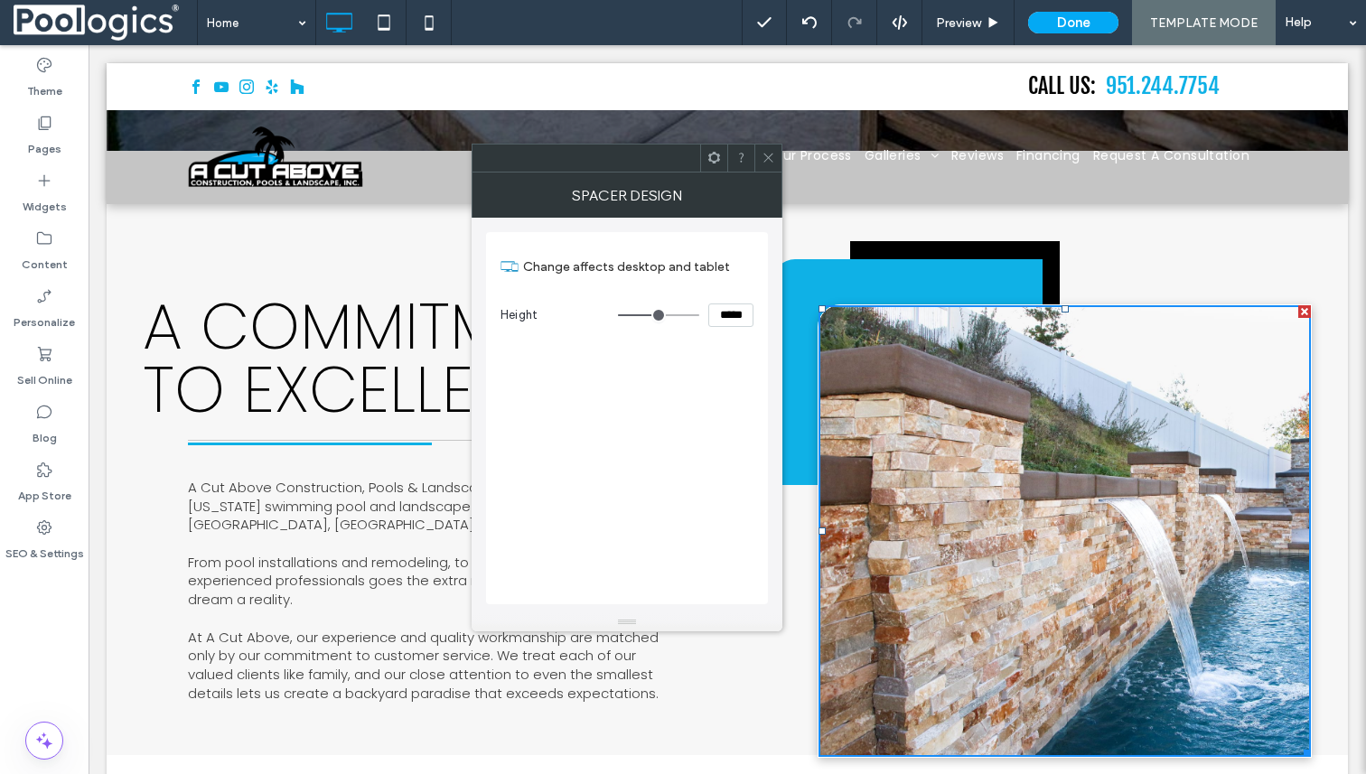
click at [767, 157] on icon at bounding box center [768, 158] width 14 height 14
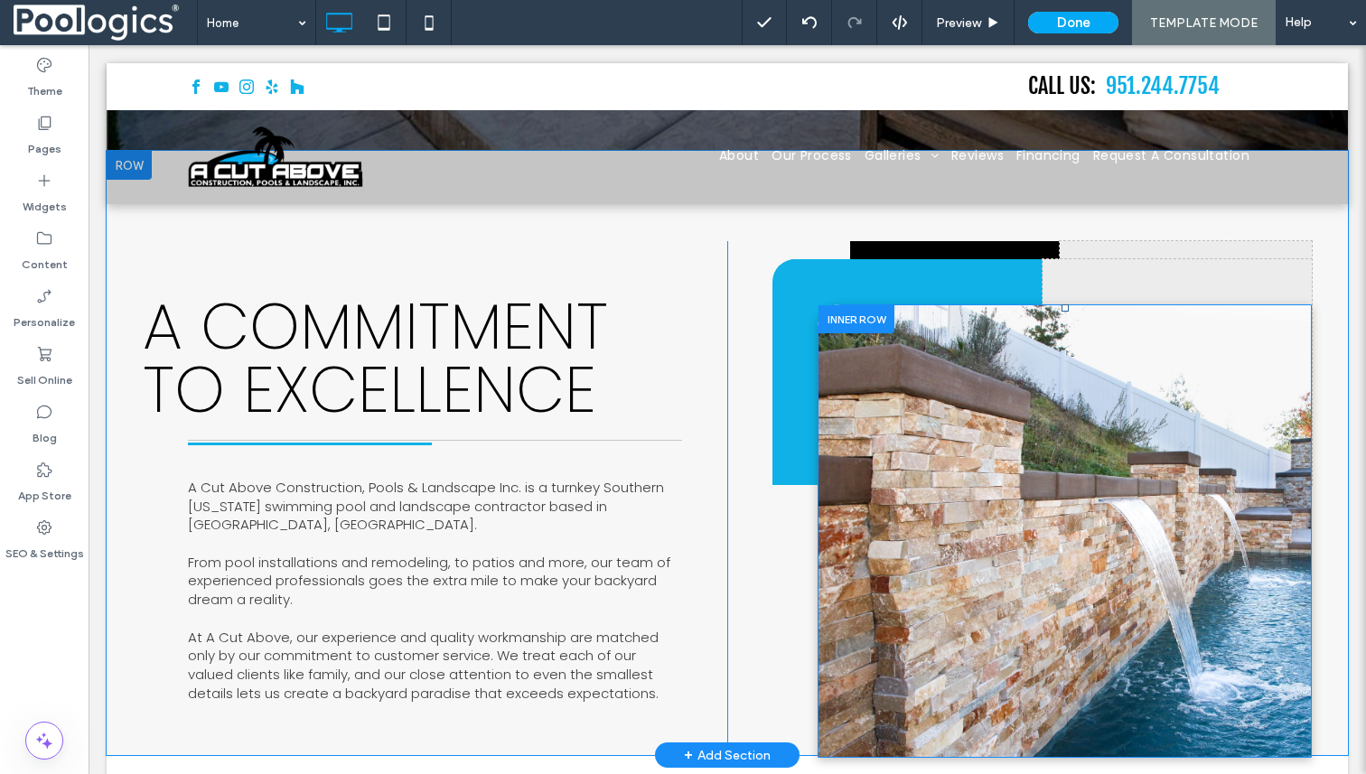
click at [858, 305] on div at bounding box center [856, 319] width 76 height 28
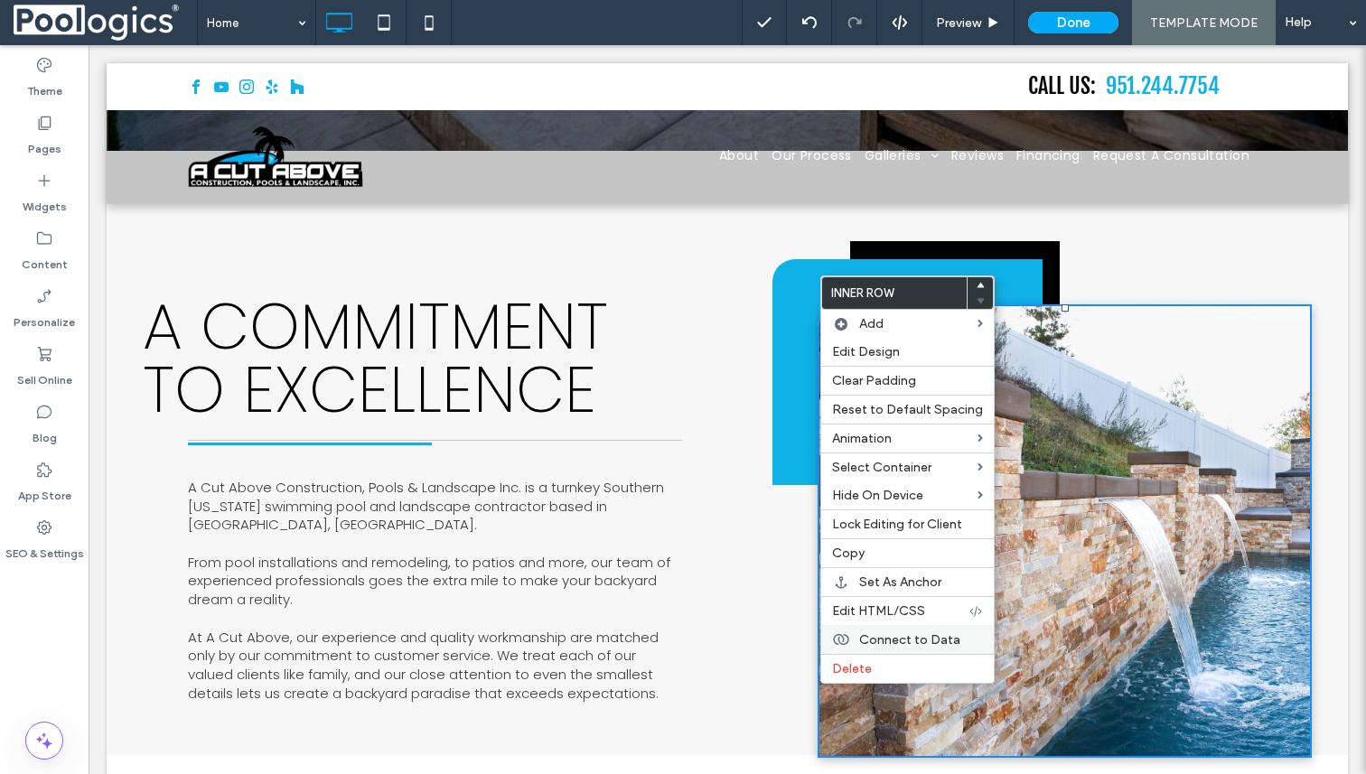
click at [892, 644] on span "Connect to Data" at bounding box center [909, 639] width 101 height 15
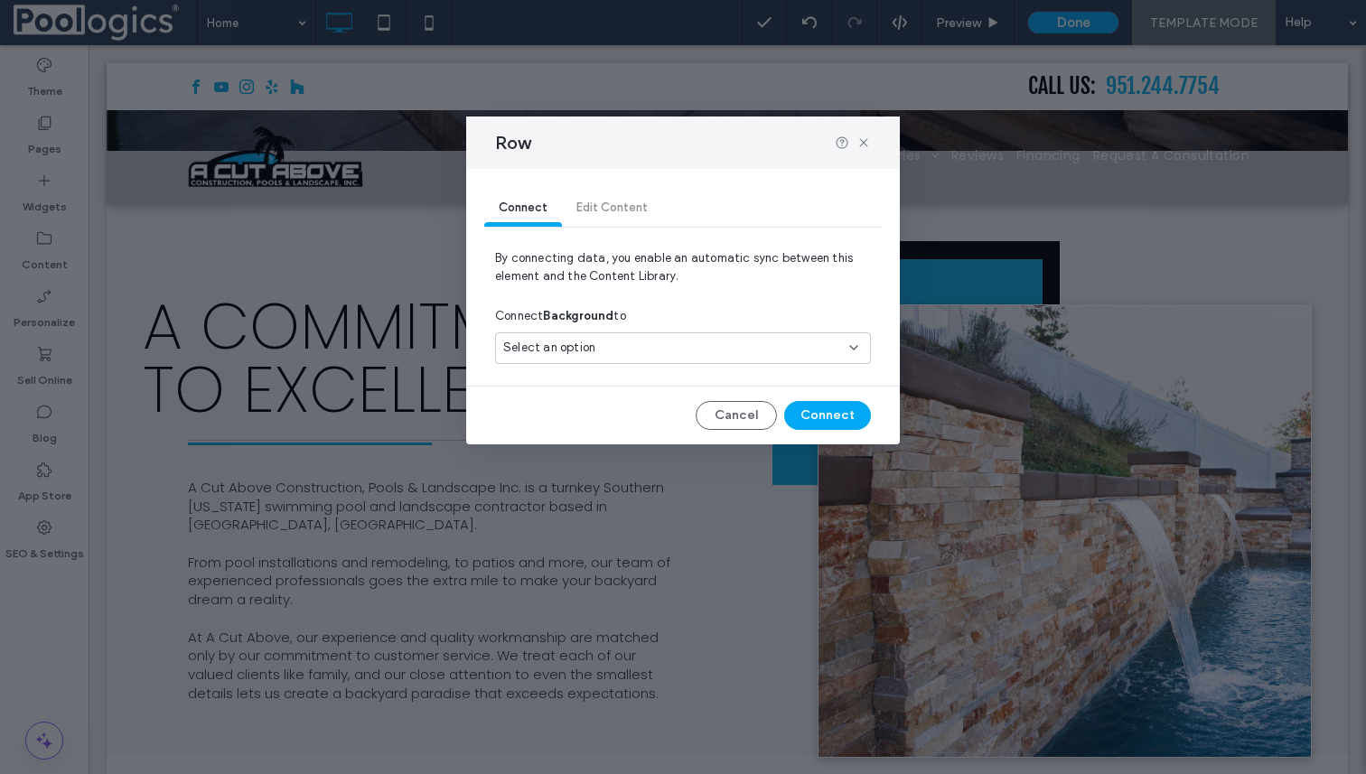
click at [733, 346] on div "Select an option" at bounding box center [672, 348] width 338 height 18
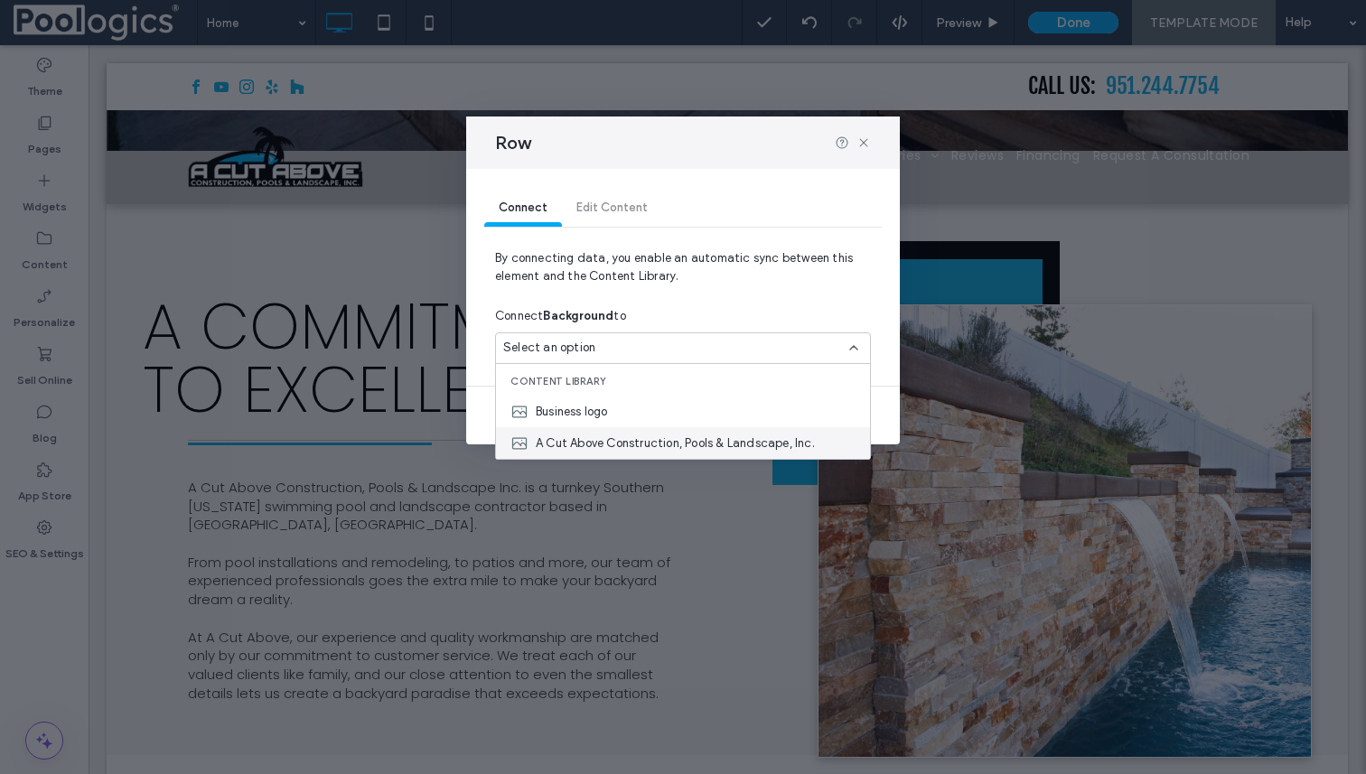
click at [644, 447] on span "A Cut Above Construction, Pools & Landscape, Inc." at bounding box center [675, 443] width 279 height 18
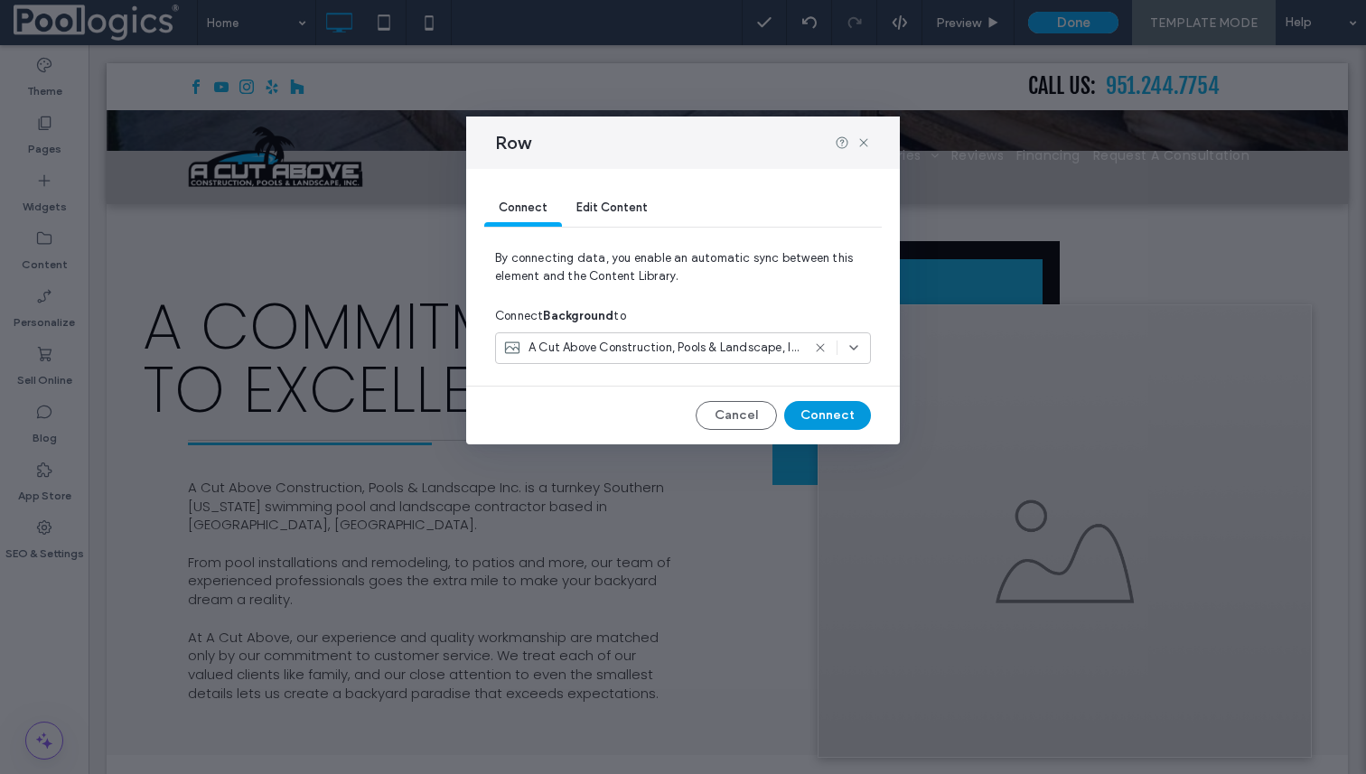
click at [836, 419] on button "Connect" at bounding box center [827, 415] width 87 height 29
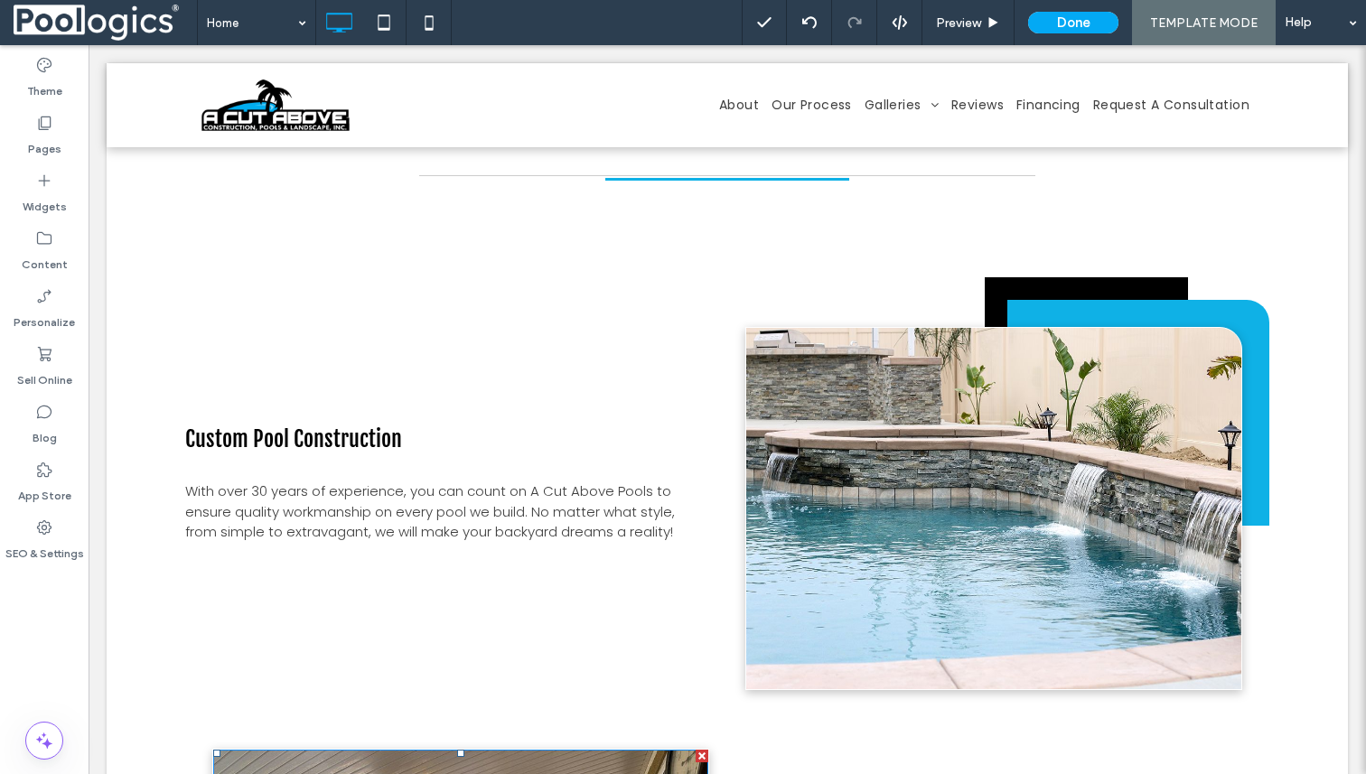
scroll to position [1544, 0]
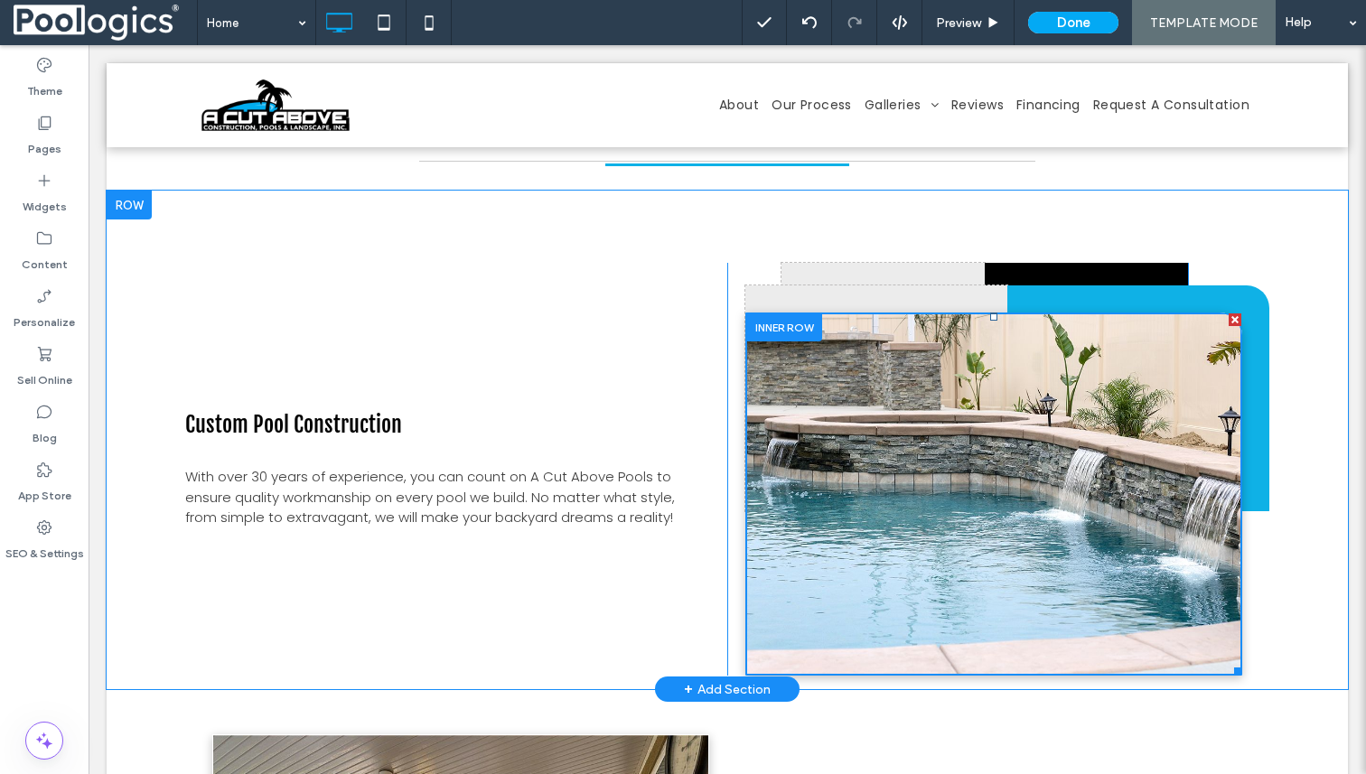
click at [966, 513] on div at bounding box center [993, 493] width 495 height 361
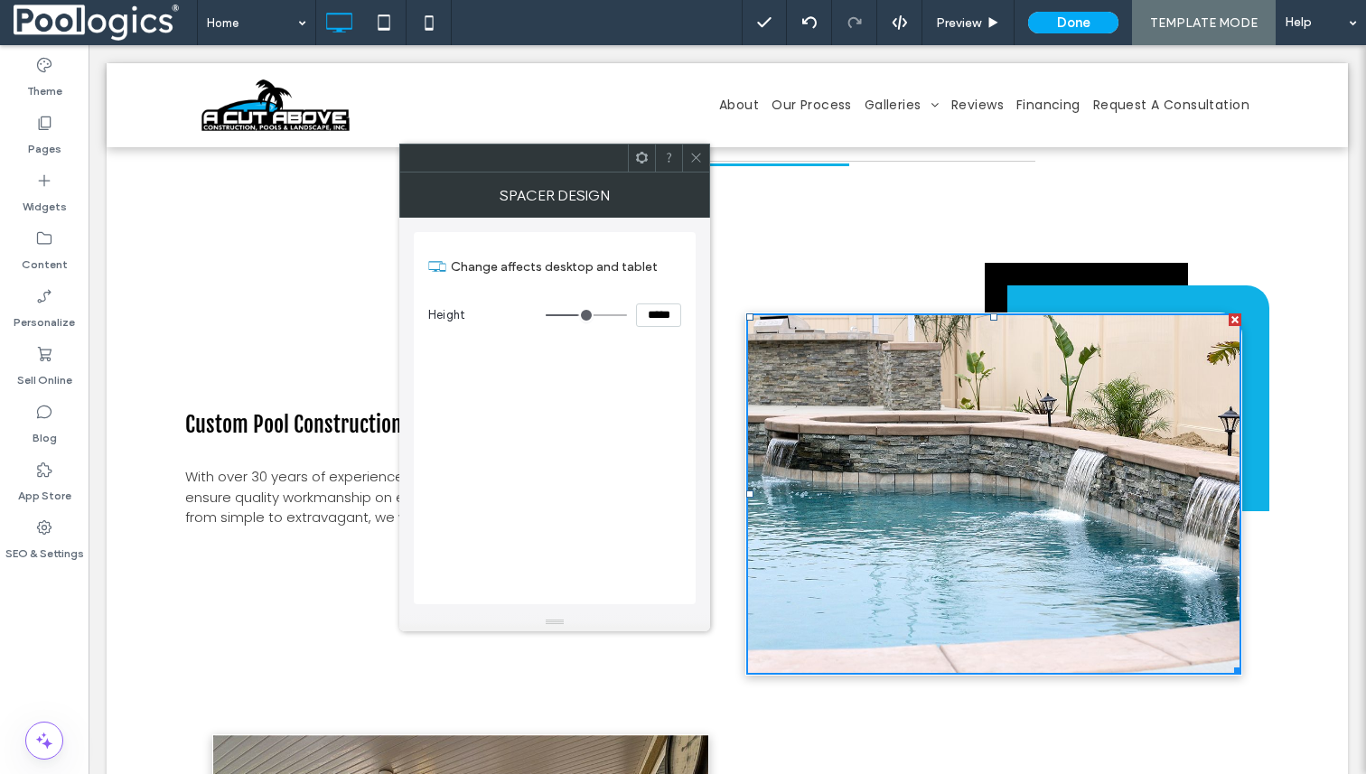
click at [966, 513] on div at bounding box center [993, 493] width 495 height 361
click at [698, 155] on use at bounding box center [695, 158] width 9 height 9
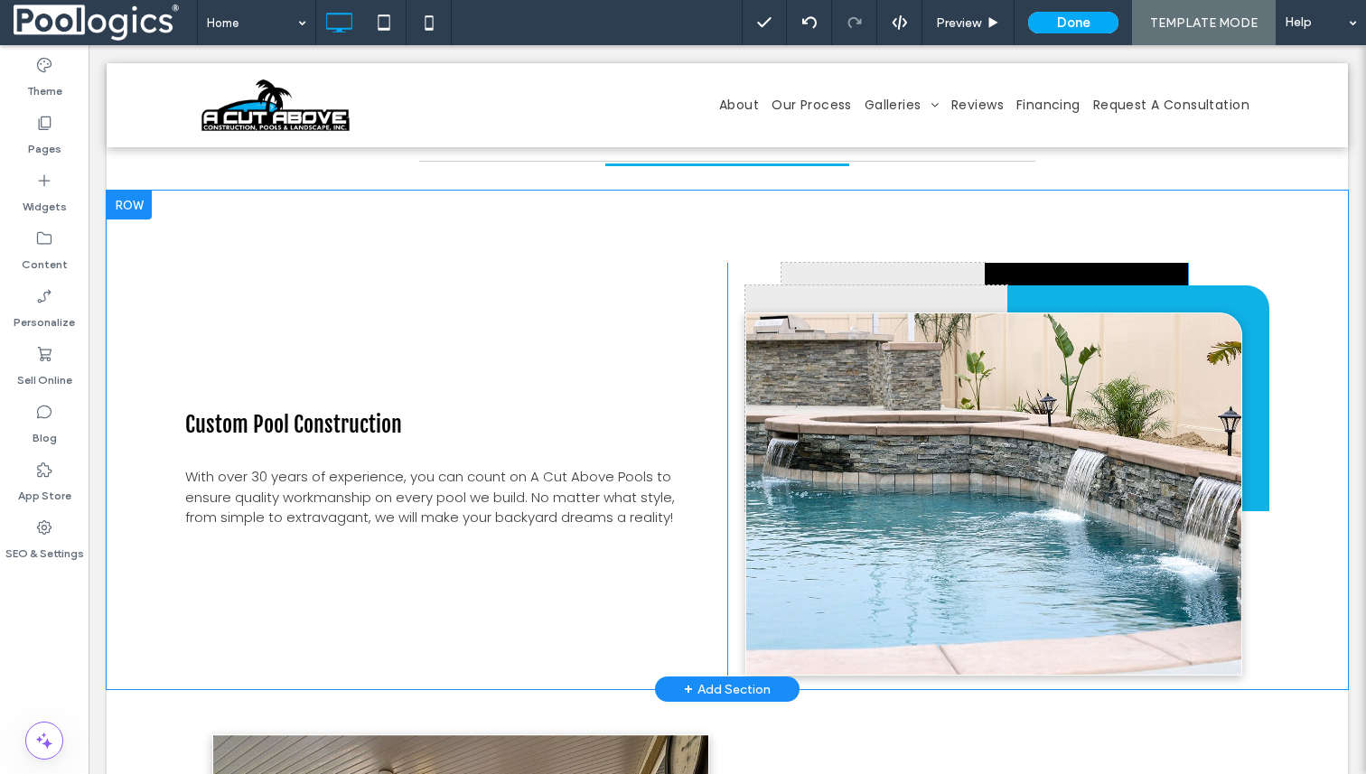
click at [406, 432] on div "Custom Pool Construction With over 30 years of experience, you can count on A C…" at bounding box center [456, 469] width 542 height 413
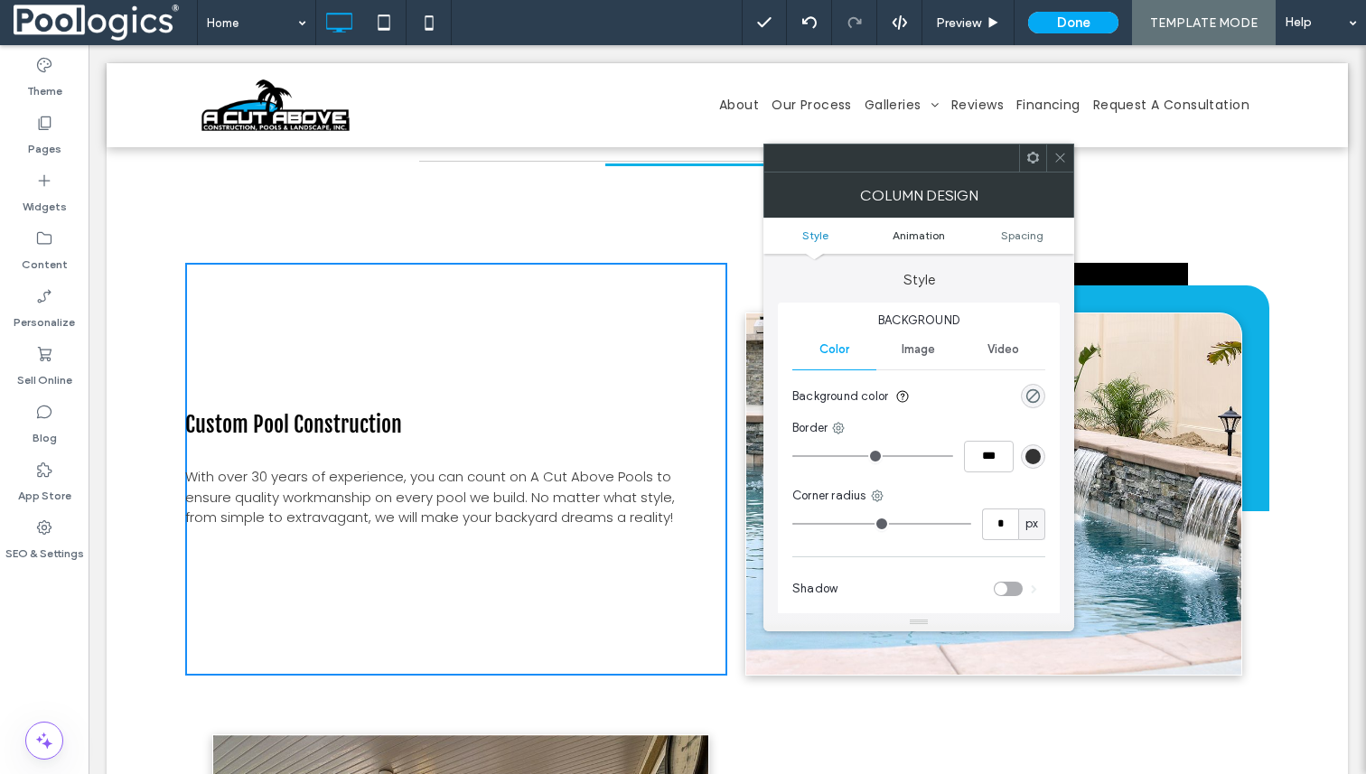
click at [929, 231] on span "Animation" at bounding box center [918, 236] width 52 height 14
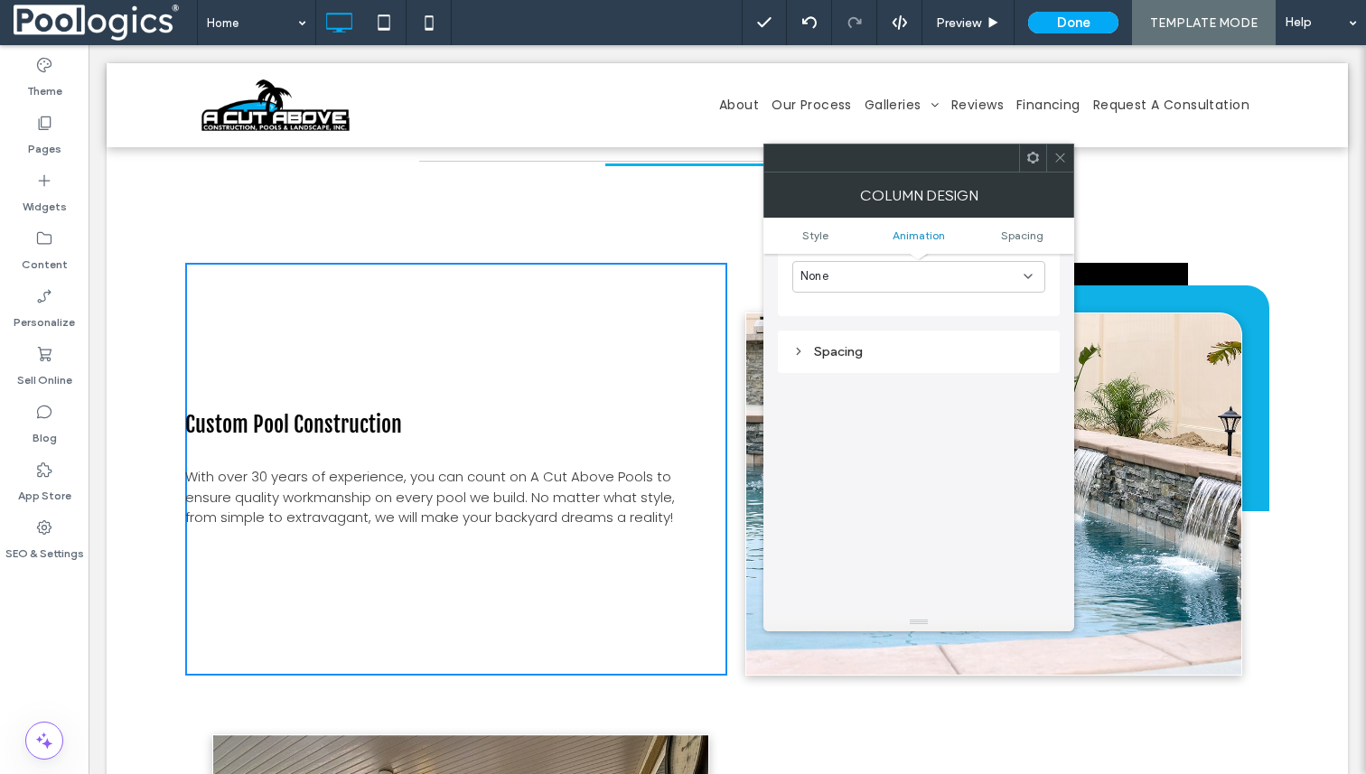
scroll to position [639, 0]
click at [443, 467] on span "With over 30 years of experience, you can count on A Cut Above Pools to ensure …" at bounding box center [430, 497] width 490 height 60
click at [1055, 157] on icon at bounding box center [1060, 158] width 14 height 14
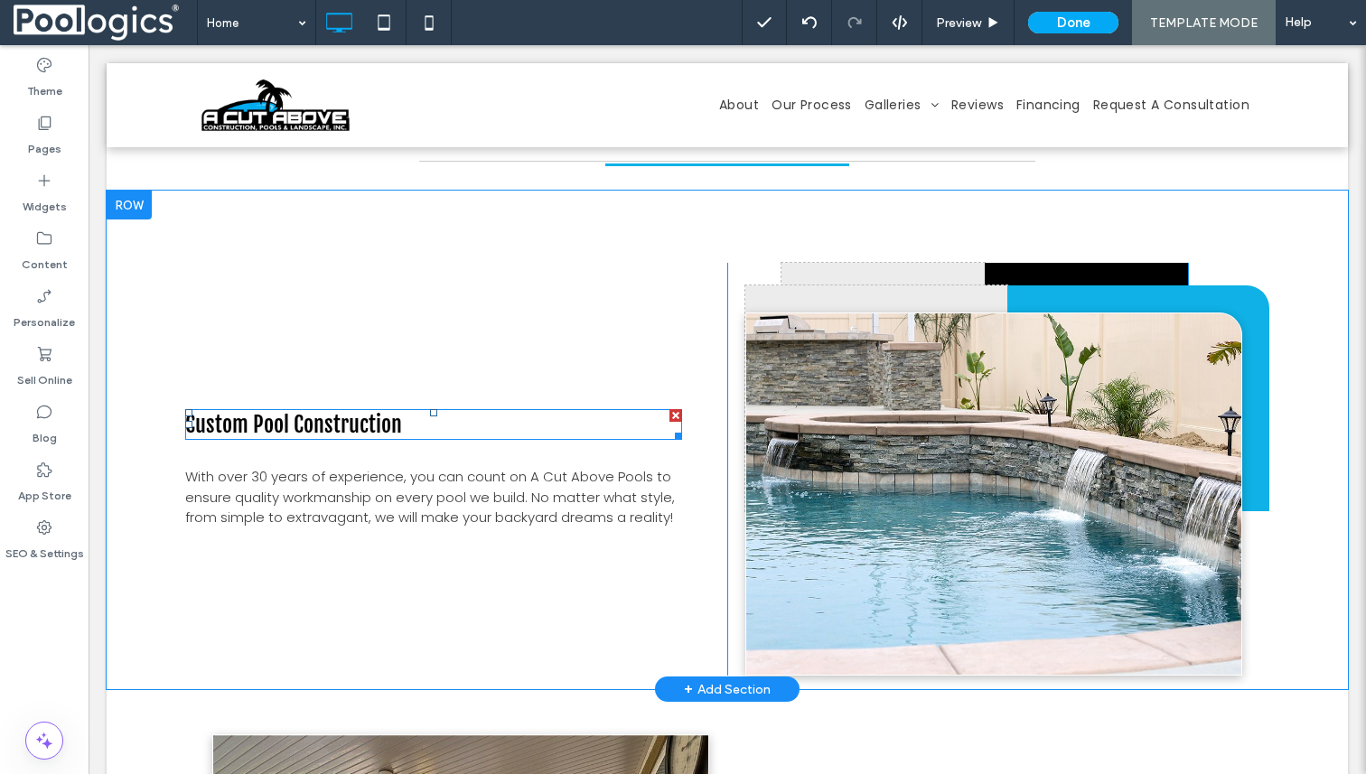
click at [340, 411] on span "Custom Pool Construction" at bounding box center [293, 424] width 217 height 27
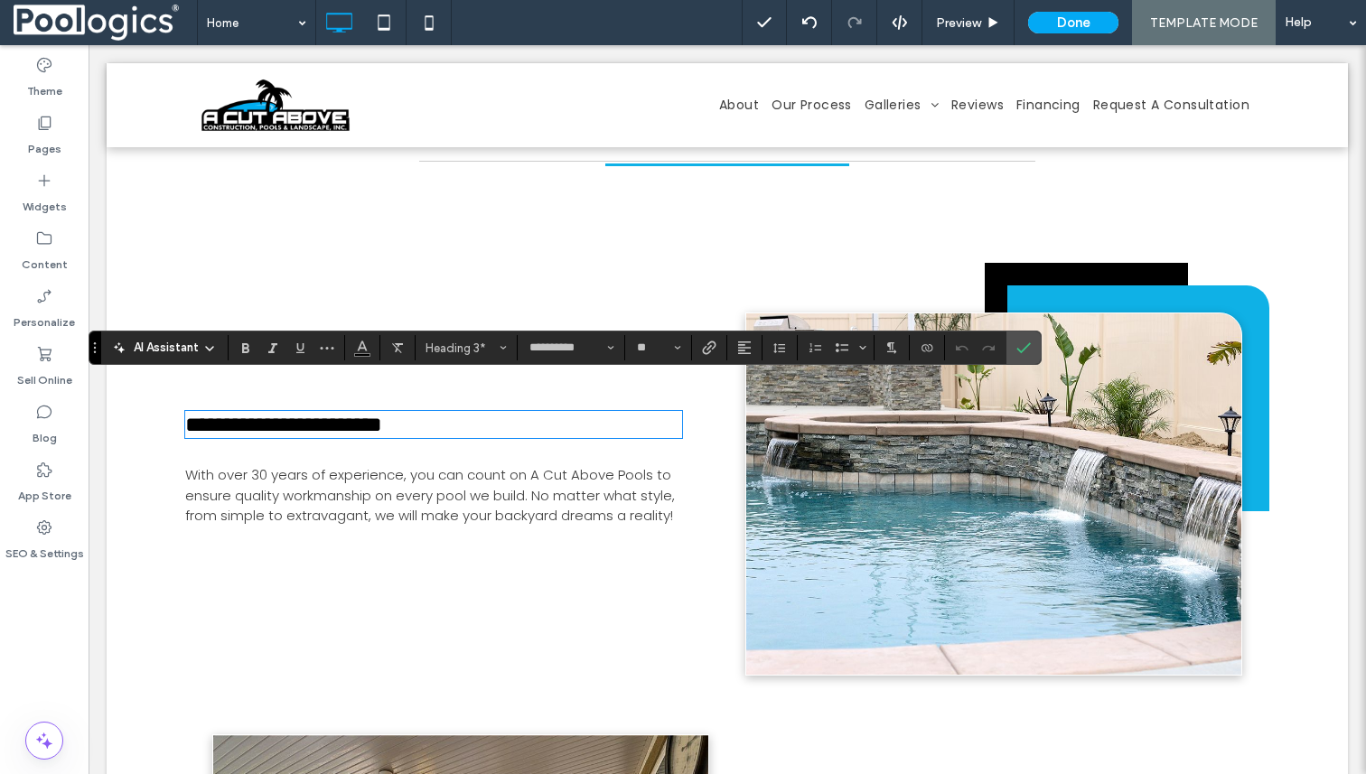
click at [328, 465] on span "With over 30 years of experience, you can count on A Cut Above Pools to ensure …" at bounding box center [430, 495] width 490 height 60
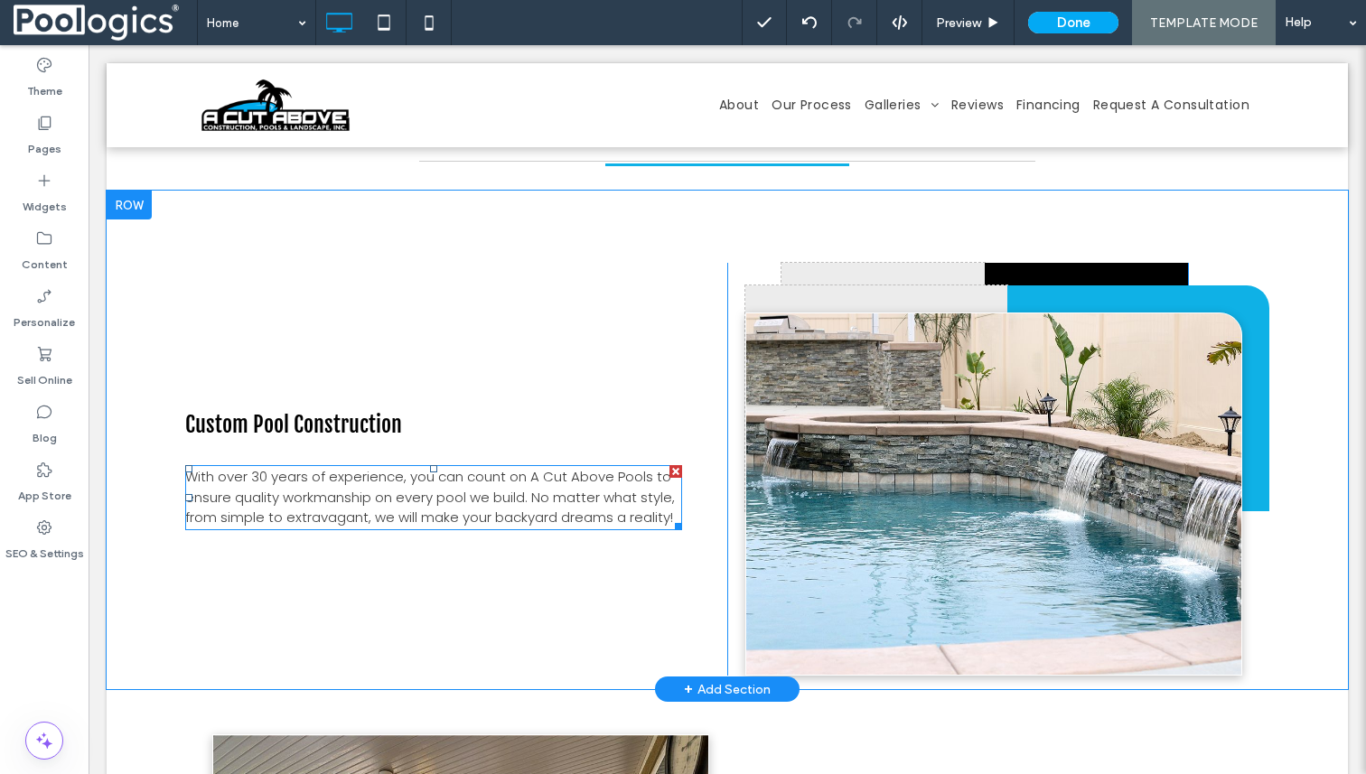
click at [328, 467] on span "With over 30 years of experience, you can count on A Cut Above Pools to ensure …" at bounding box center [430, 497] width 490 height 60
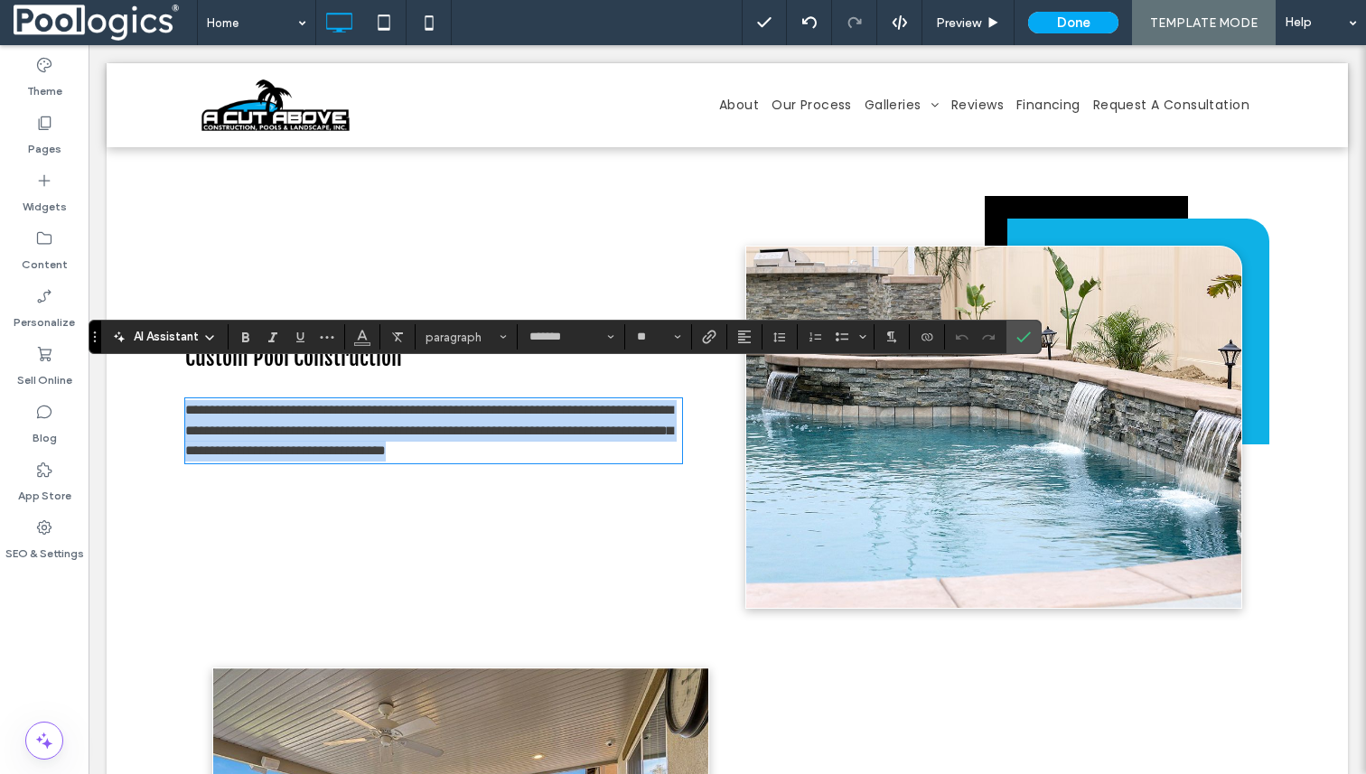
scroll to position [1902, 0]
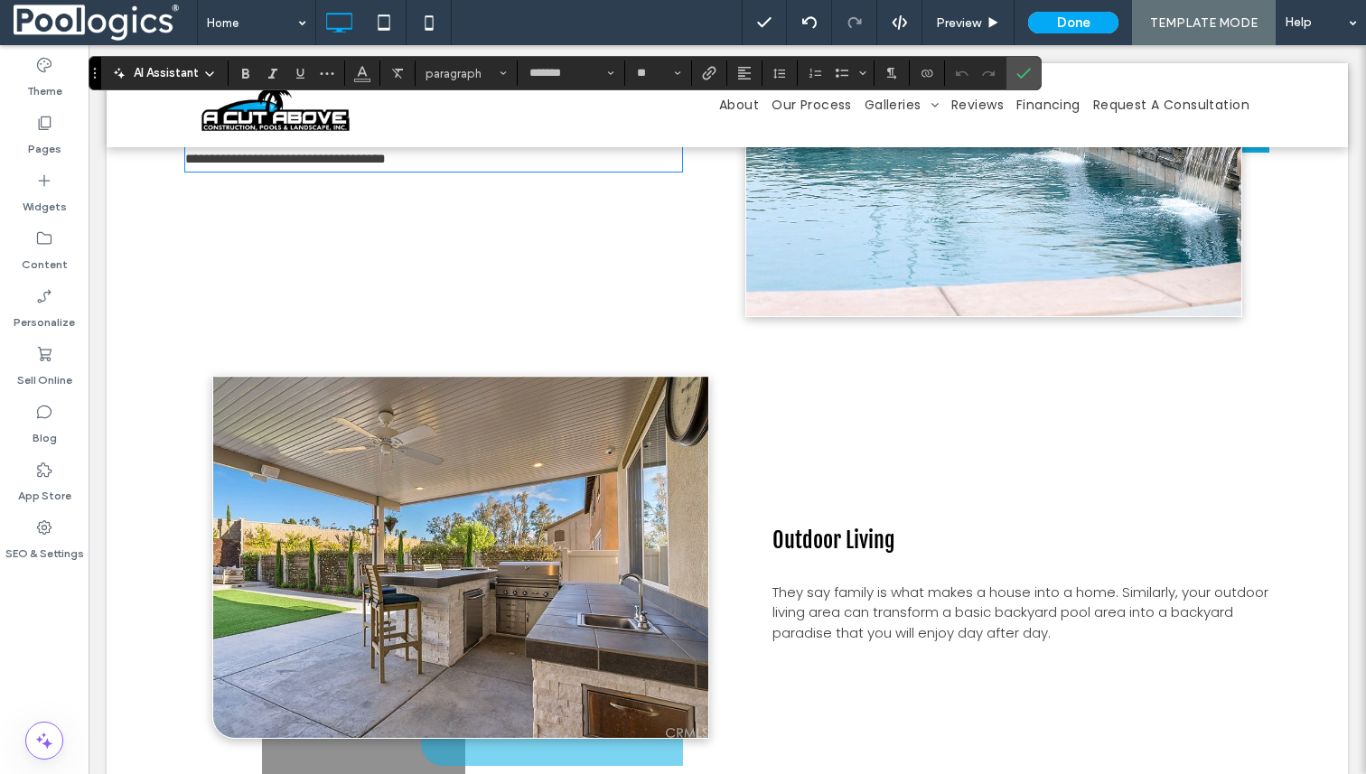
click at [418, 499] on div at bounding box center [460, 557] width 495 height 361
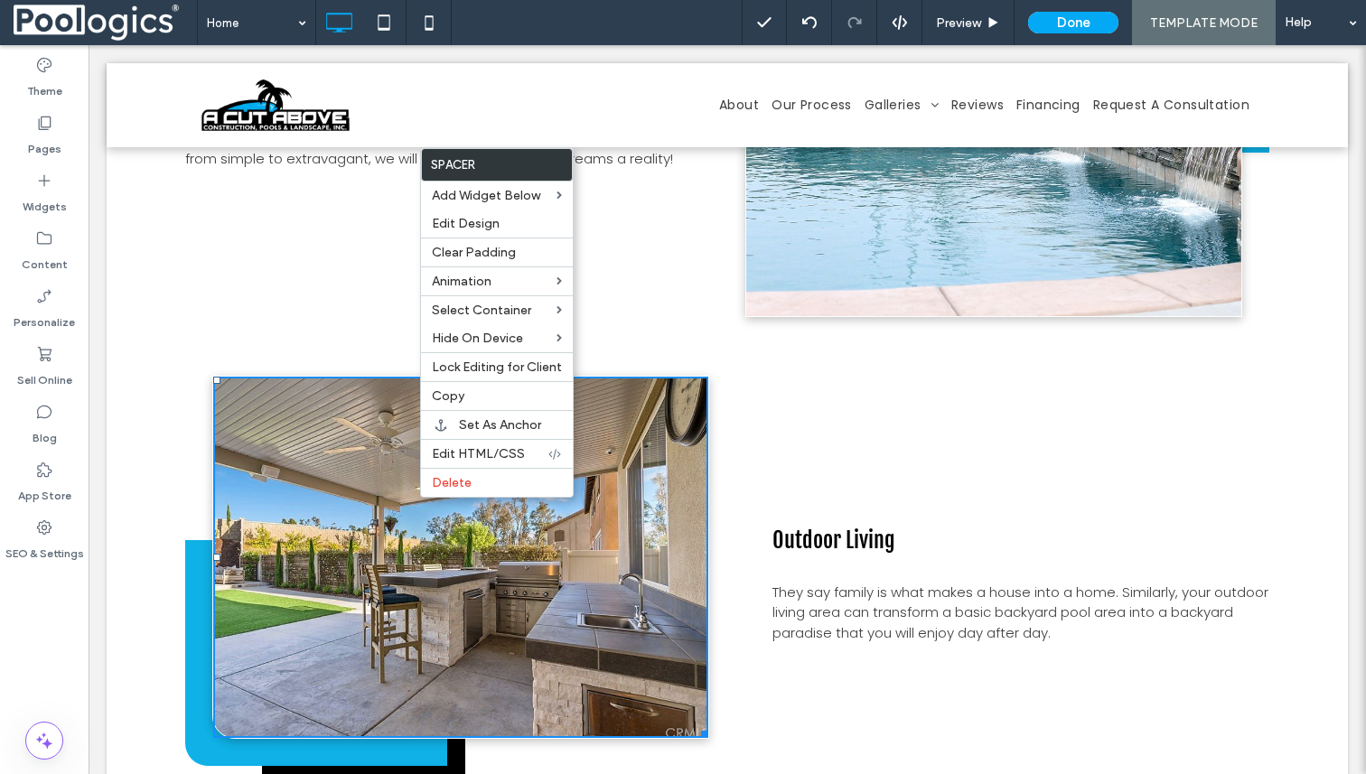
click at [403, 530] on div at bounding box center [460, 557] width 495 height 361
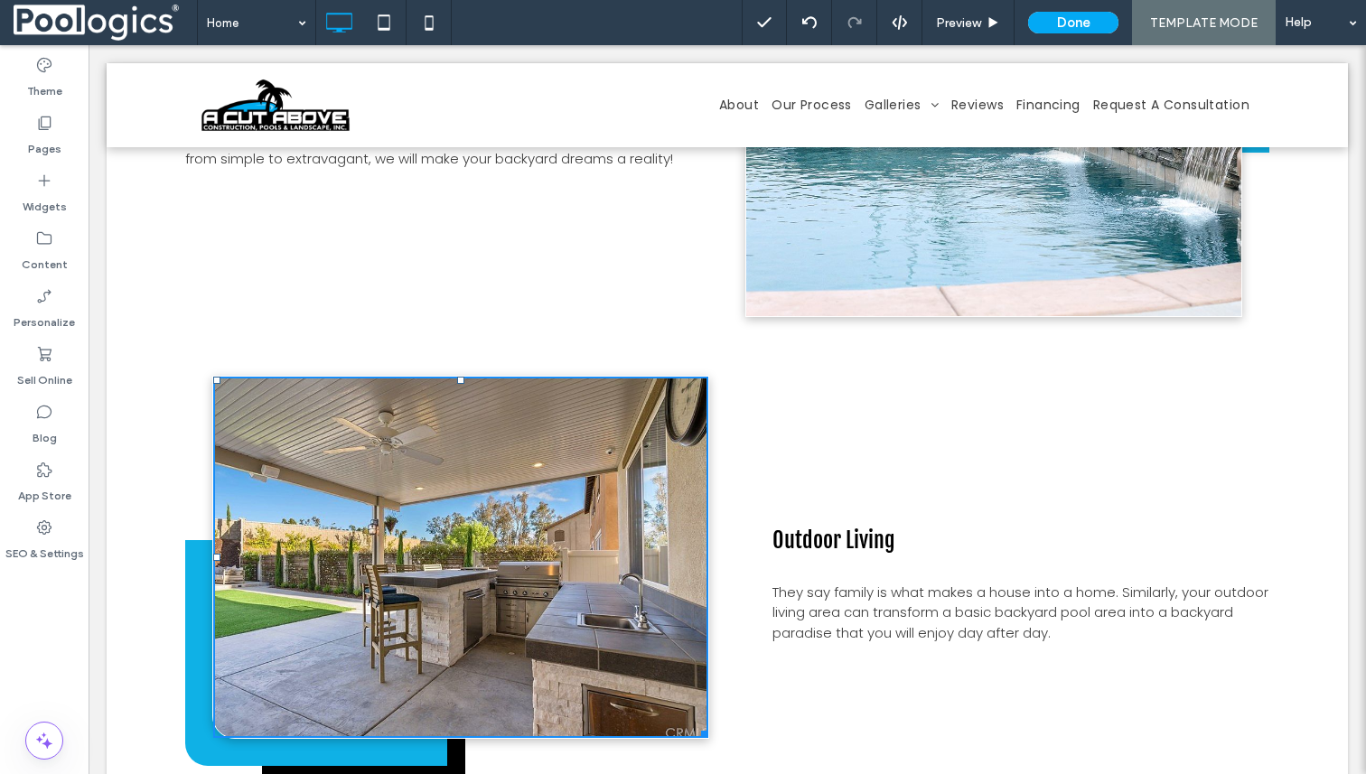
click at [403, 530] on div at bounding box center [460, 557] width 495 height 361
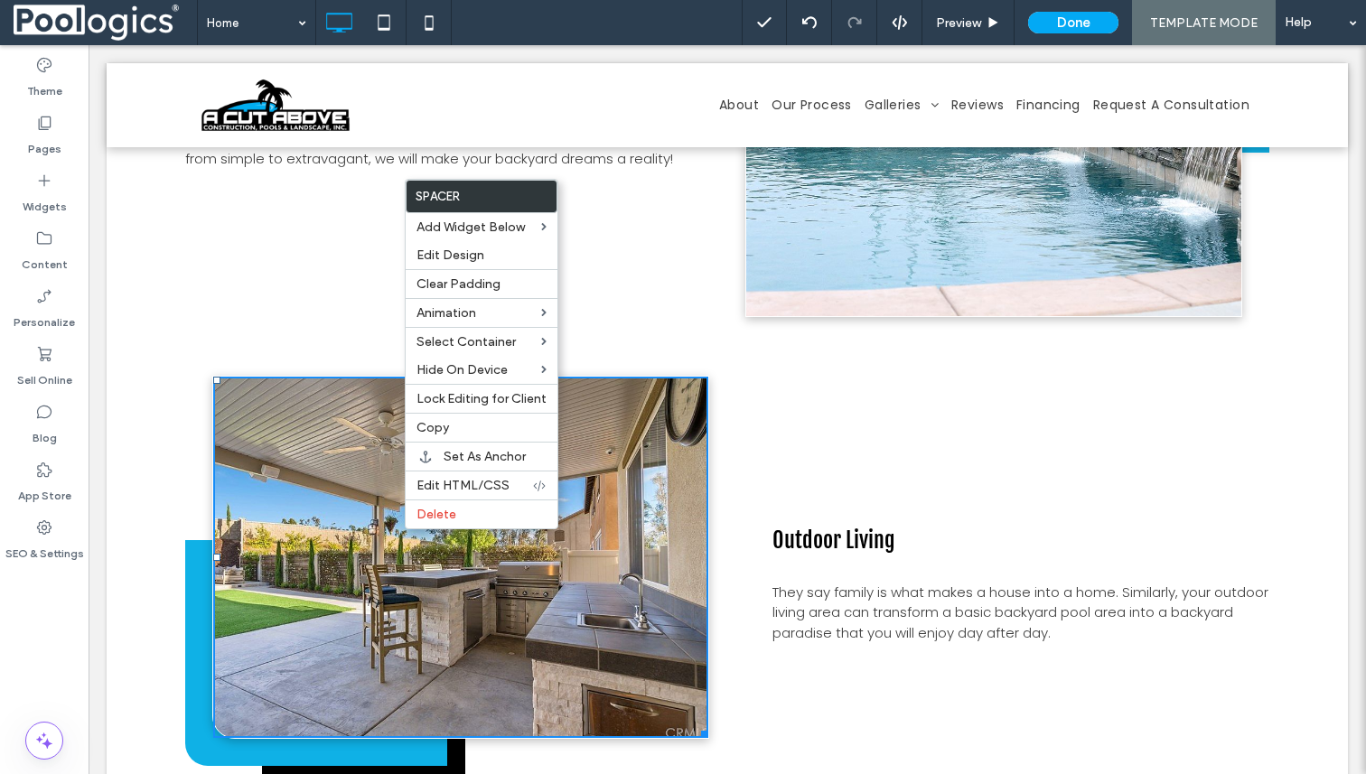
click at [1040, 583] on span "They say family is what makes a house into a home. Similarly, your outdoor livi…" at bounding box center [1020, 613] width 496 height 60
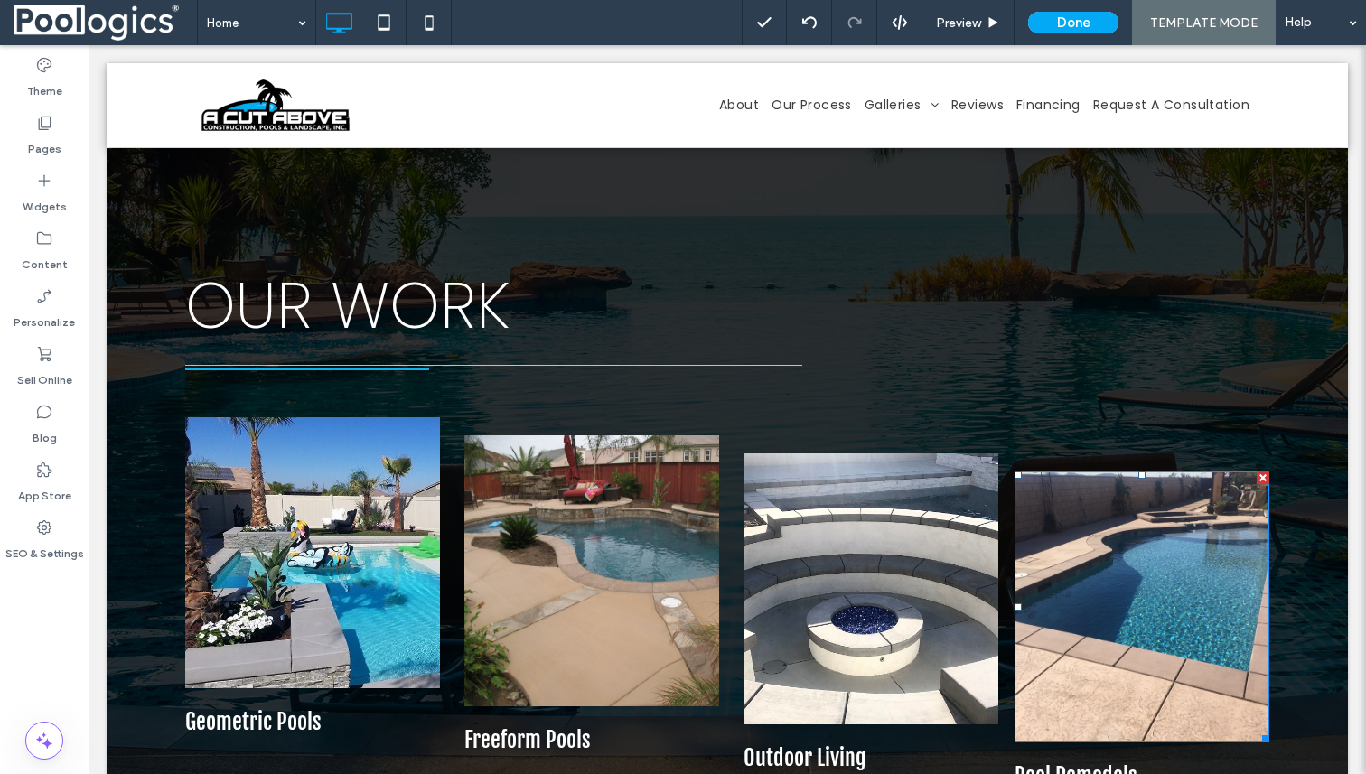
scroll to position [3114, 0]
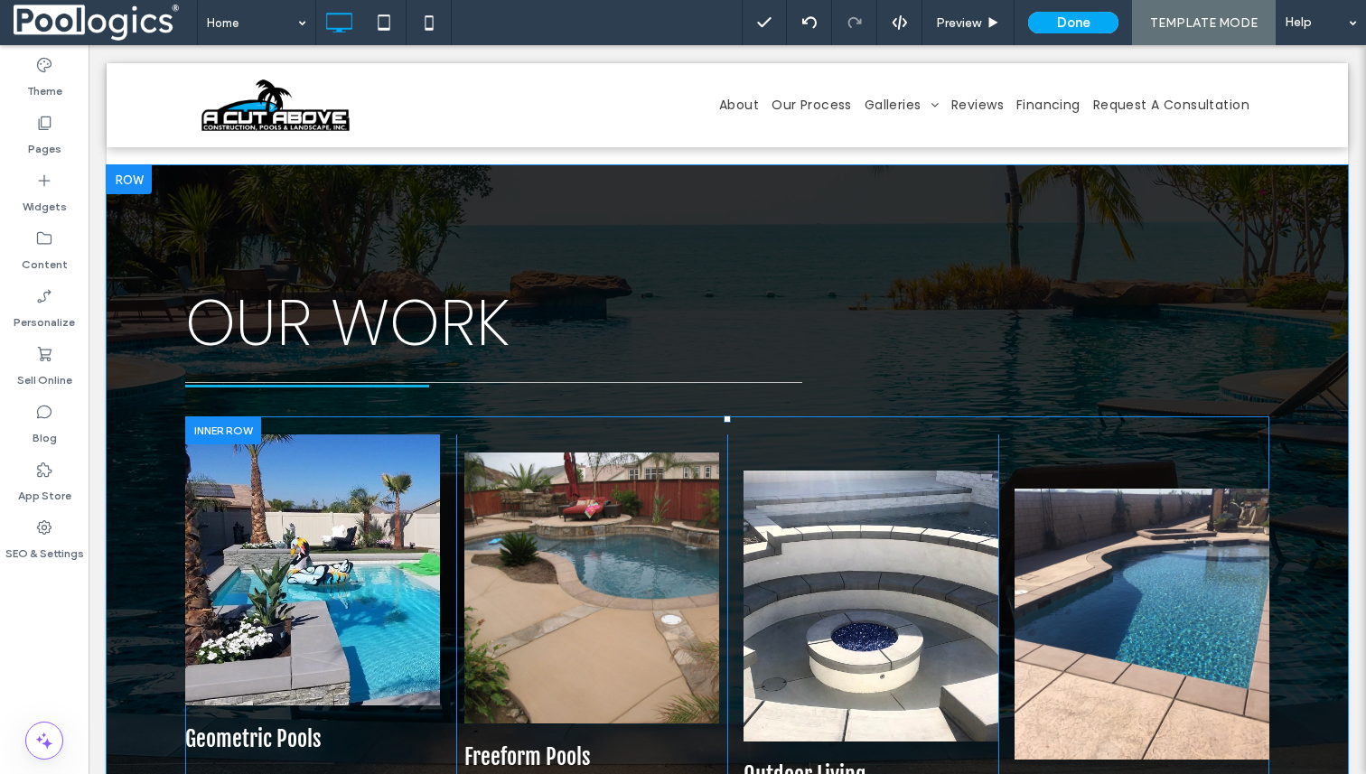
click at [816, 416] on div "Click To Paste Geometric Pools Click To Paste Click To Paste Click To Paste Fre…" at bounding box center [727, 615] width 1084 height 399
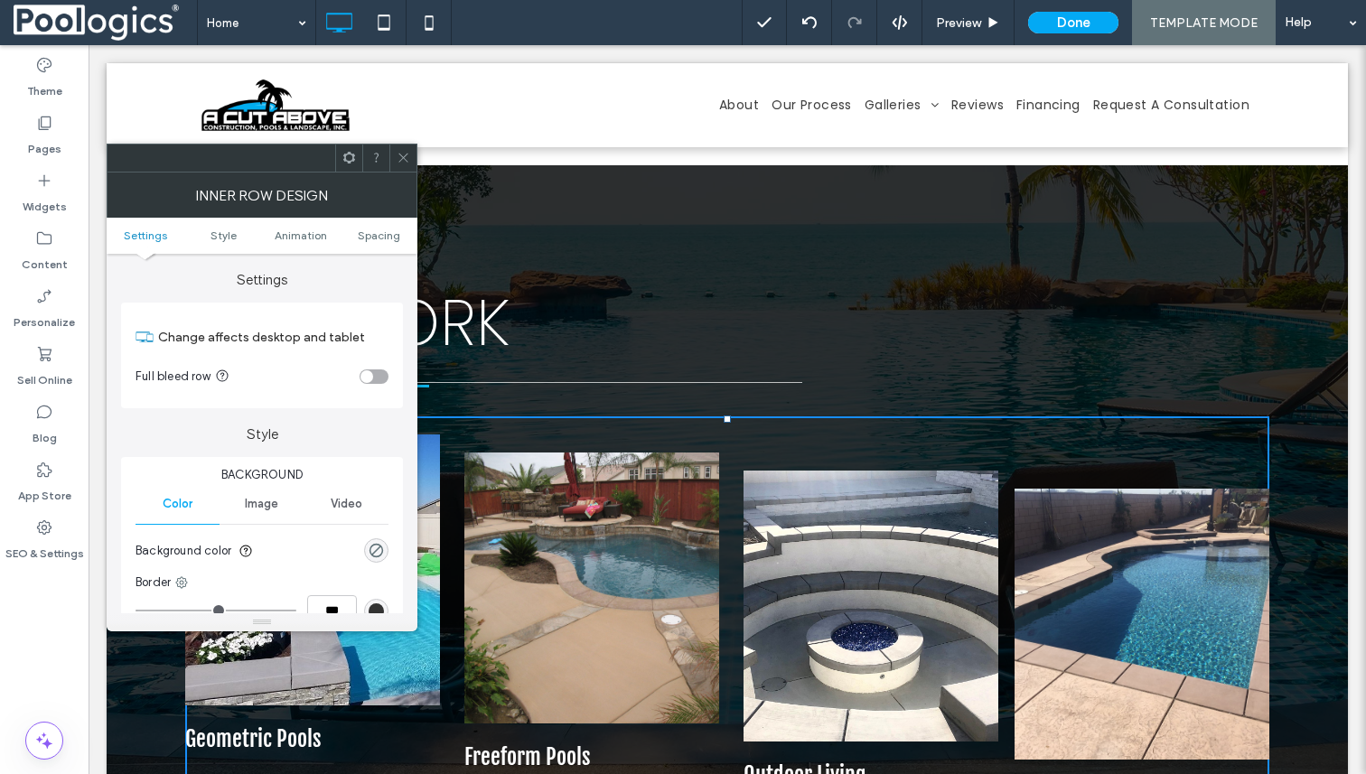
click at [407, 167] on span at bounding box center [404, 158] width 14 height 27
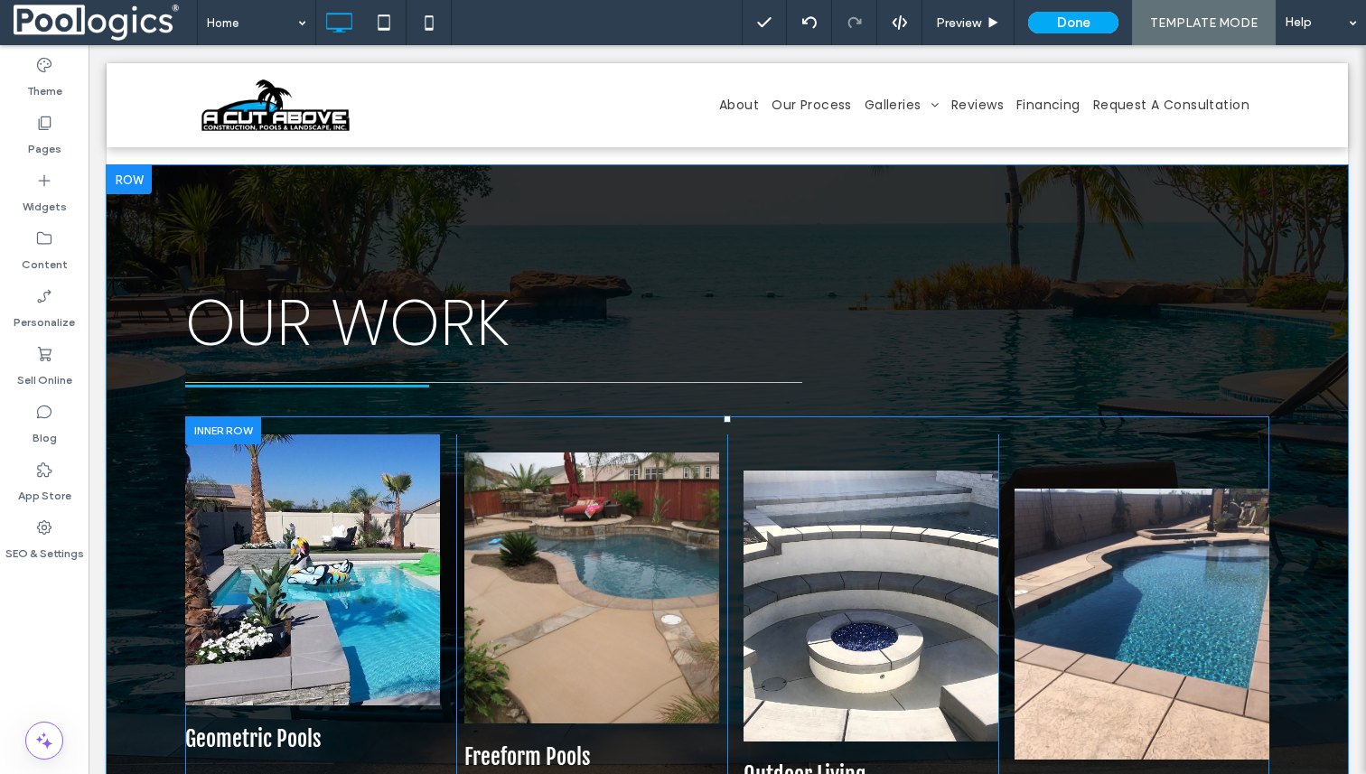
click at [764, 416] on div "Click To Paste Geometric Pools Click To Paste Click To Paste Click To Paste Fre…" at bounding box center [727, 615] width 1084 height 399
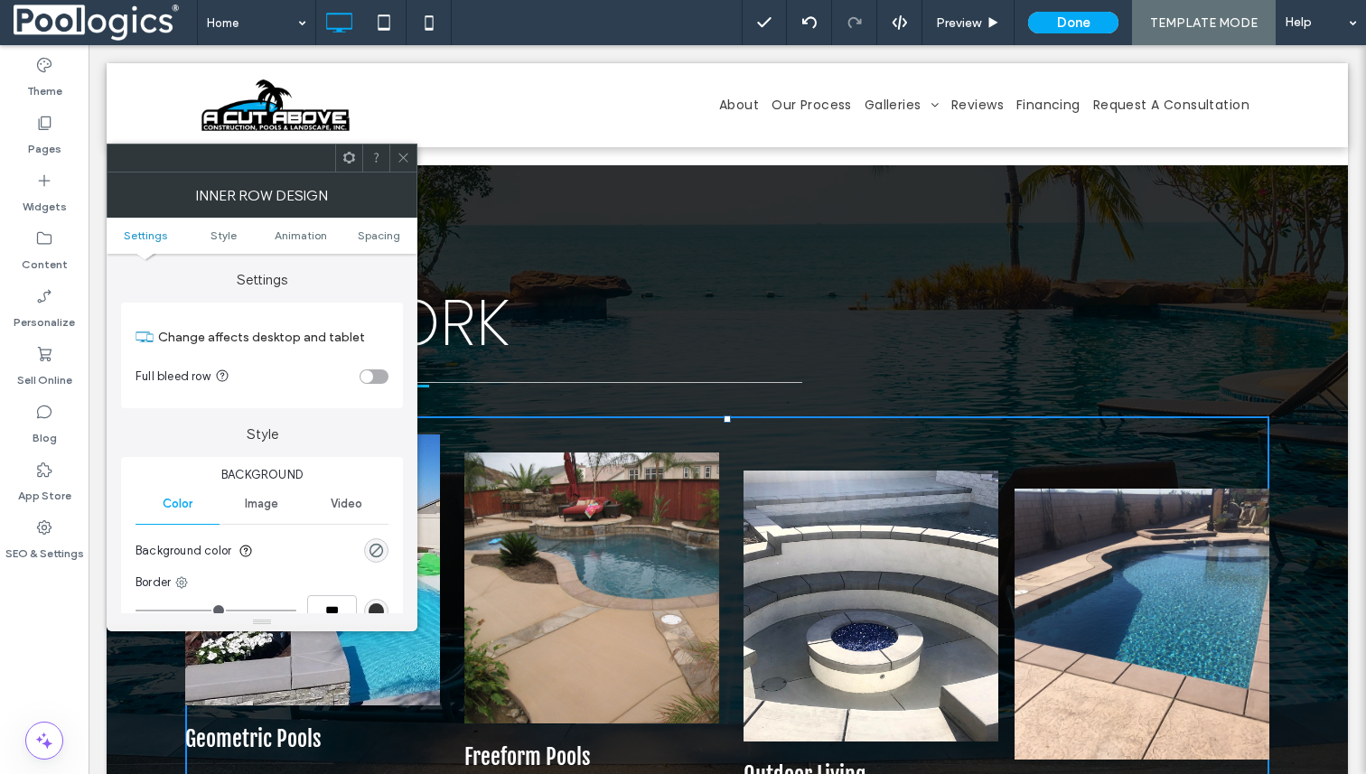
click at [406, 158] on icon at bounding box center [404, 158] width 14 height 14
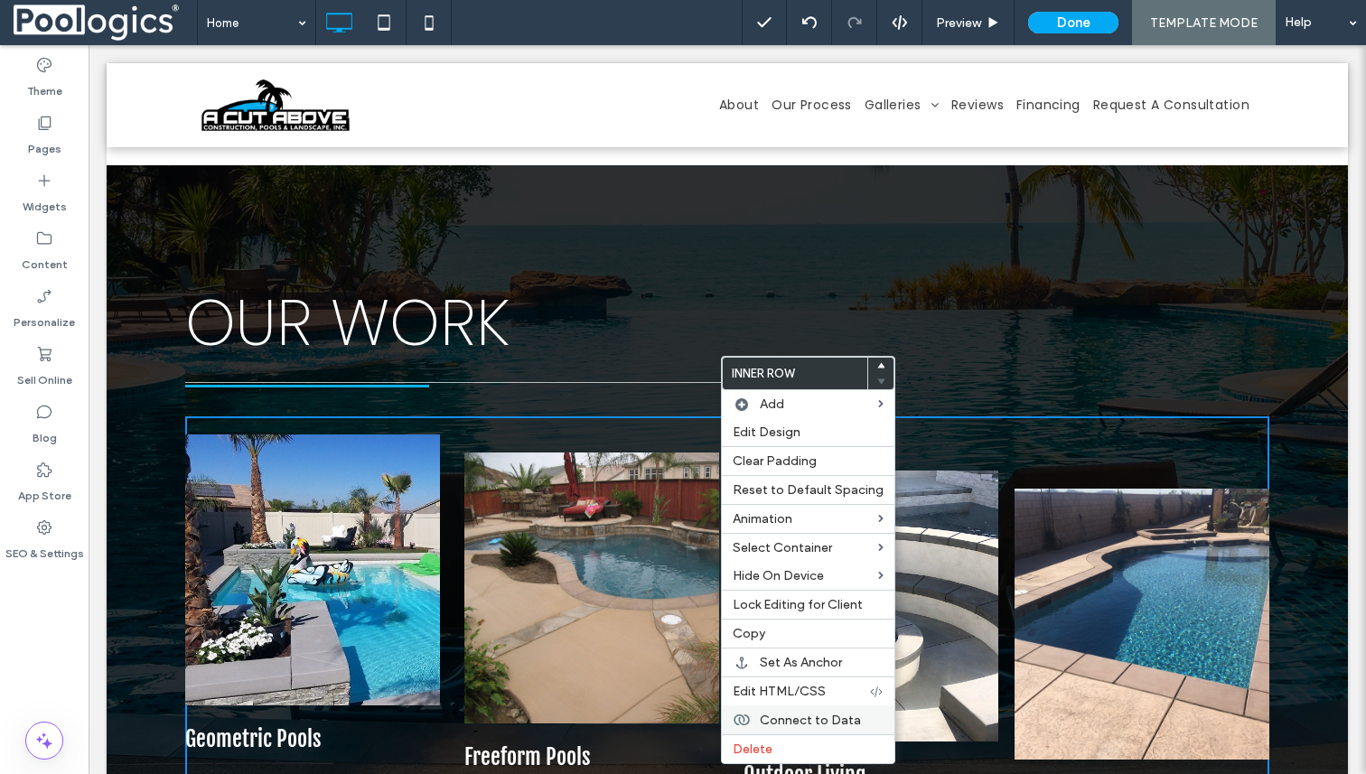
click at [836, 725] on span "Connect to Data" at bounding box center [810, 720] width 101 height 15
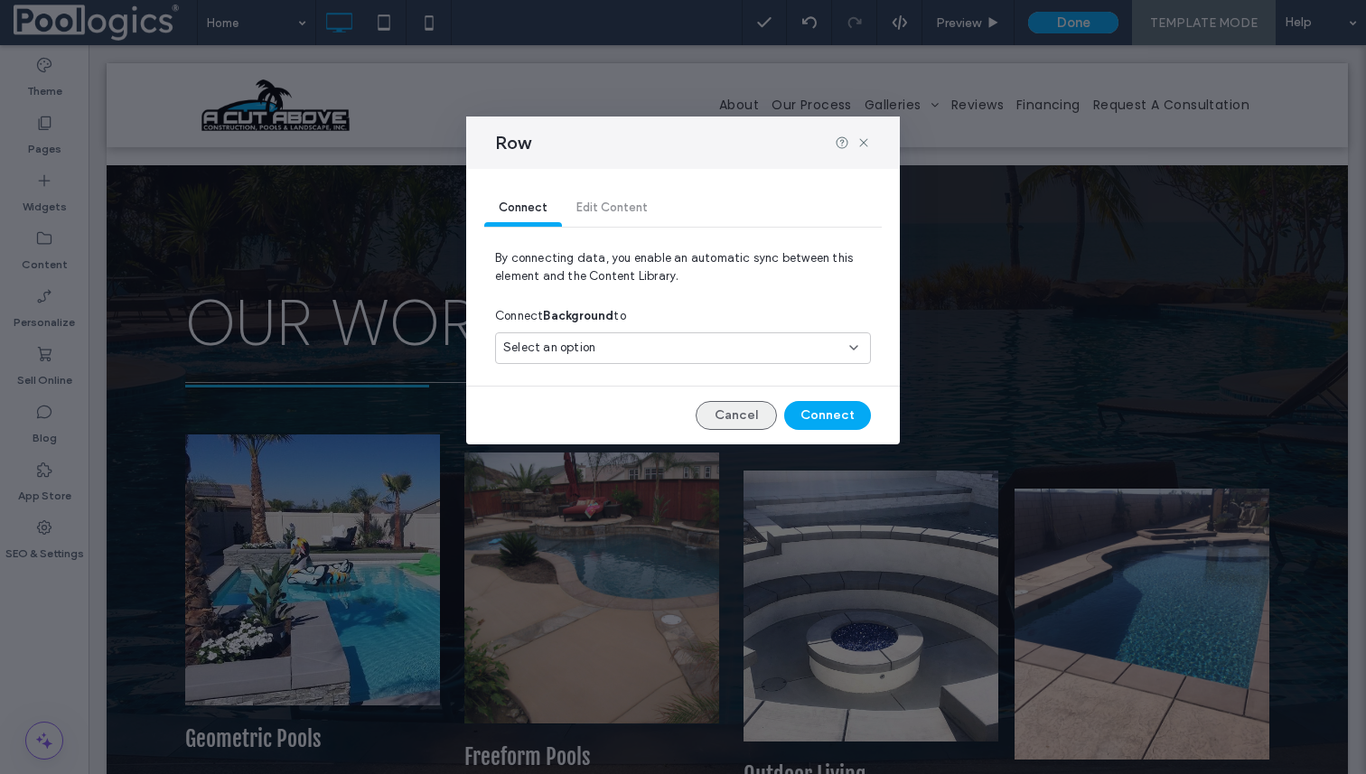
click at [735, 423] on button "Cancel" at bounding box center [735, 415] width 81 height 29
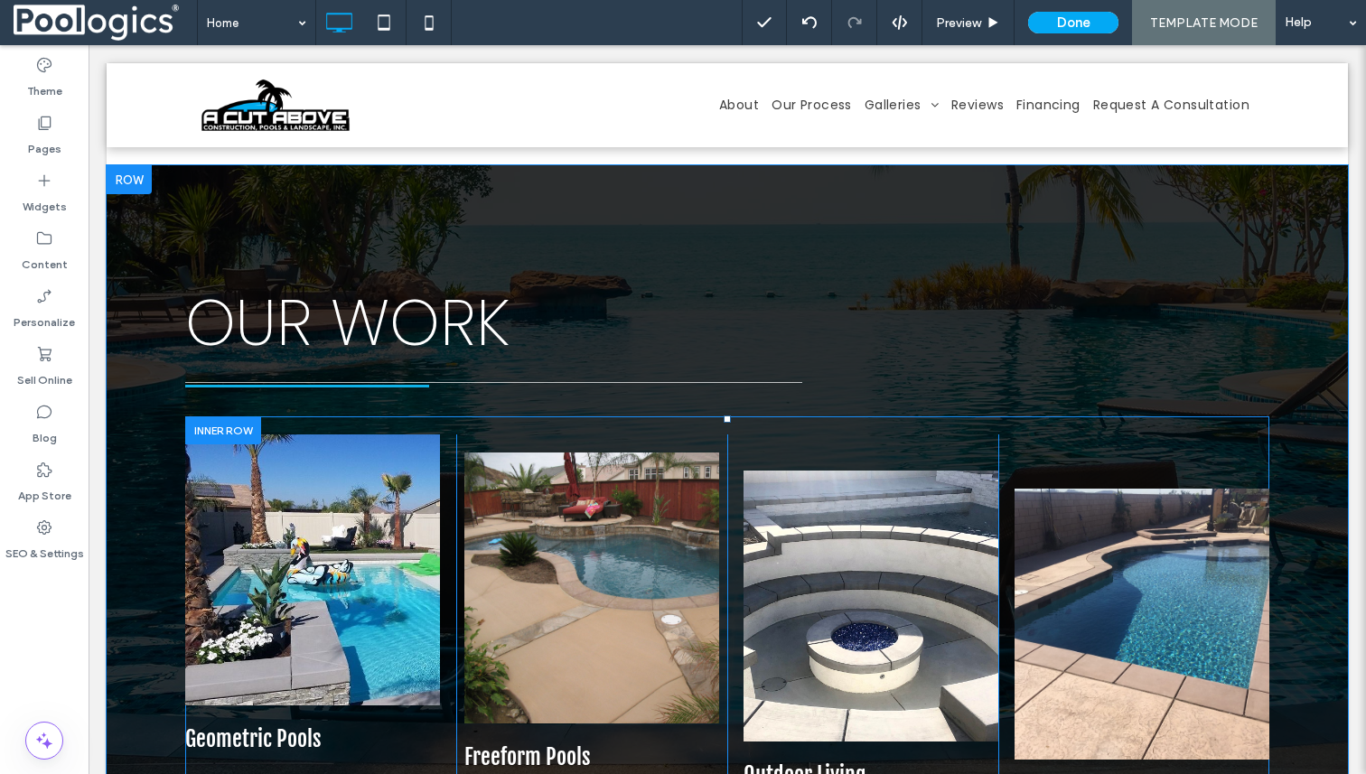
click at [230, 416] on div at bounding box center [223, 430] width 76 height 28
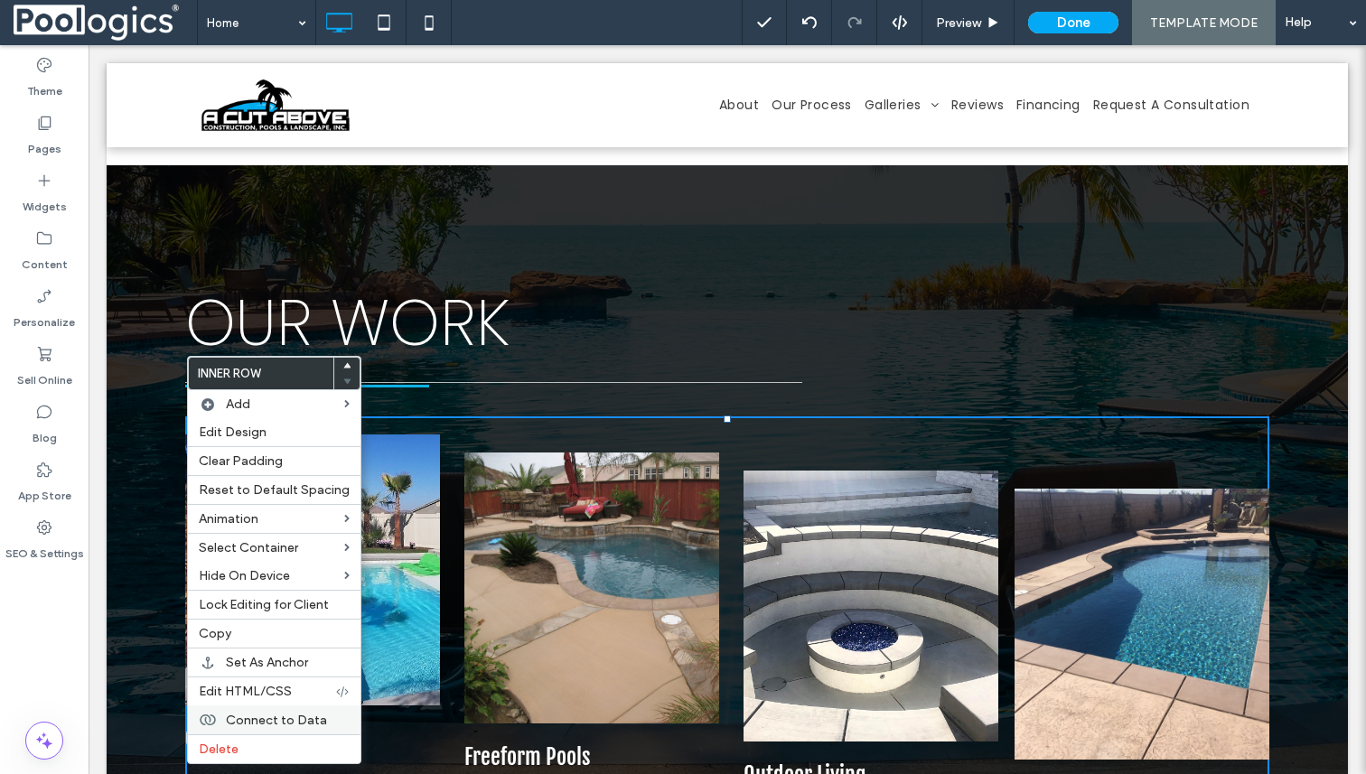
click at [303, 721] on span "Connect to Data" at bounding box center [276, 720] width 101 height 15
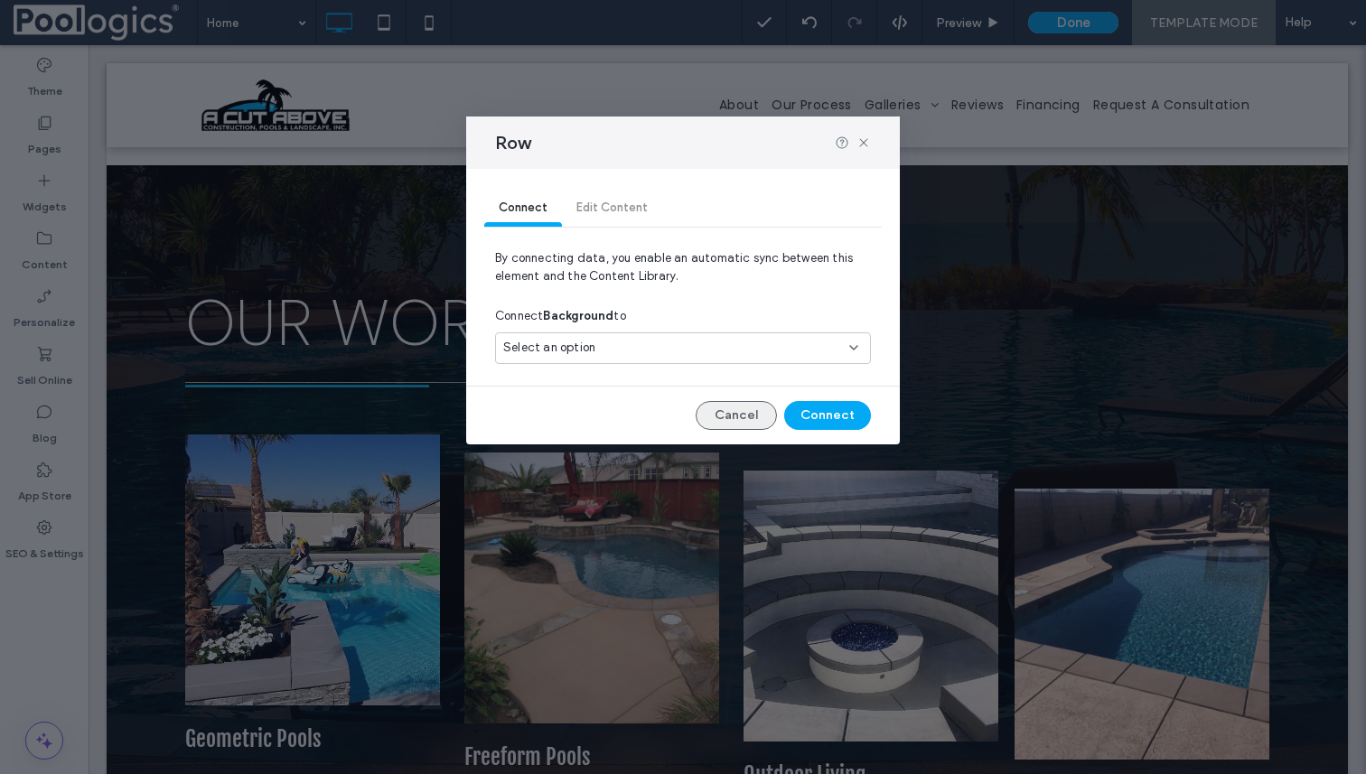
click at [750, 419] on button "Cancel" at bounding box center [735, 415] width 81 height 29
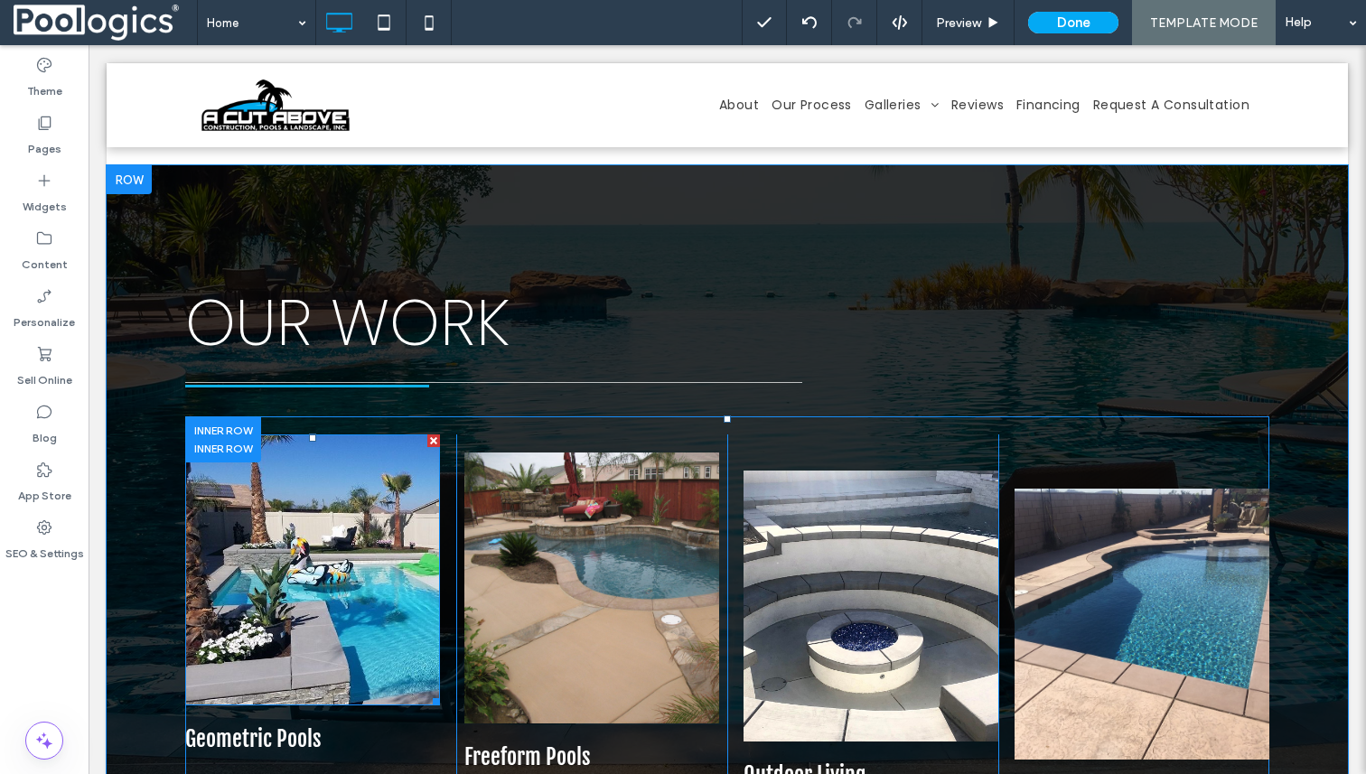
click at [354, 520] on div at bounding box center [312, 569] width 255 height 271
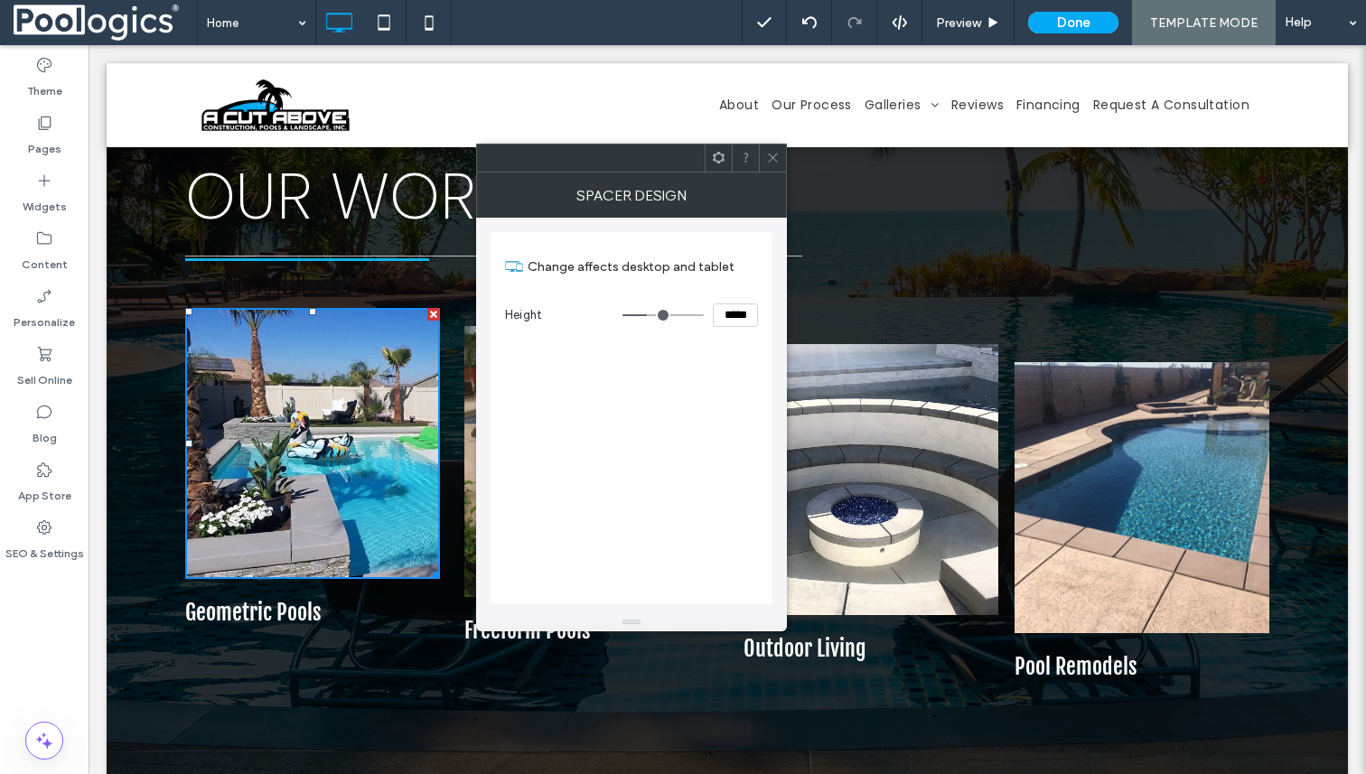
scroll to position [3243, 0]
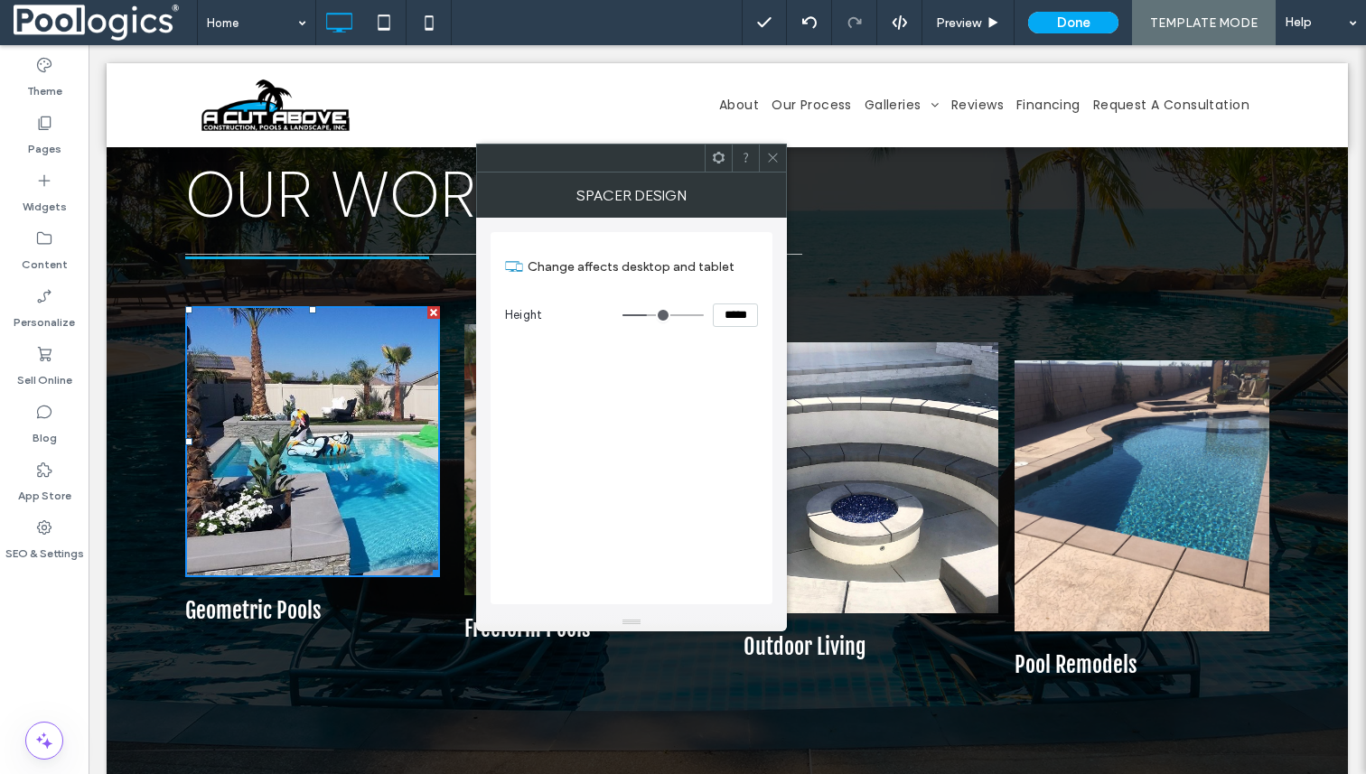
click at [770, 162] on icon at bounding box center [773, 158] width 14 height 14
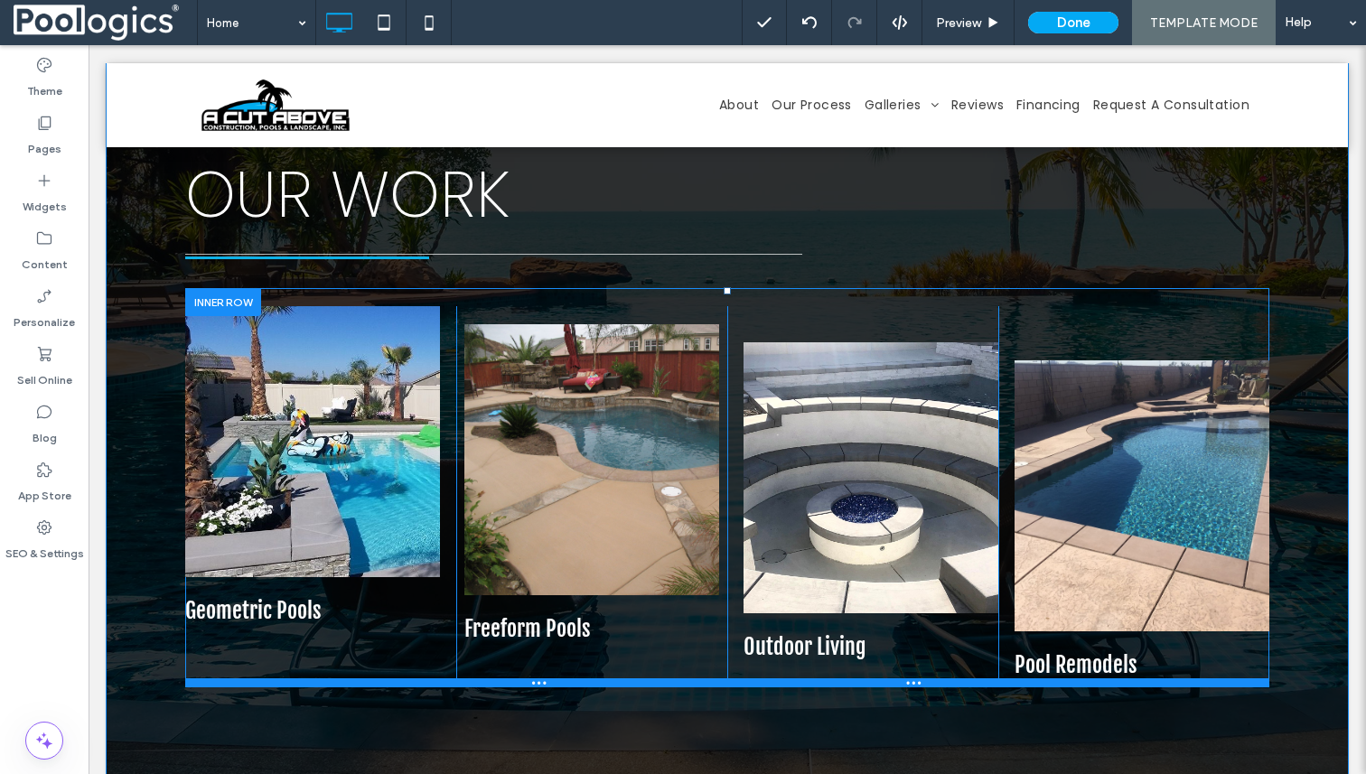
click at [687, 678] on div at bounding box center [727, 682] width 1084 height 9
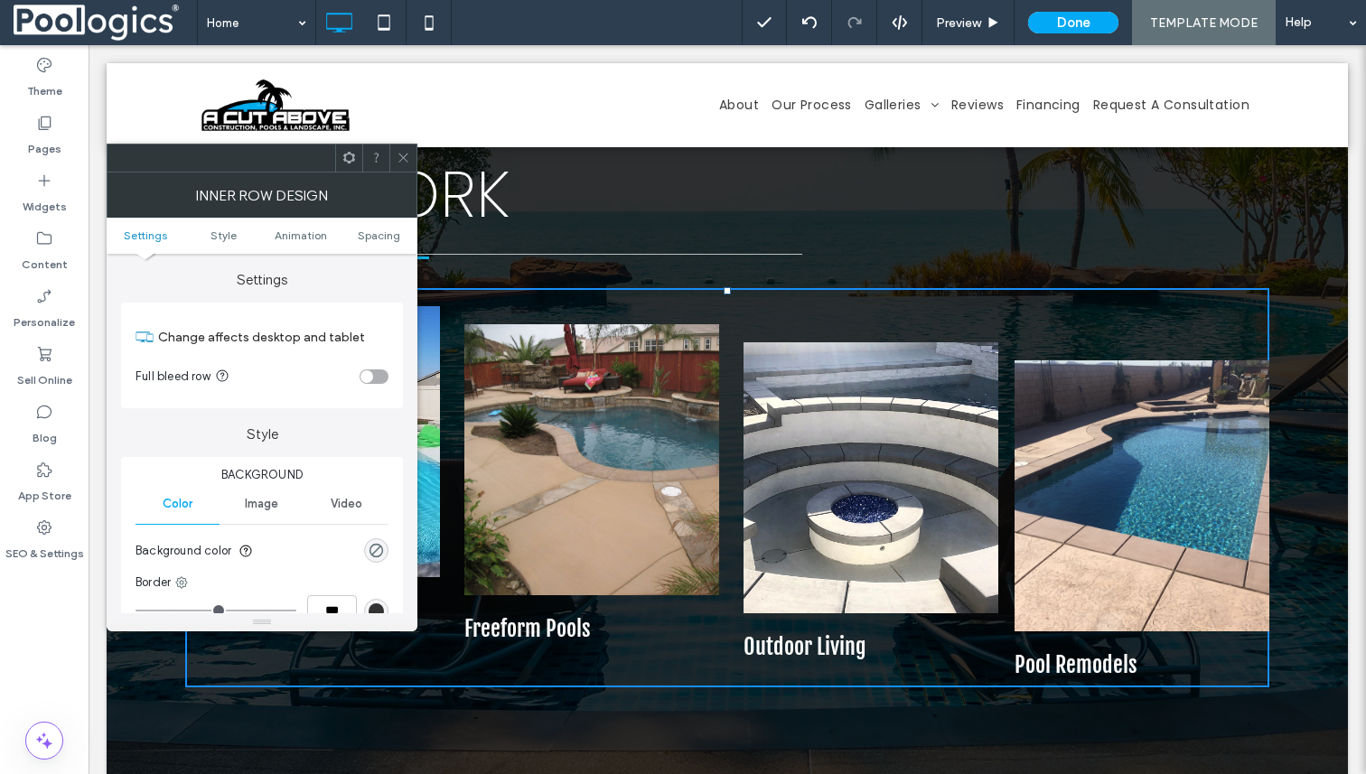
click at [688, 635] on div "Click To Paste Freeform Pools Click To Paste Click To Paste" at bounding box center [591, 496] width 271 height 381
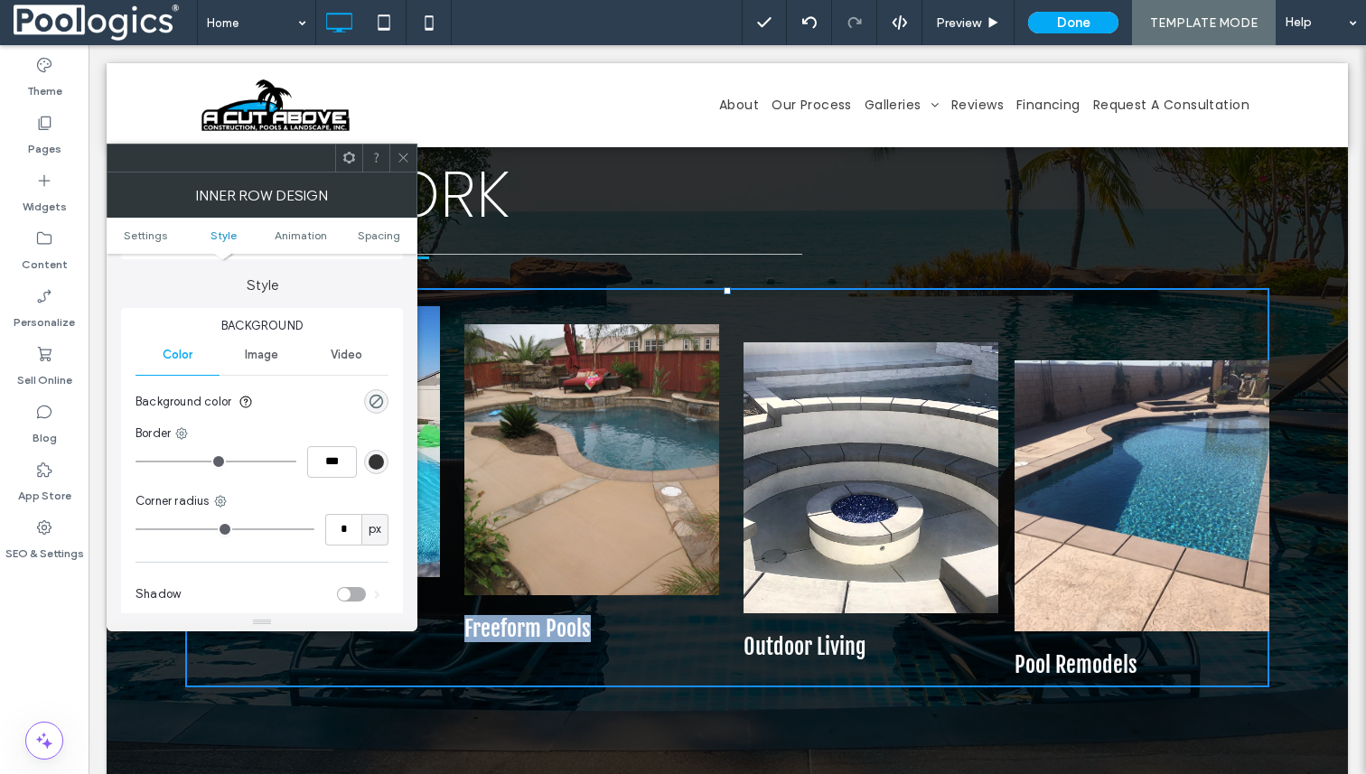
scroll to position [184, 0]
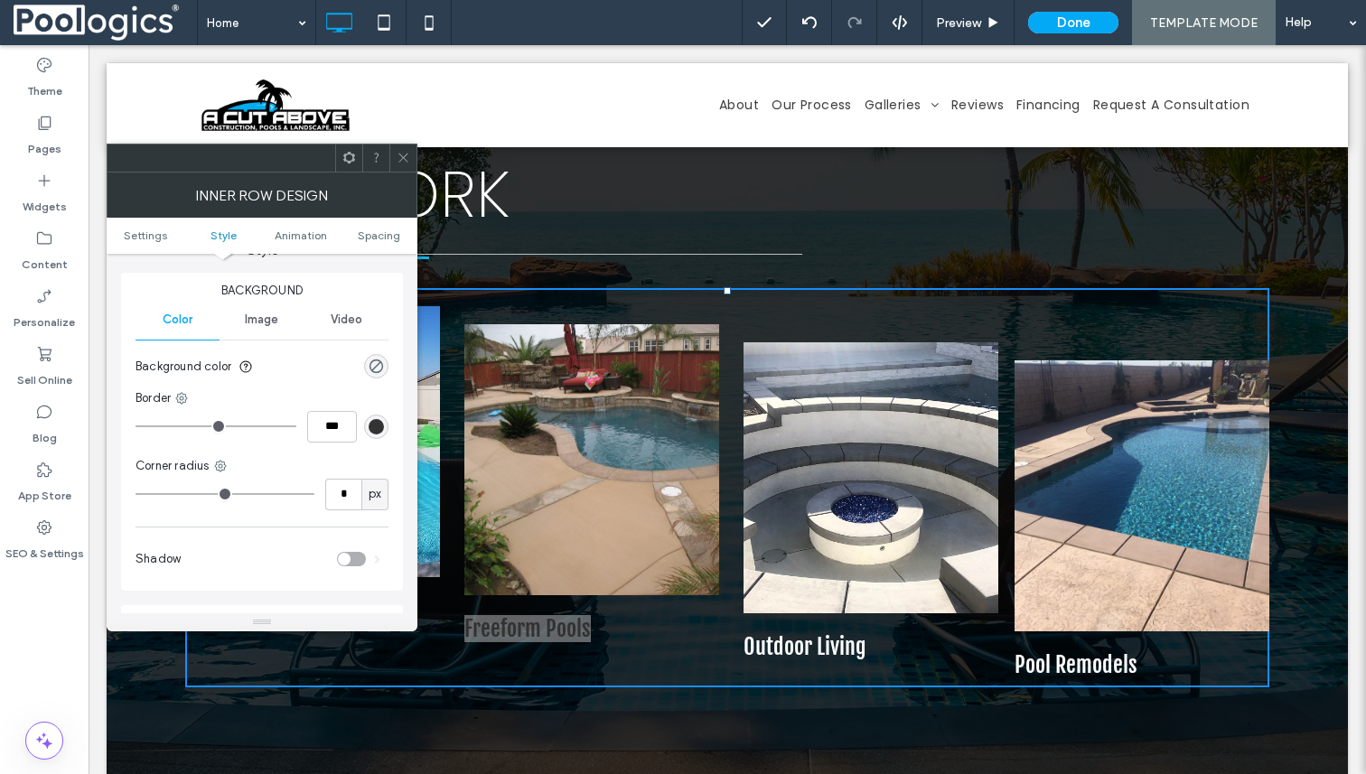
click at [401, 162] on icon at bounding box center [404, 158] width 14 height 14
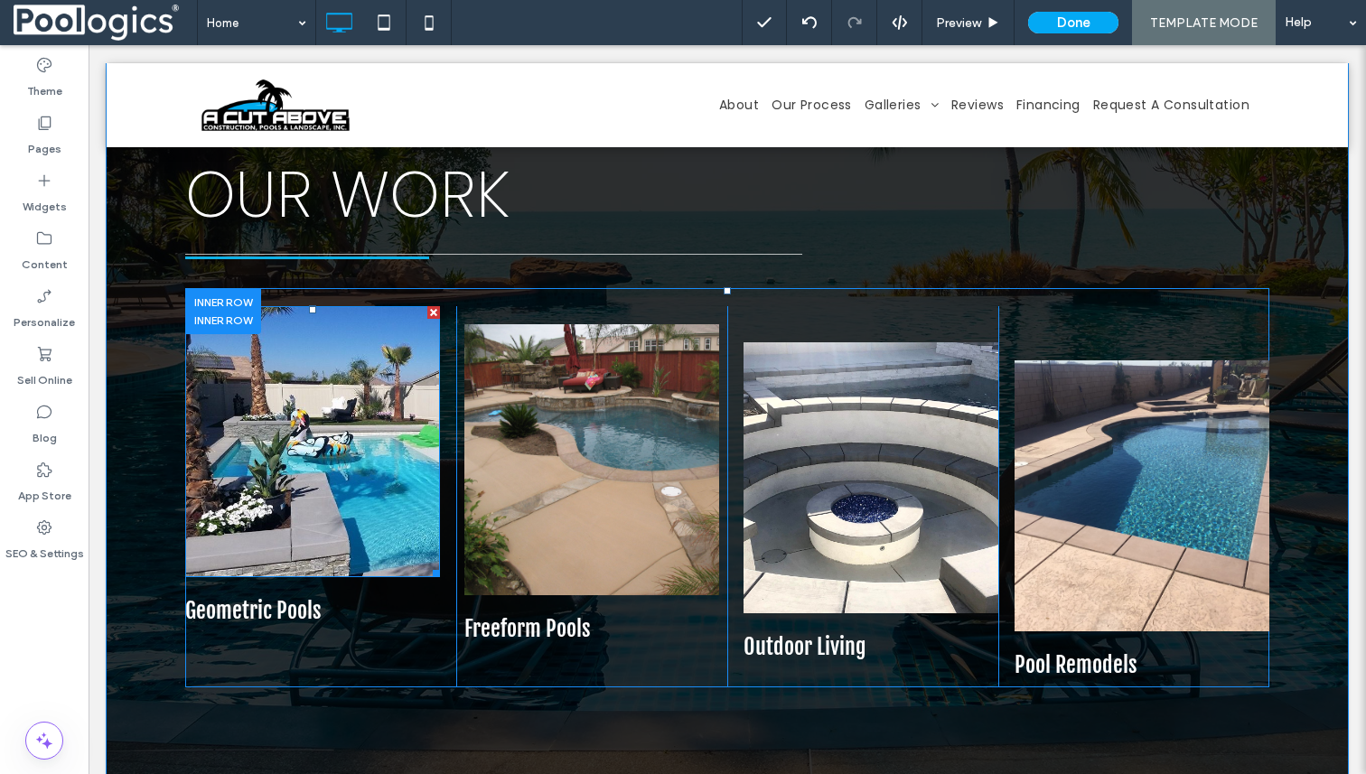
click at [385, 388] on div at bounding box center [312, 441] width 255 height 271
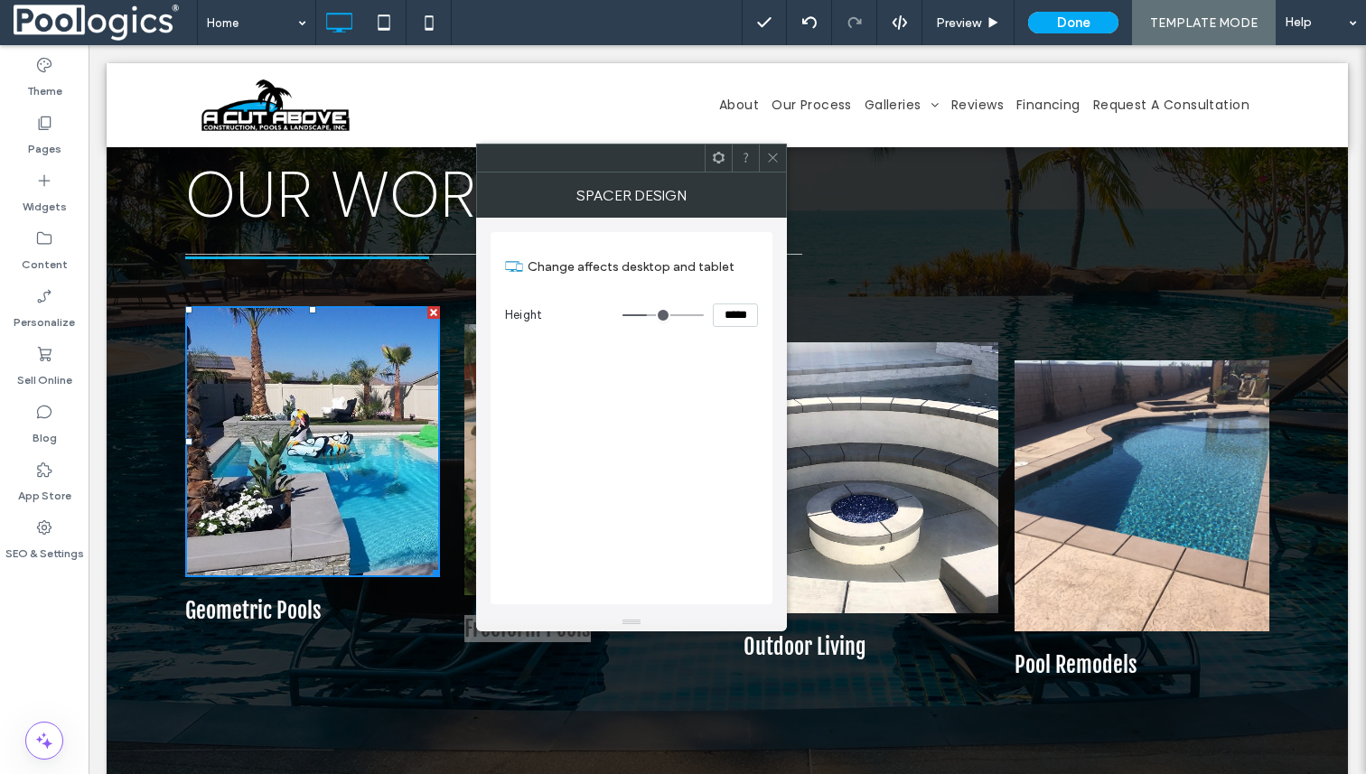
click at [776, 161] on icon at bounding box center [773, 158] width 14 height 14
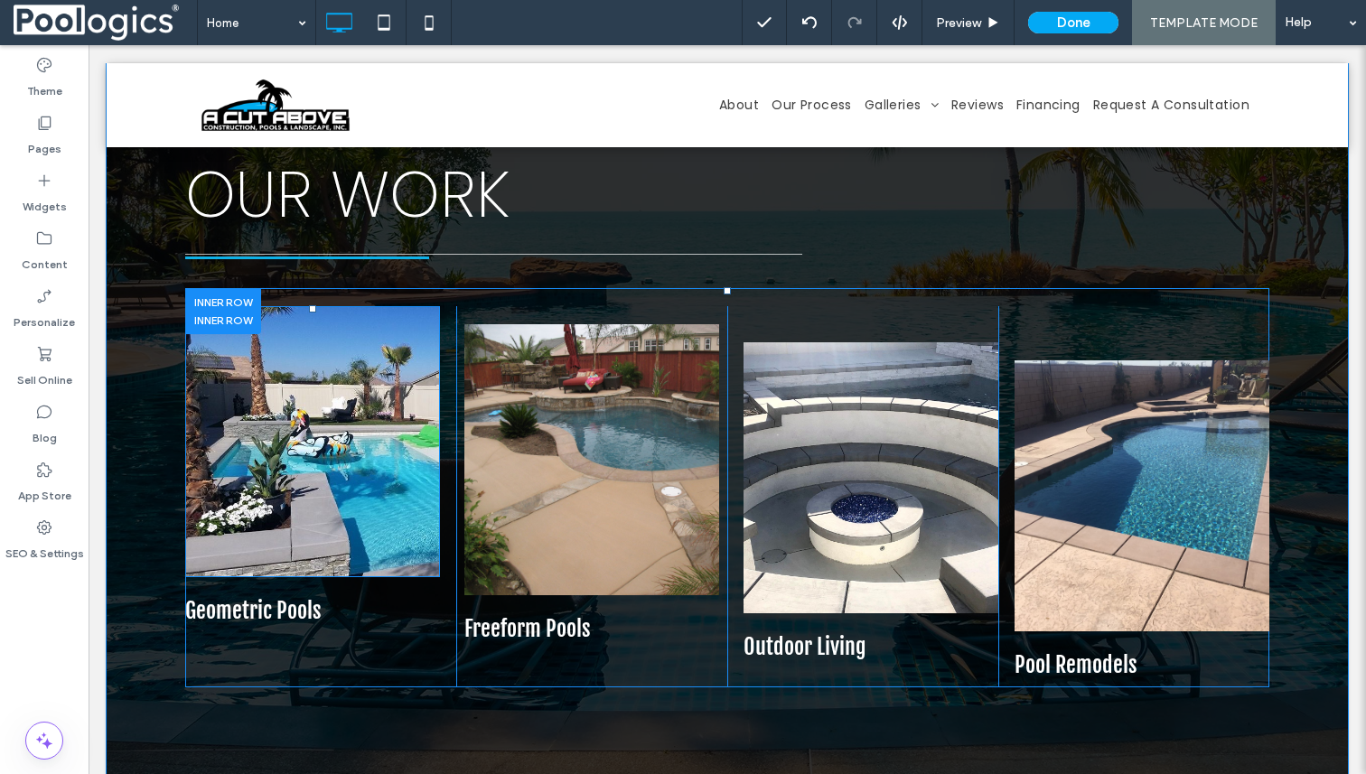
click at [234, 306] on div at bounding box center [223, 320] width 76 height 28
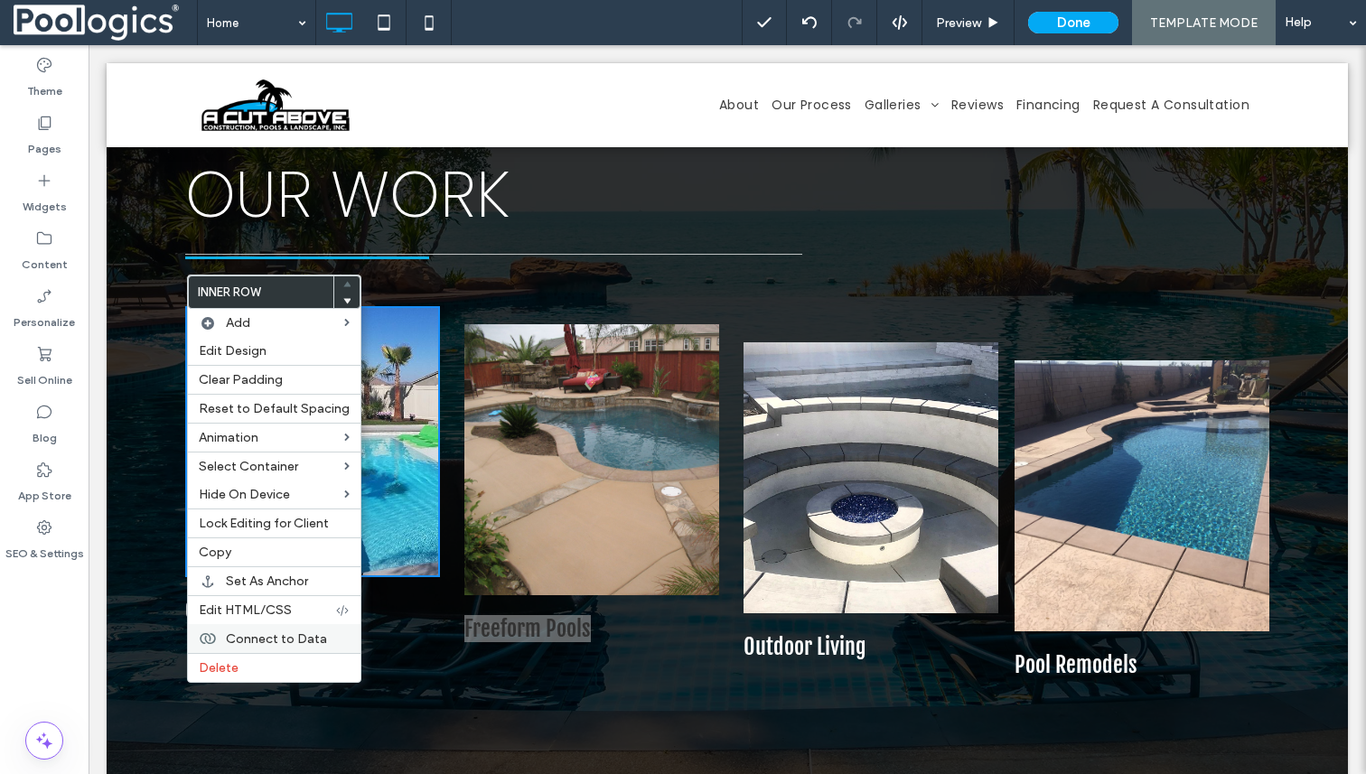
click at [298, 642] on span "Connect to Data" at bounding box center [276, 638] width 101 height 15
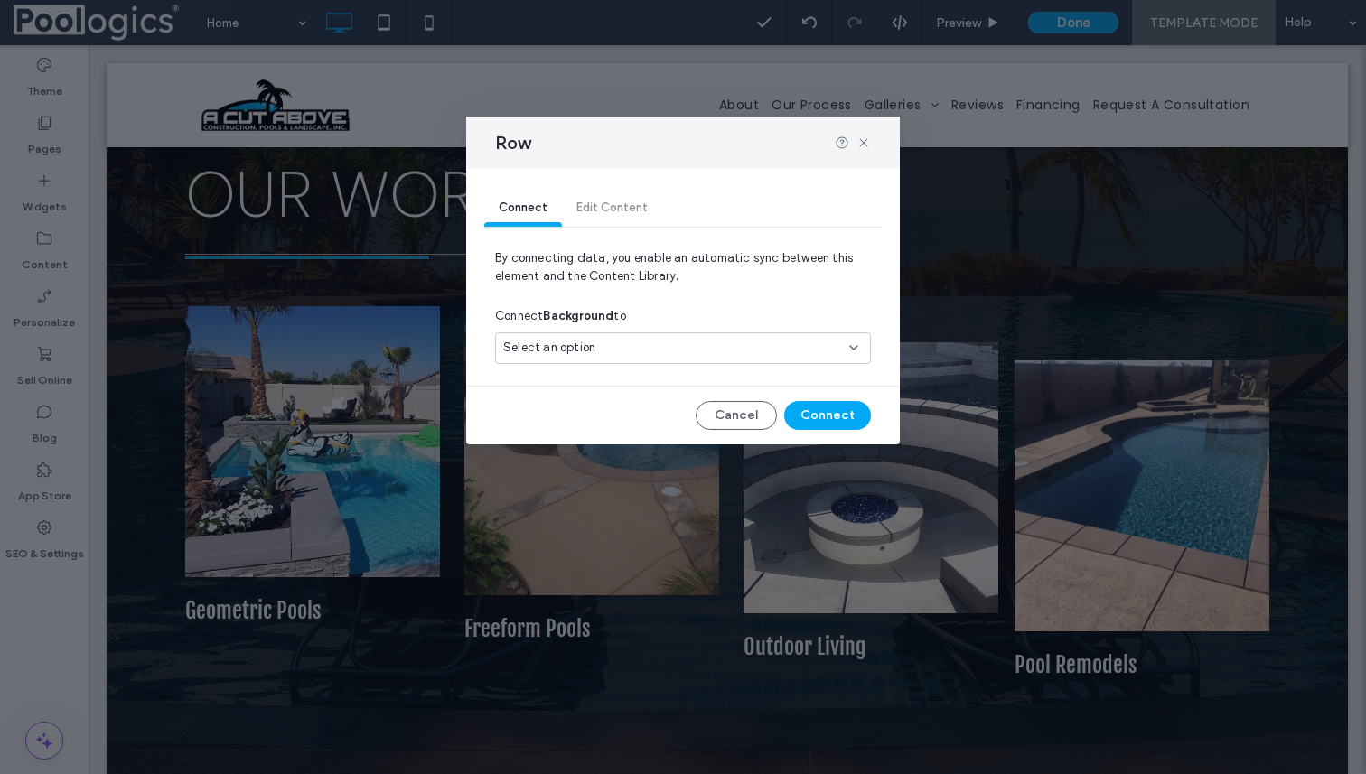
click at [658, 347] on div "Select an option" at bounding box center [672, 348] width 338 height 18
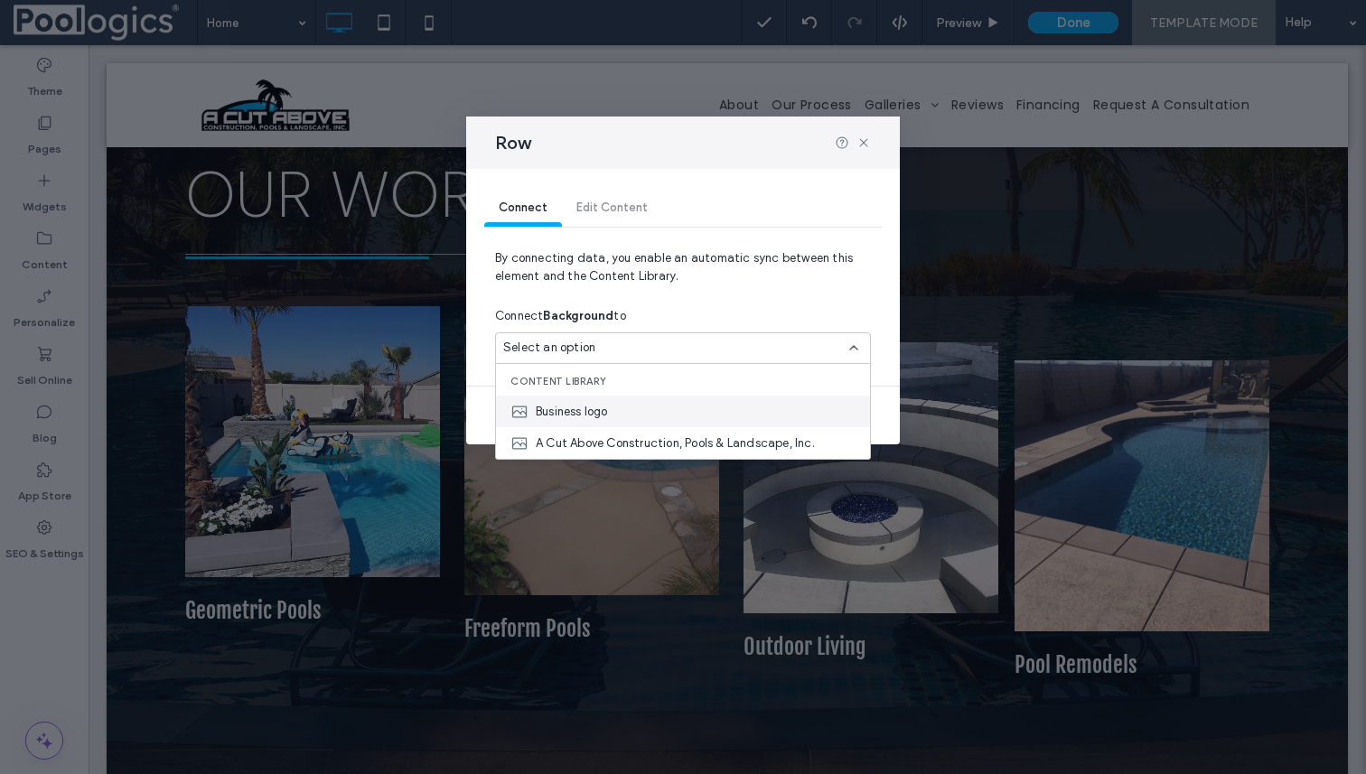
click at [646, 413] on div "Business logo" at bounding box center [683, 412] width 374 height 32
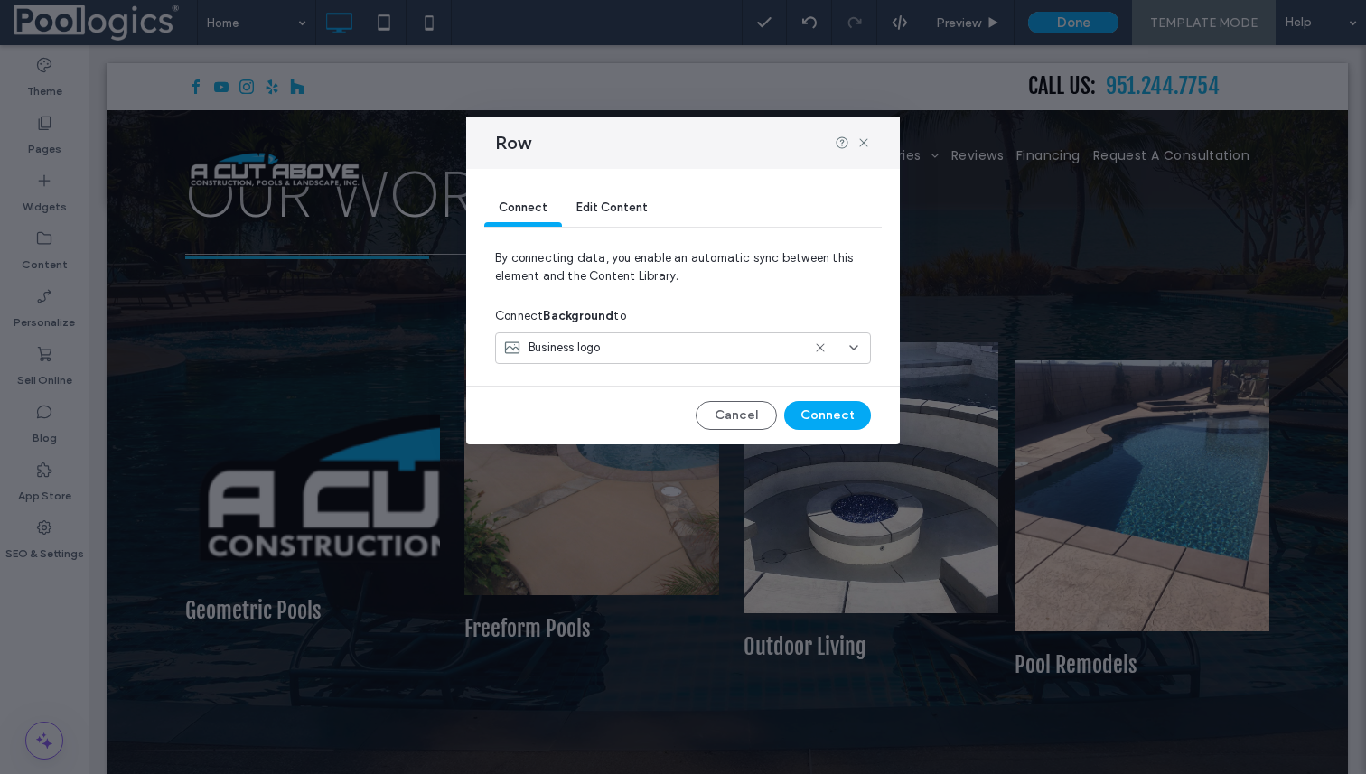
click at [821, 349] on use at bounding box center [820, 348] width 8 height 8
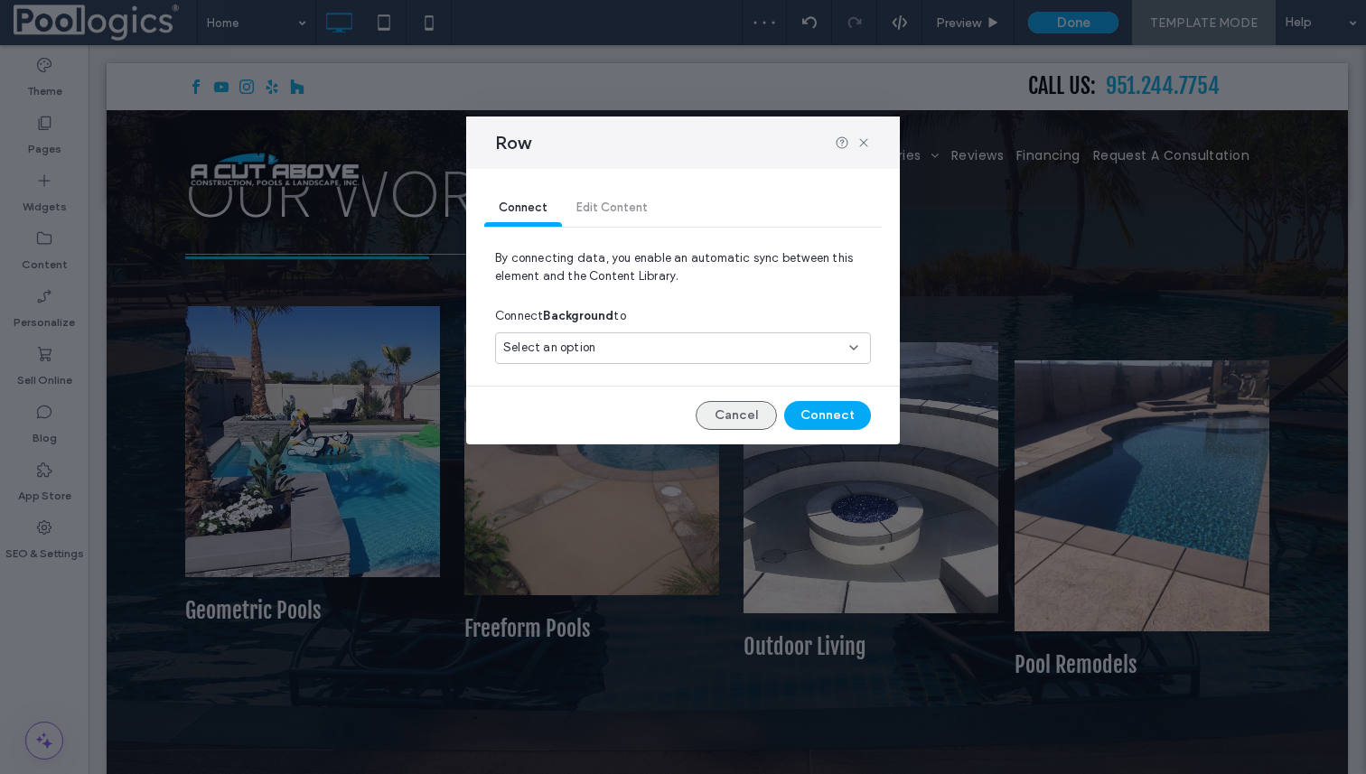
click at [749, 413] on button "Cancel" at bounding box center [735, 415] width 81 height 29
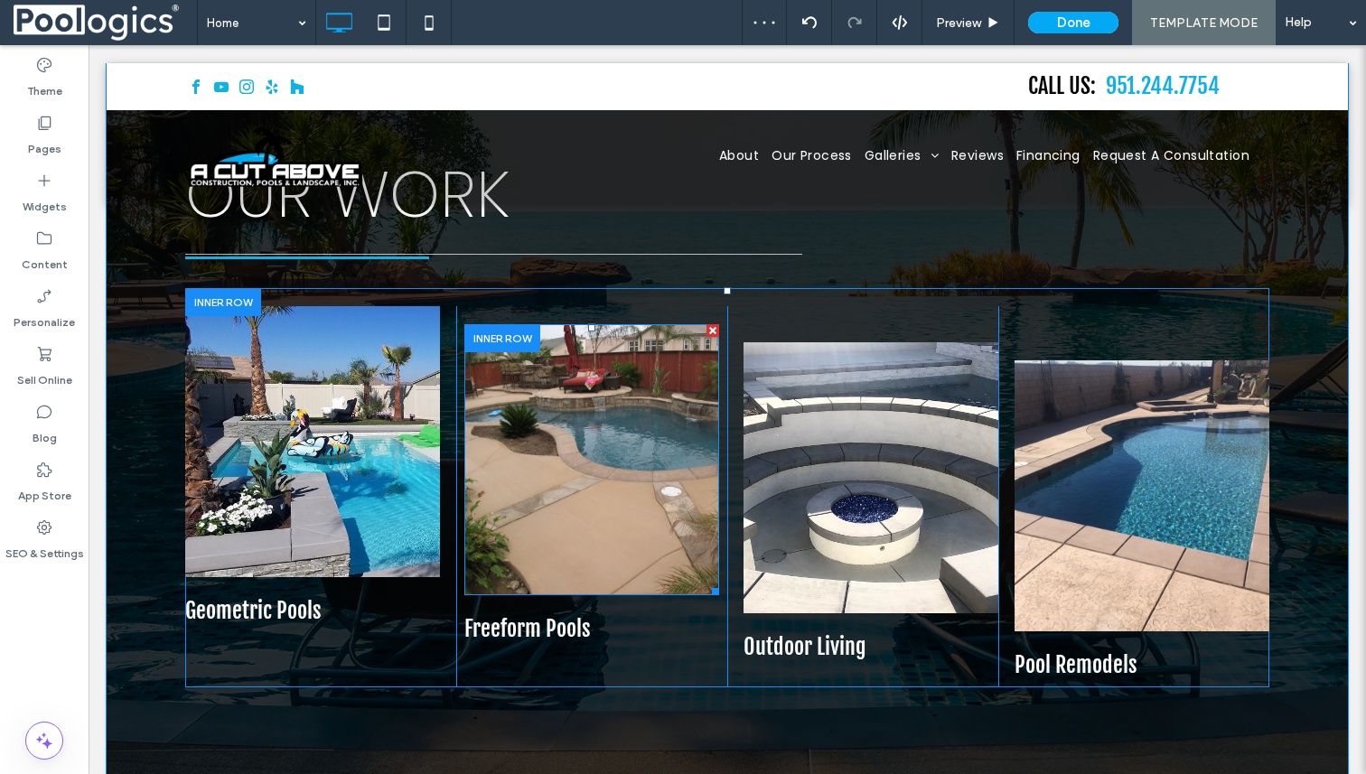
click at [600, 463] on div at bounding box center [591, 459] width 255 height 271
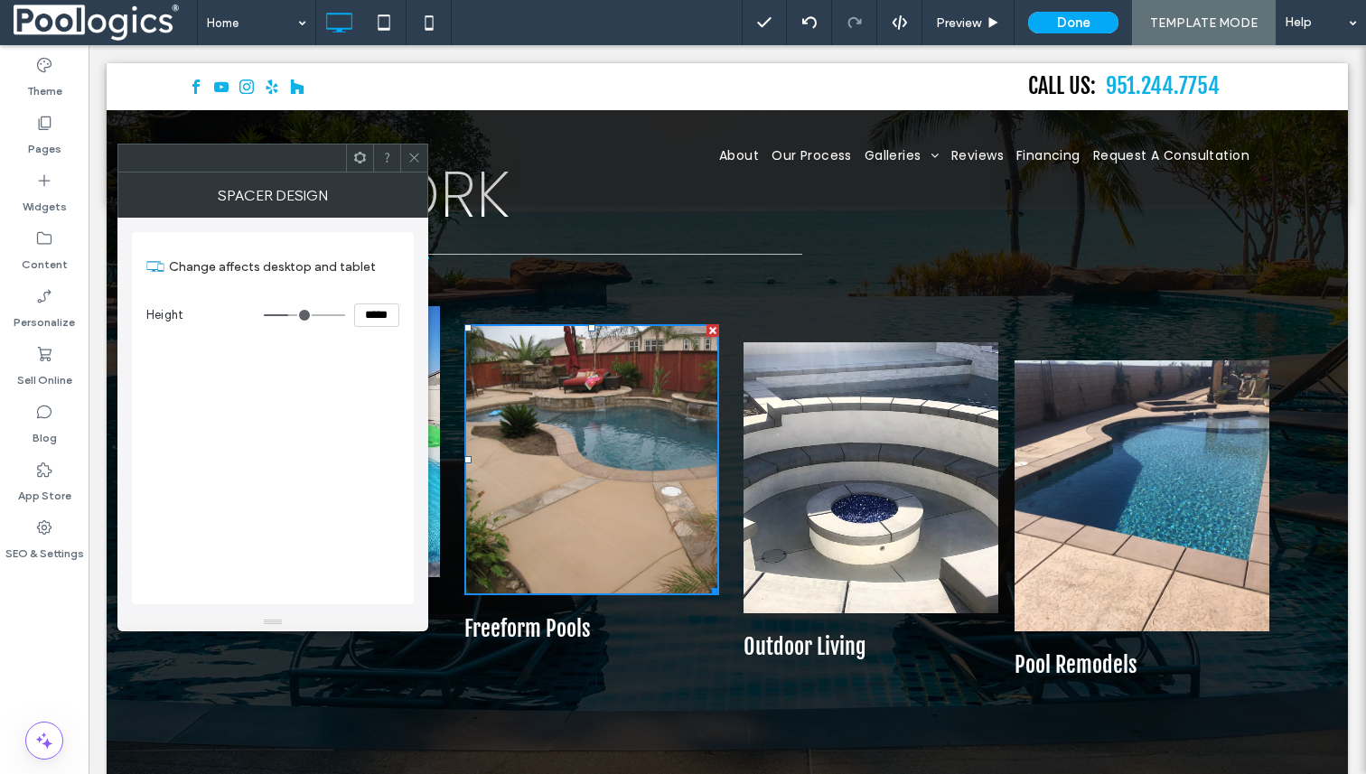
click at [412, 154] on icon at bounding box center [414, 158] width 14 height 14
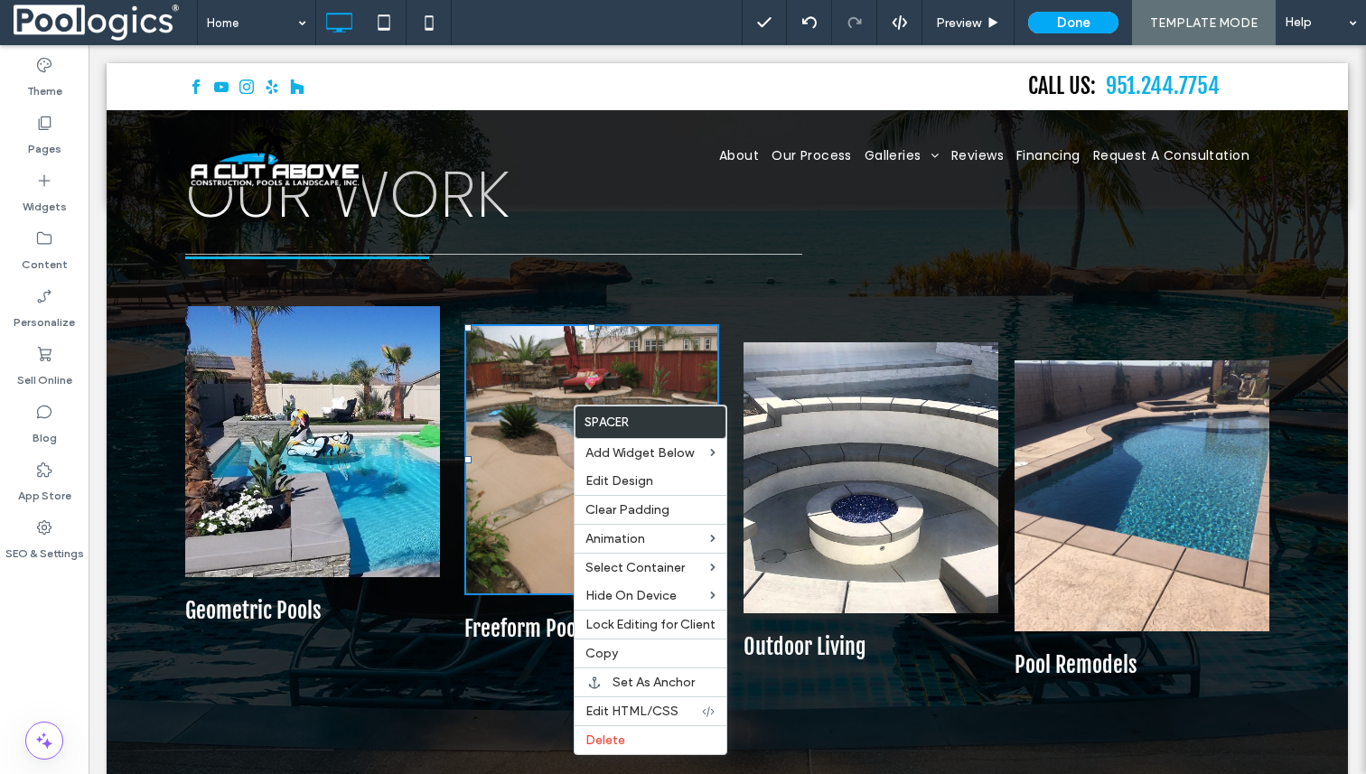
click at [534, 484] on div at bounding box center [591, 459] width 255 height 271
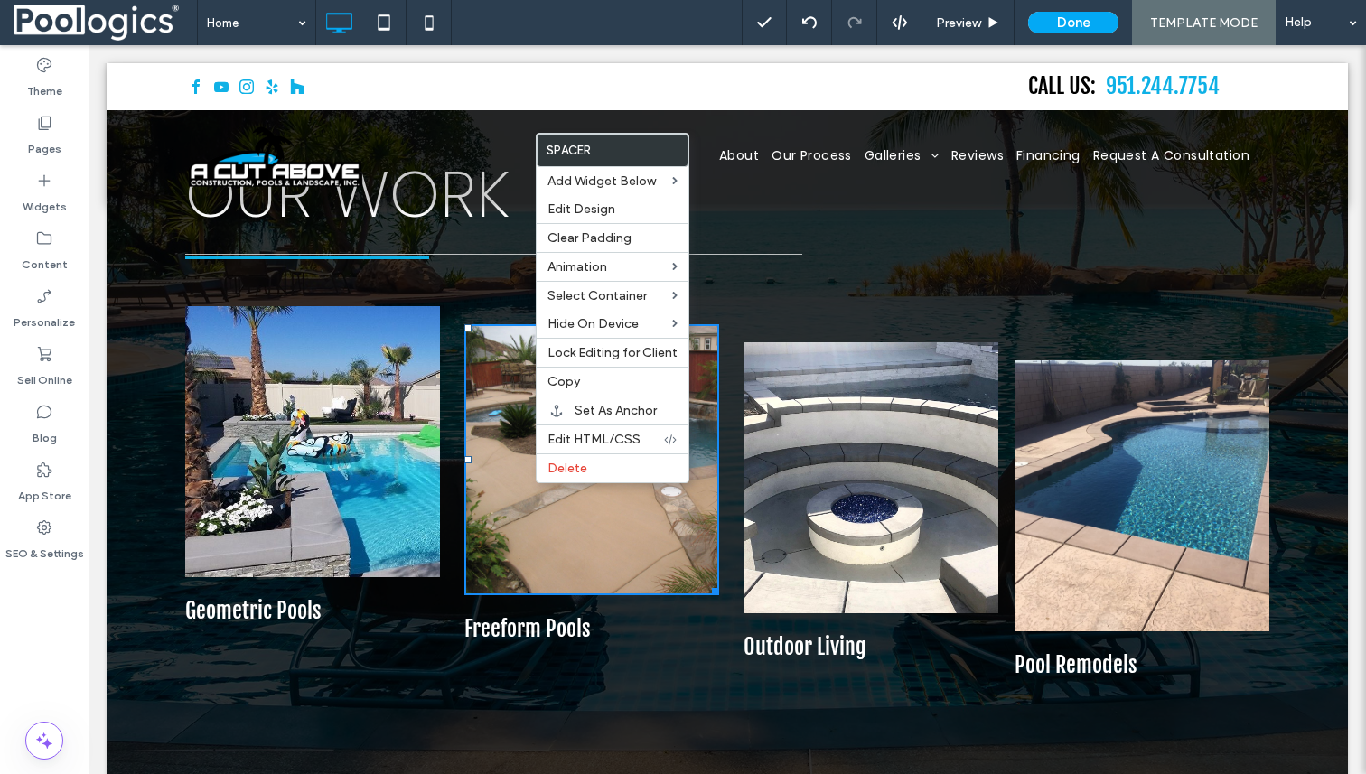
click at [709, 670] on div "OUR WORK Click To Paste Click To Paste Click To Paste Geometric Pools Click To …" at bounding box center [727, 484] width 1241 height 894
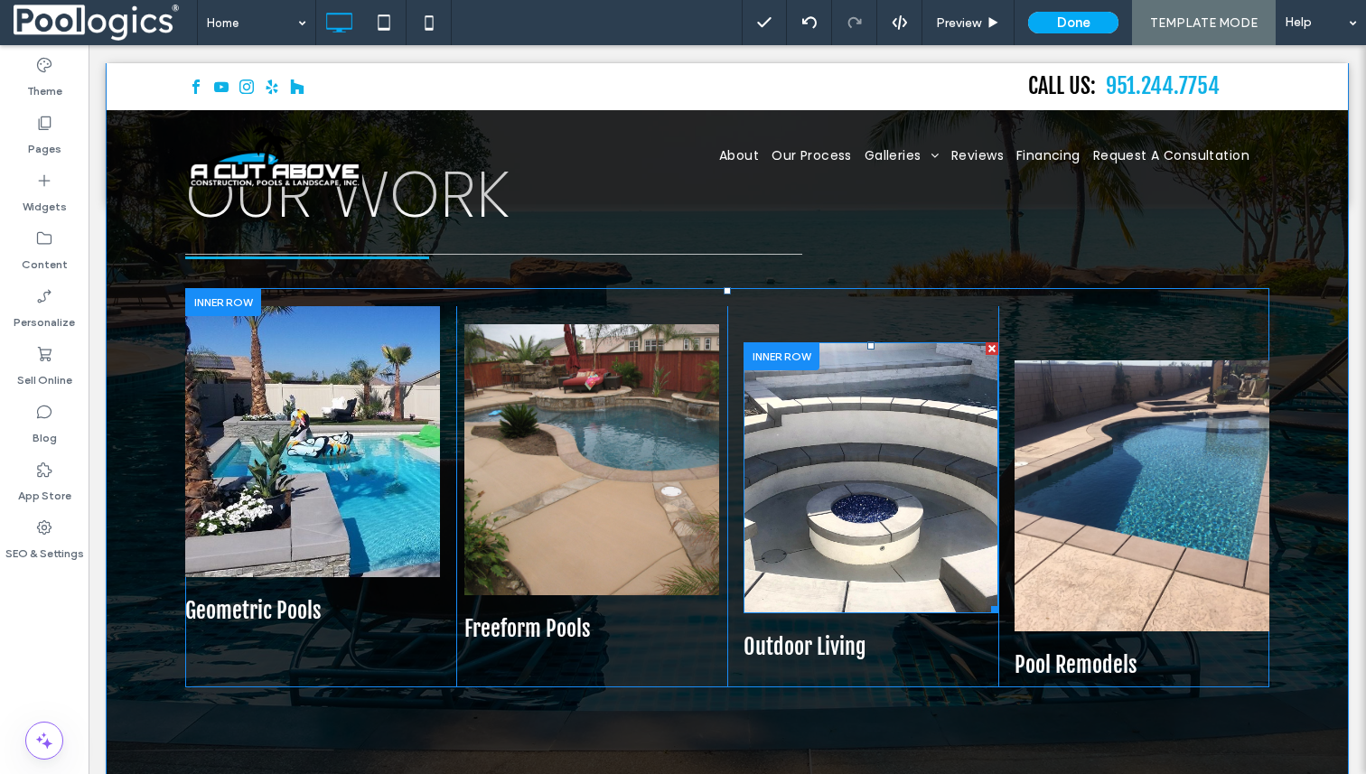
click at [888, 499] on div at bounding box center [870, 477] width 255 height 271
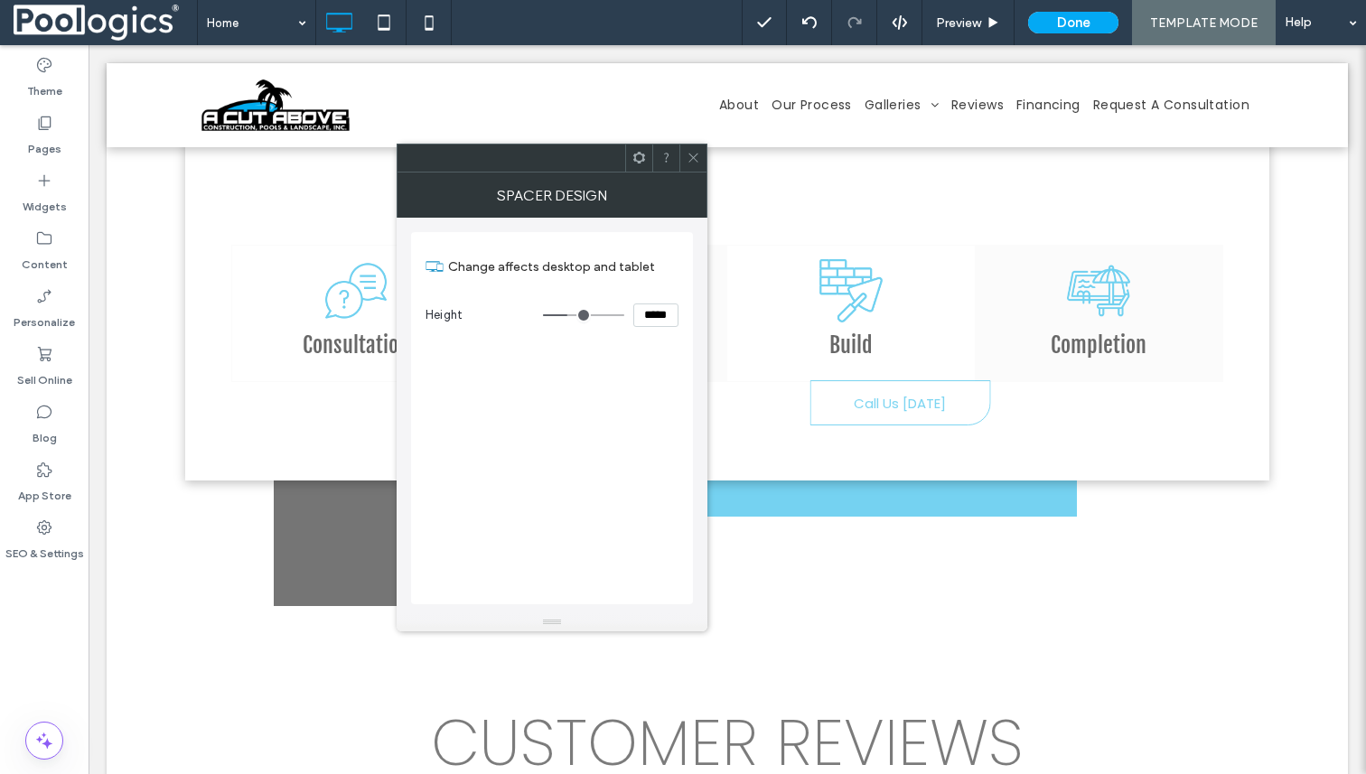
scroll to position [3974, 0]
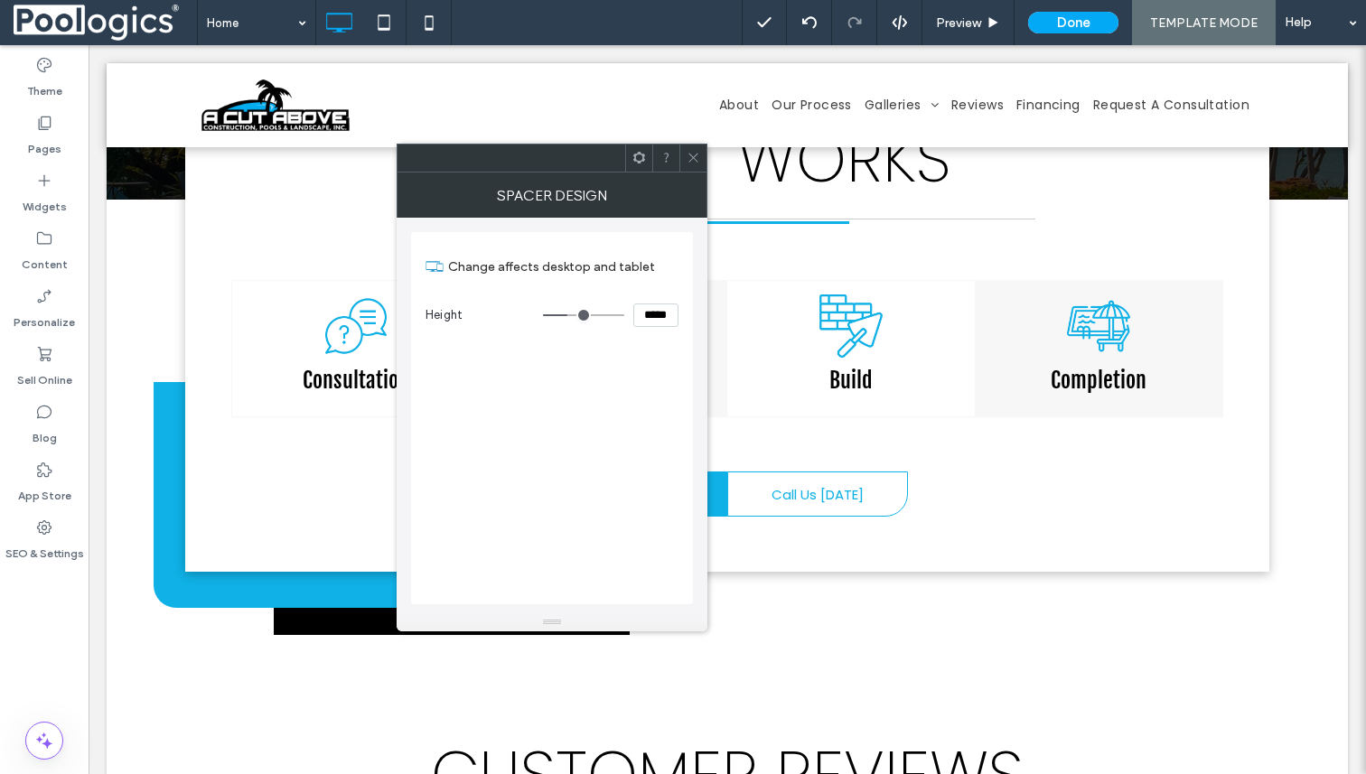
click at [692, 162] on icon at bounding box center [693, 158] width 14 height 14
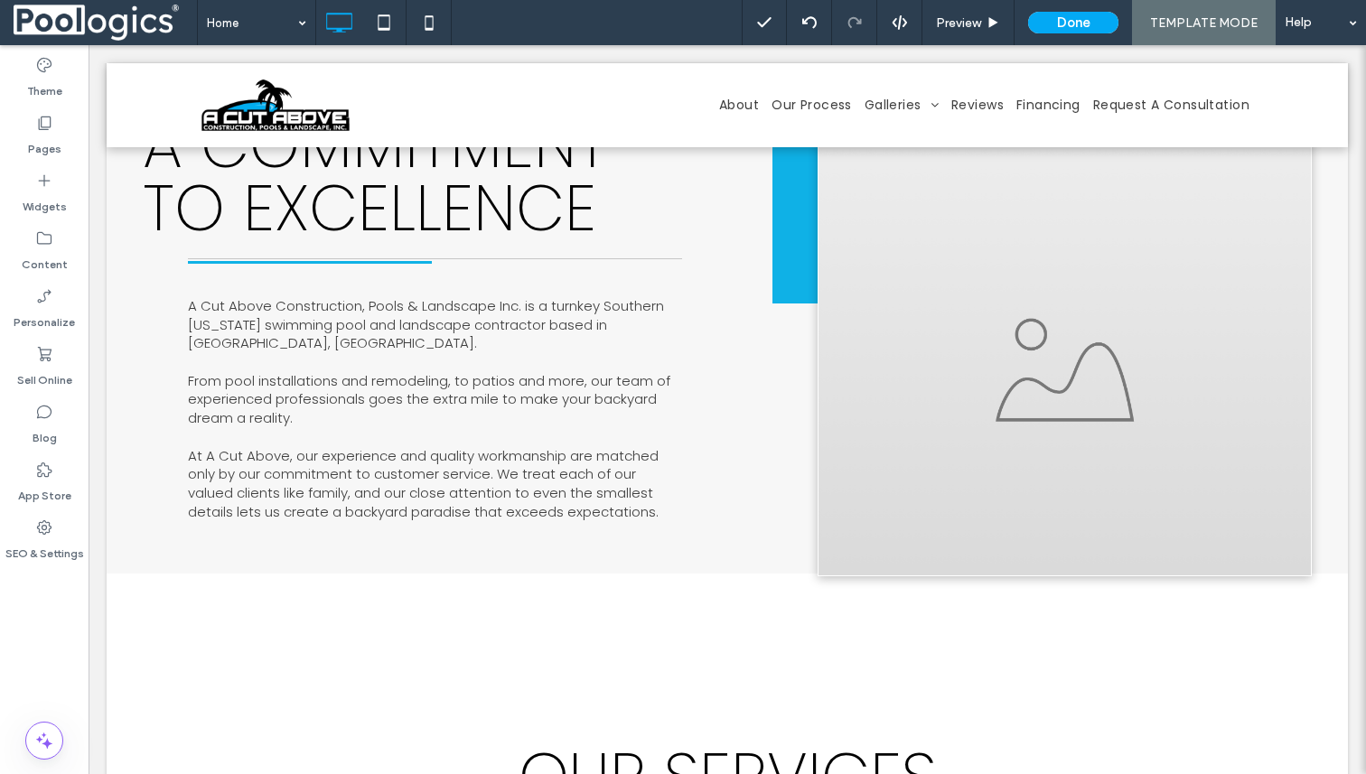
scroll to position [0, 0]
